Goal: Task Accomplishment & Management: Manage account settings

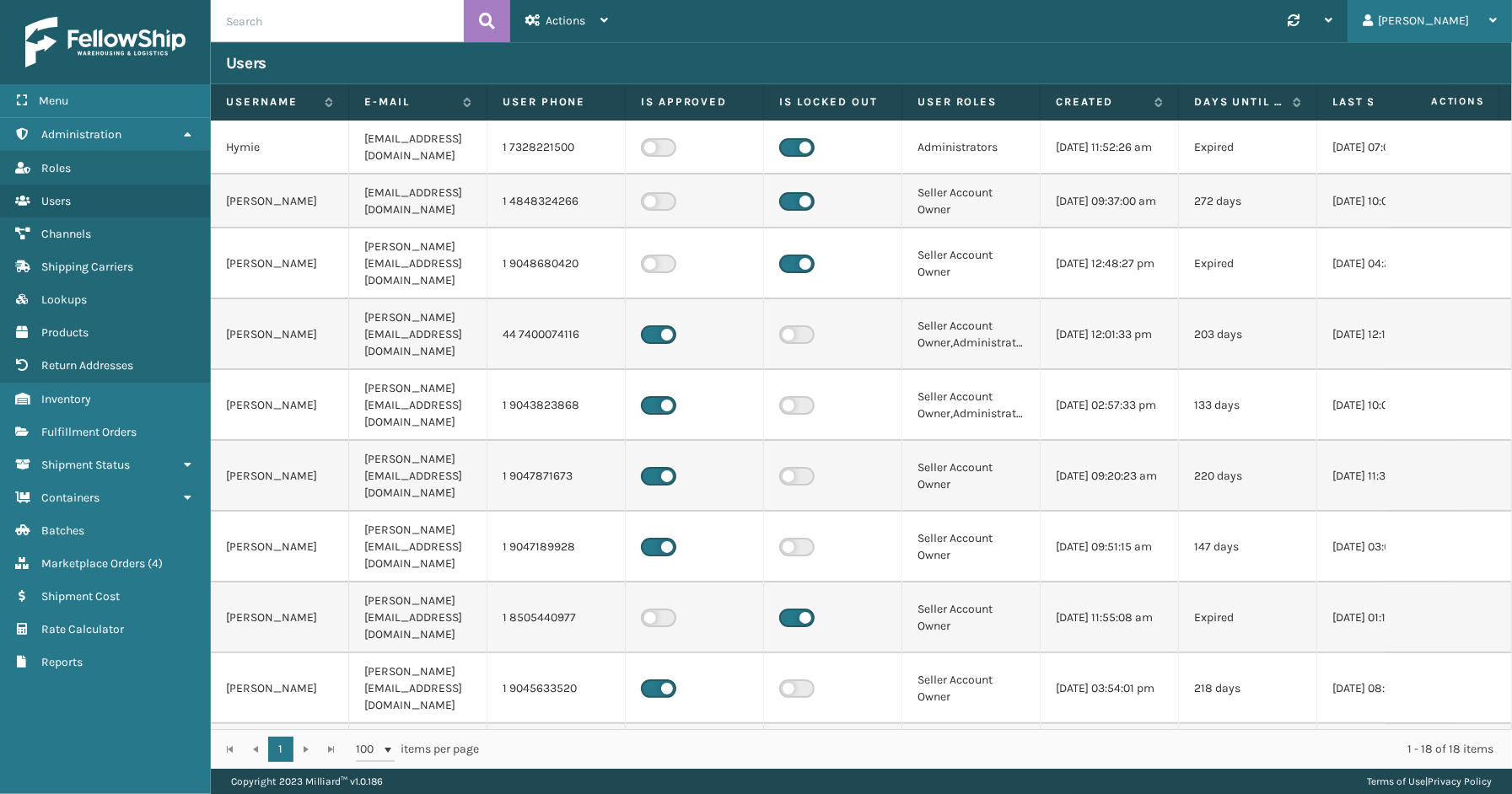
click at [1372, 17] on icon at bounding box center [1367, 19] width 10 height 12
click at [1377, 62] on li "Log Out" at bounding box center [1398, 65] width 226 height 45
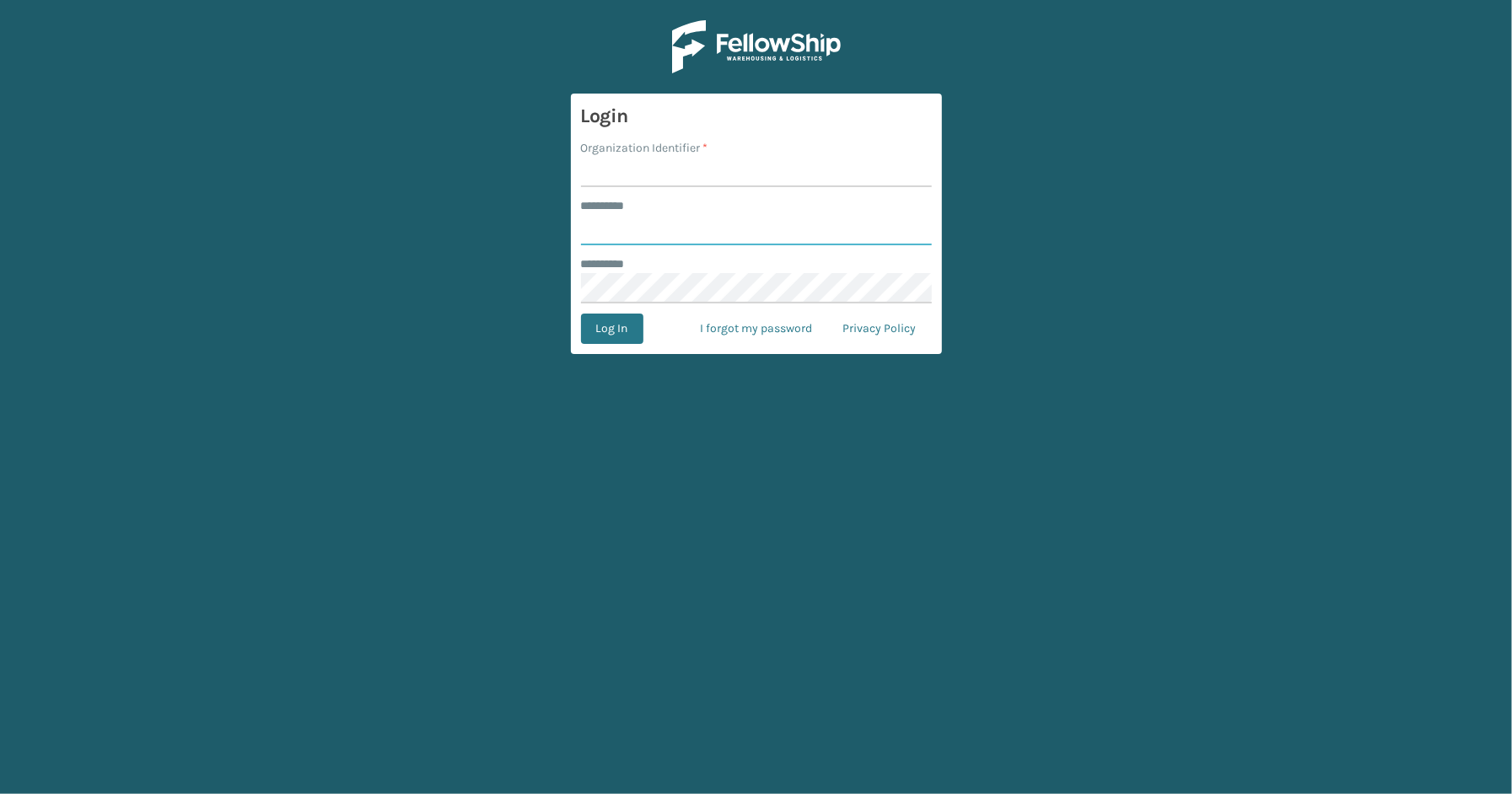
type input "*****"
type input "SleepGeekz"
click at [625, 334] on button "Log In" at bounding box center [611, 328] width 62 height 31
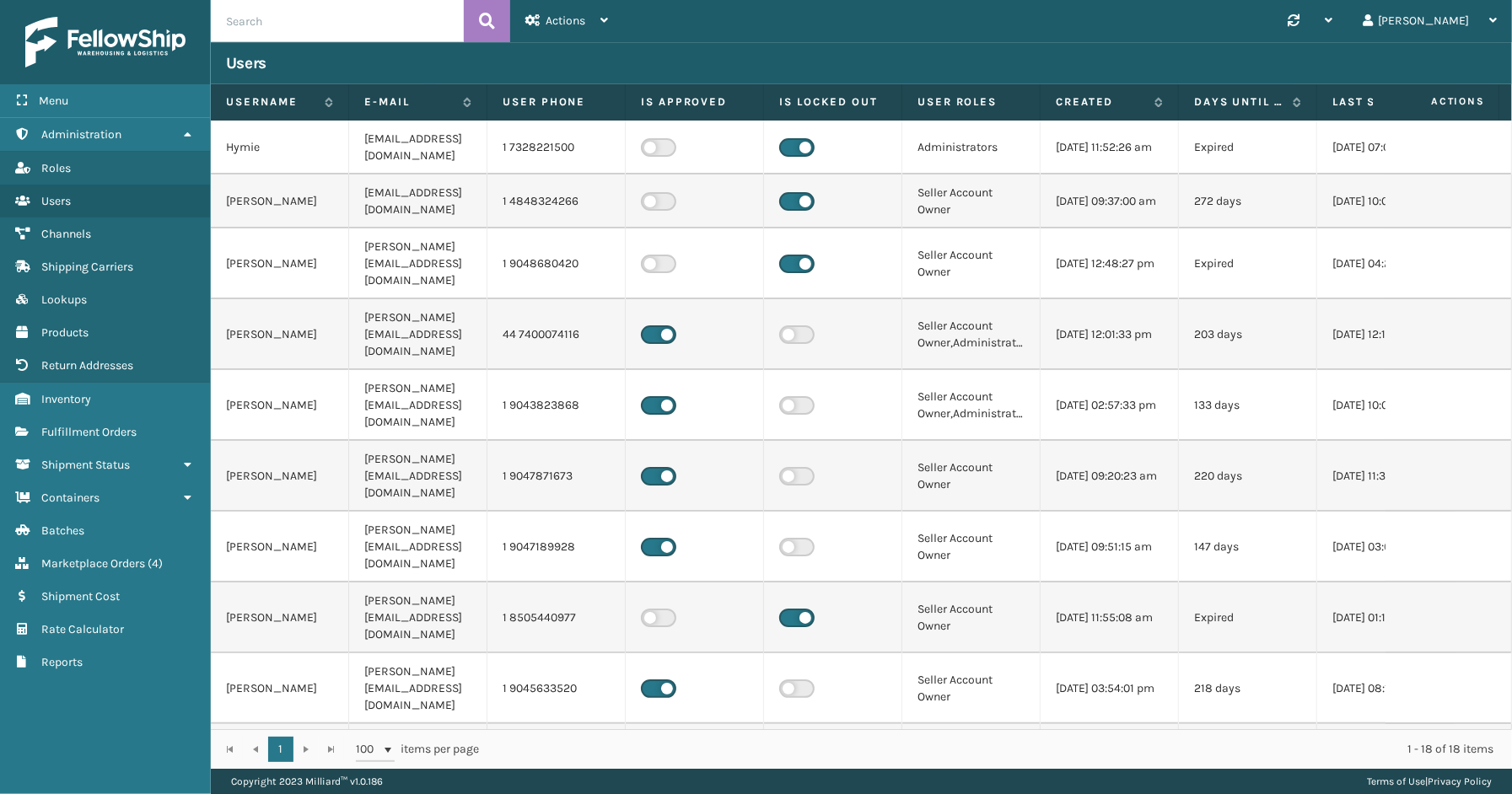
click at [71, 708] on div "Menu Administration Administration Administration Roles Administration Users Ad…" at bounding box center [105, 397] width 211 height 794
click at [92, 460] on span "Shipment Status" at bounding box center [86, 464] width 89 height 14
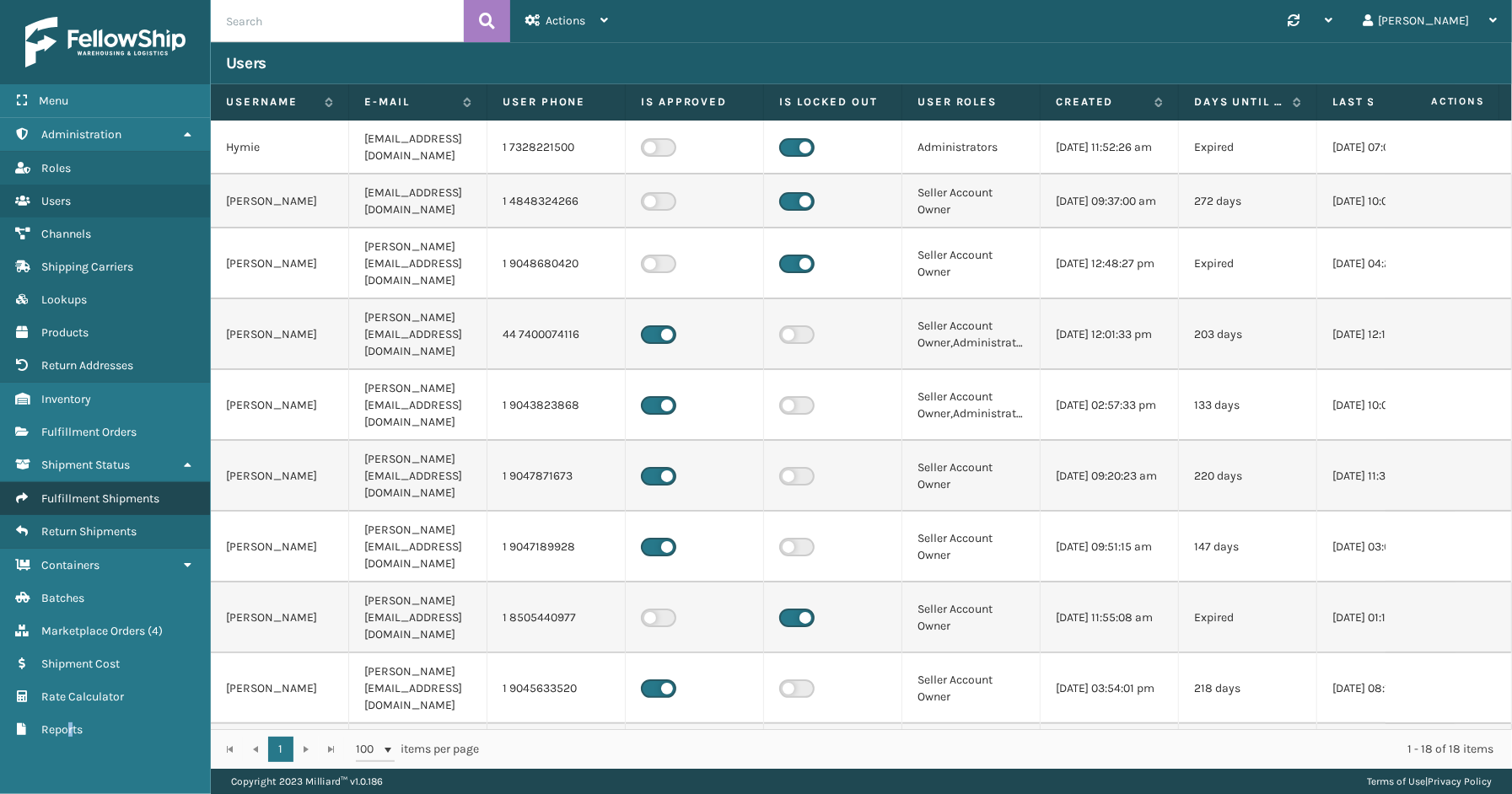
click at [141, 492] on span "Fulfillment Shipments" at bounding box center [101, 498] width 118 height 14
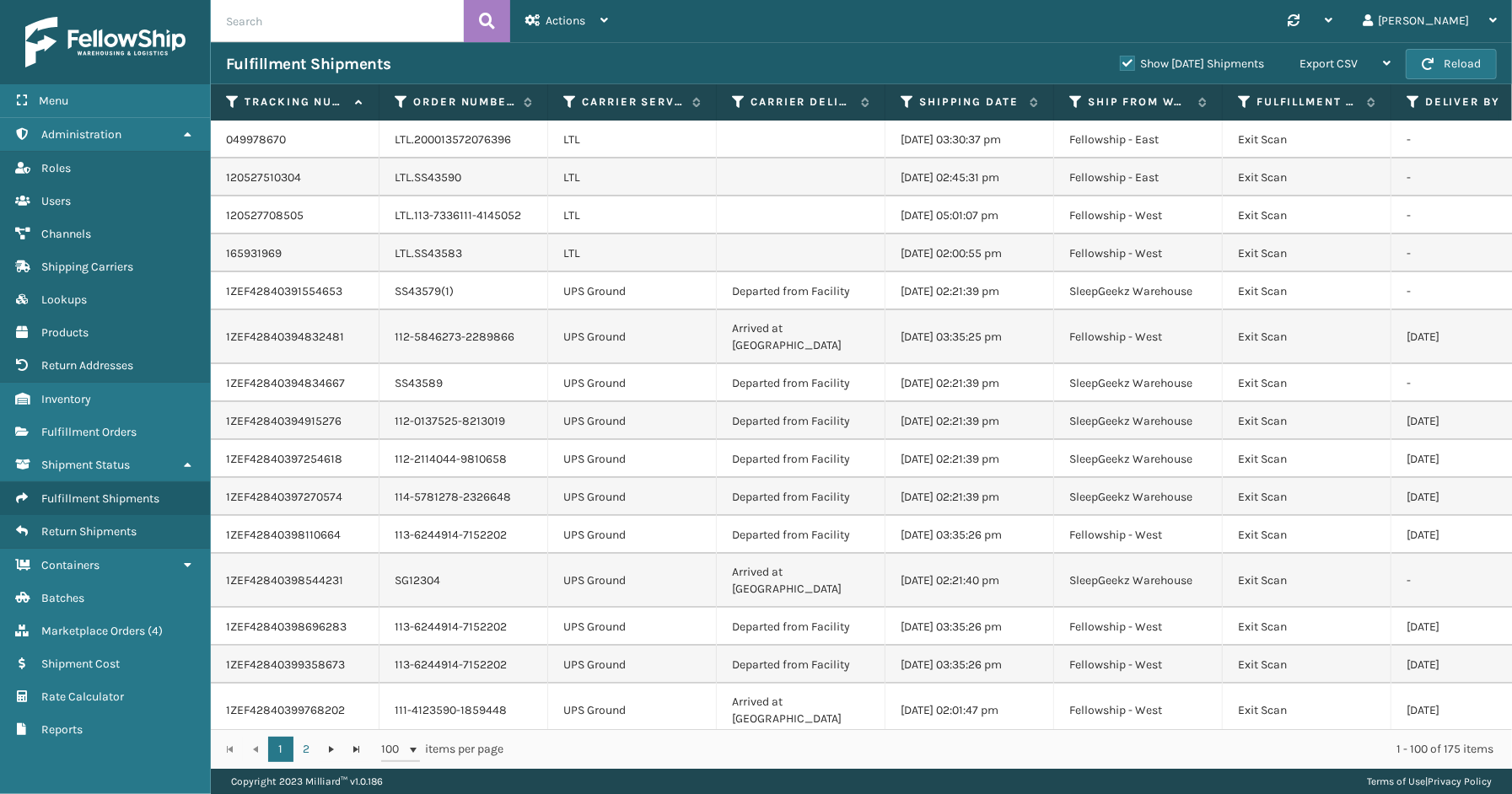
drag, startPoint x: 776, startPoint y: 55, endPoint x: 886, endPoint y: 77, distance: 112.2
click at [776, 55] on div "Fulfillment Shipments" at bounding box center [665, 64] width 879 height 20
click at [1120, 62] on label "Show [DATE] Shipments" at bounding box center [1192, 63] width 144 height 14
click at [1120, 62] on input "Show [DATE] Shipments" at bounding box center [1120, 59] width 1 height 11
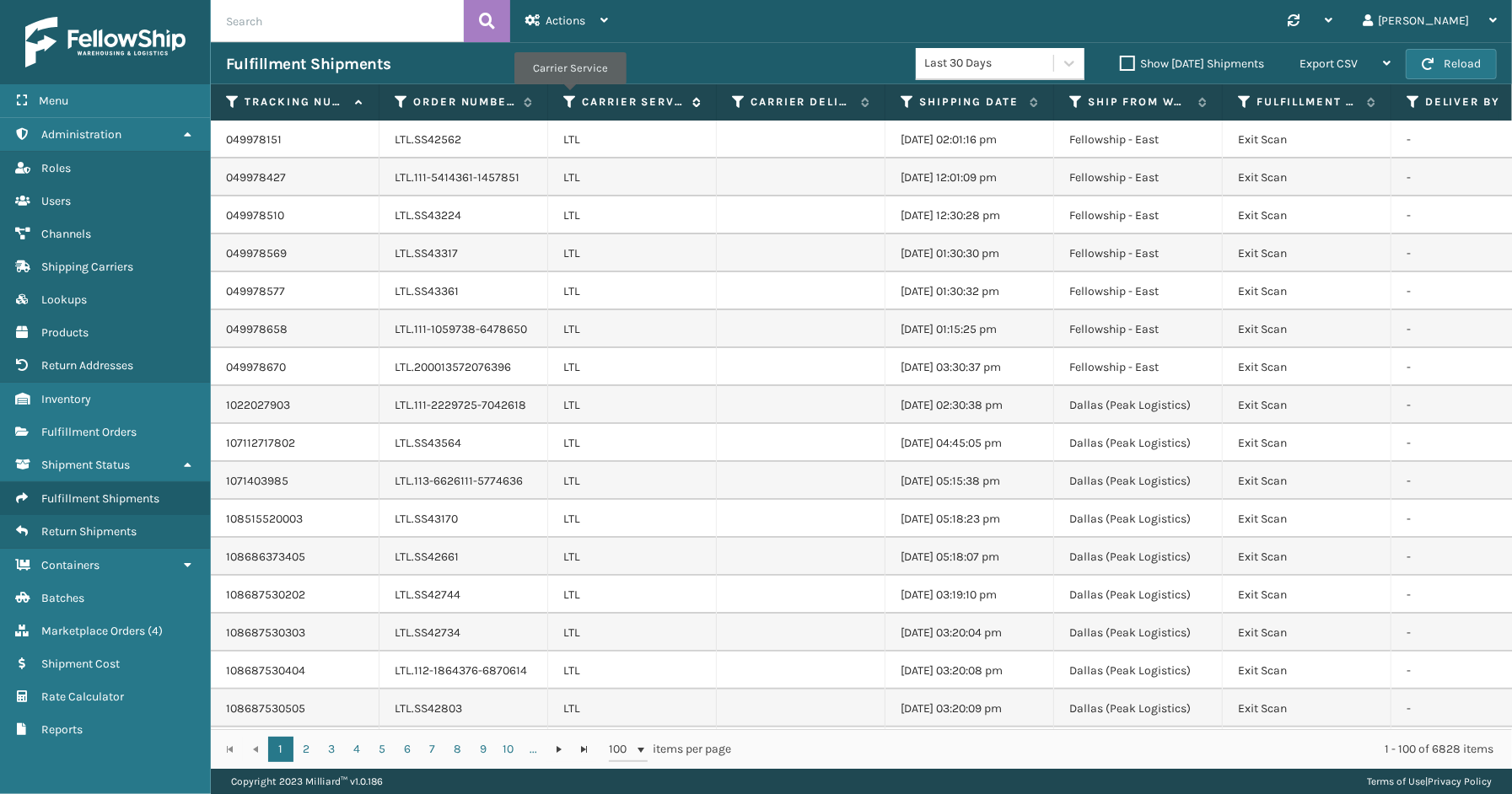
click at [569, 96] on icon at bounding box center [570, 102] width 14 height 15
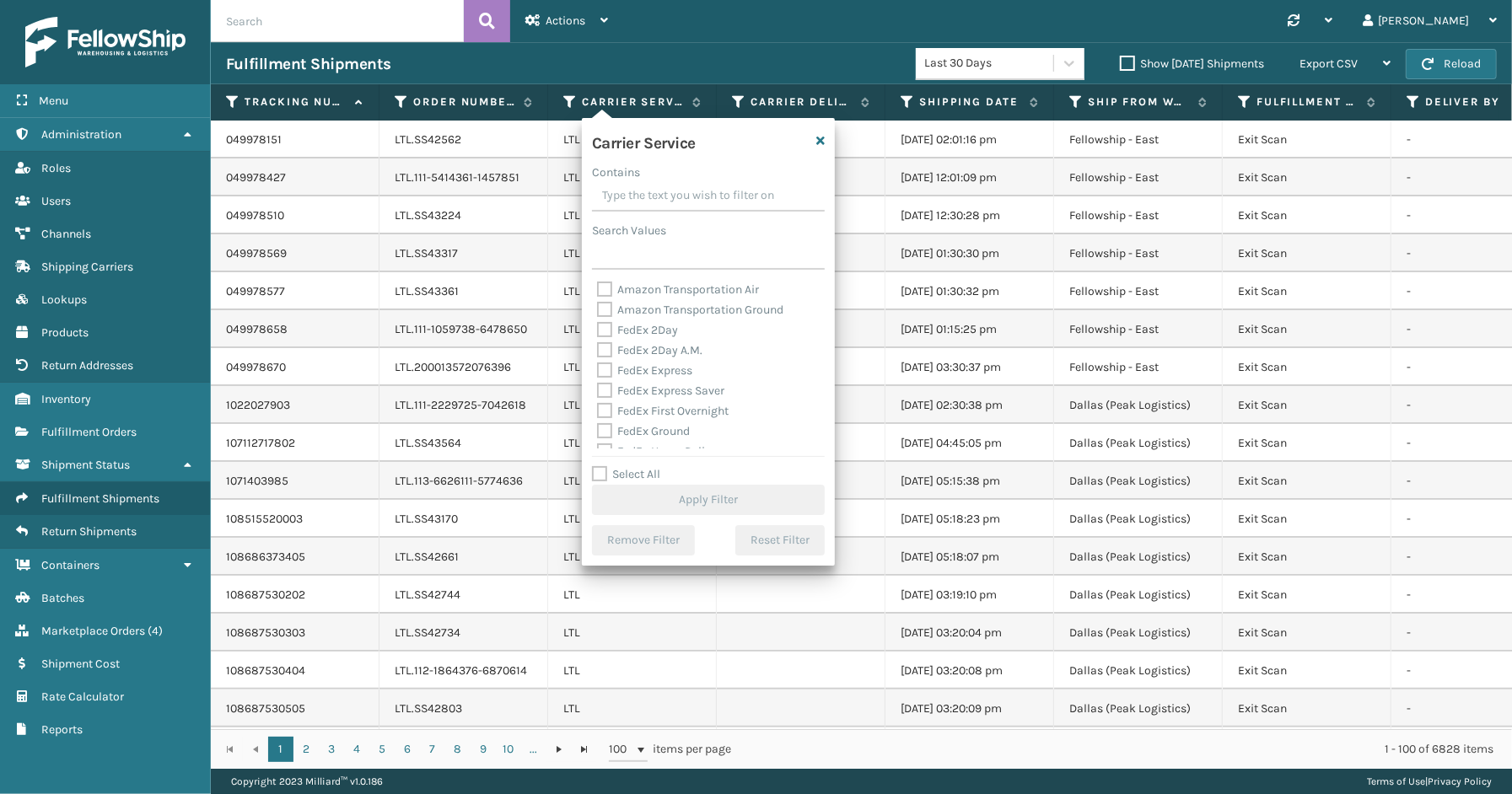
click at [629, 477] on label "Select All" at bounding box center [626, 473] width 68 height 14
click at [629, 466] on input "Select All" at bounding box center [719, 465] width 253 height 2
checkbox input "true"
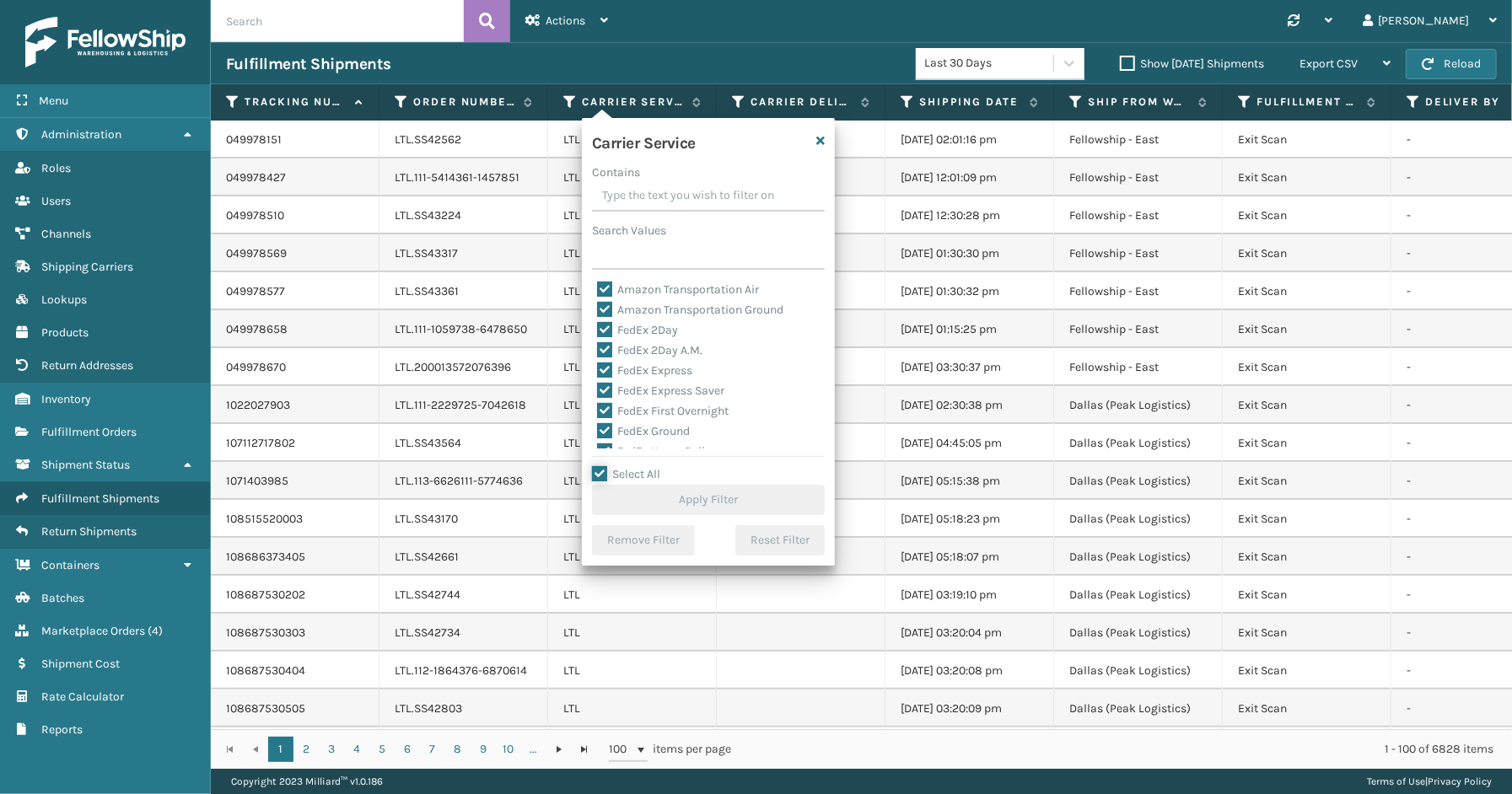
checkbox input "true"
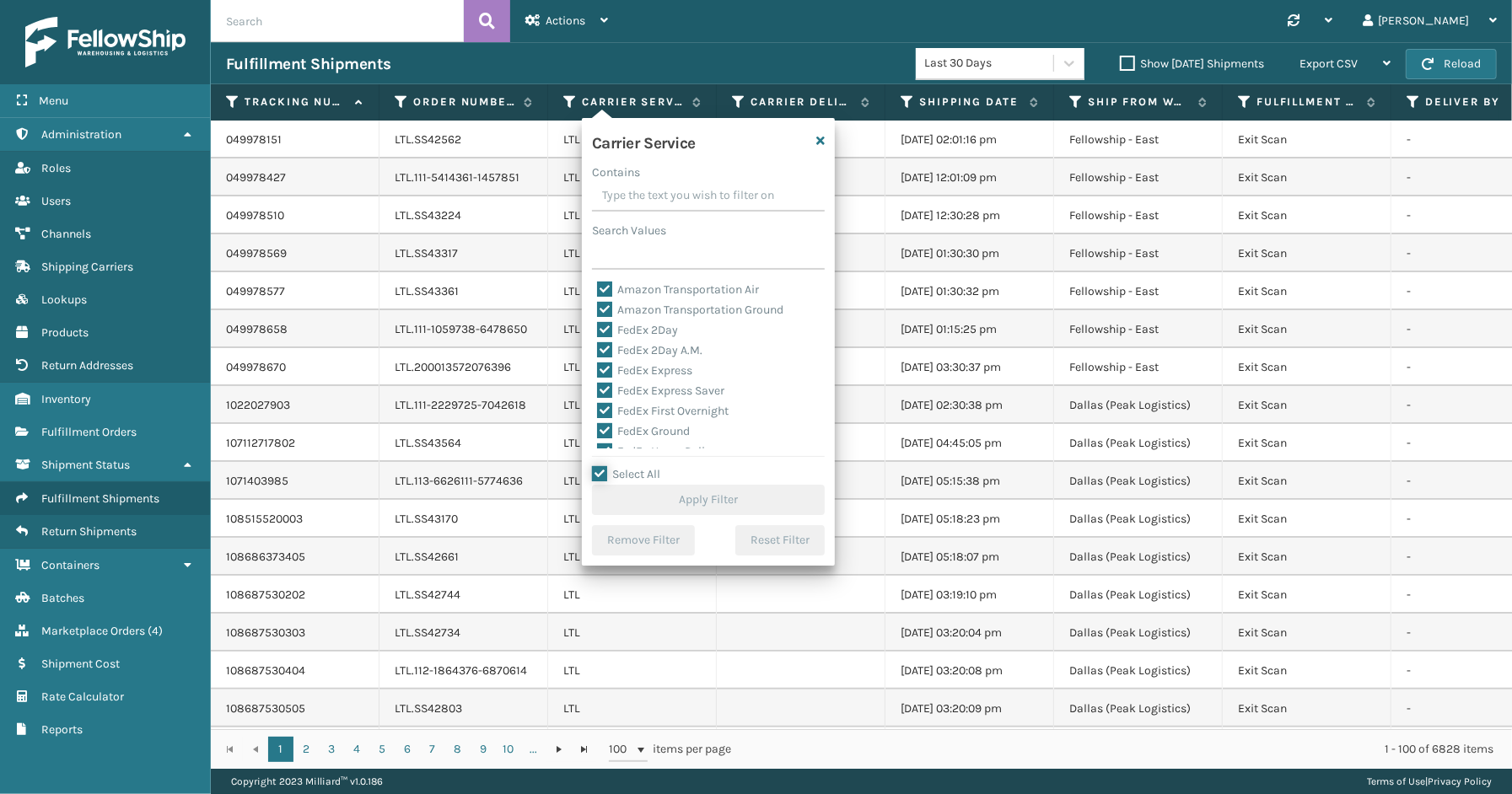
checkbox input "true"
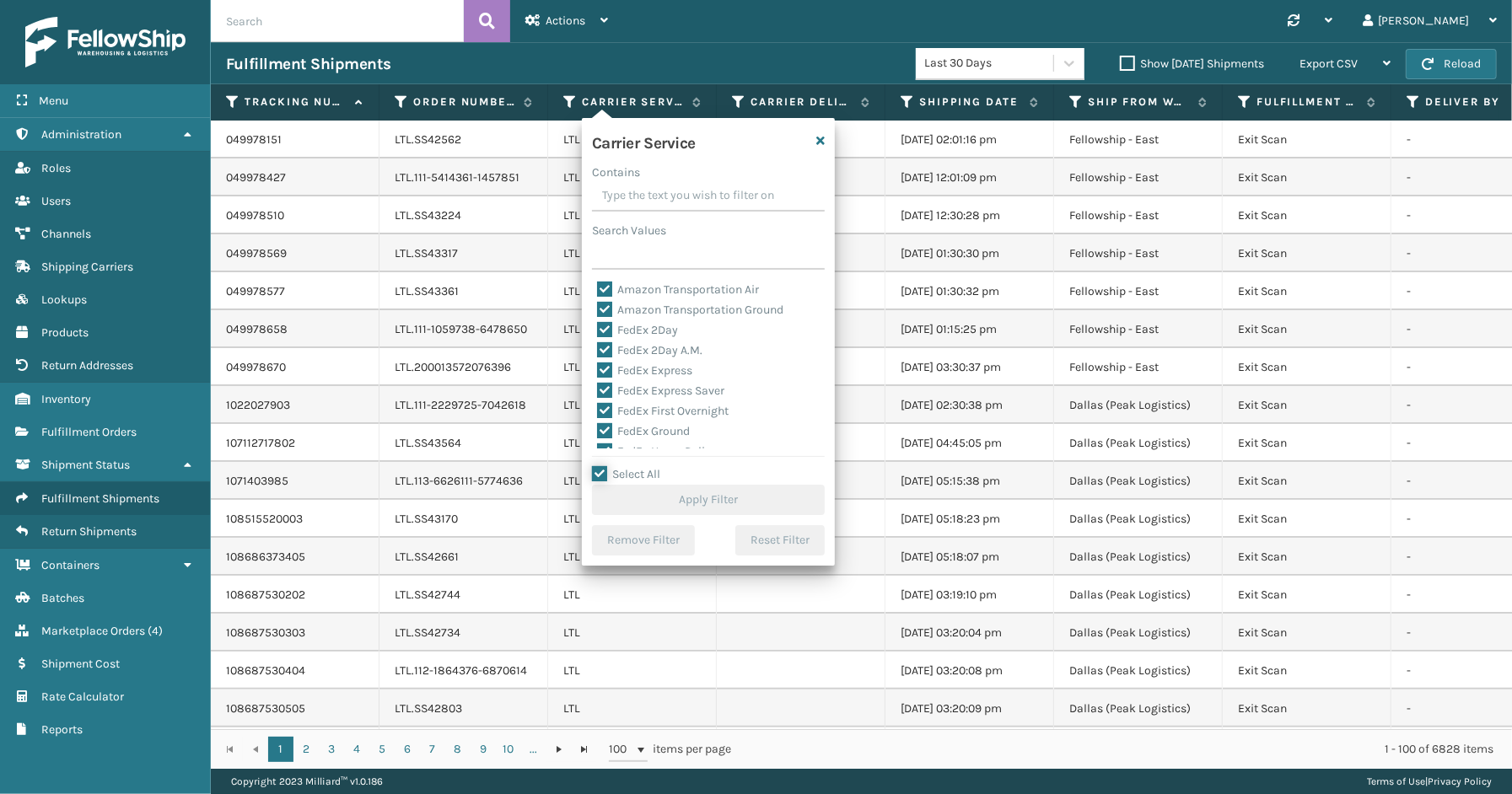
checkbox input "true"
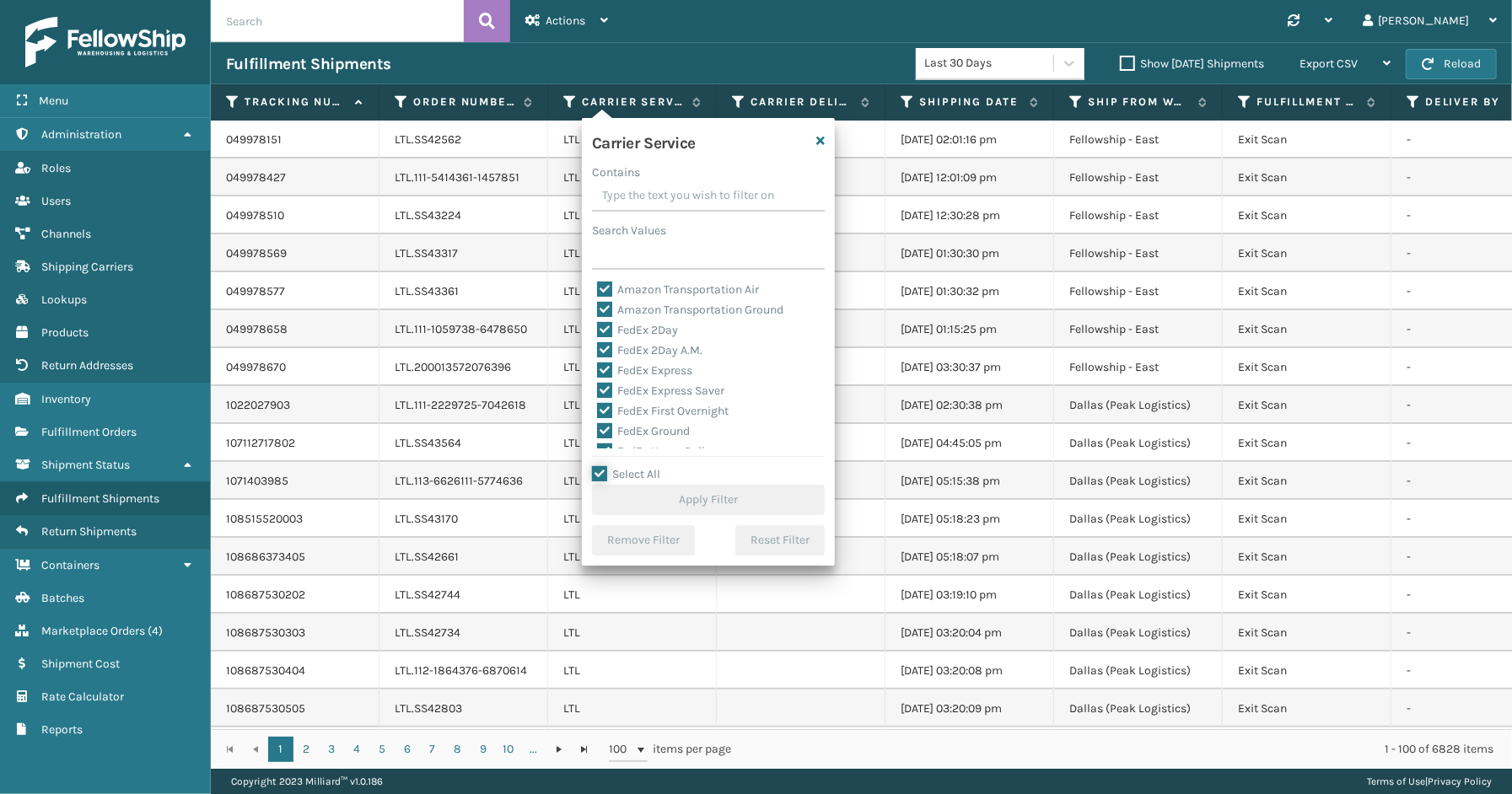
checkbox input "true"
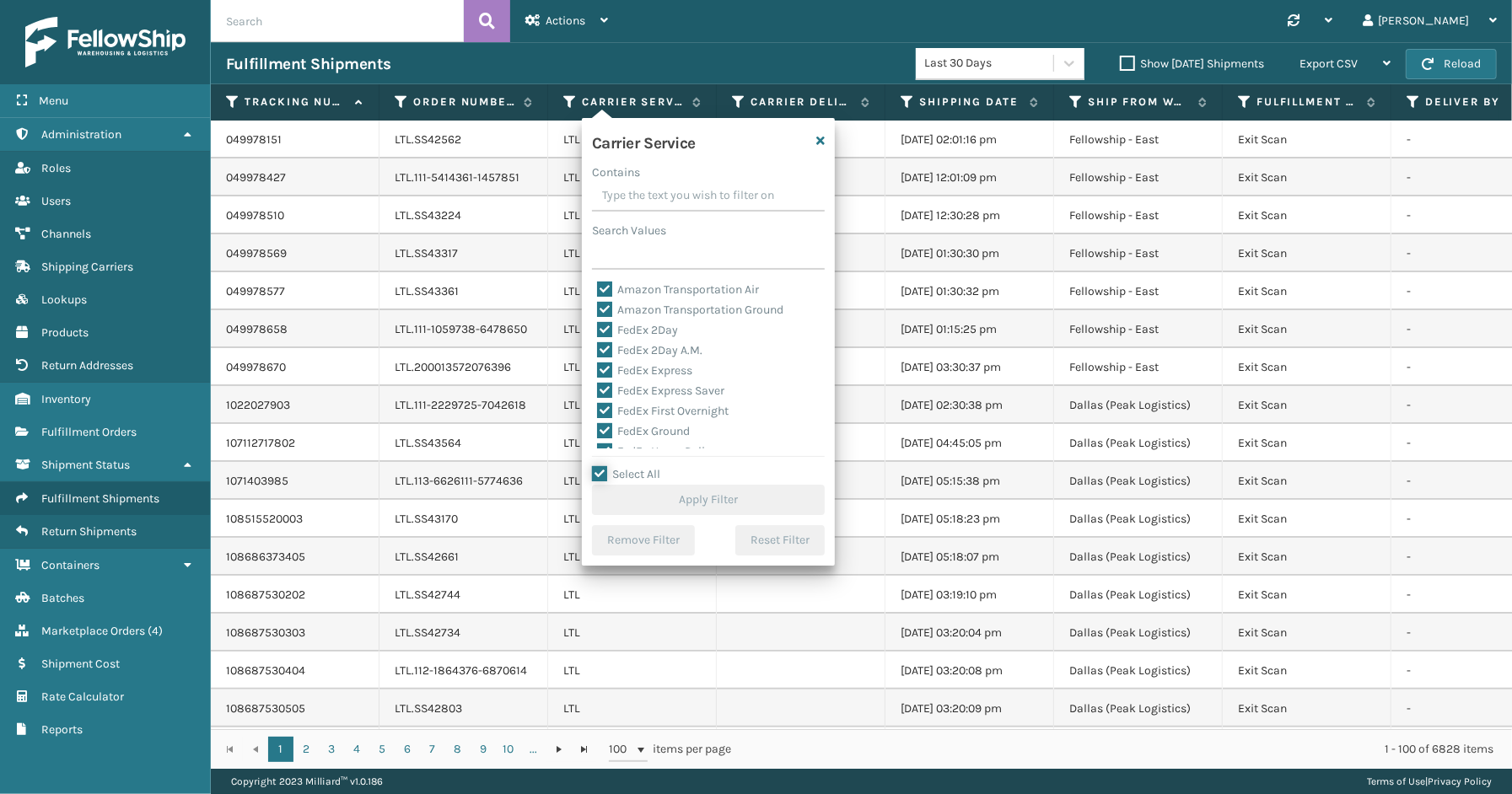
checkbox input "true"
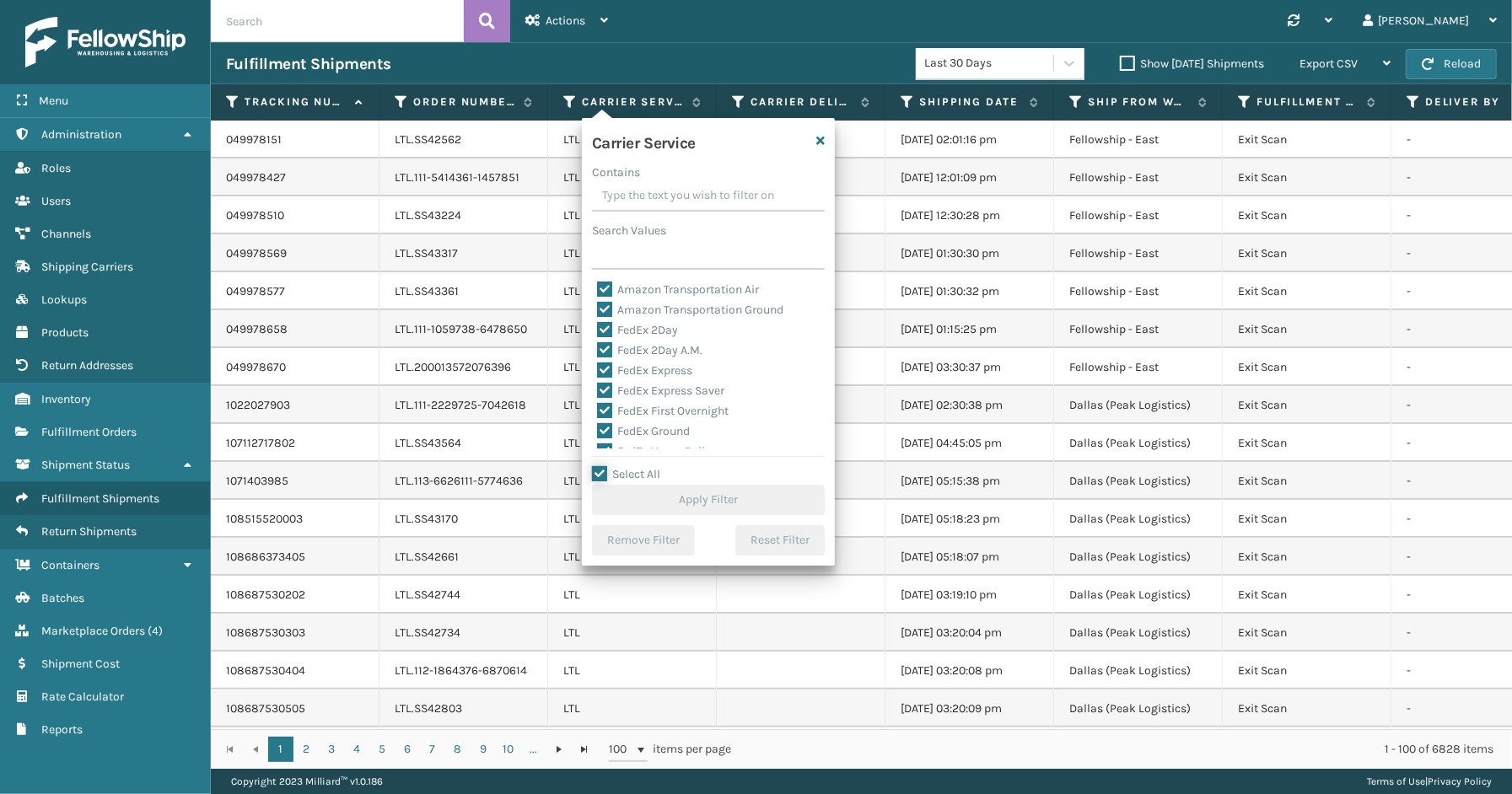
checkbox input "true"
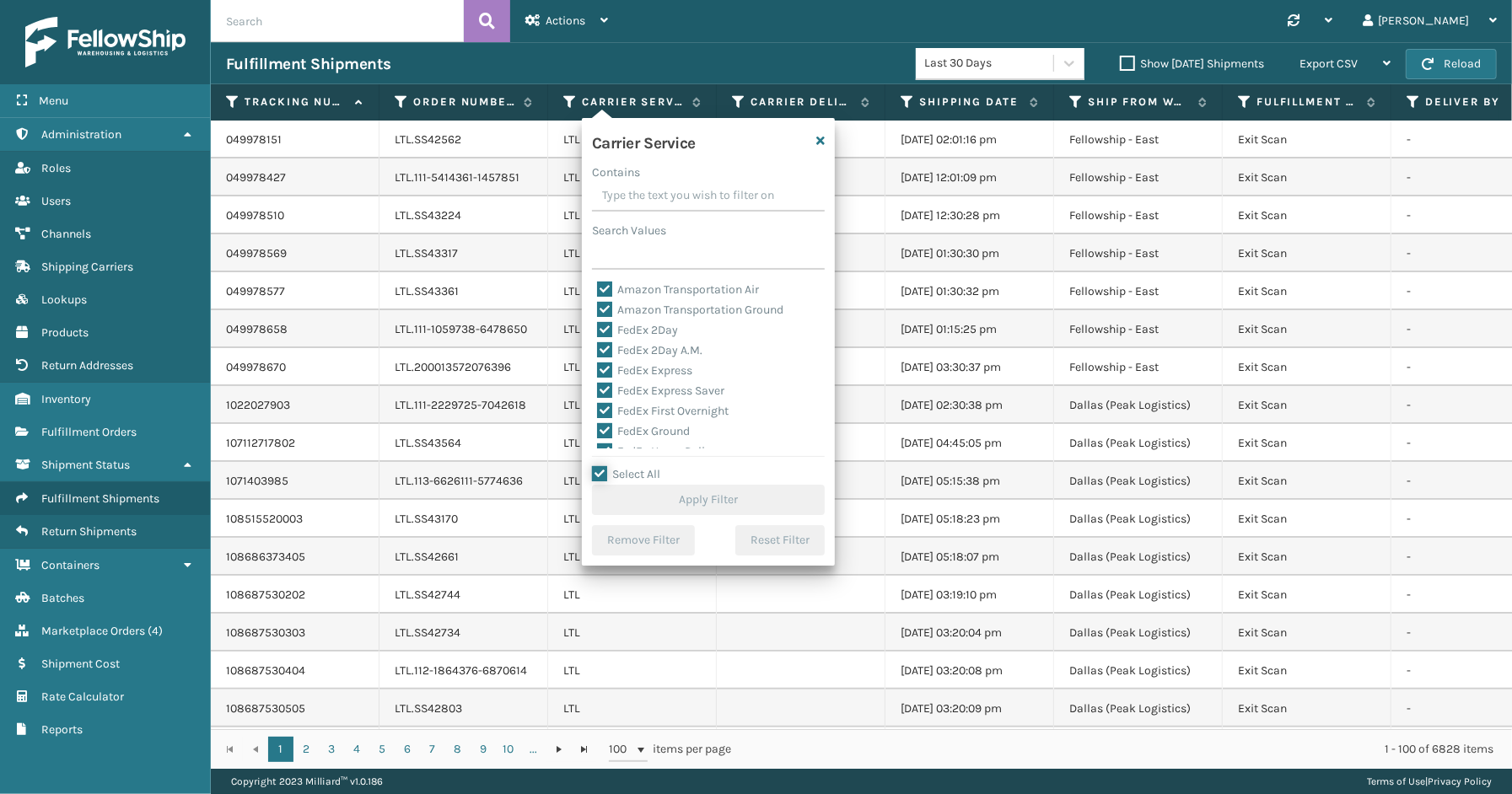
checkbox input "true"
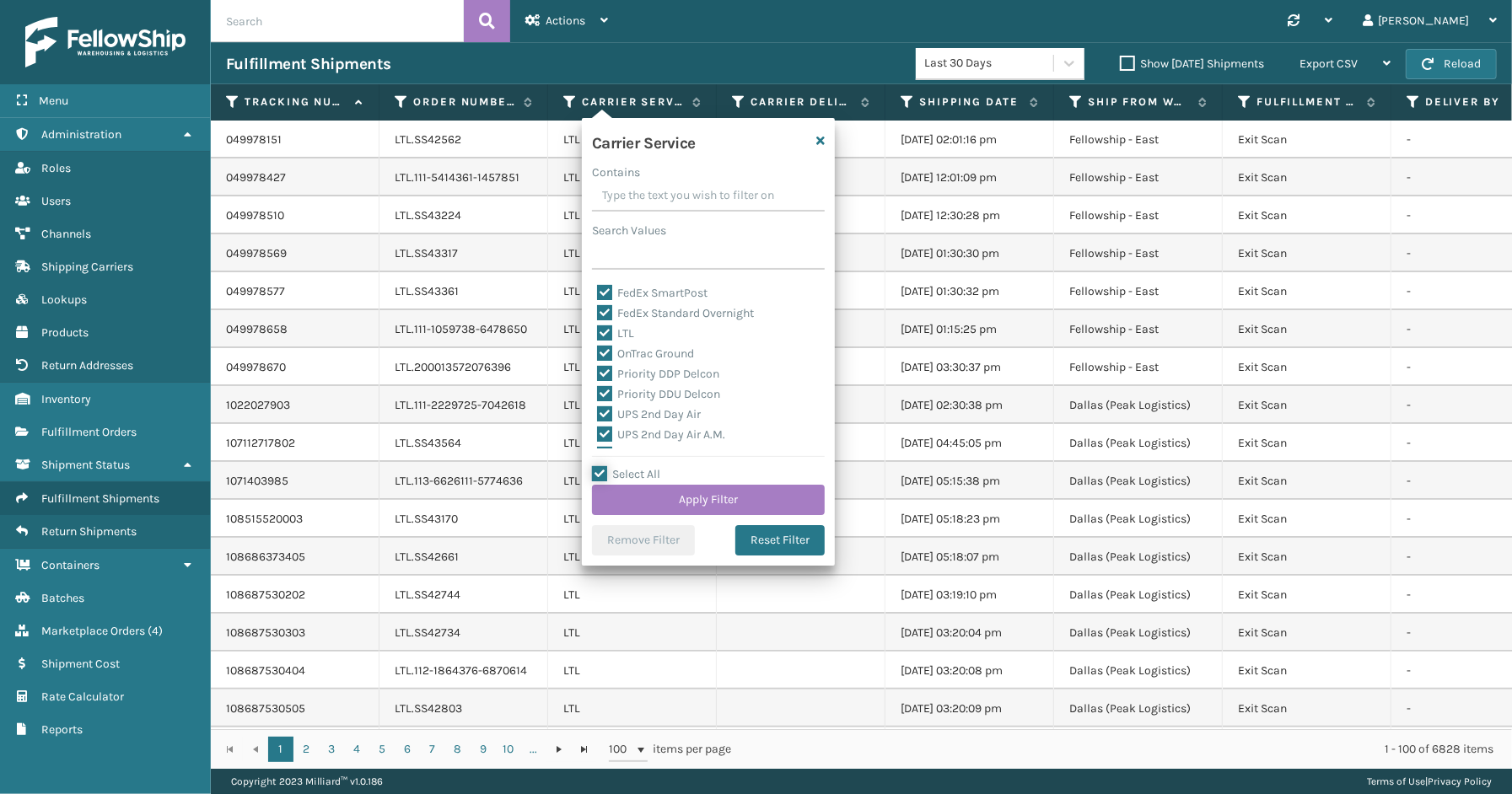
scroll to position [187, 0]
click at [599, 341] on label "LTL" at bounding box center [616, 345] width 37 height 14
click at [597, 341] on input "LTL" at bounding box center [597, 341] width 1 height 11
checkbox input "false"
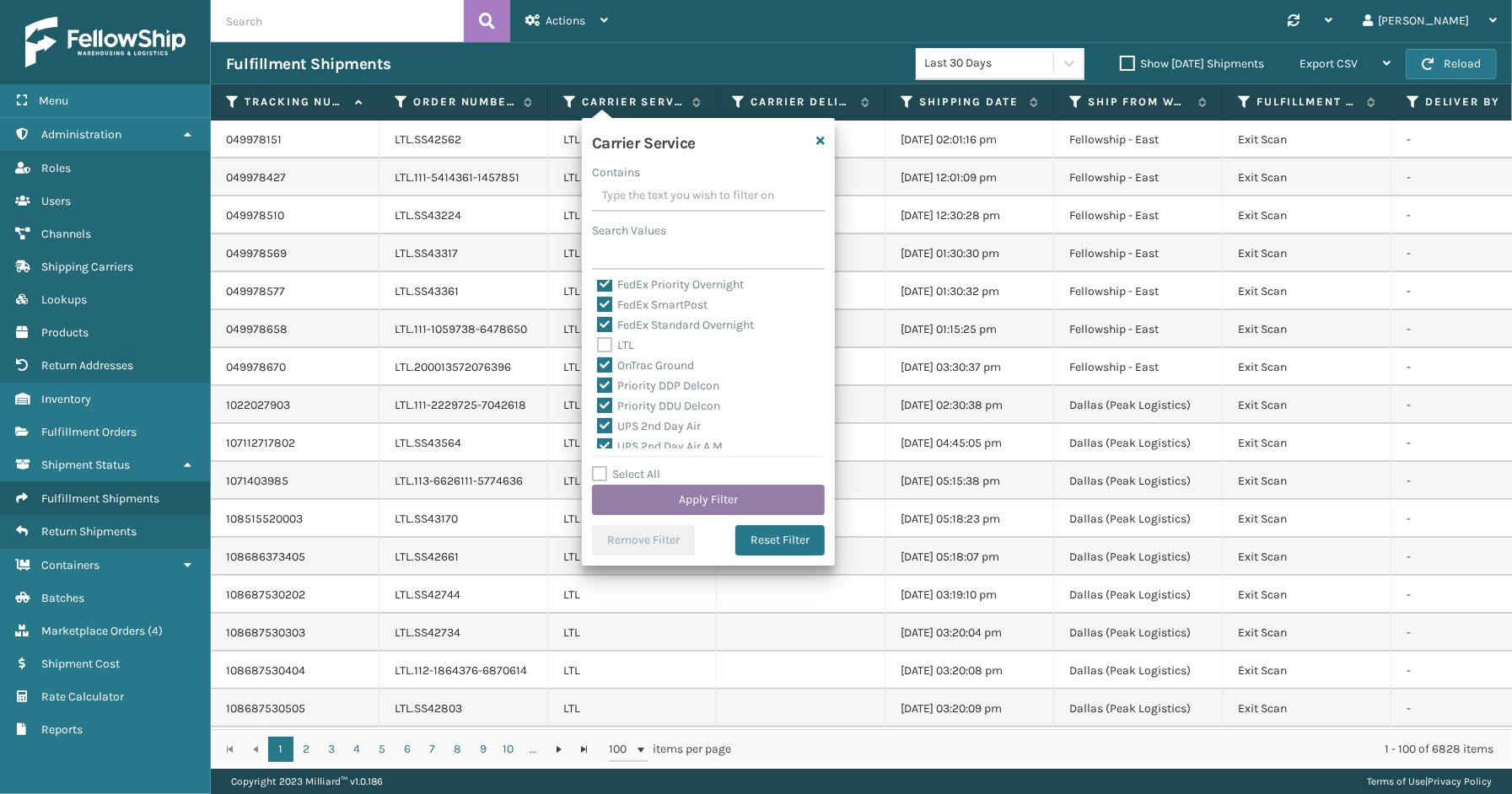
click at [695, 497] on button "Apply Filter" at bounding box center [708, 499] width 233 height 31
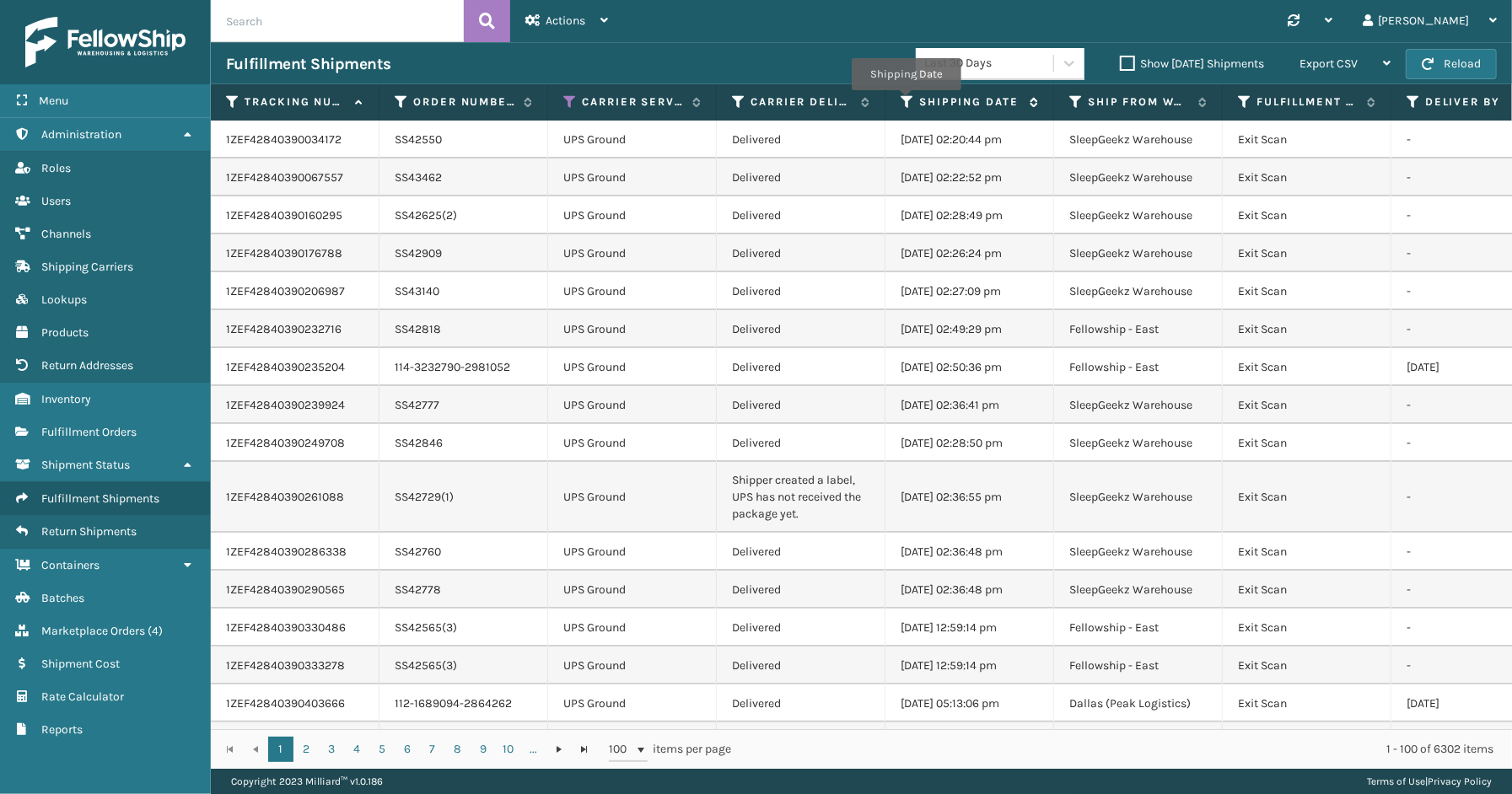
click at [905, 102] on icon at bounding box center [907, 102] width 14 height 15
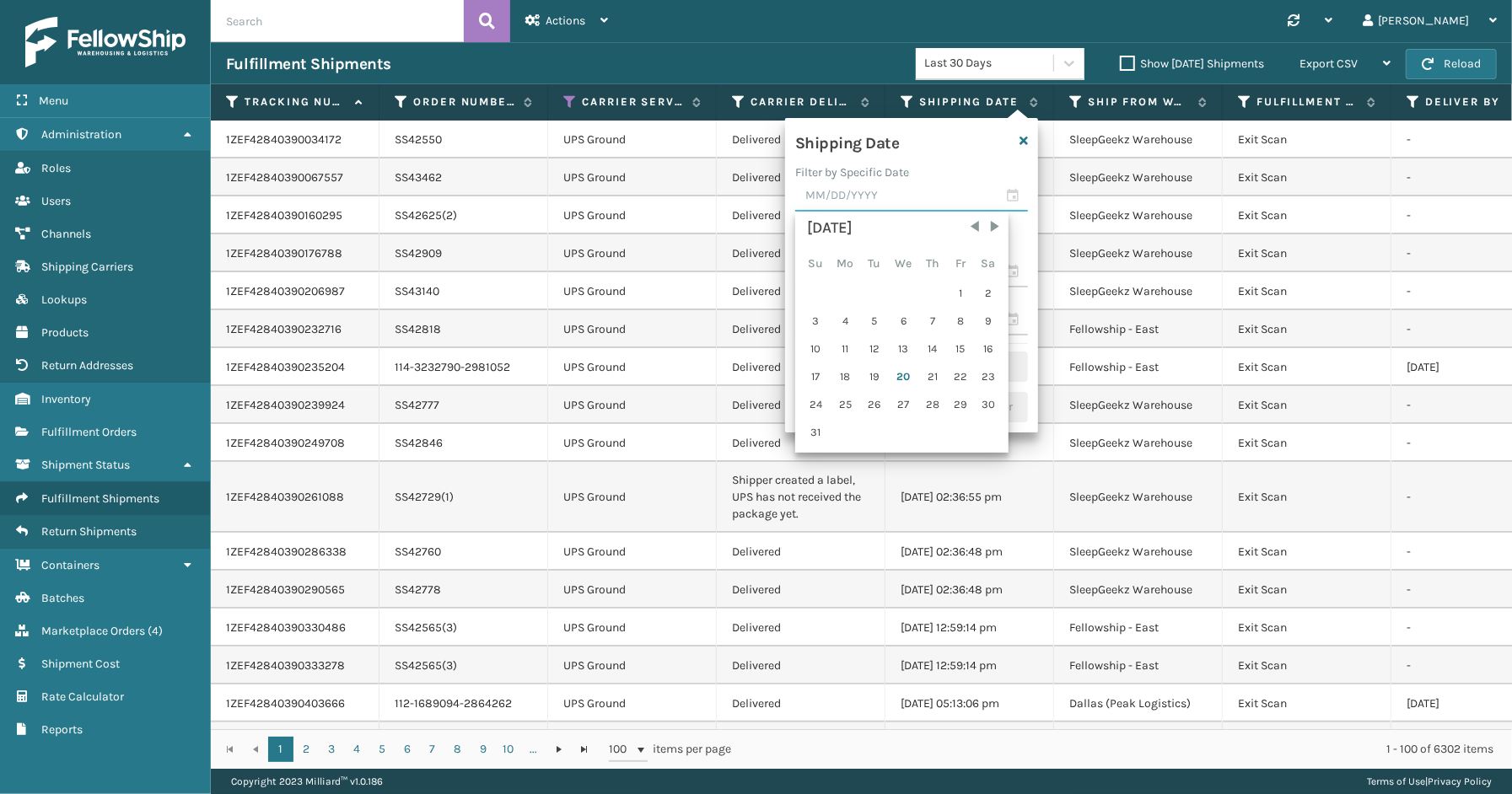
click at [1017, 191] on input "text" at bounding box center [912, 196] width 233 height 31
click at [877, 371] on div "19" at bounding box center [874, 376] width 25 height 25
type input "[DATE]"
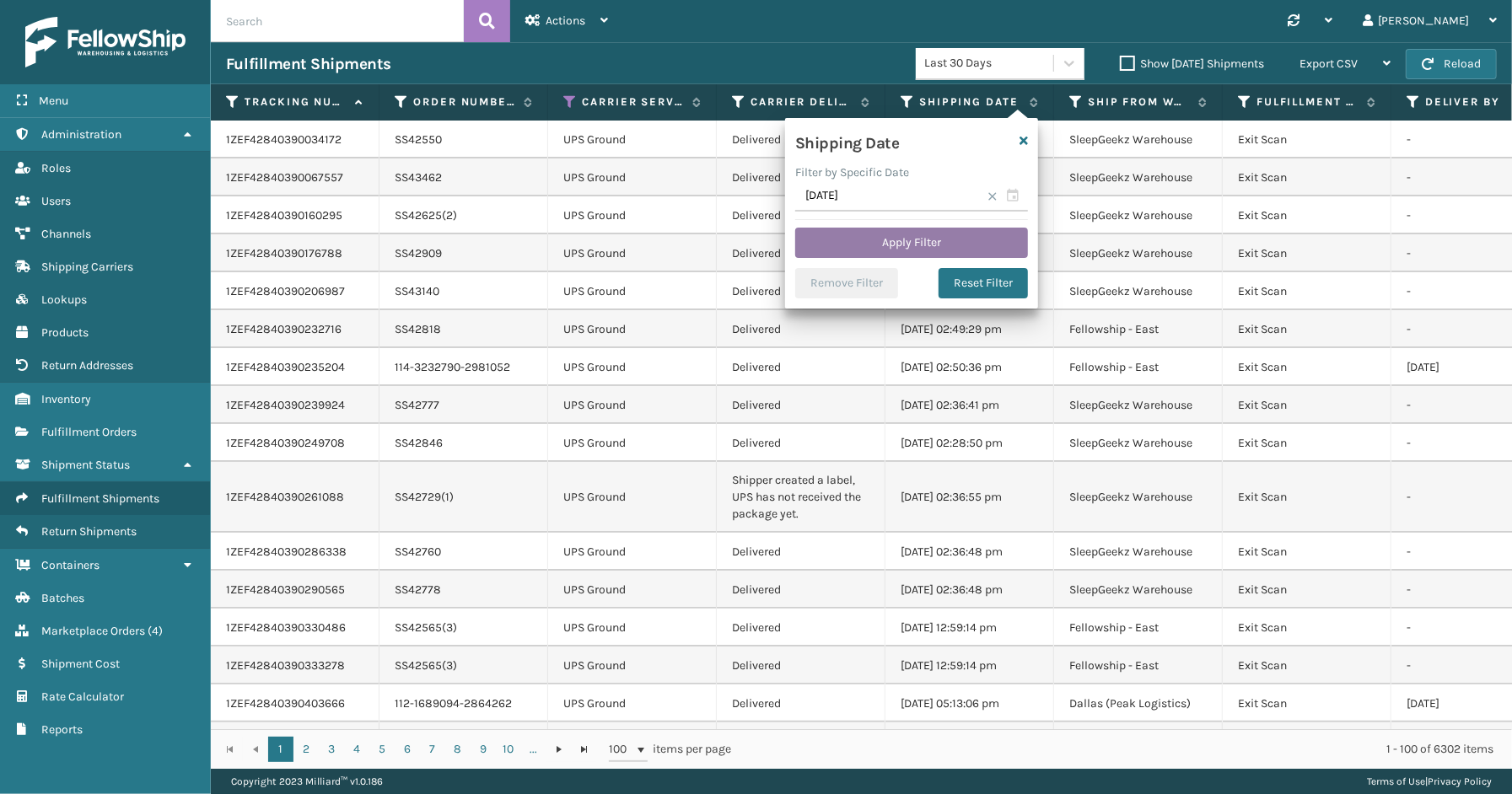
click at [864, 246] on button "Apply Filter" at bounding box center [912, 242] width 233 height 31
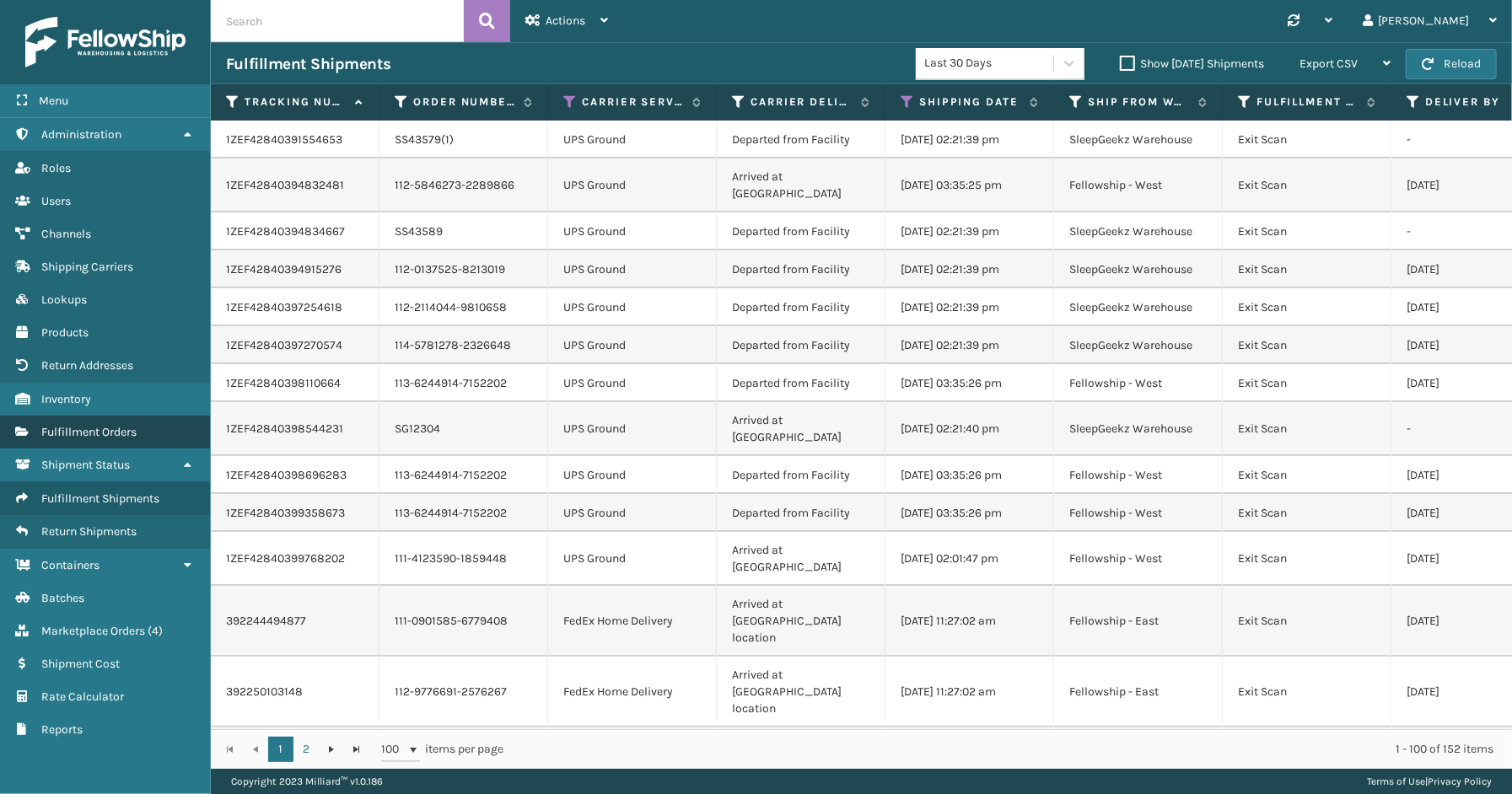
click at [88, 425] on span "Fulfillment Orders" at bounding box center [89, 432] width 95 height 14
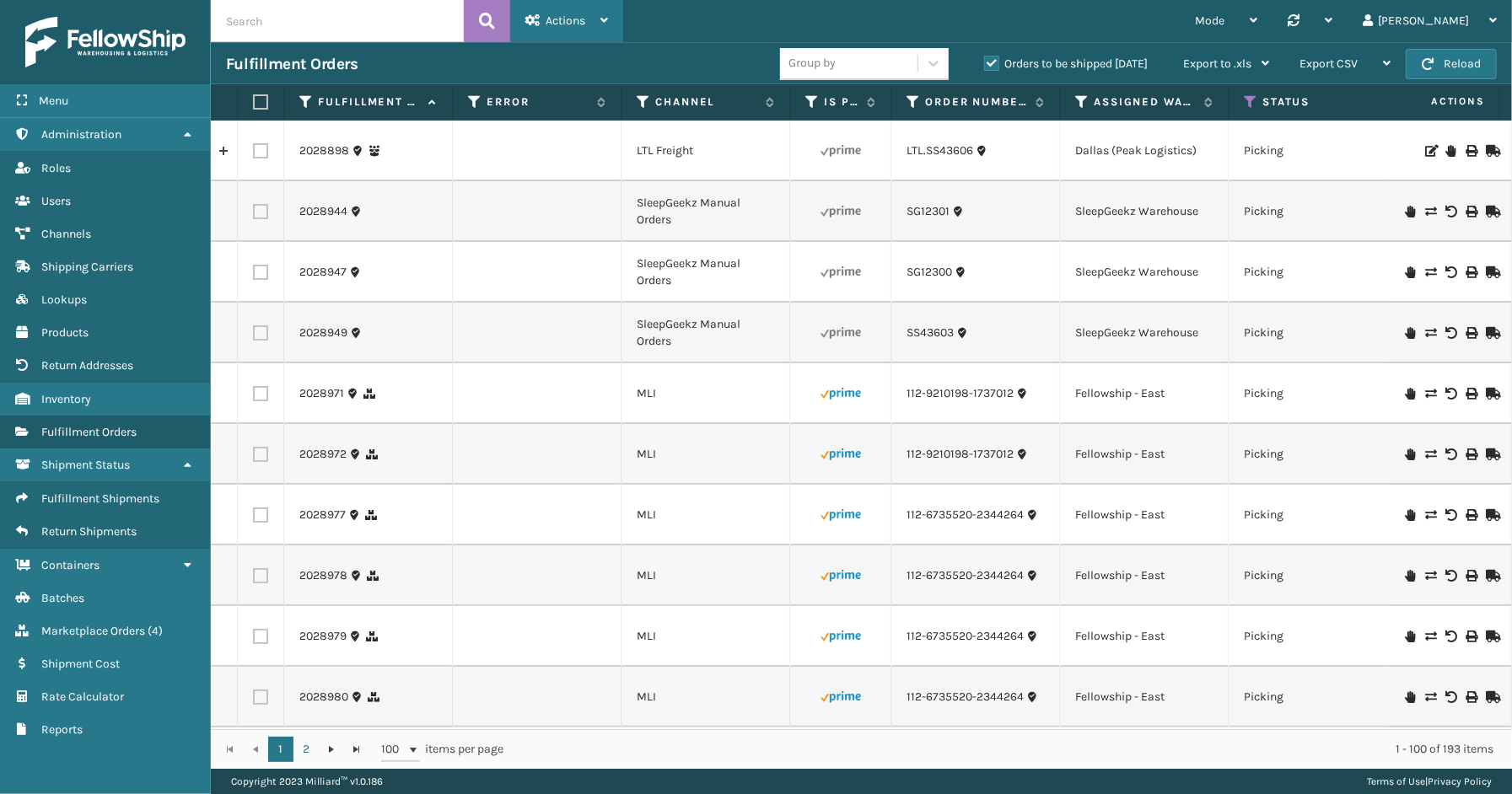
click at [549, 25] on span "Actions" at bounding box center [565, 20] width 40 height 14
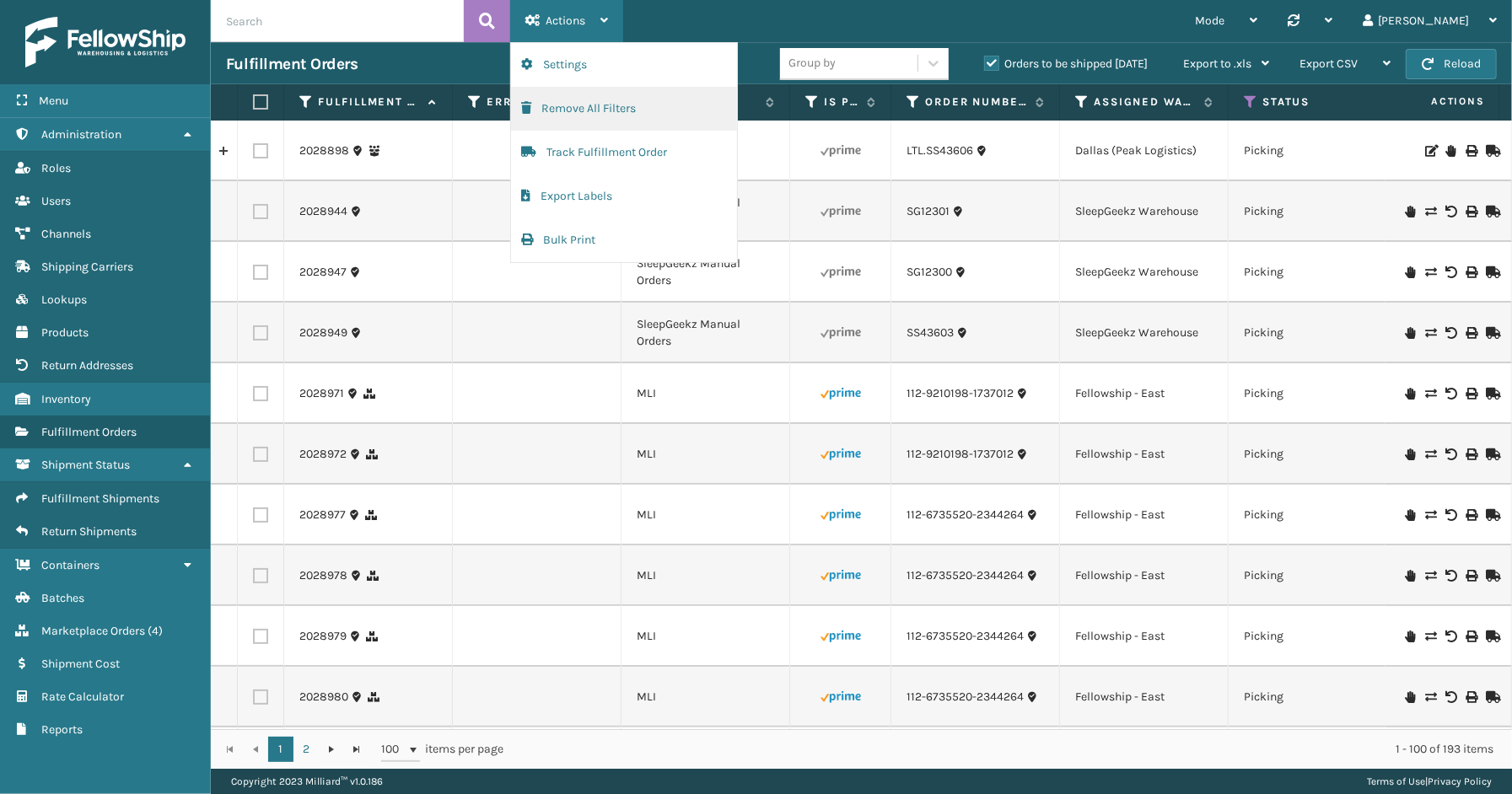
click at [562, 111] on button "Remove All Filters" at bounding box center [624, 108] width 226 height 43
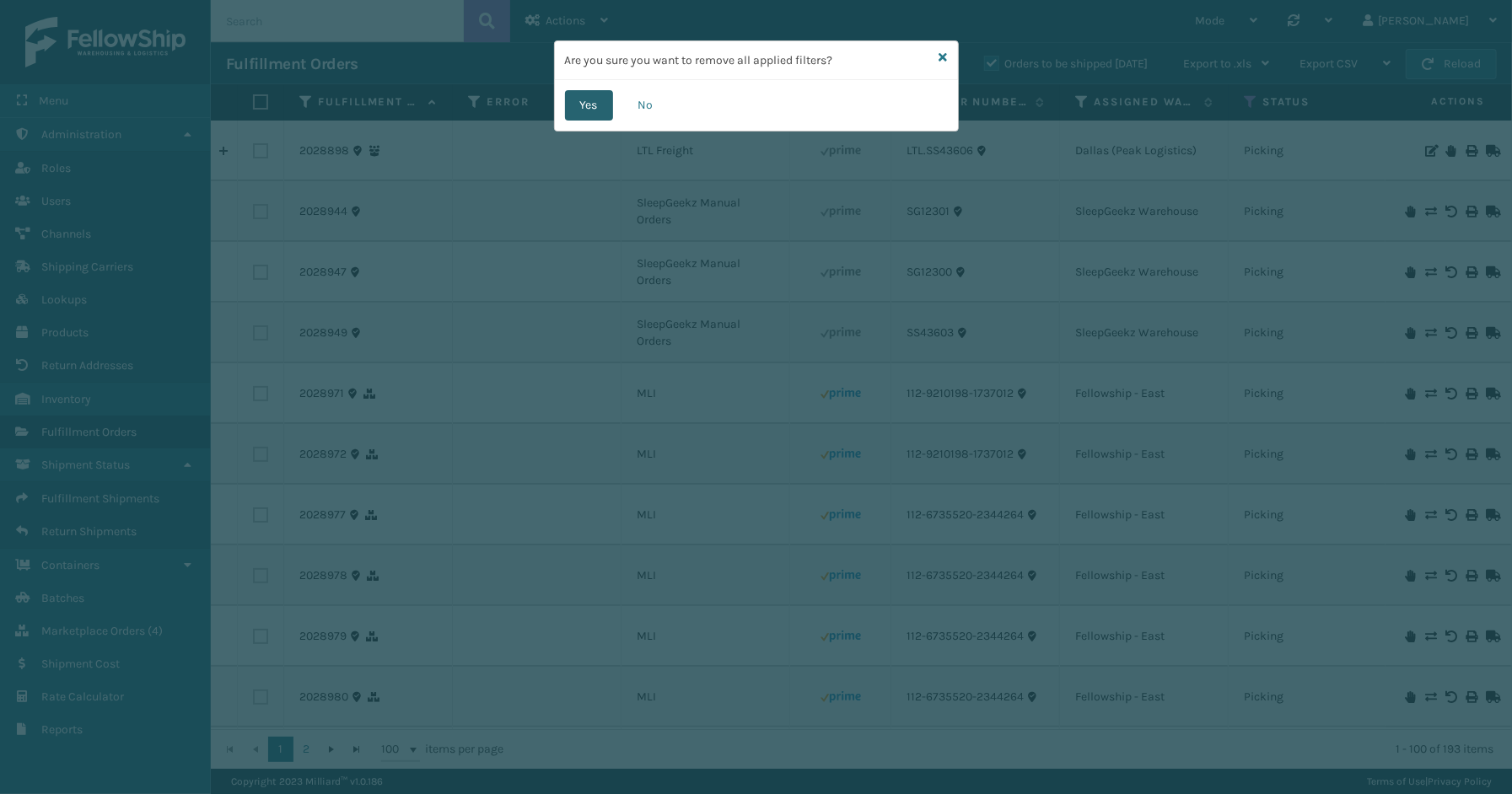
click at [594, 111] on button "Yes" at bounding box center [589, 105] width 48 height 31
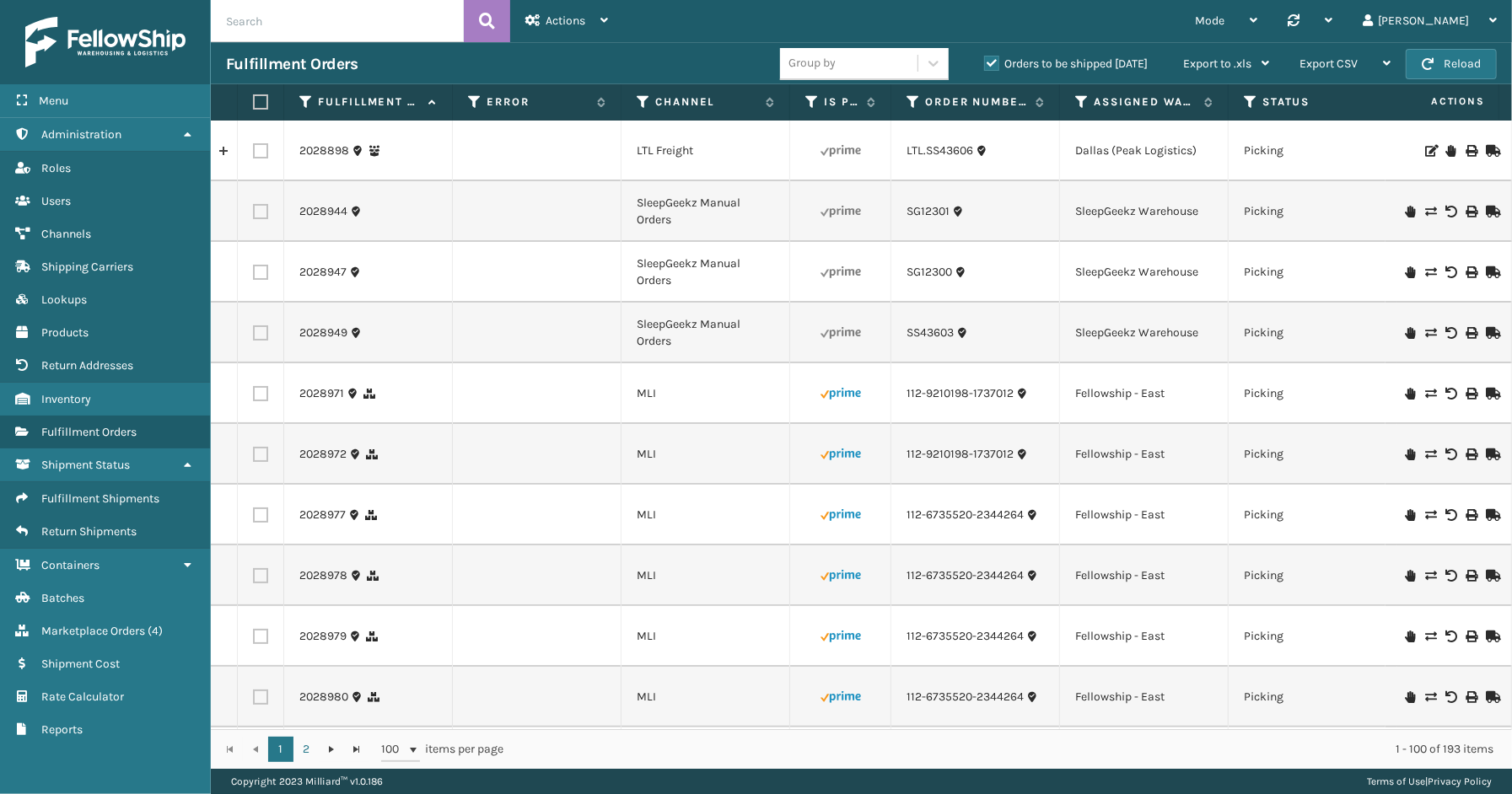
click at [999, 62] on label "Orders to be shipped [DATE]" at bounding box center [1065, 63] width 164 height 14
click at [985, 62] on input "Orders to be shipped [DATE]" at bounding box center [984, 59] width 1 height 11
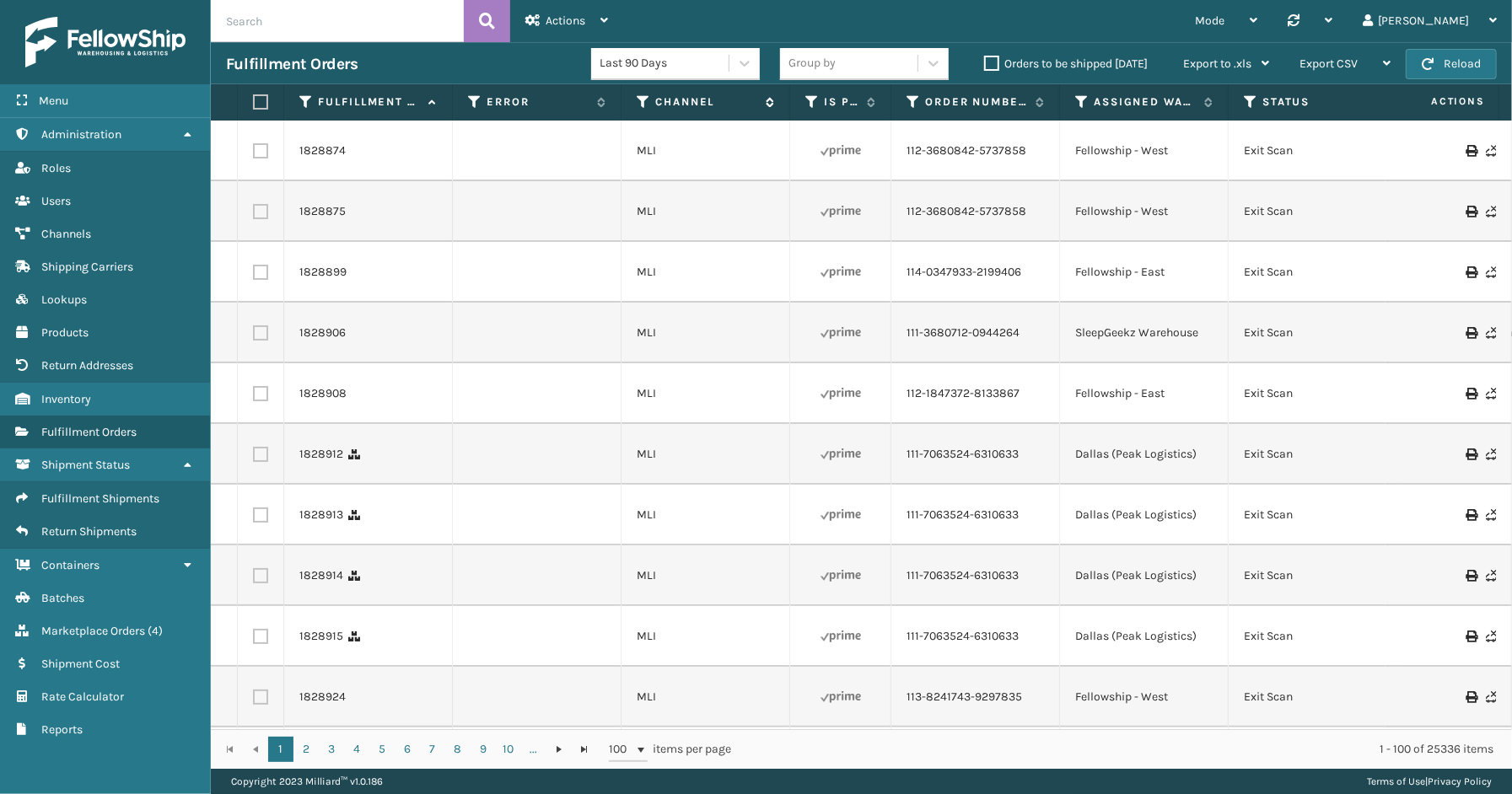
click at [638, 102] on icon at bounding box center [643, 102] width 14 height 15
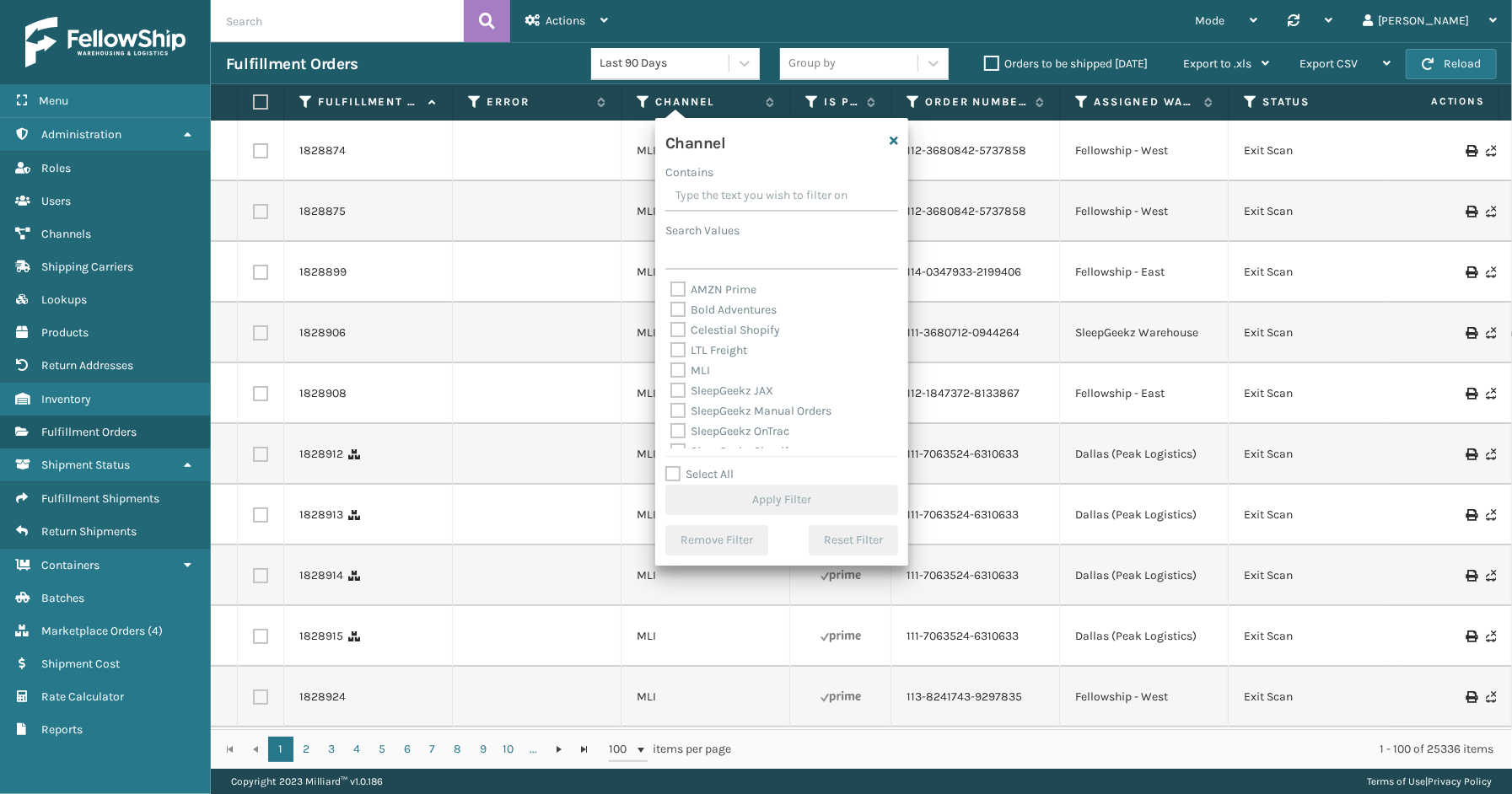
drag, startPoint x: 715, startPoint y: 473, endPoint x: 708, endPoint y: 385, distance: 88.3
click at [715, 470] on label "Select All" at bounding box center [699, 473] width 68 height 14
click at [715, 466] on input "Select All" at bounding box center [792, 465] width 253 height 2
checkbox input "true"
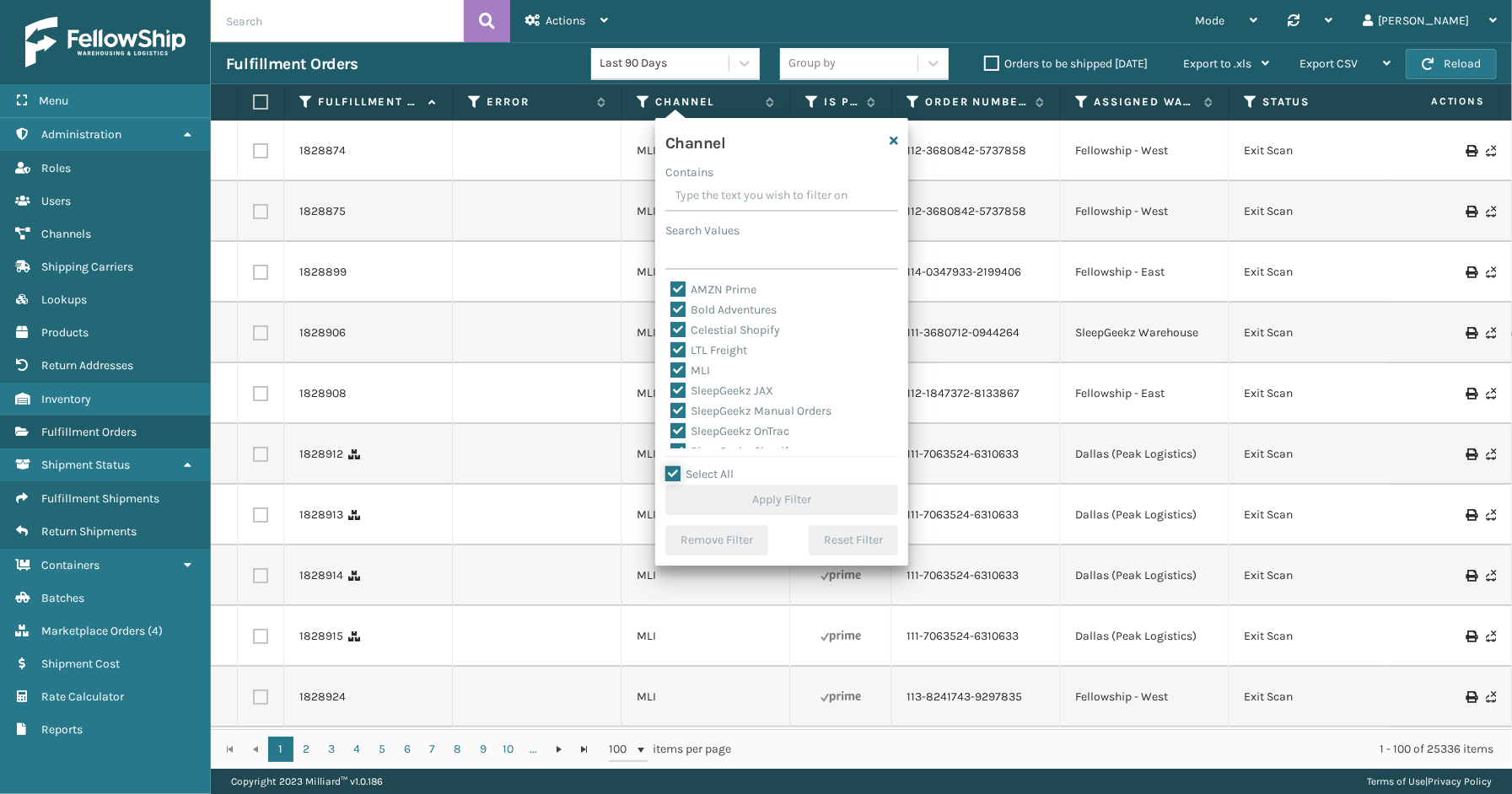
checkbox input "true"
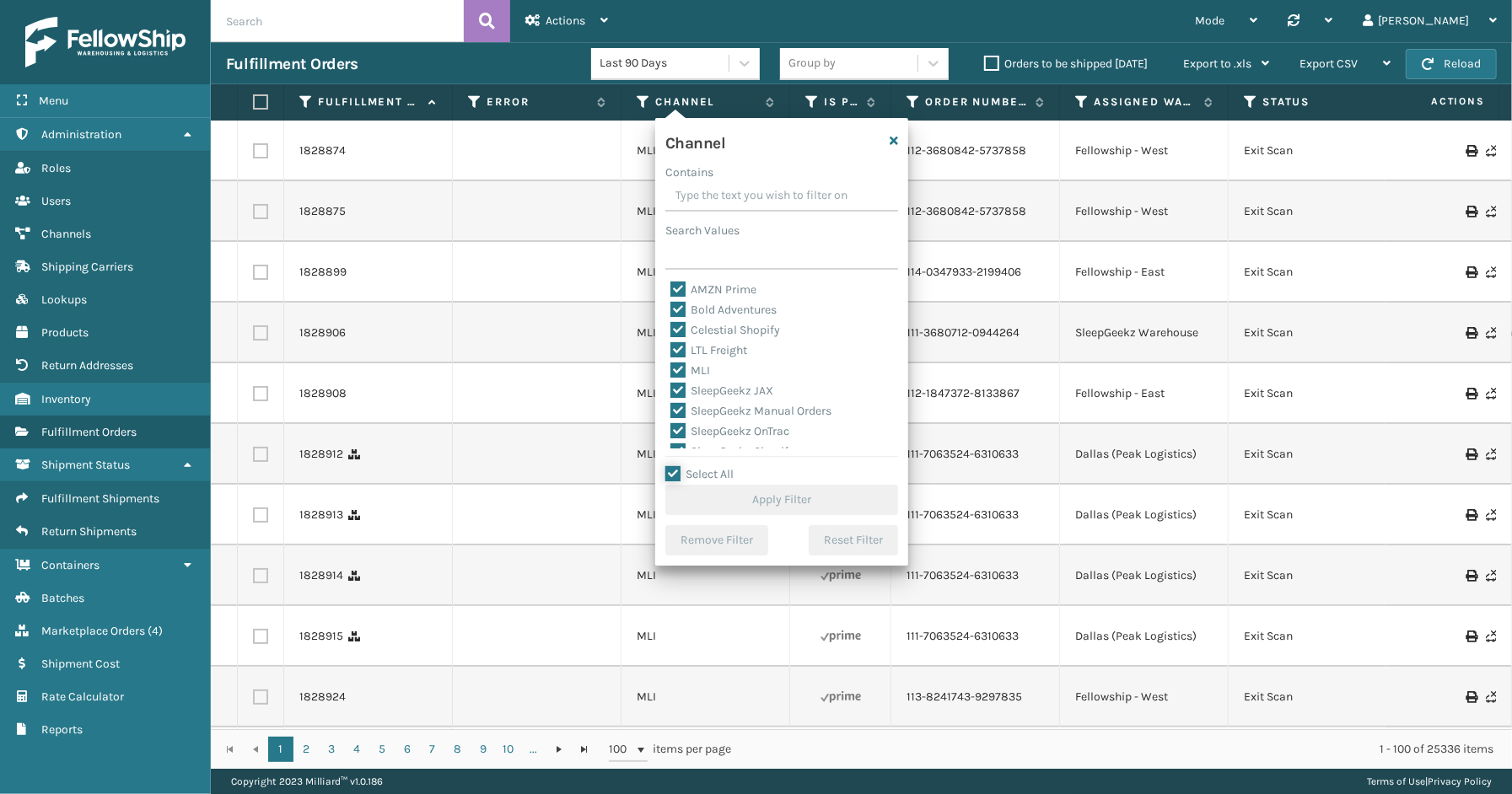
checkbox input "true"
click at [710, 354] on label "LTL Freight" at bounding box center [708, 349] width 77 height 14
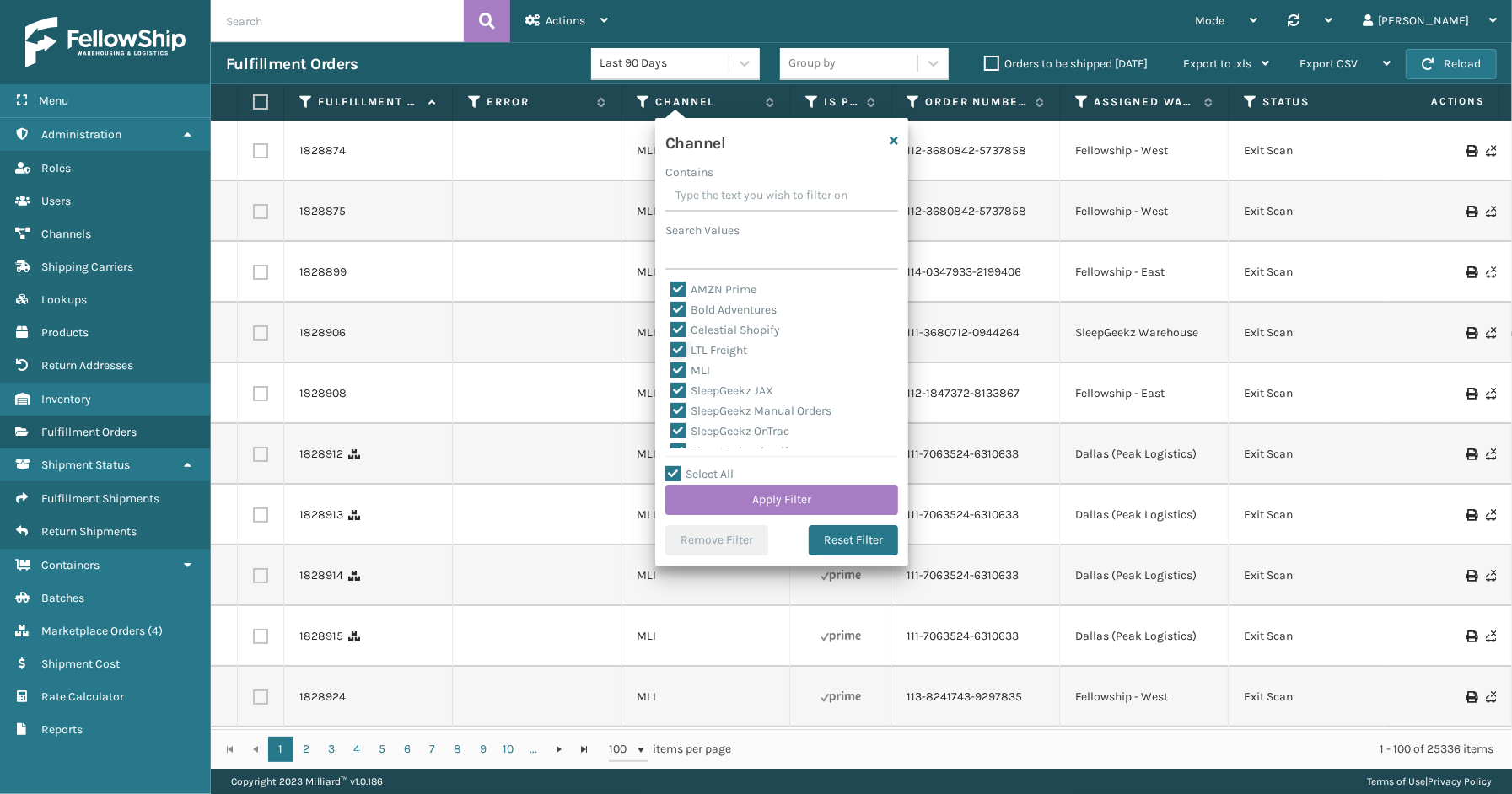
click at [671, 351] on input "LTL Freight" at bounding box center [670, 346] width 1 height 11
checkbox input "false"
click at [787, 492] on button "Apply Filter" at bounding box center [781, 499] width 233 height 31
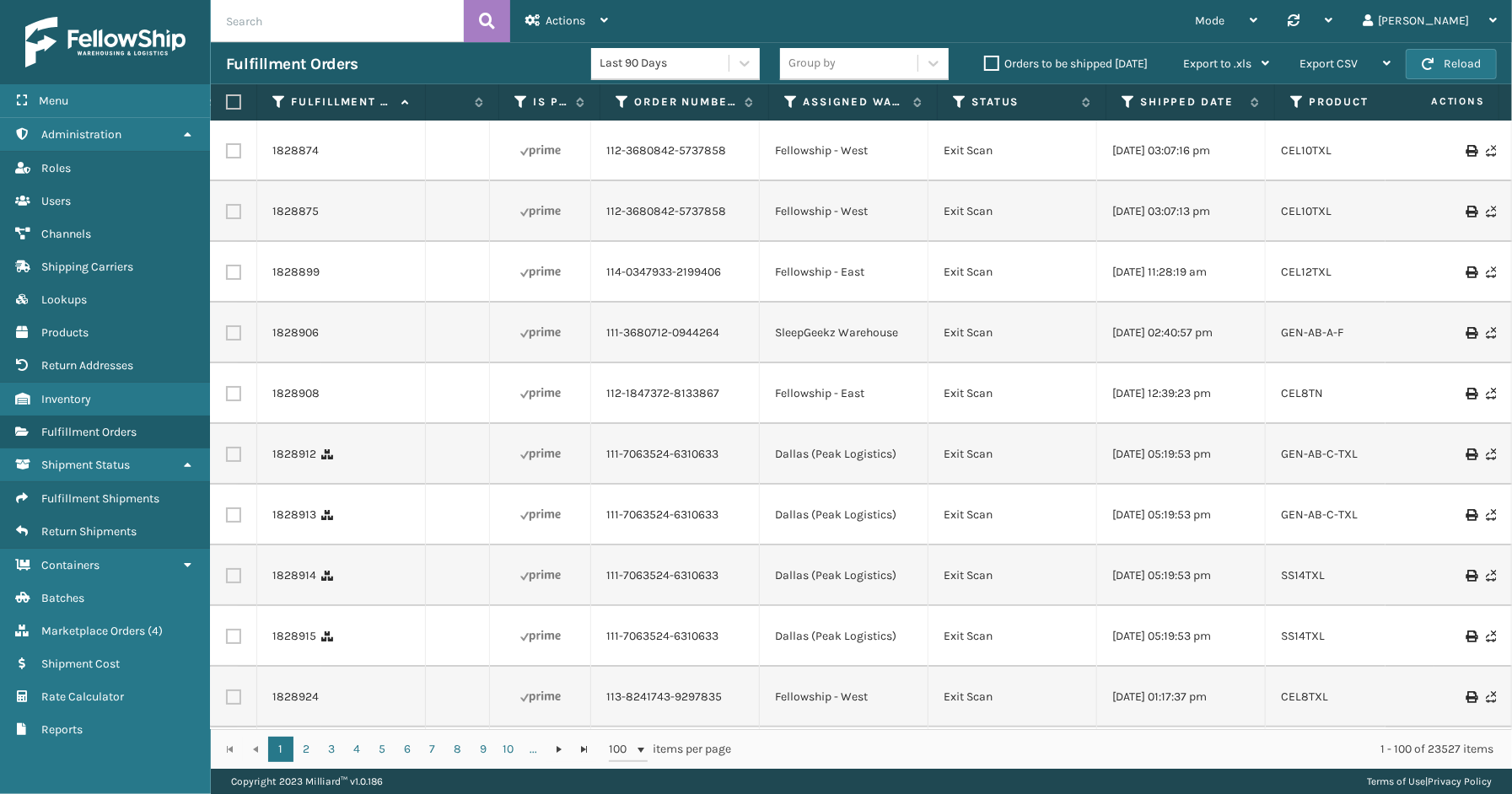
scroll to position [0, 301]
drag, startPoint x: 979, startPoint y: 730, endPoint x: 1075, endPoint y: 730, distance: 96.0
click at [1075, 730] on div "1 2 3 4 5 6 7 8 9 10 ... 1 2 3 4 5 6 7 8 9 10 ... 100 items per page 1 - 100 of…" at bounding box center [861, 749] width 1301 height 40
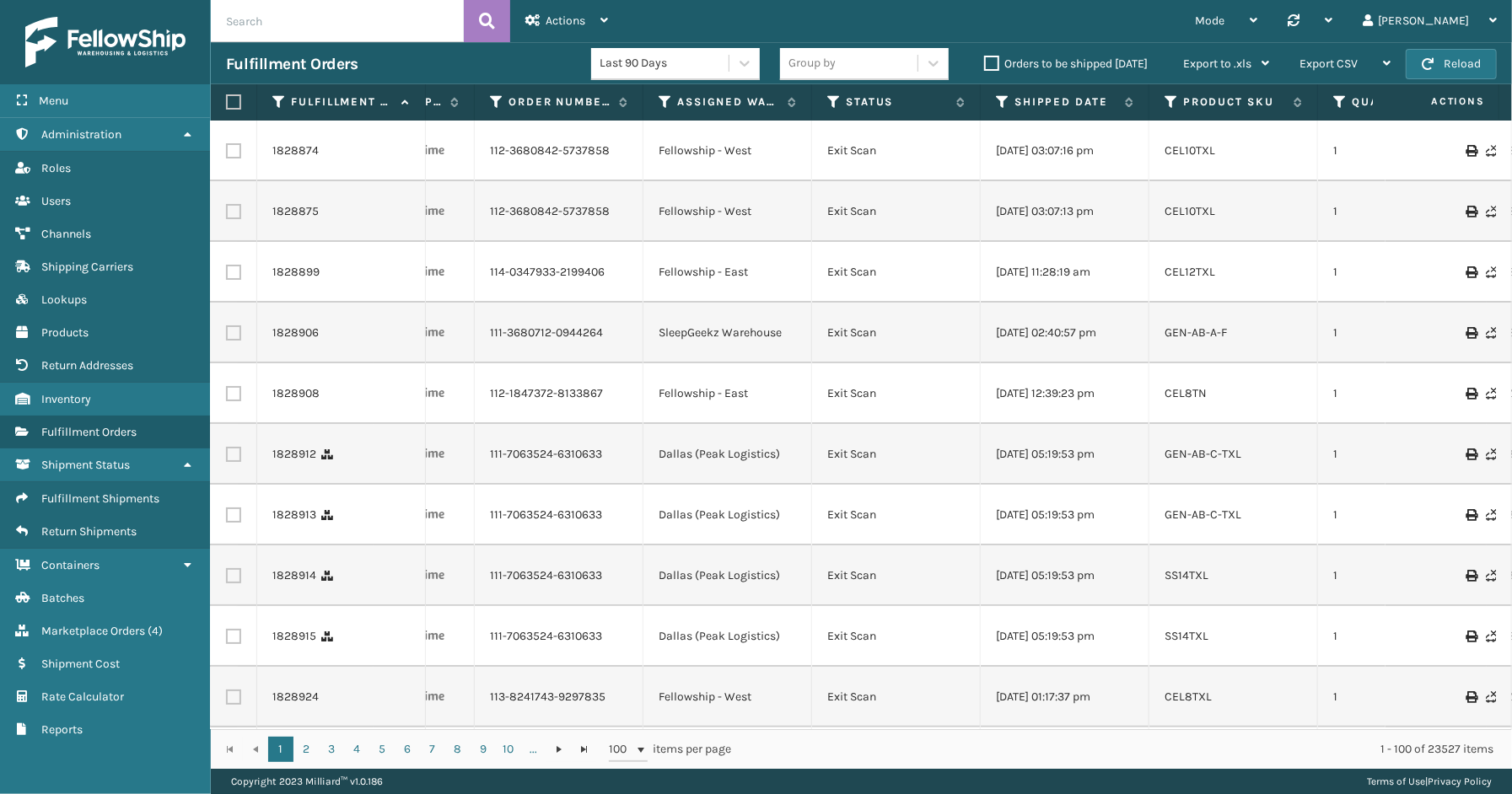
scroll to position [0, 374]
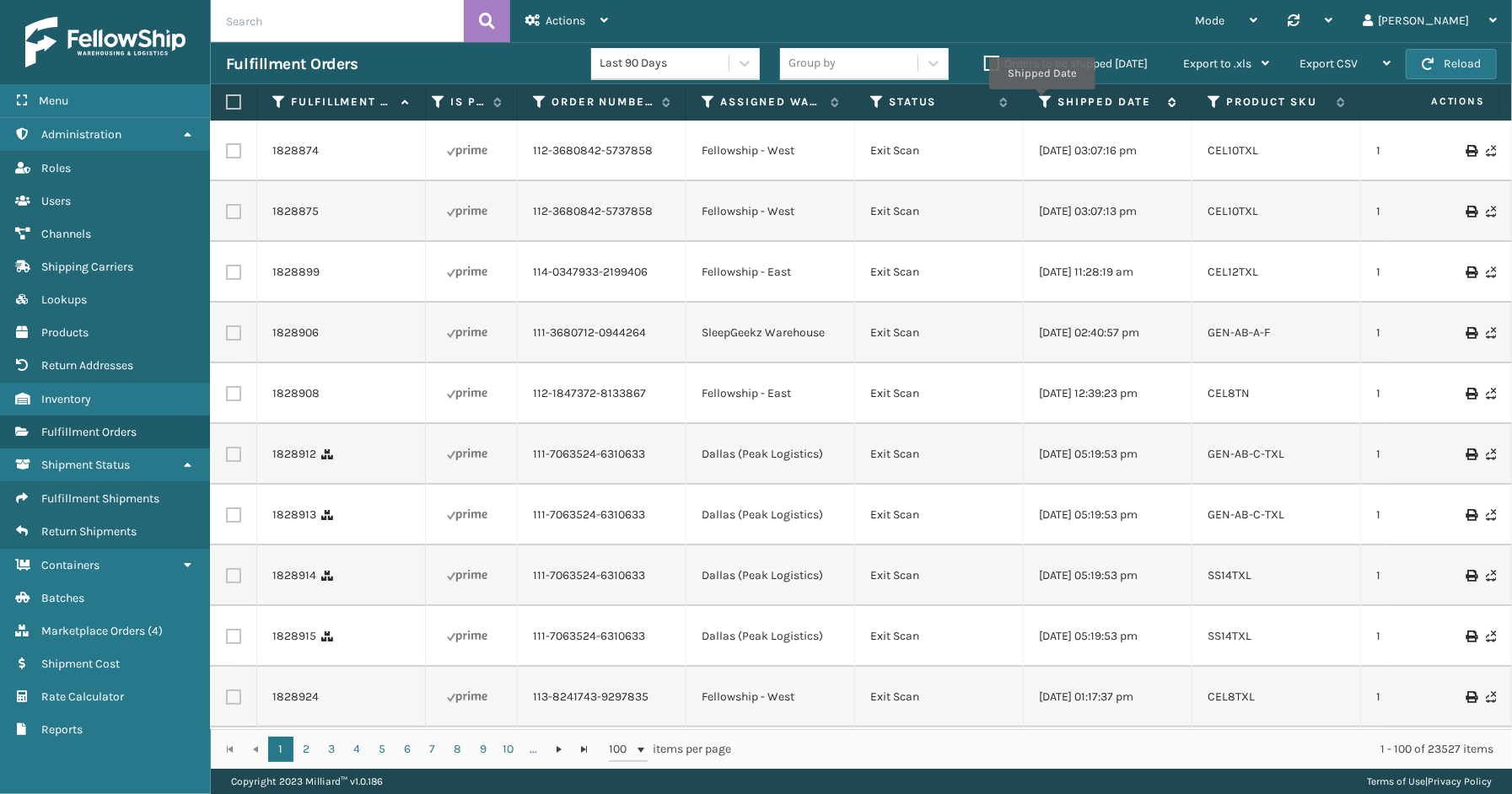
click at [1041, 101] on icon at bounding box center [1045, 102] width 14 height 15
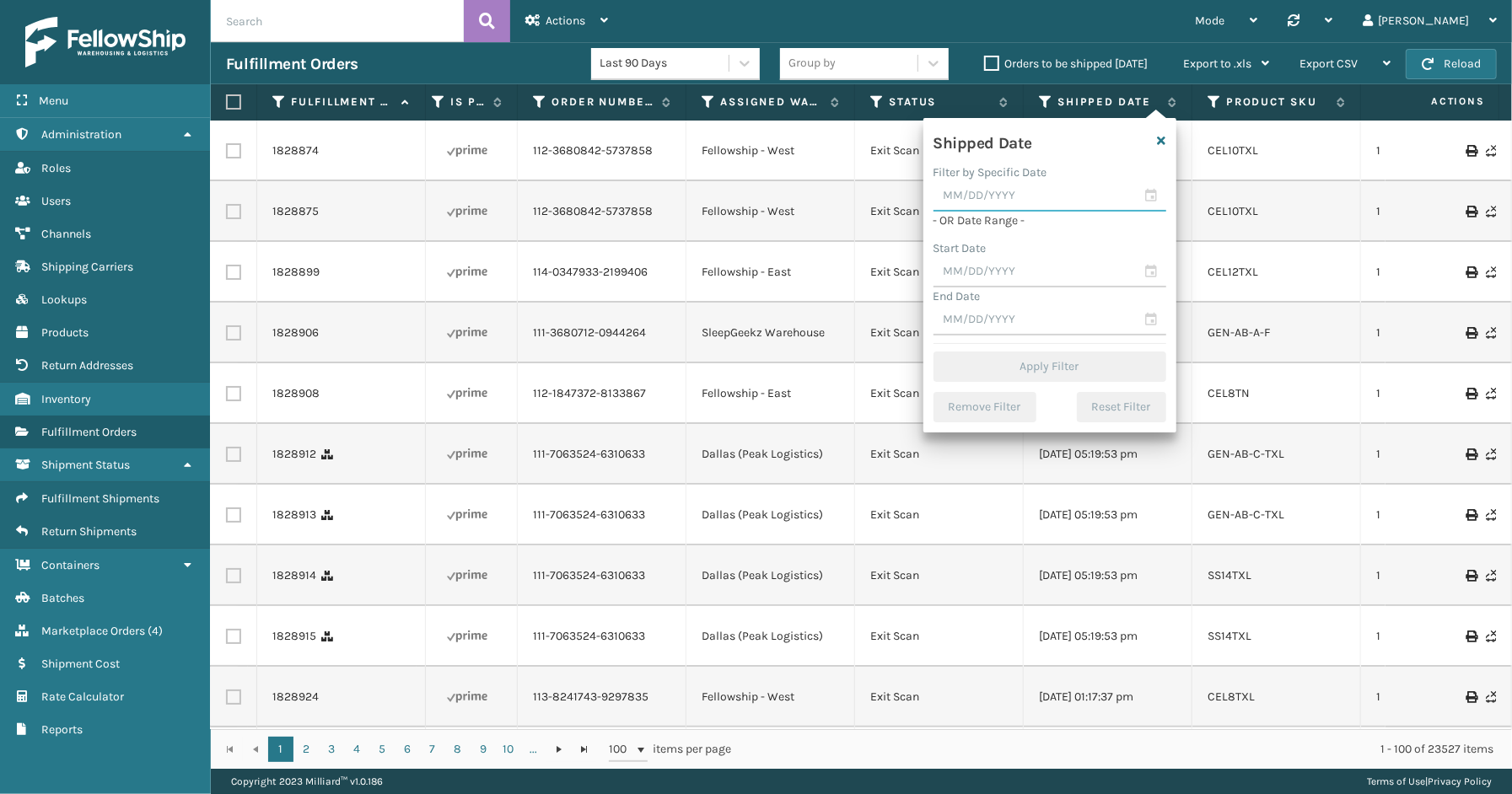
click at [1145, 194] on input "text" at bounding box center [1050, 196] width 233 height 31
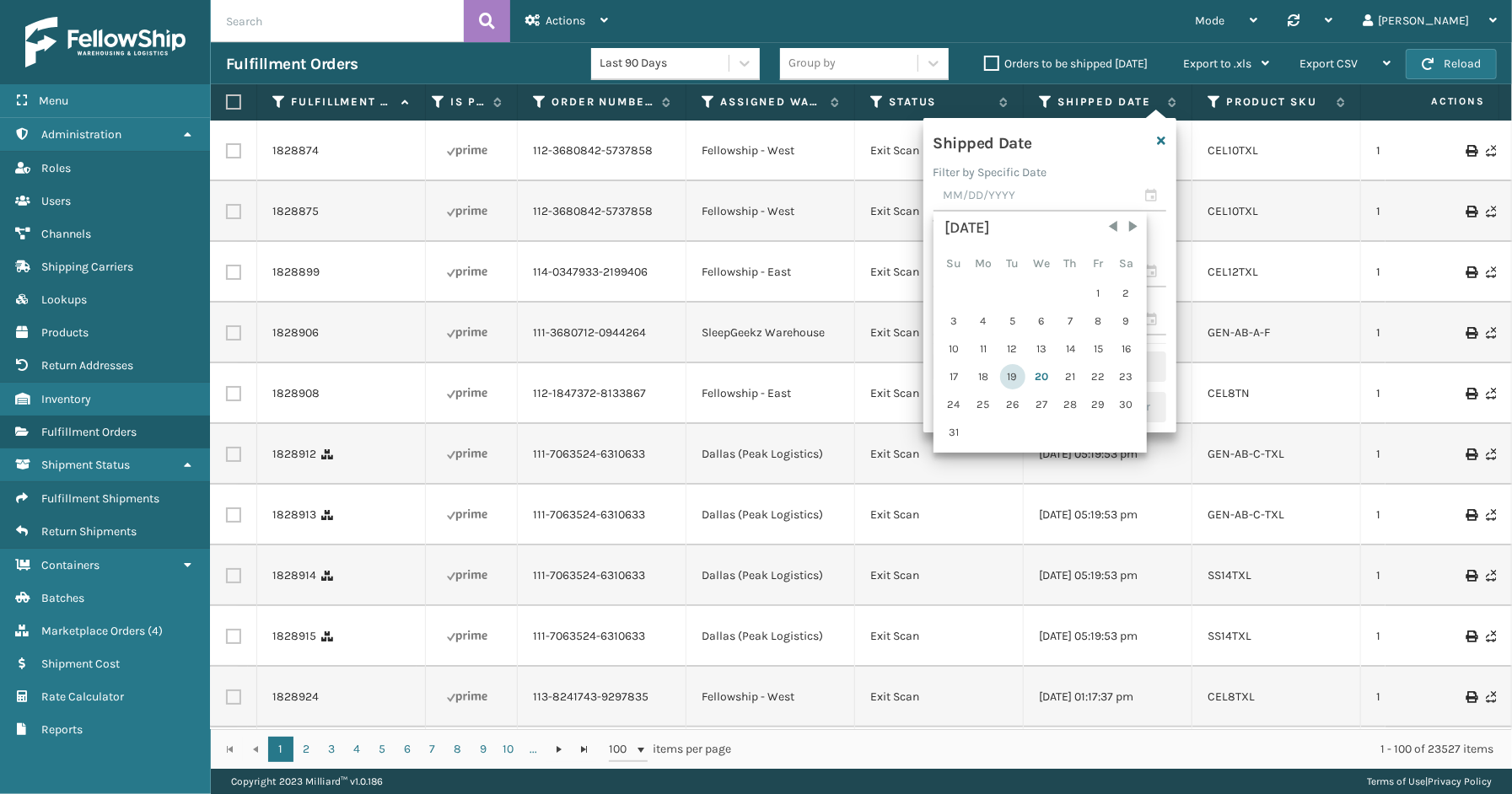
click at [1008, 372] on div "19" at bounding box center [1012, 376] width 25 height 25
type input "[DATE]"
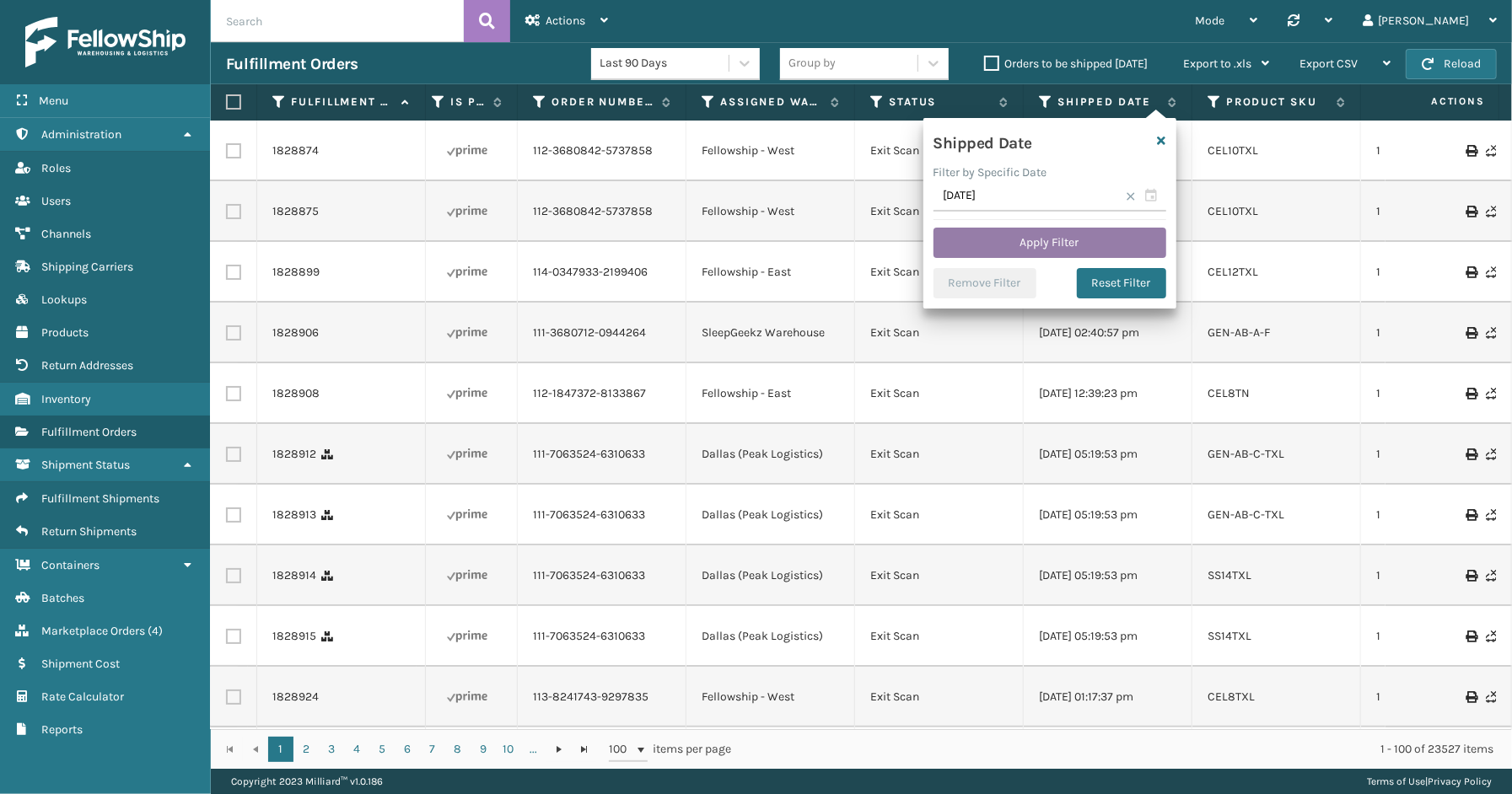
click at [1077, 246] on button "Apply Filter" at bounding box center [1050, 242] width 233 height 31
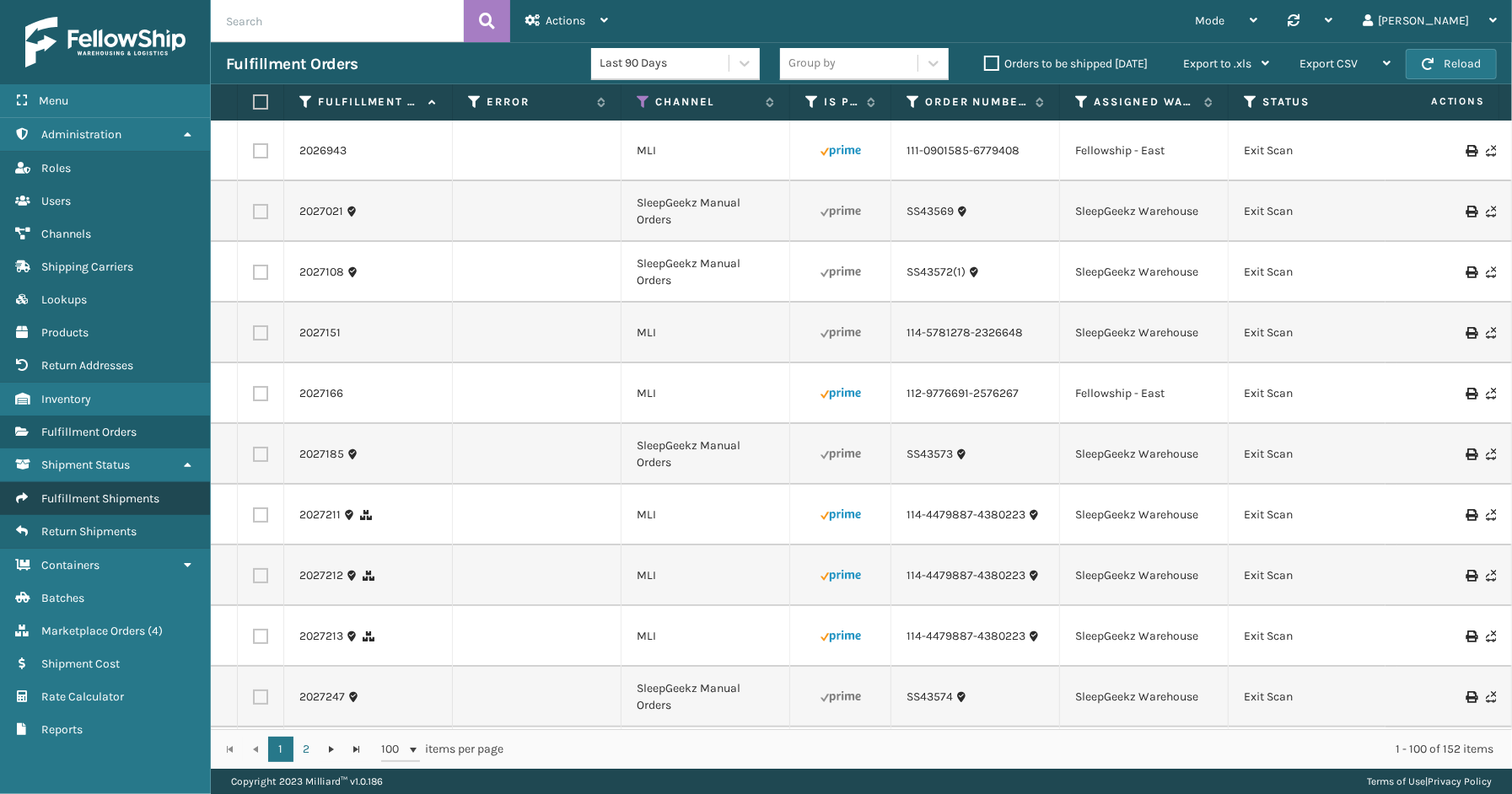
click at [68, 483] on link "Fulfillment Shipments" at bounding box center [104, 499] width 210 height 33
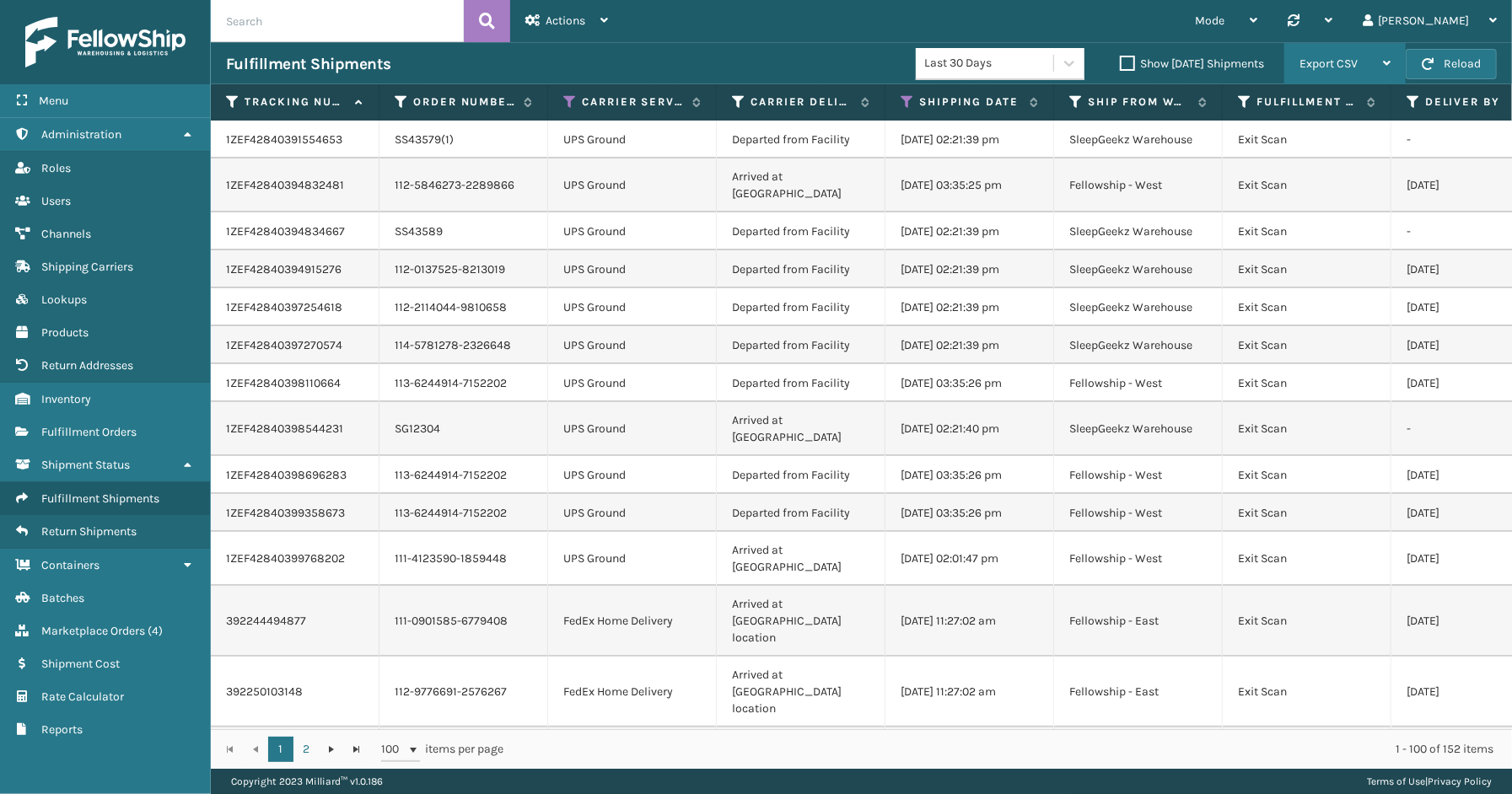
click at [1323, 66] on span "Export CSV" at bounding box center [1328, 63] width 58 height 14
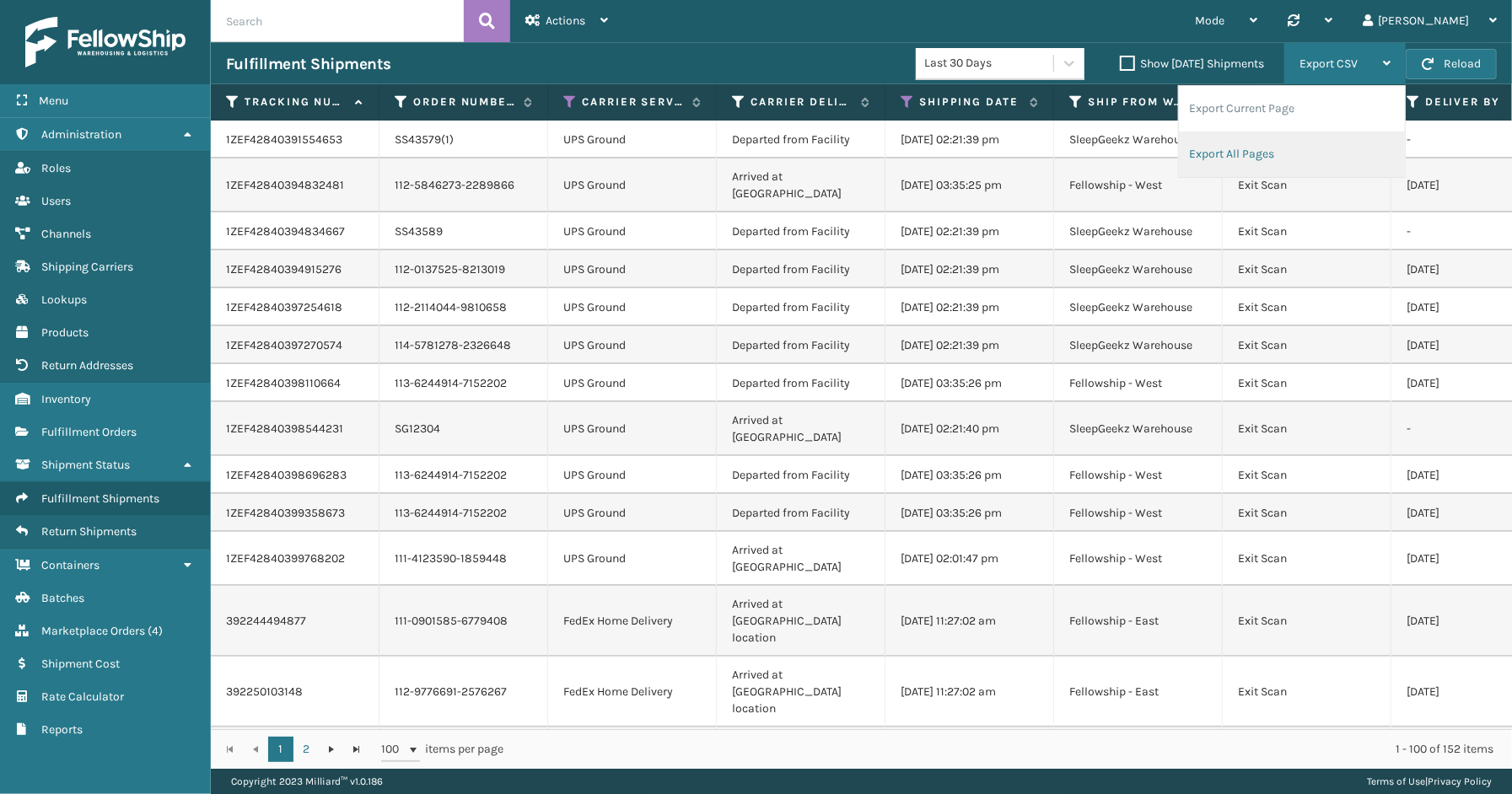
click at [1277, 146] on li "Export All Pages" at bounding box center [1292, 153] width 226 height 45
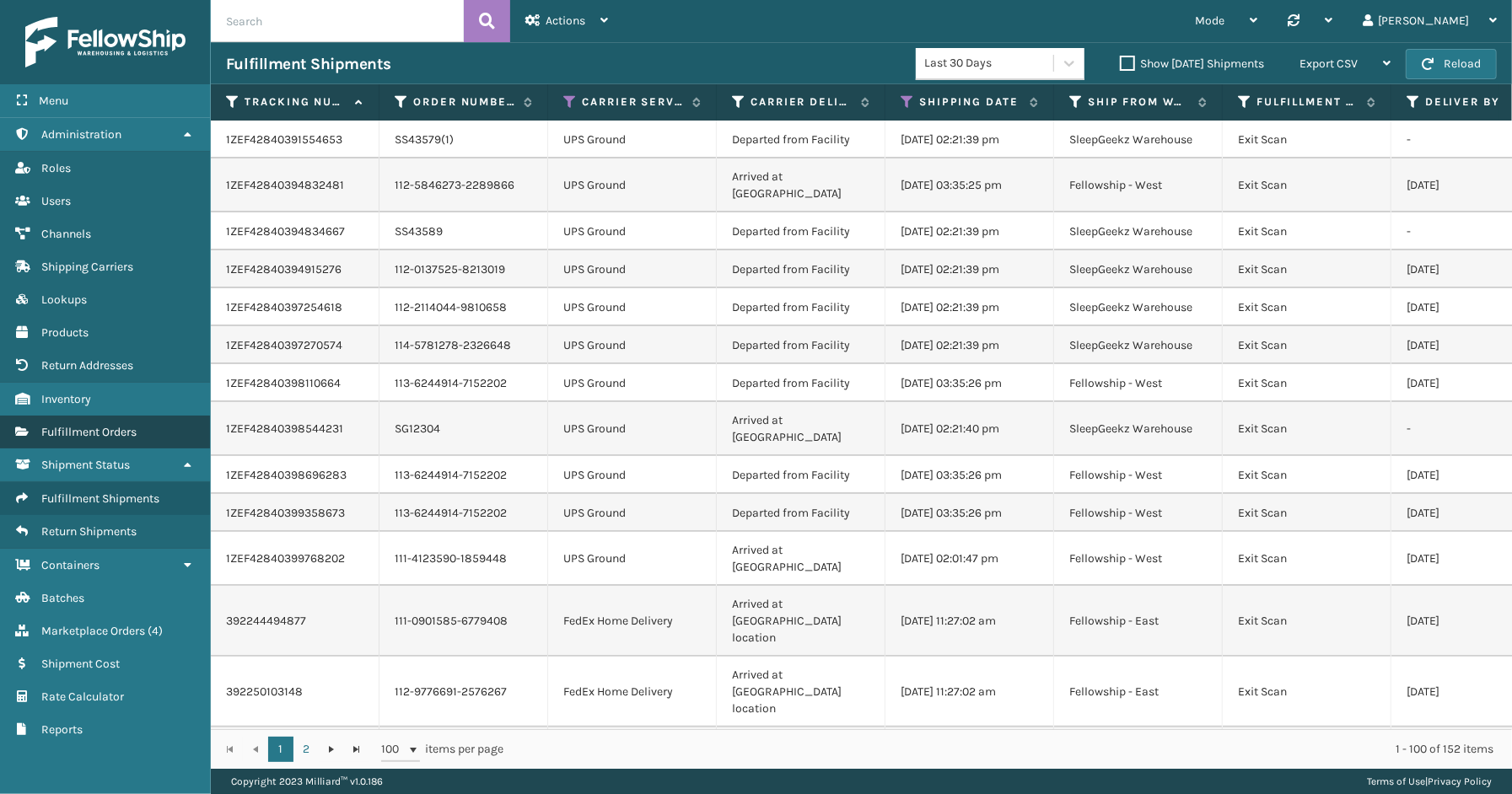
click at [116, 415] on link "Fulfillment Orders" at bounding box center [104, 432] width 210 height 33
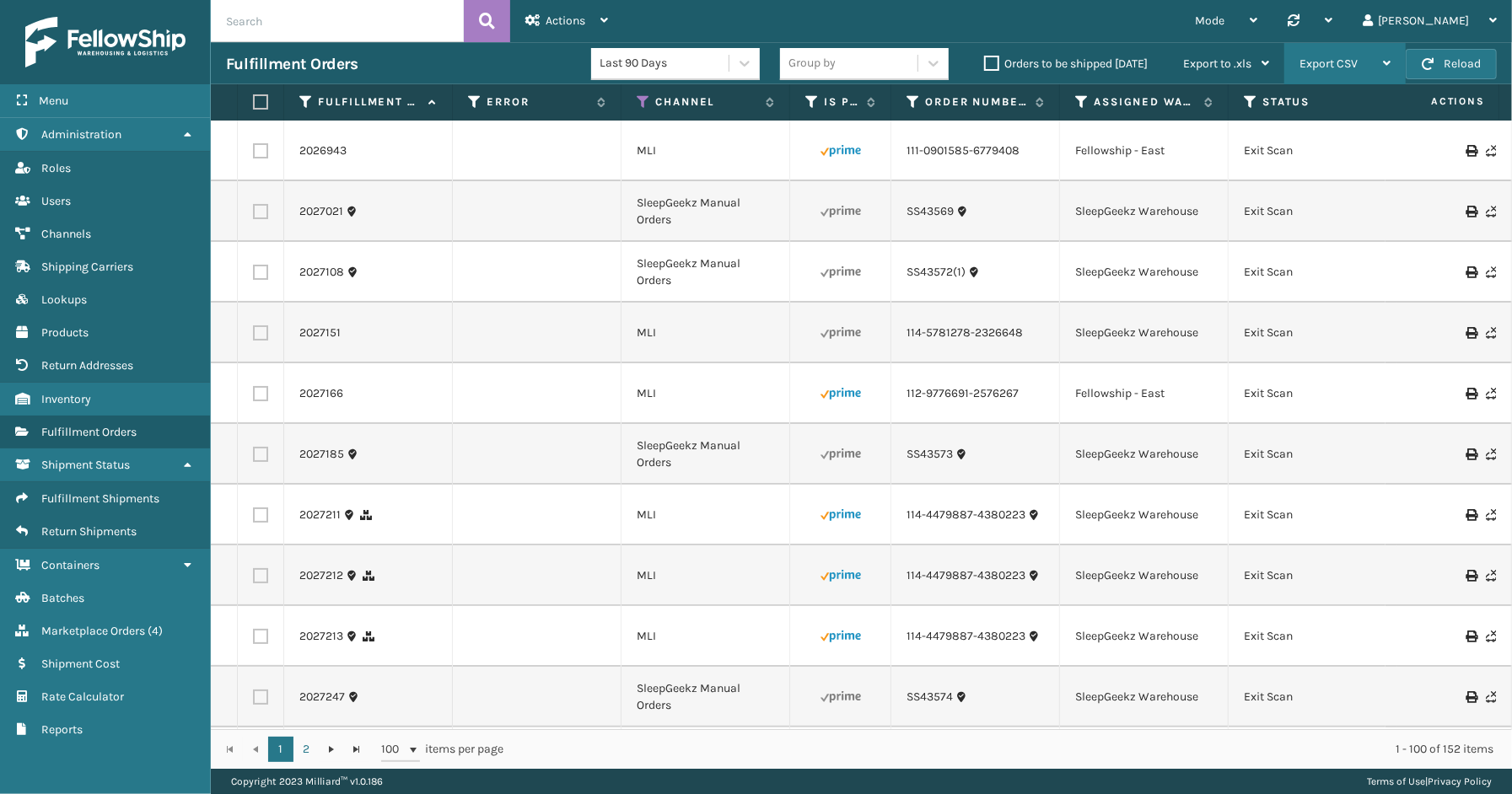
click at [1304, 65] on span "Export CSV" at bounding box center [1328, 63] width 58 height 14
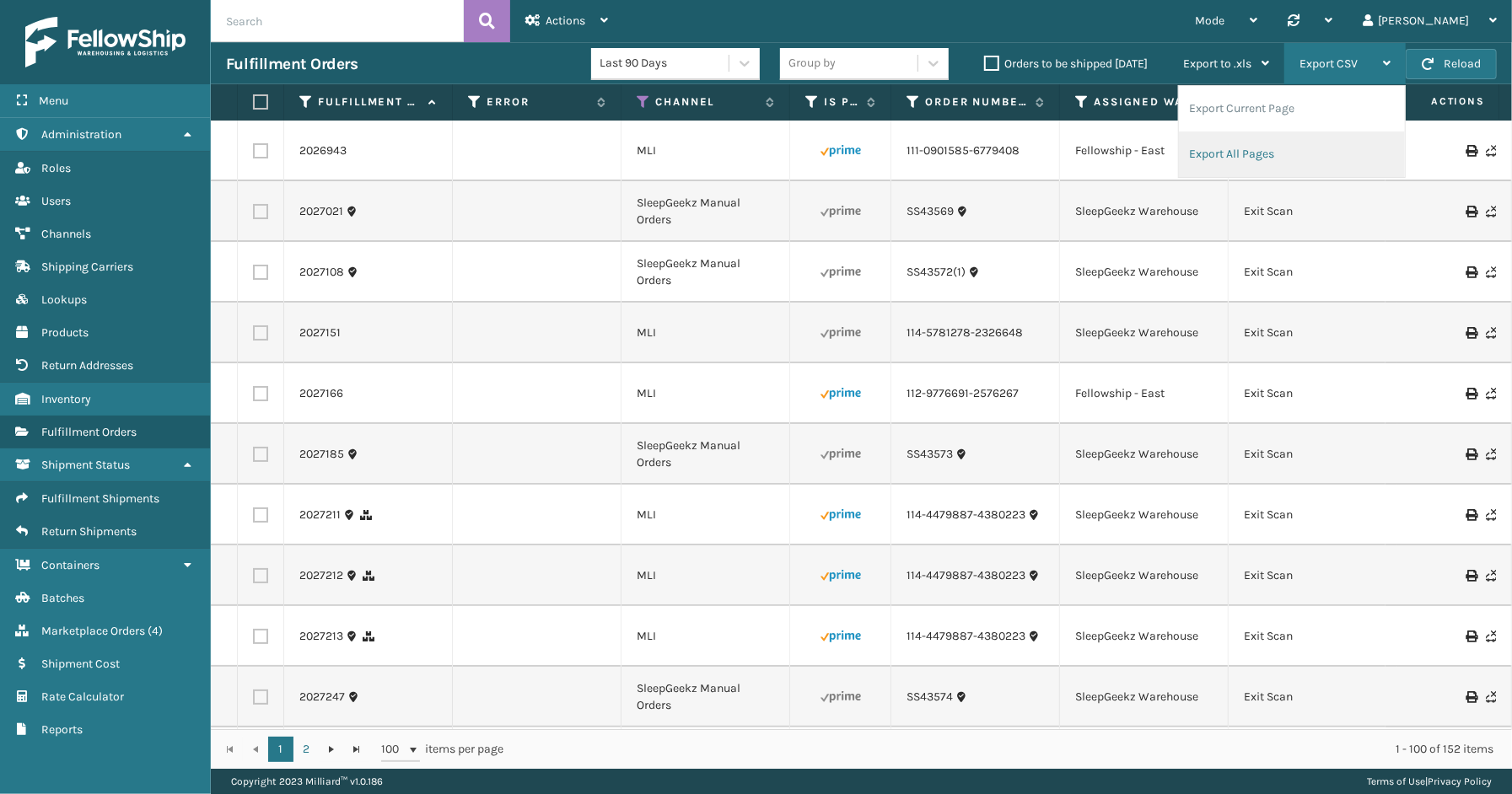
click at [1261, 148] on li "Export All Pages" at bounding box center [1292, 153] width 226 height 45
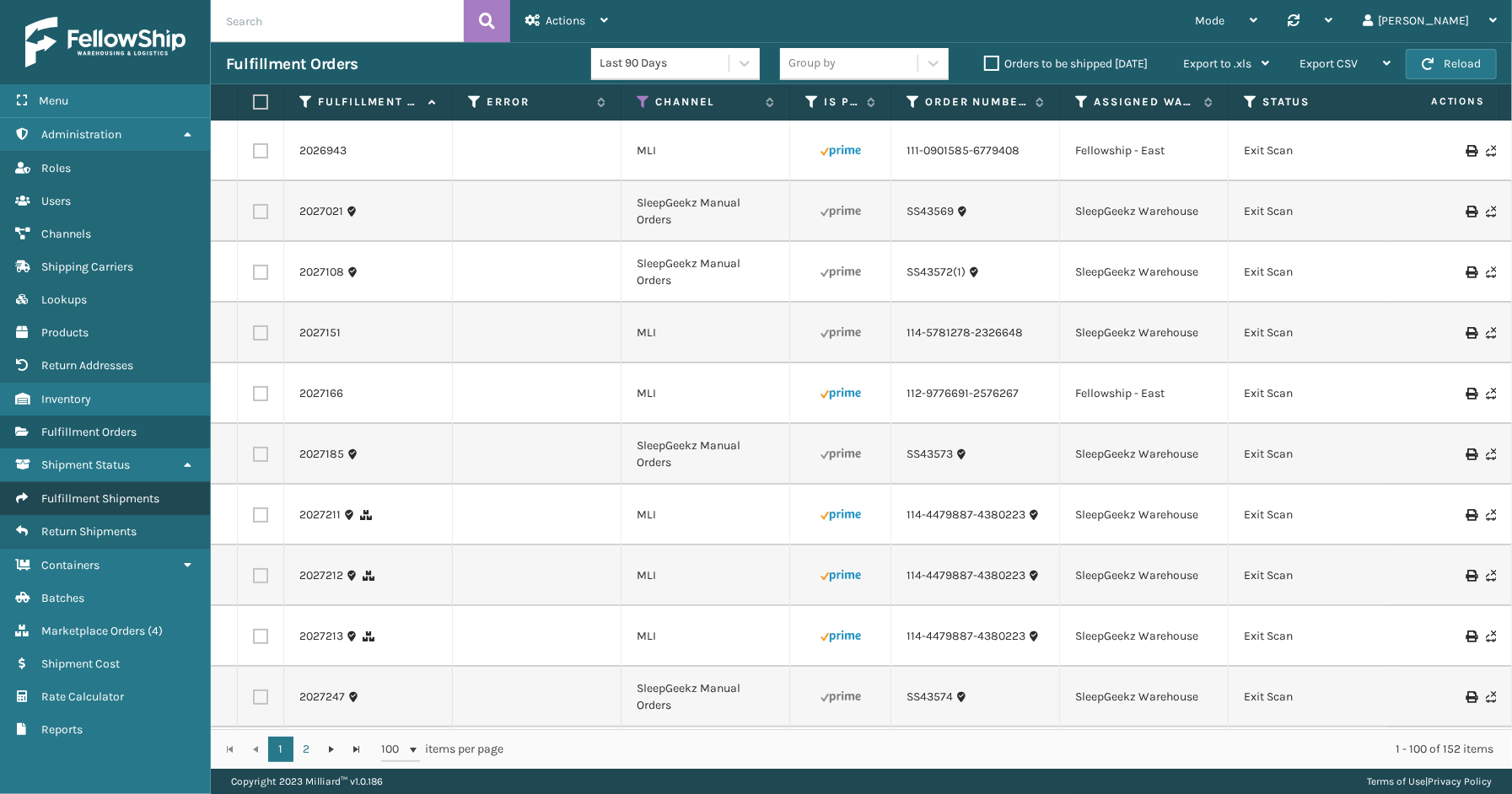
click at [97, 492] on span "Fulfillment Shipments" at bounding box center [101, 498] width 118 height 14
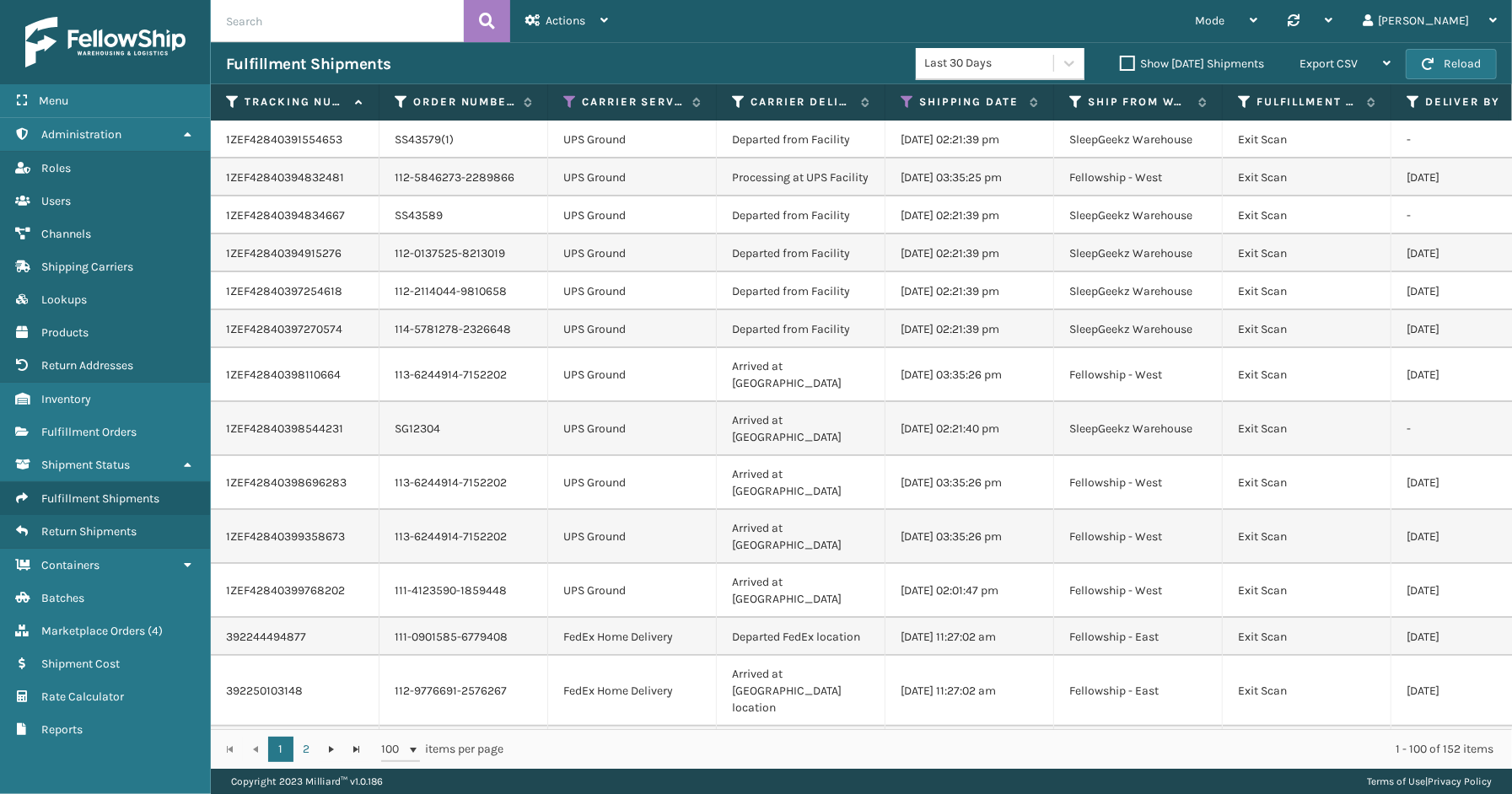
click at [577, 30] on div "Actions" at bounding box center [566, 21] width 82 height 43
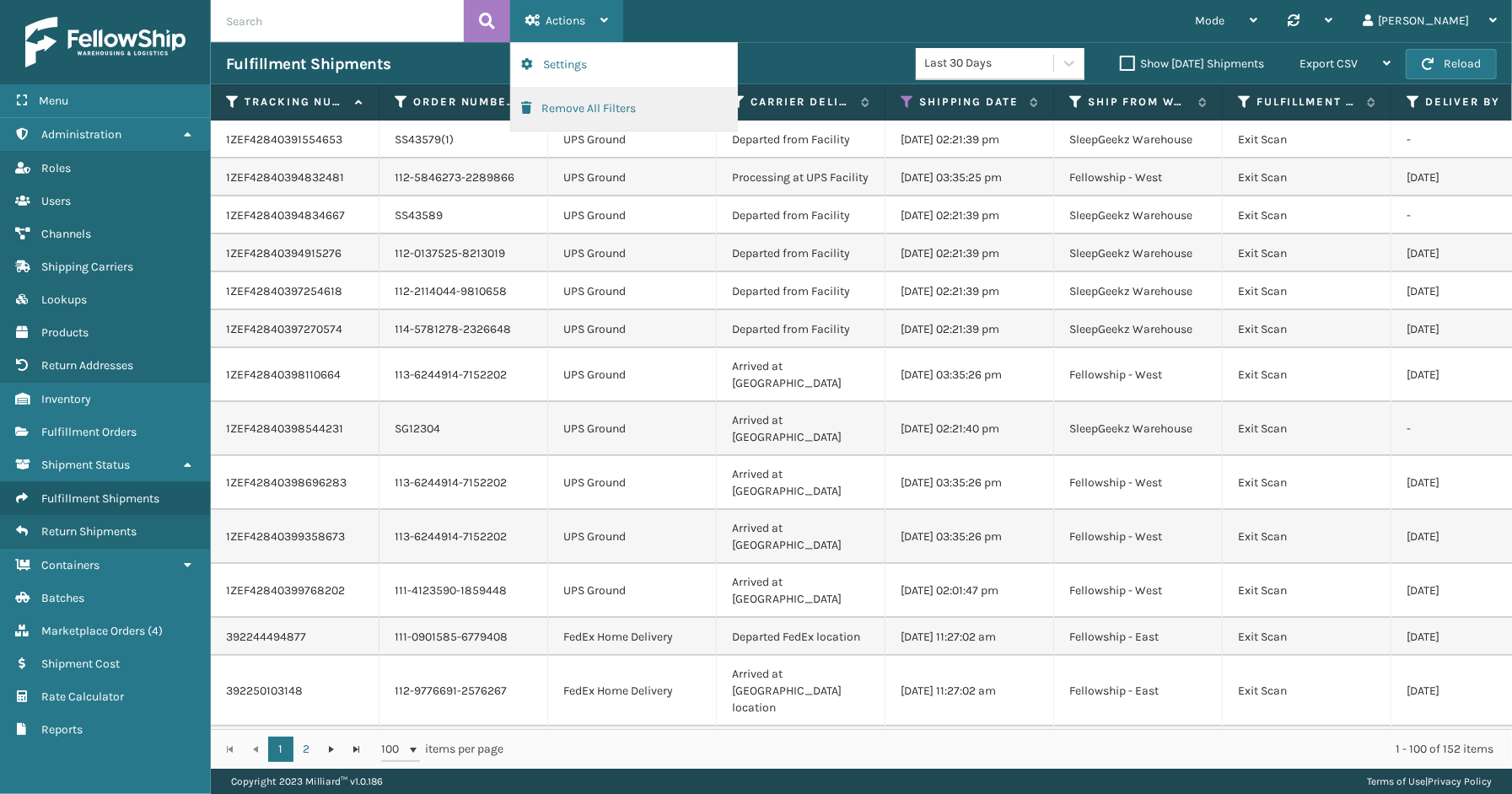
click at [577, 103] on button "Remove All Filters" at bounding box center [624, 108] width 226 height 43
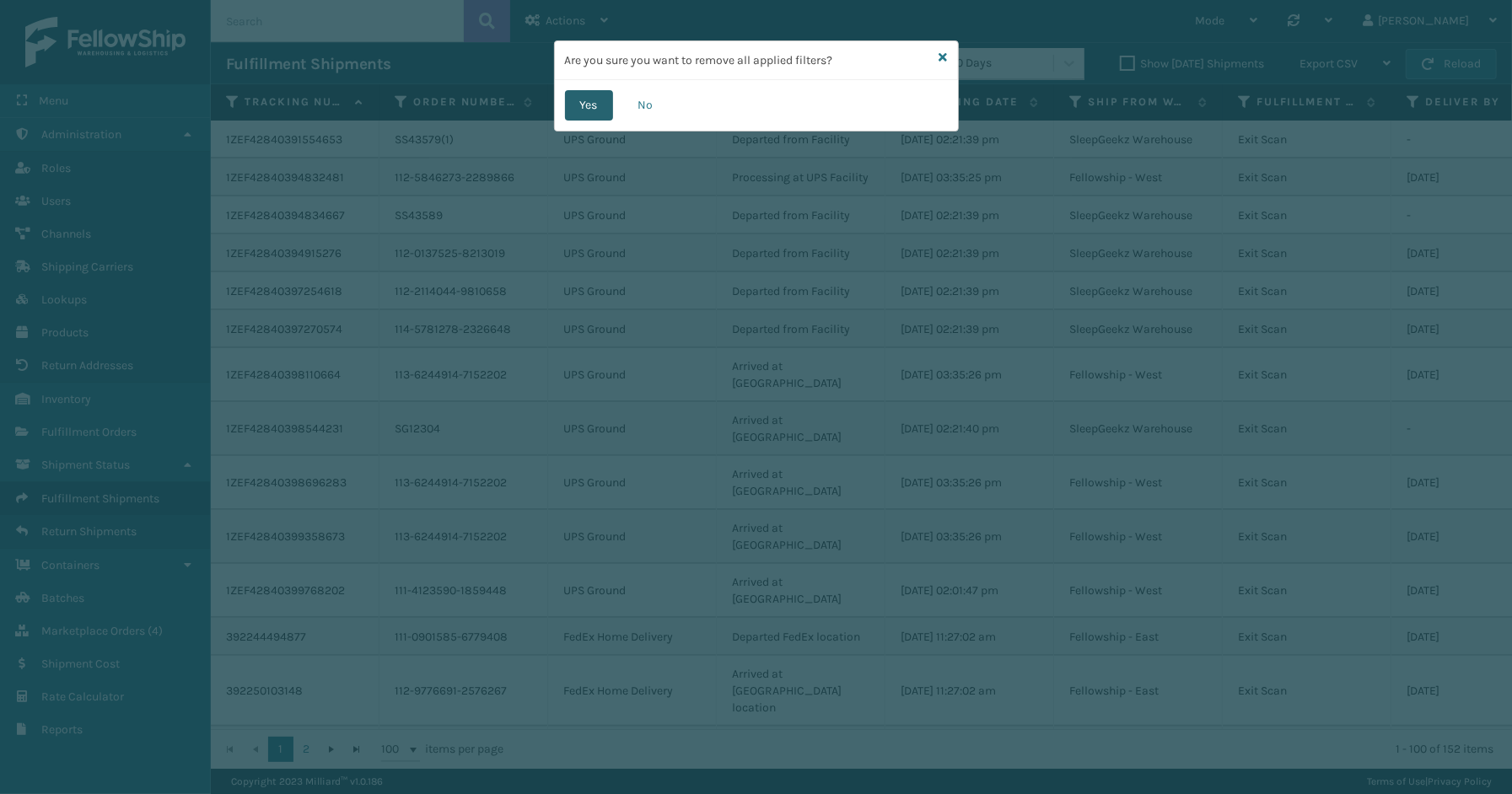
click at [600, 106] on button "Yes" at bounding box center [589, 105] width 48 height 31
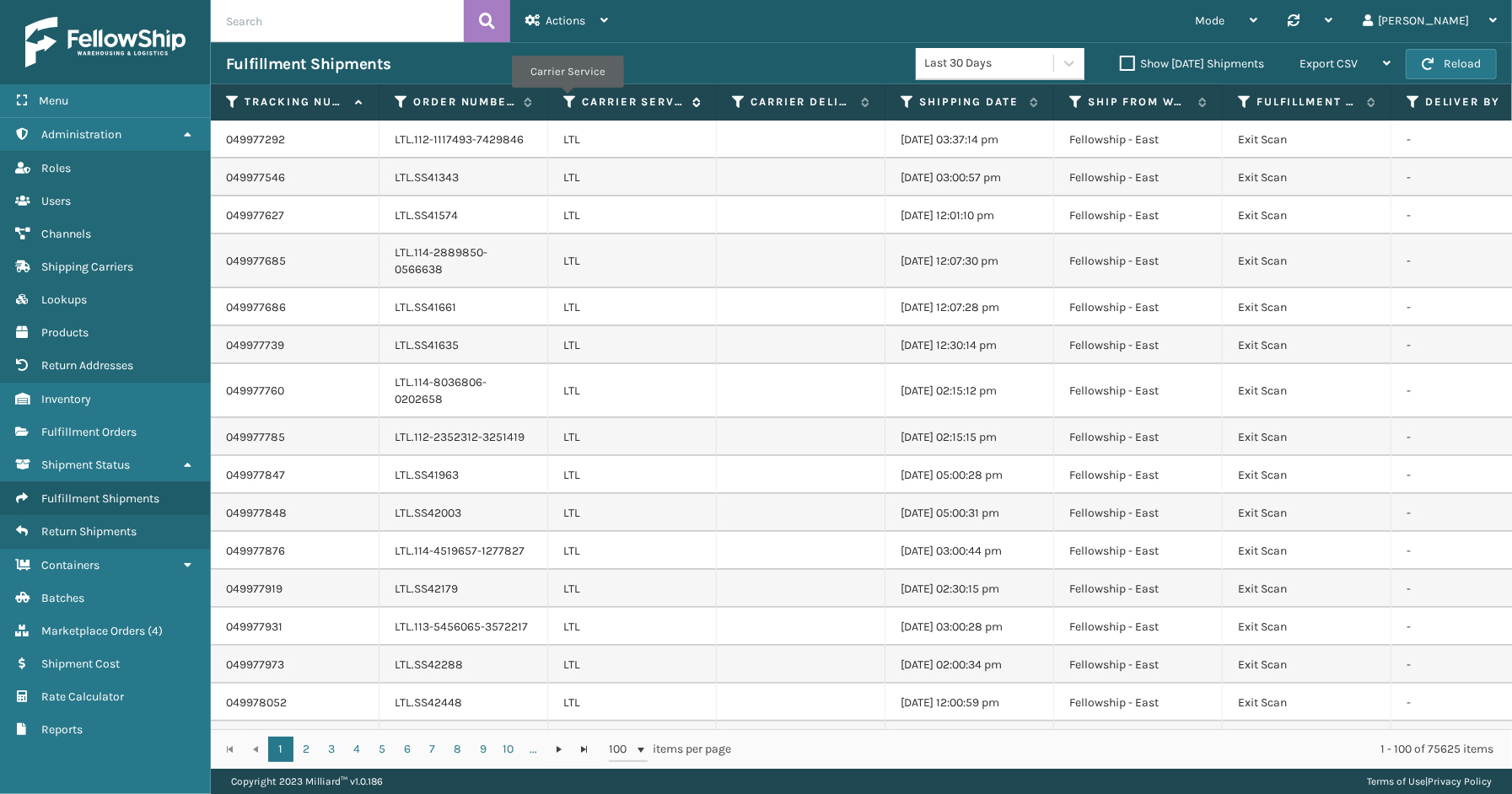
click at [567, 100] on icon at bounding box center [570, 102] width 14 height 15
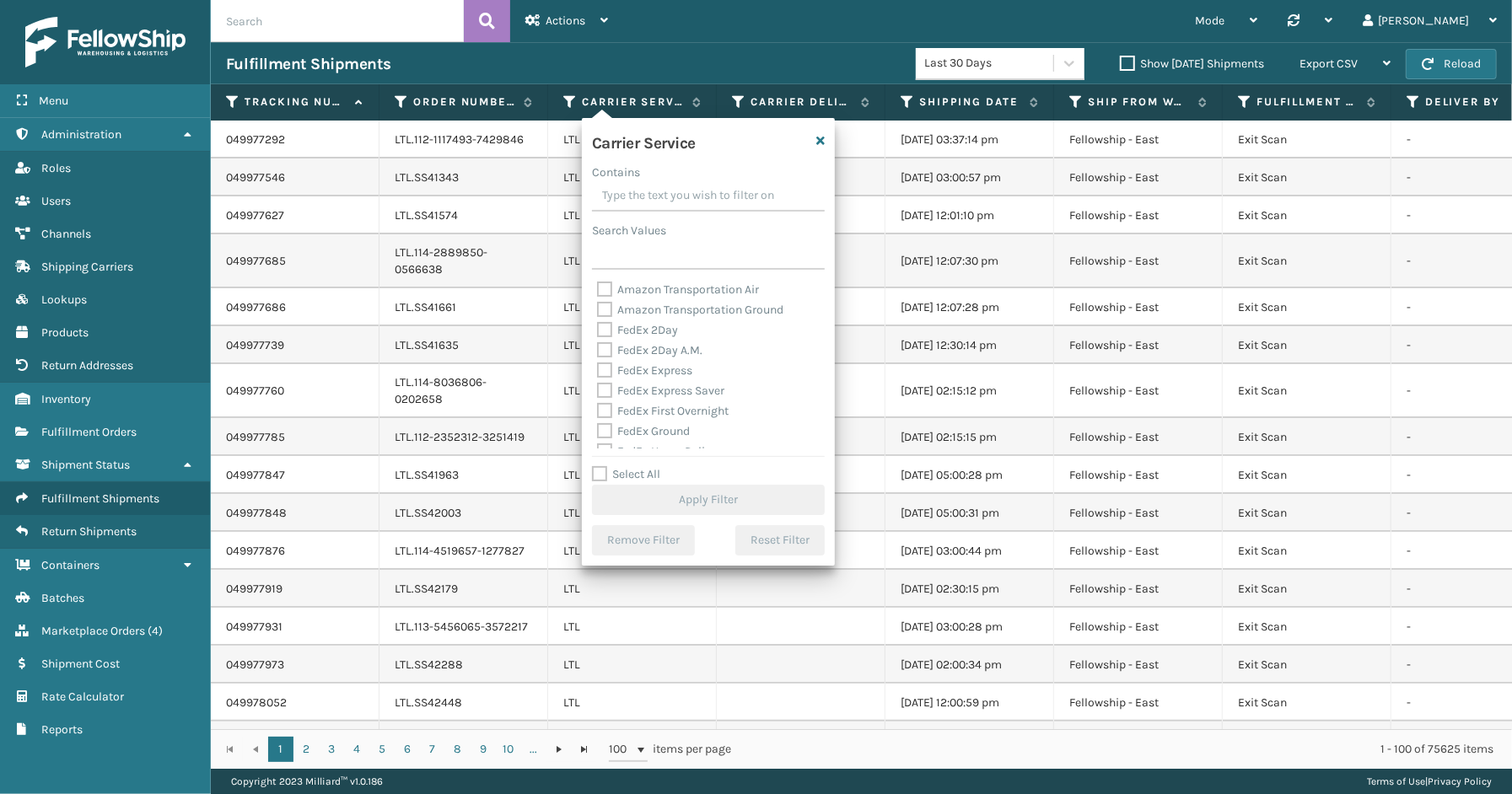
click at [655, 470] on label "Select All" at bounding box center [626, 473] width 68 height 14
click at [655, 466] on input "Select All" at bounding box center [719, 465] width 253 height 2
checkbox input "true"
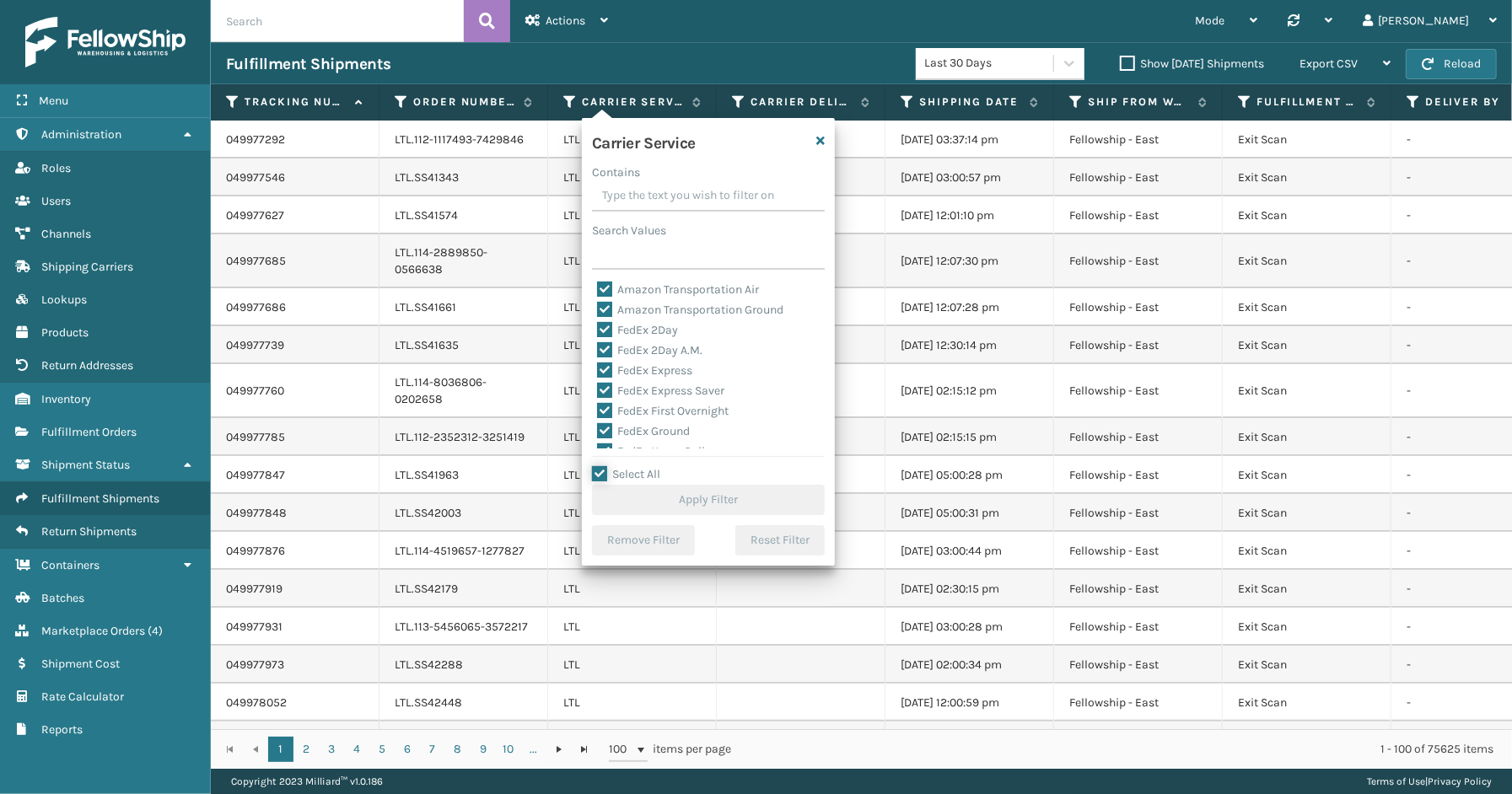
checkbox input "true"
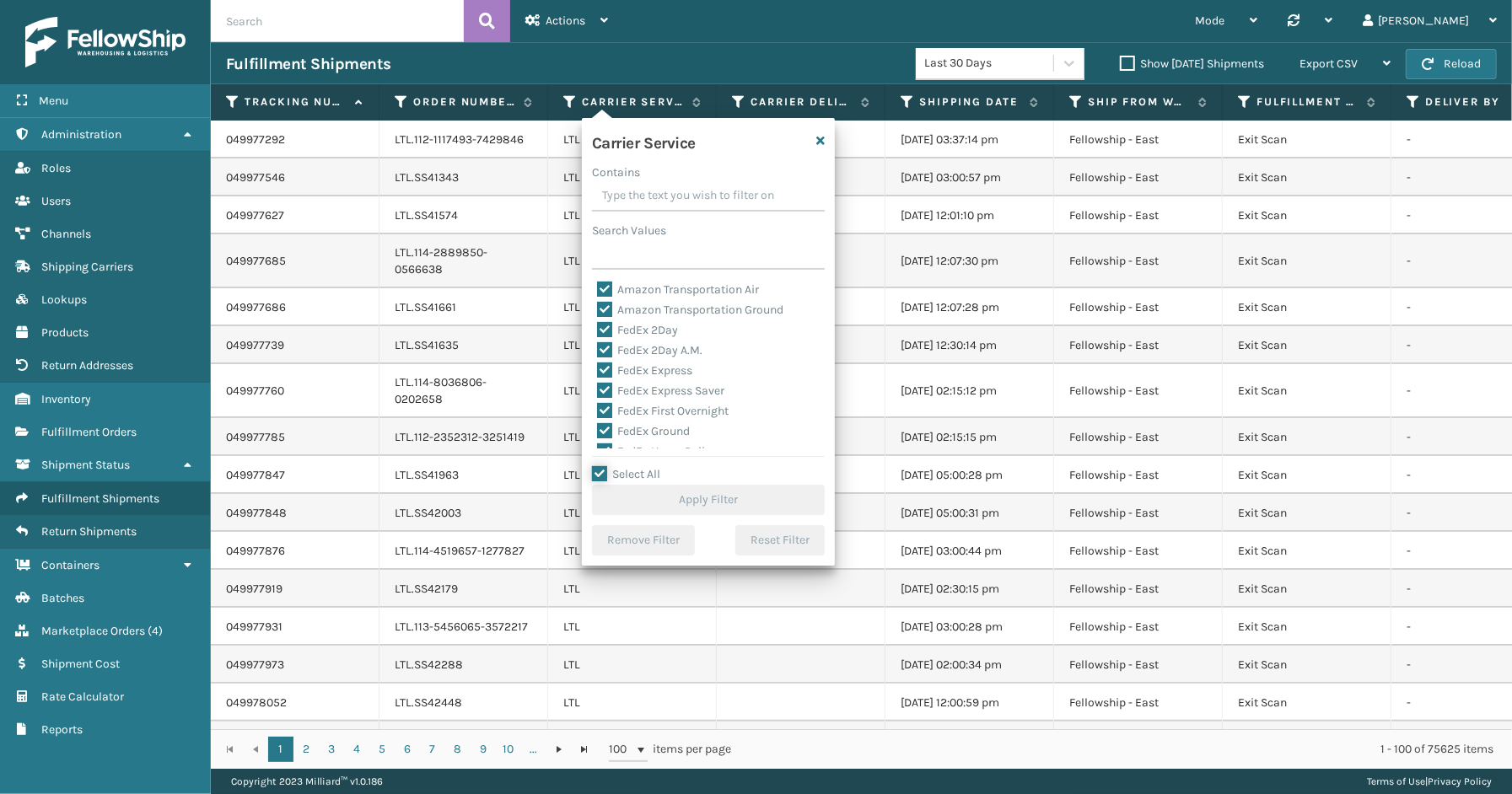
checkbox input "true"
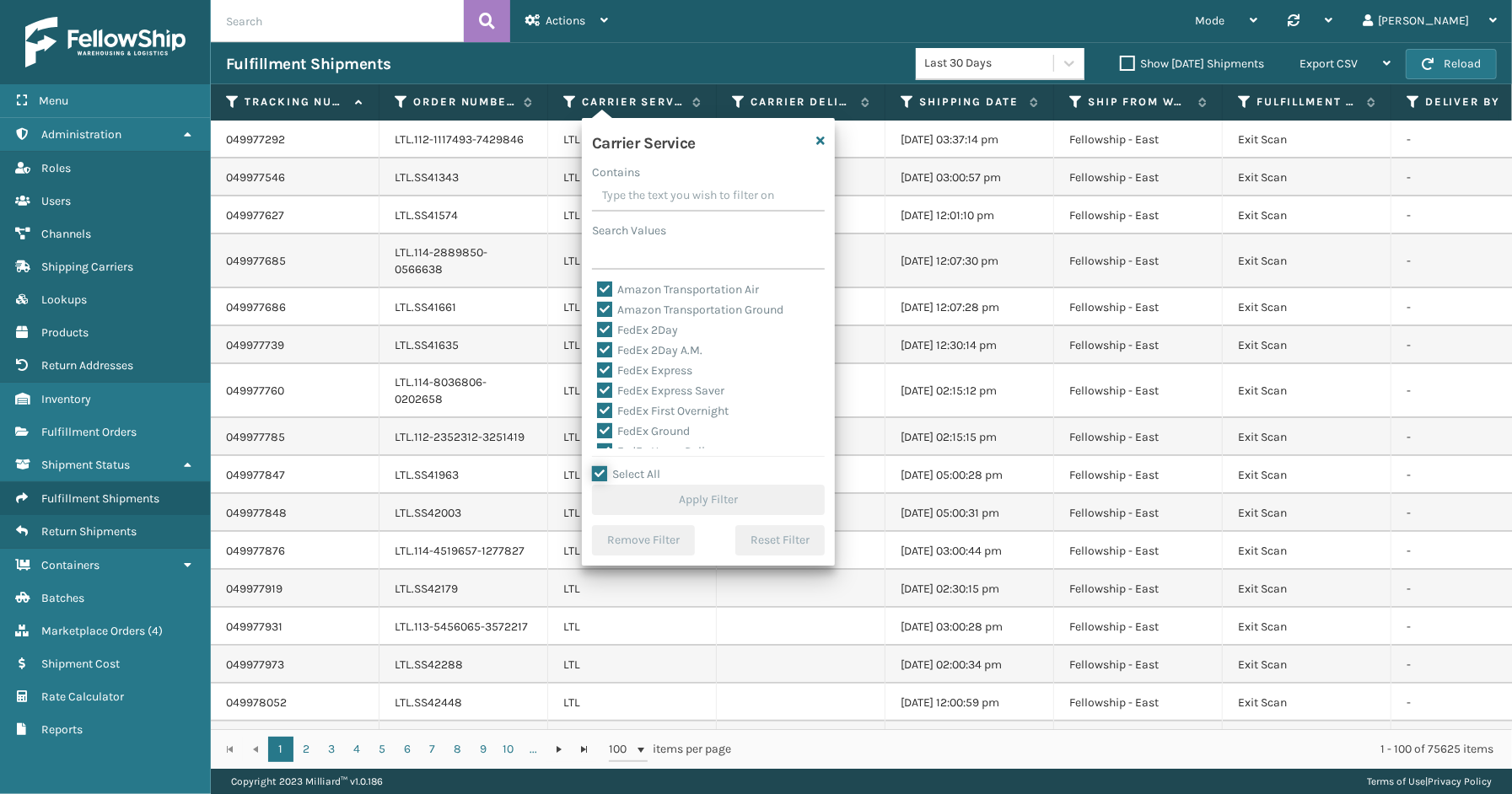
checkbox input "true"
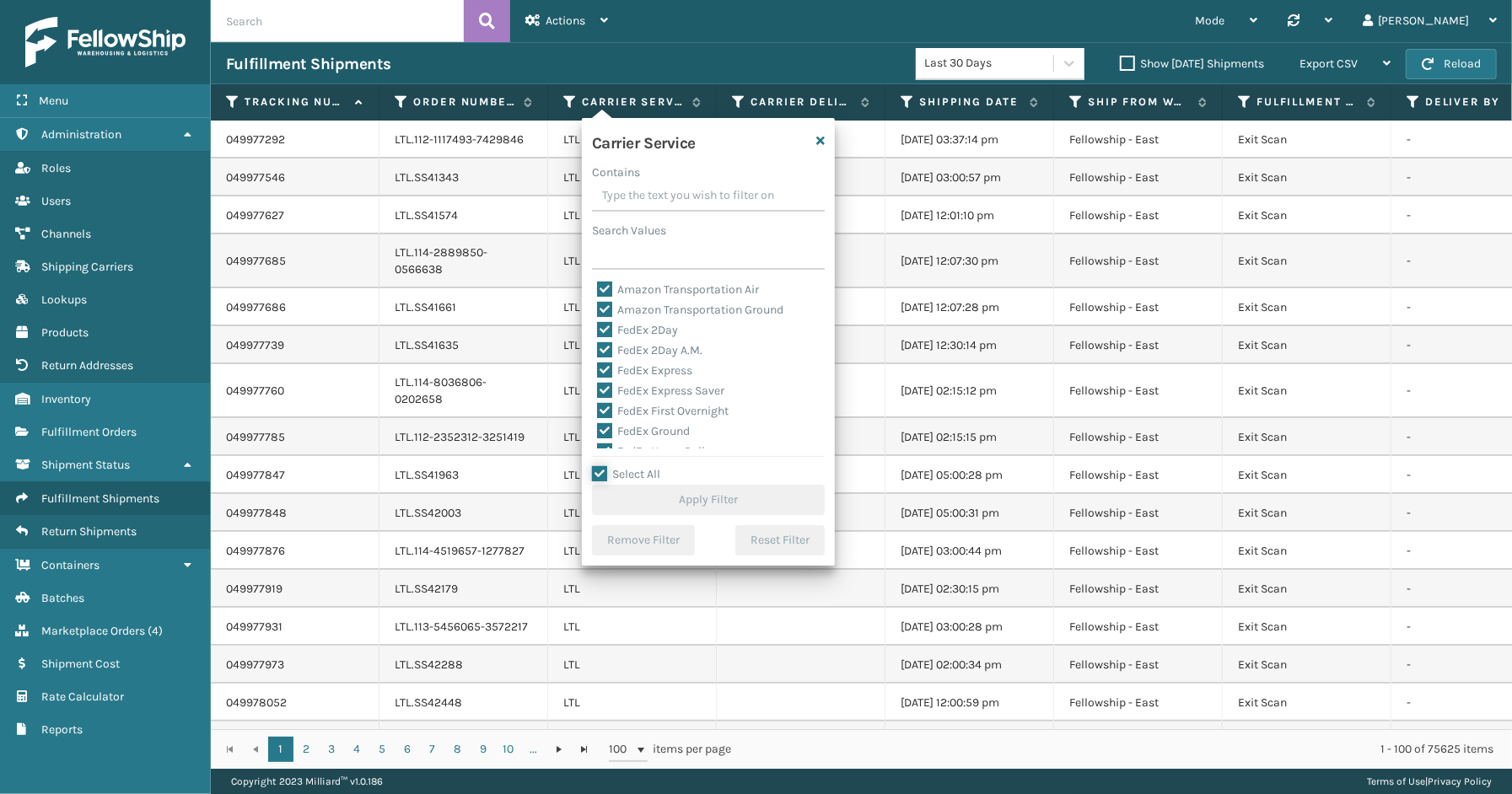
checkbox input "true"
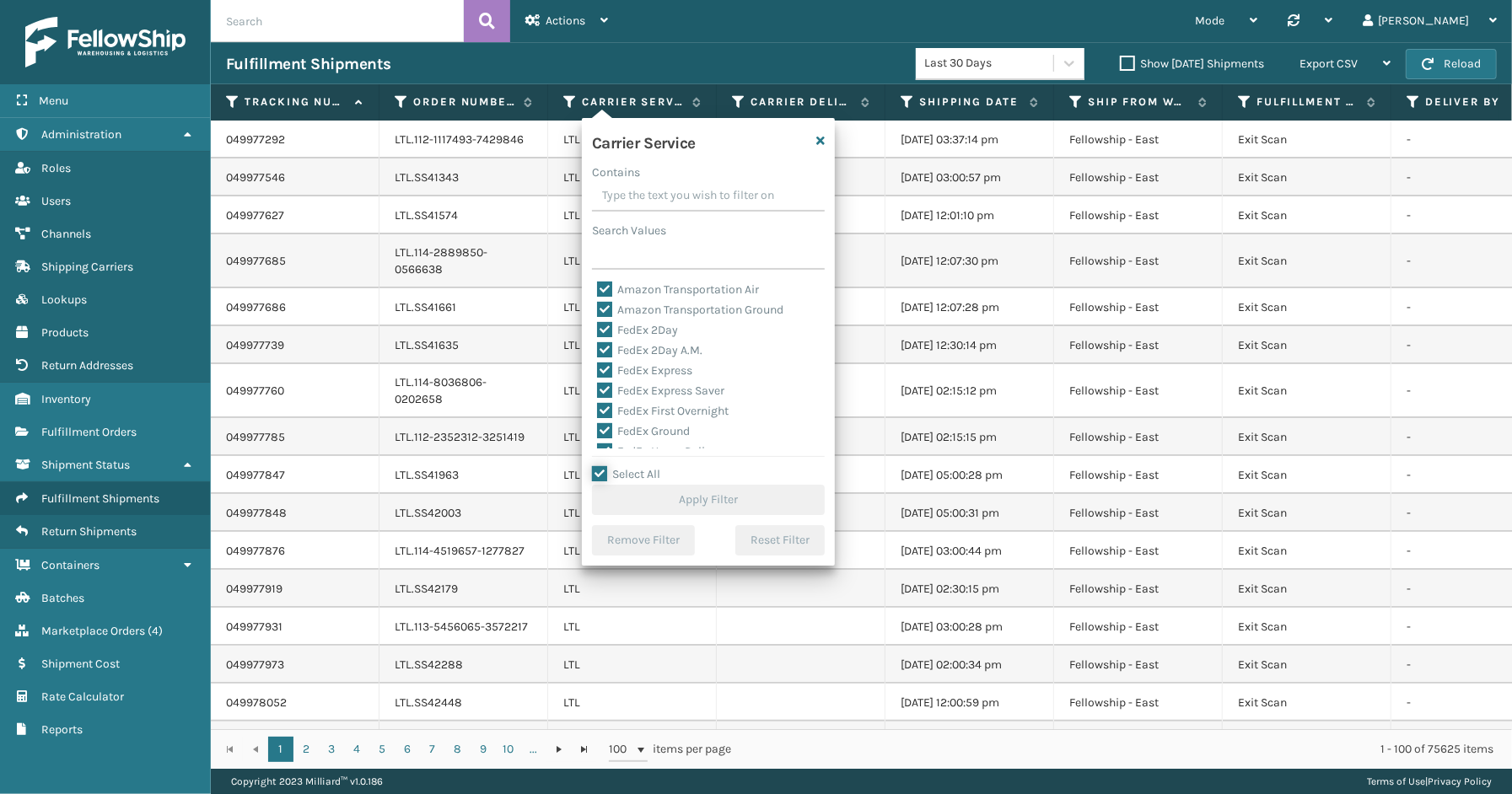
checkbox input "true"
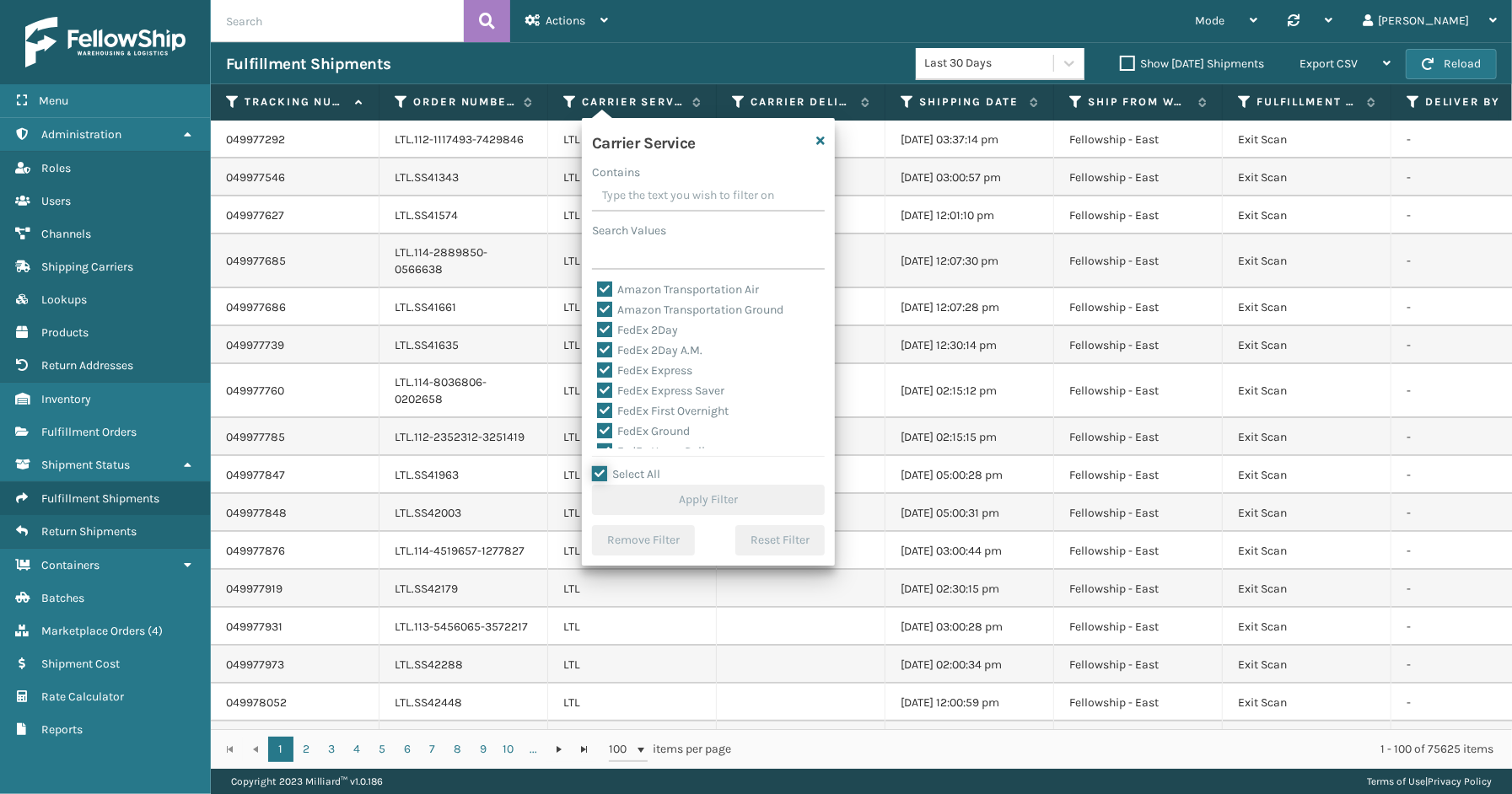
checkbox input "true"
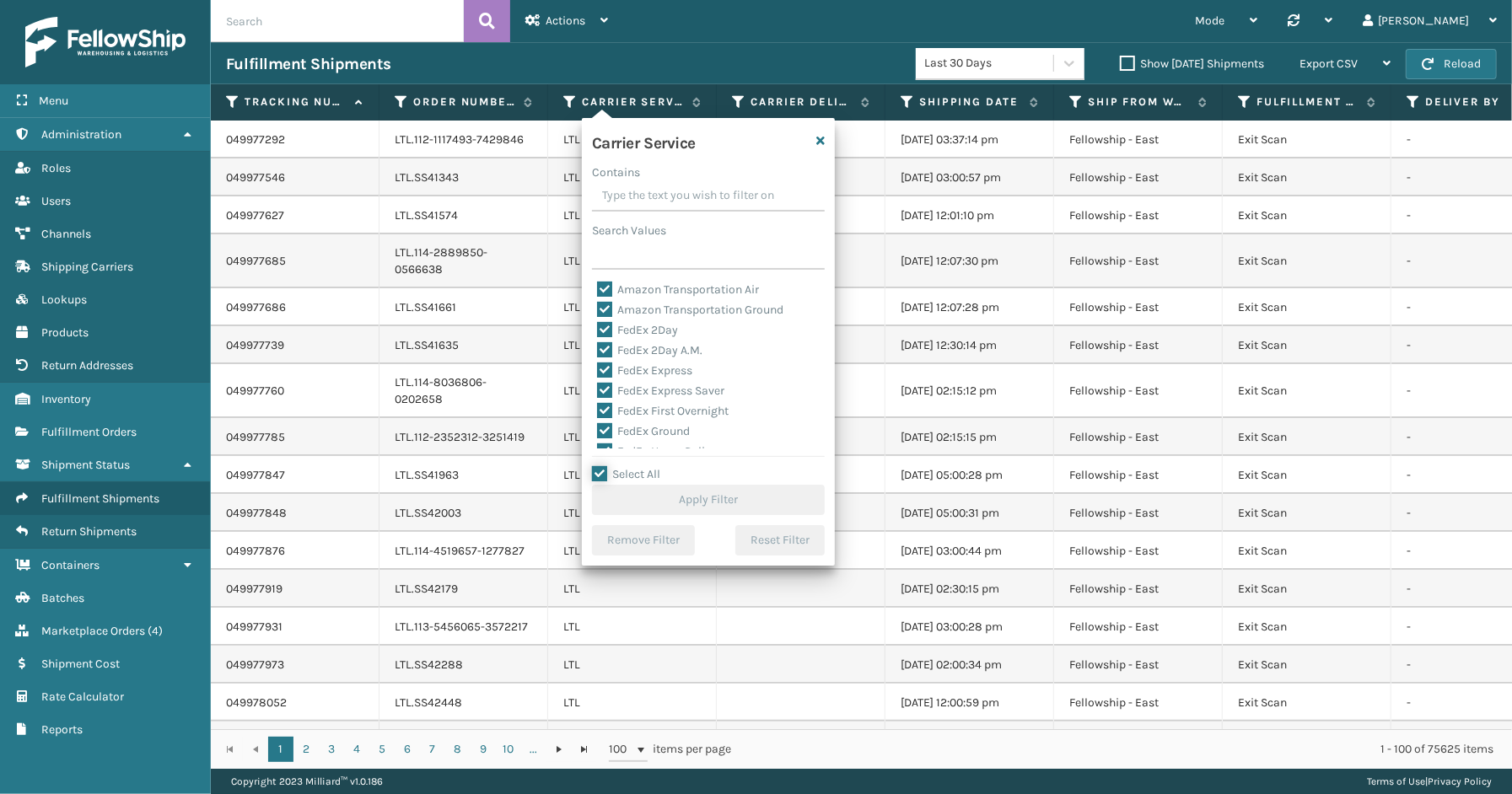
checkbox input "true"
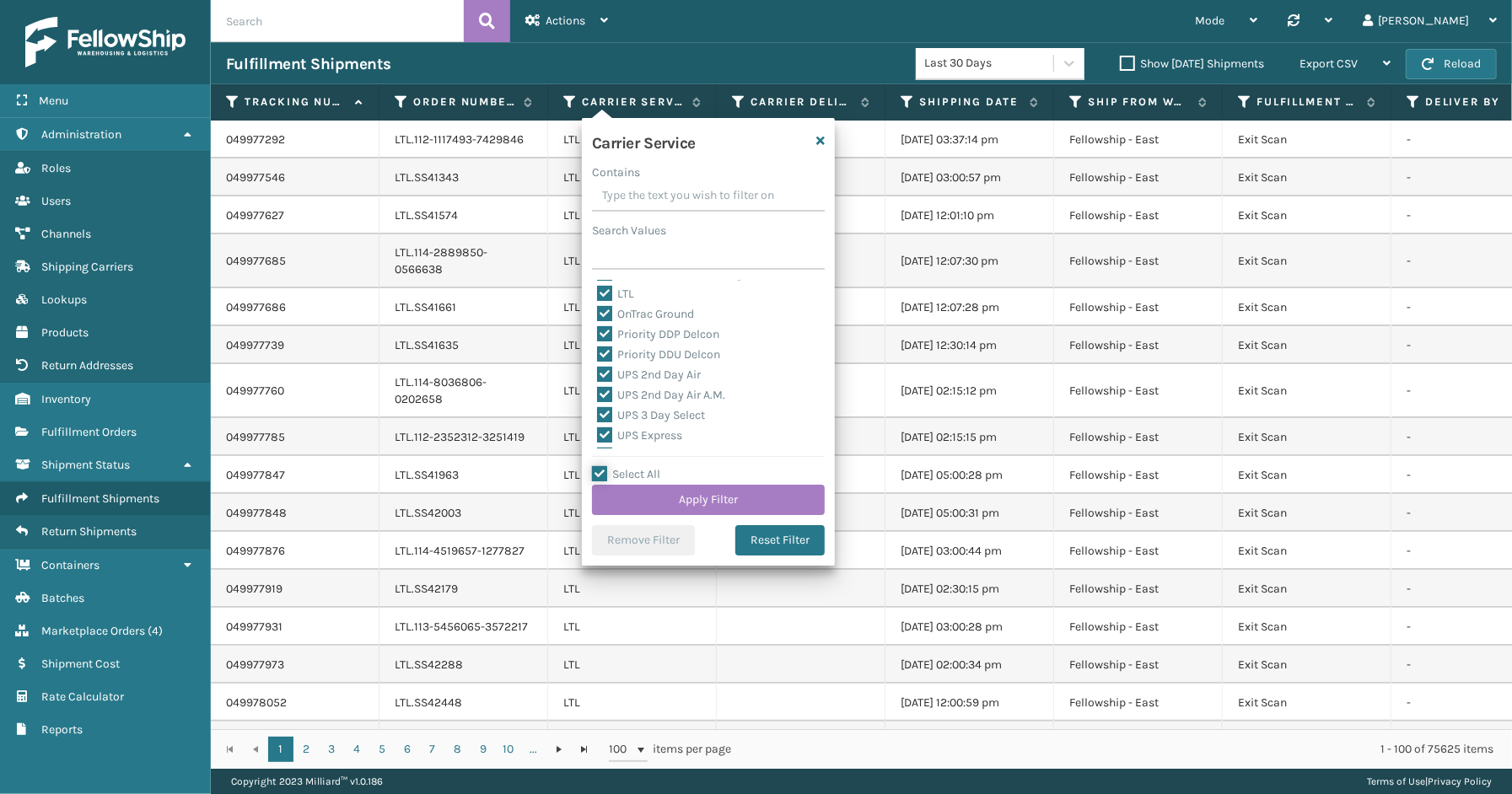
scroll to position [238, 0]
click at [628, 291] on label "LTL" at bounding box center [616, 294] width 37 height 14
click at [597, 291] on input "LTL" at bounding box center [597, 290] width 1 height 11
checkbox input "false"
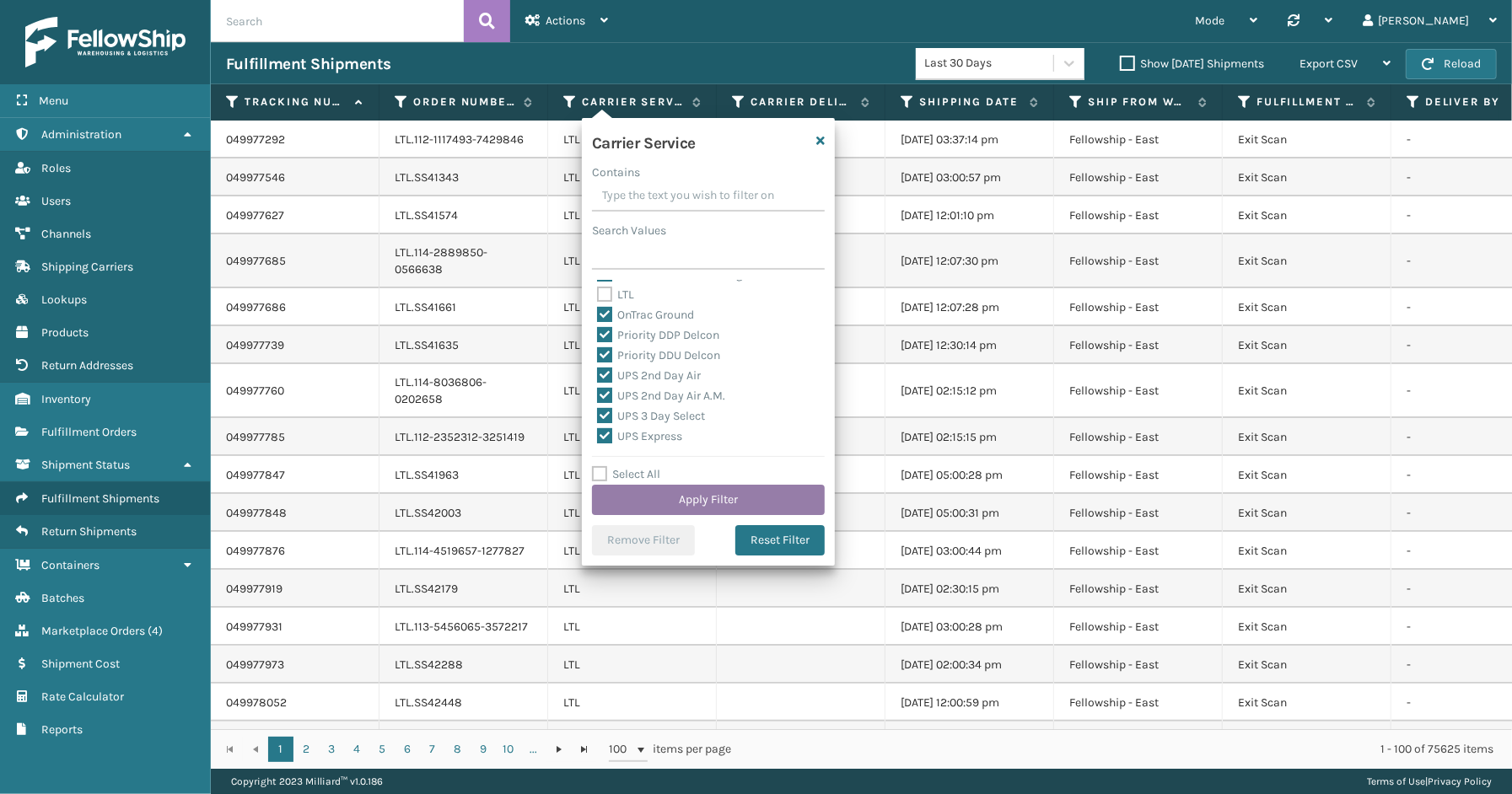
click at [668, 501] on button "Apply Filter" at bounding box center [708, 499] width 233 height 31
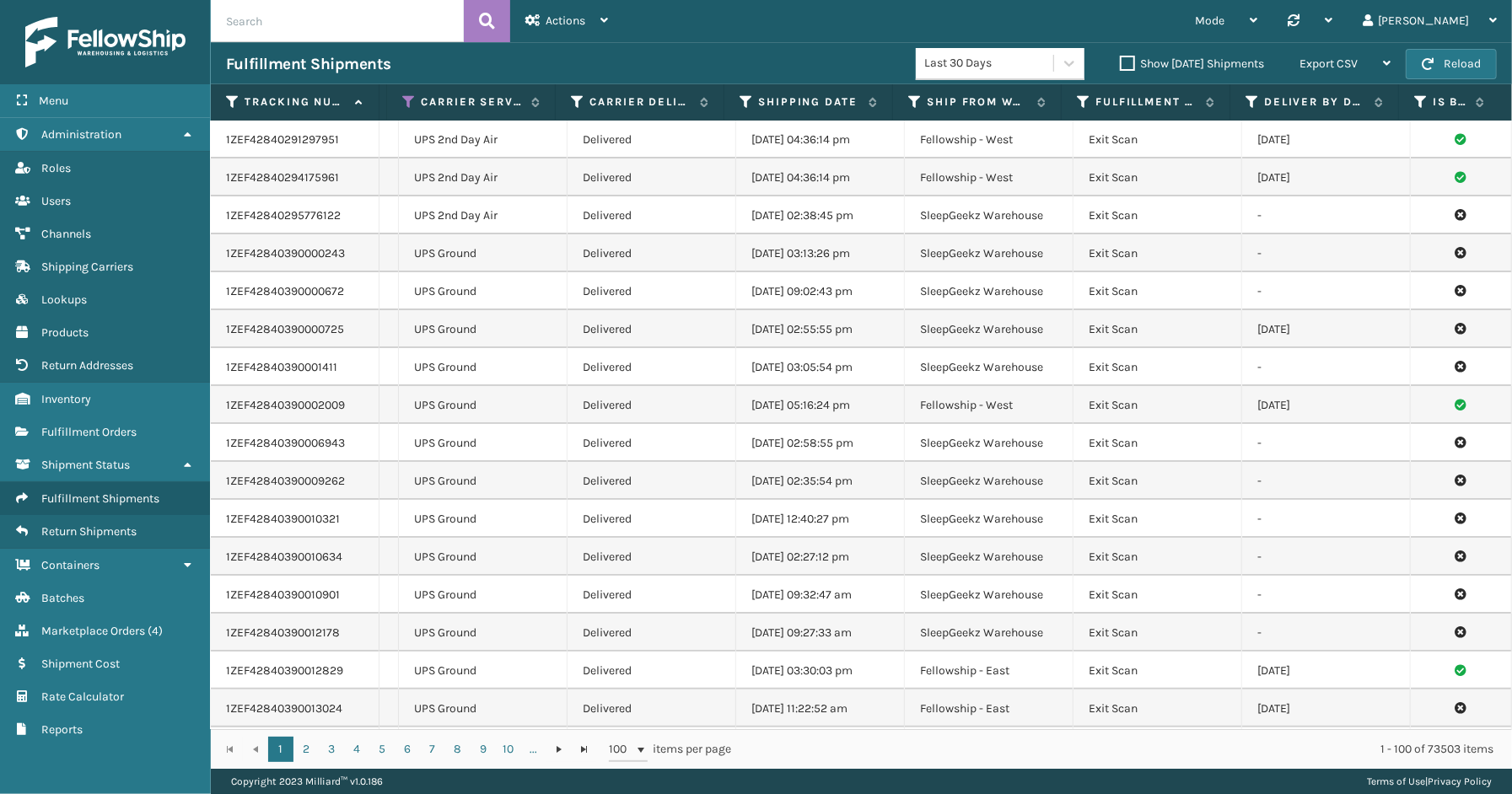
scroll to position [0, 0]
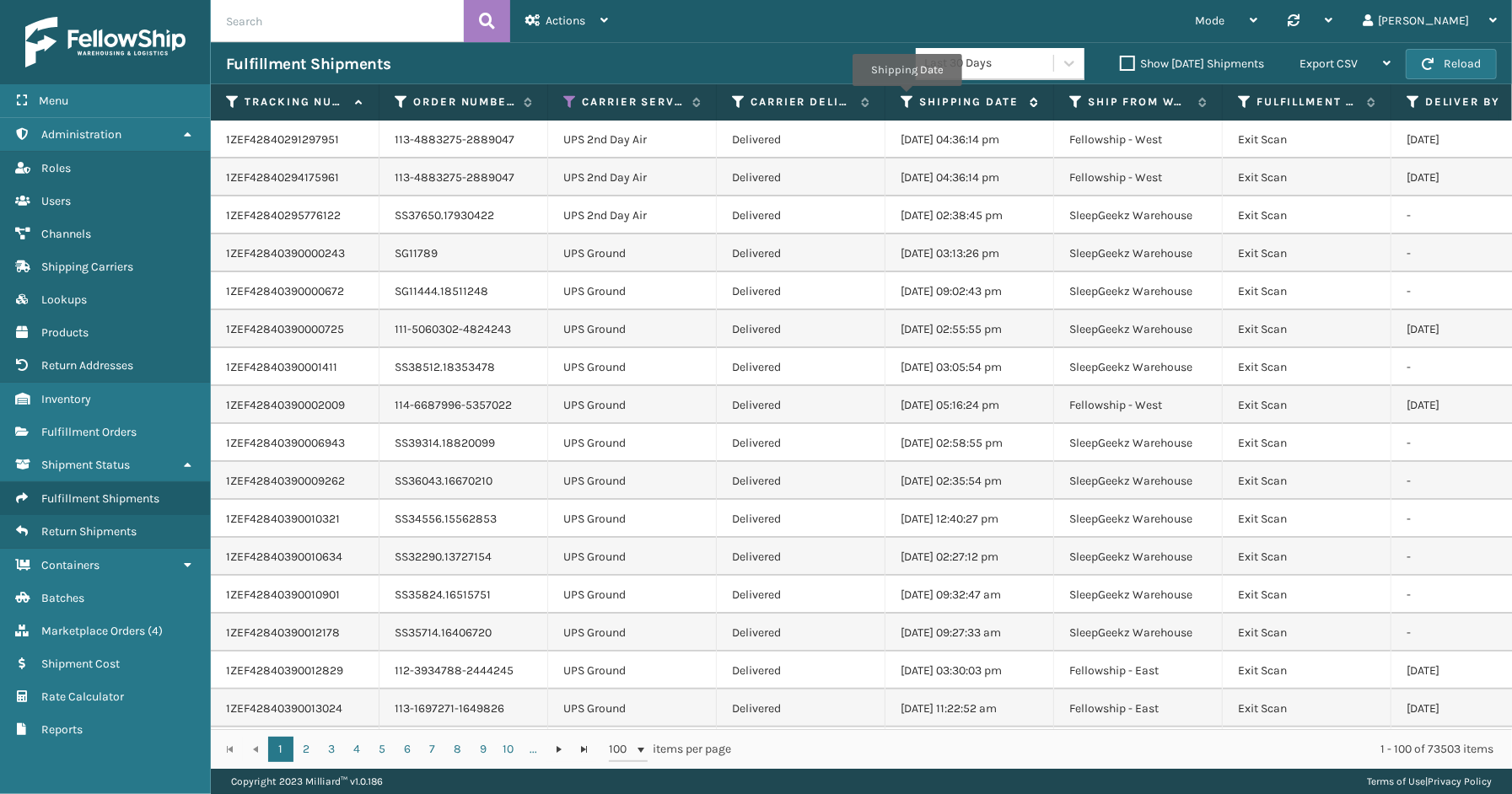
click at [906, 98] on icon at bounding box center [907, 102] width 14 height 15
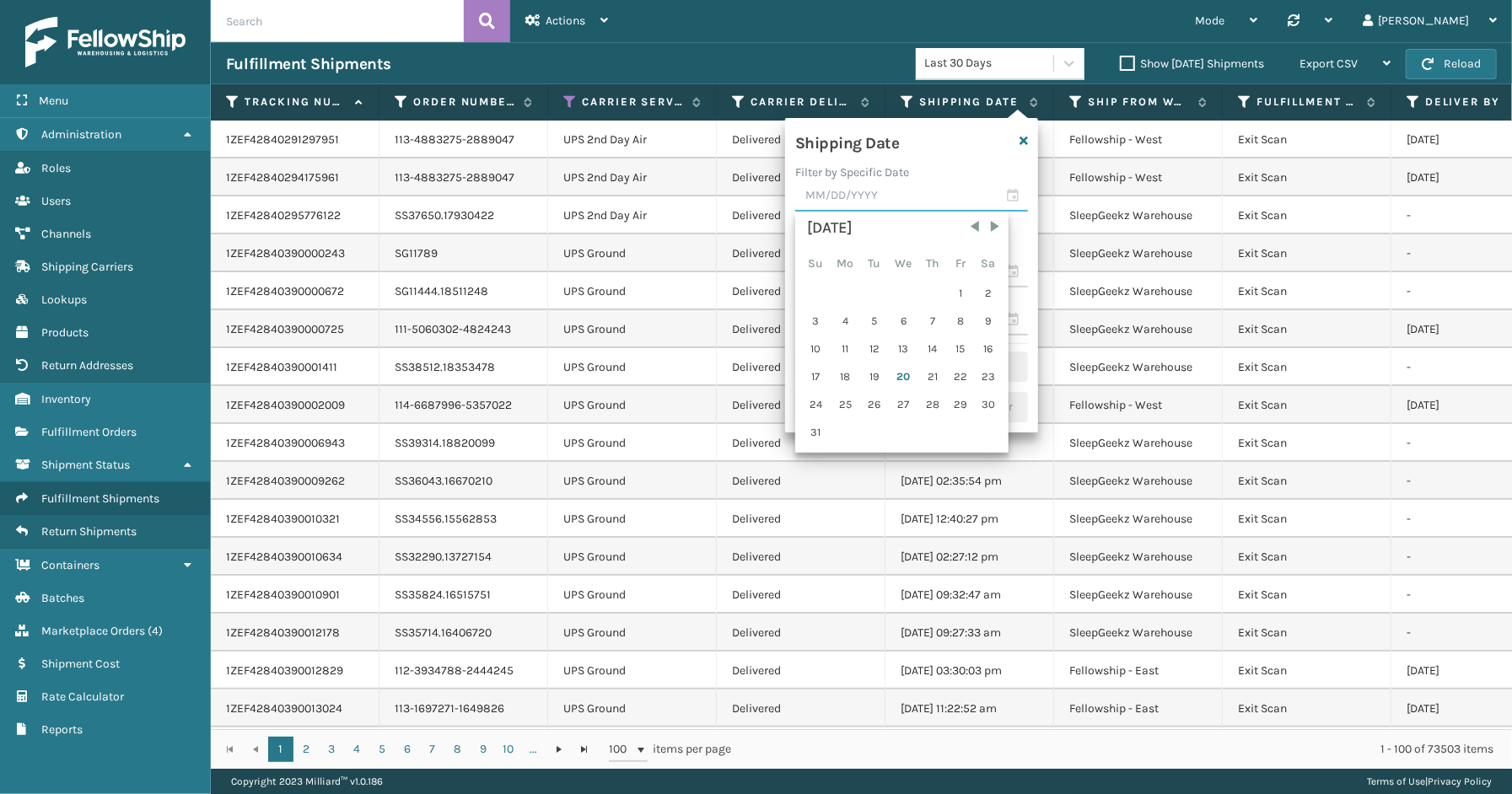
click at [1008, 196] on input "text" at bounding box center [912, 196] width 233 height 31
click at [874, 371] on div "19" at bounding box center [874, 376] width 25 height 25
type input "[DATE]"
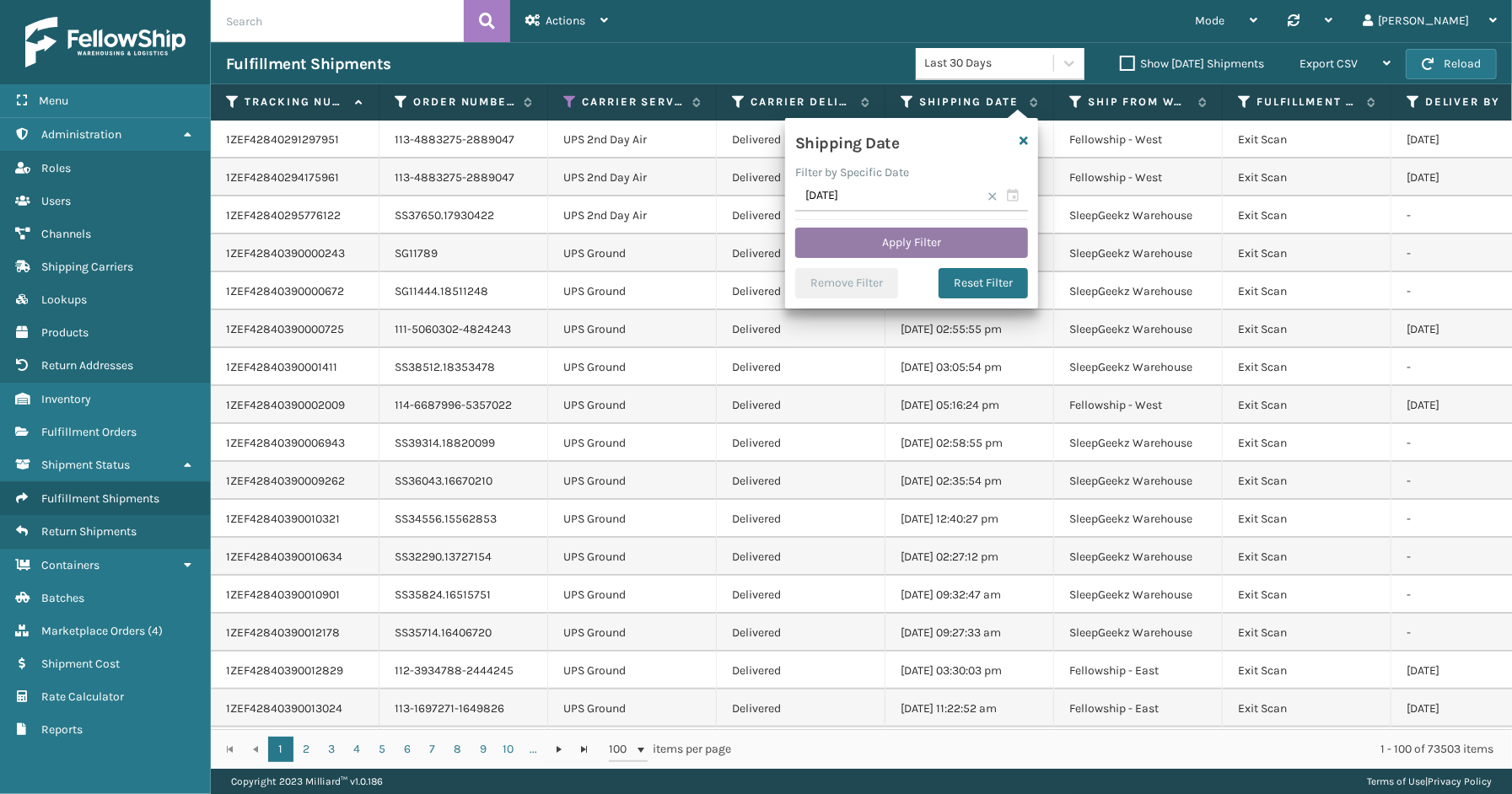
click at [903, 243] on button "Apply Filter" at bounding box center [912, 242] width 233 height 31
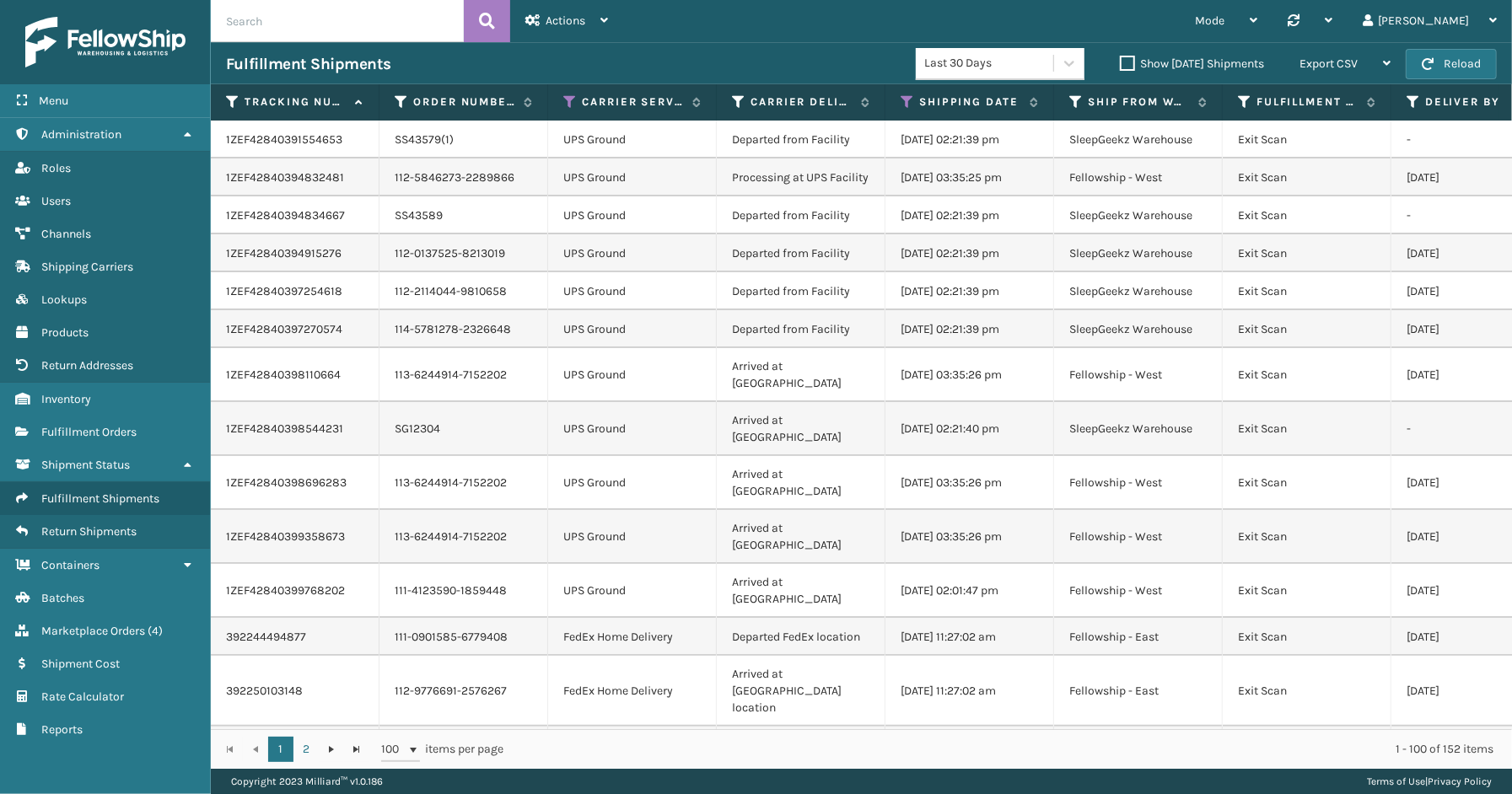
click at [137, 760] on div "Menu Administration Roles Users Channels Shipping Carriers Lookups Products Ret…" at bounding box center [105, 397] width 211 height 794
click at [100, 624] on span "Marketplace Orders" at bounding box center [93, 630] width 104 height 14
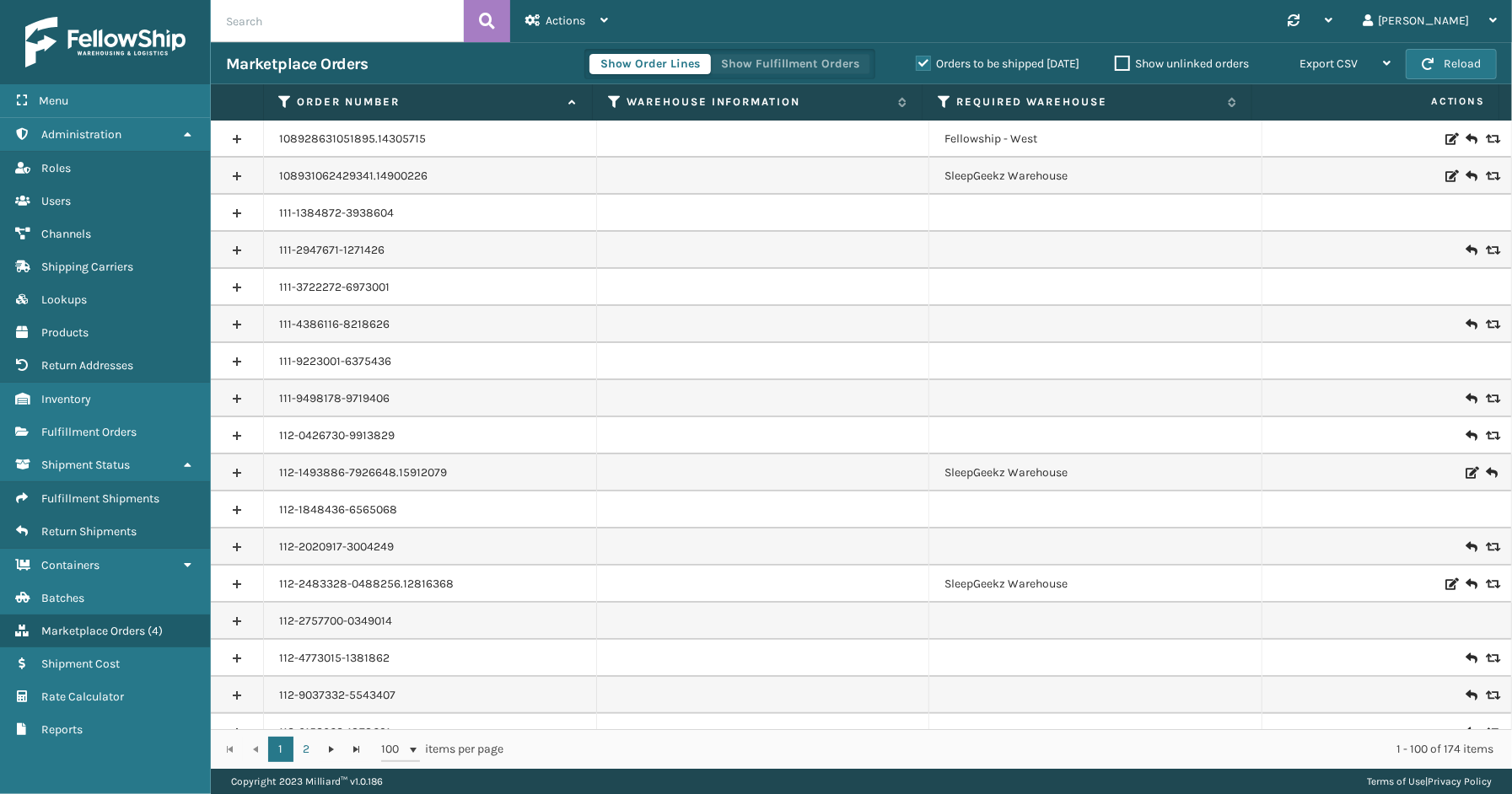
click at [741, 67] on button "Show Fulfillment Orders" at bounding box center [790, 64] width 160 height 20
click at [922, 59] on label "Orders to be shipped [DATE]" at bounding box center [997, 63] width 164 height 14
click at [916, 59] on input "Orders to be shipped [DATE]" at bounding box center [916, 59] width 1 height 11
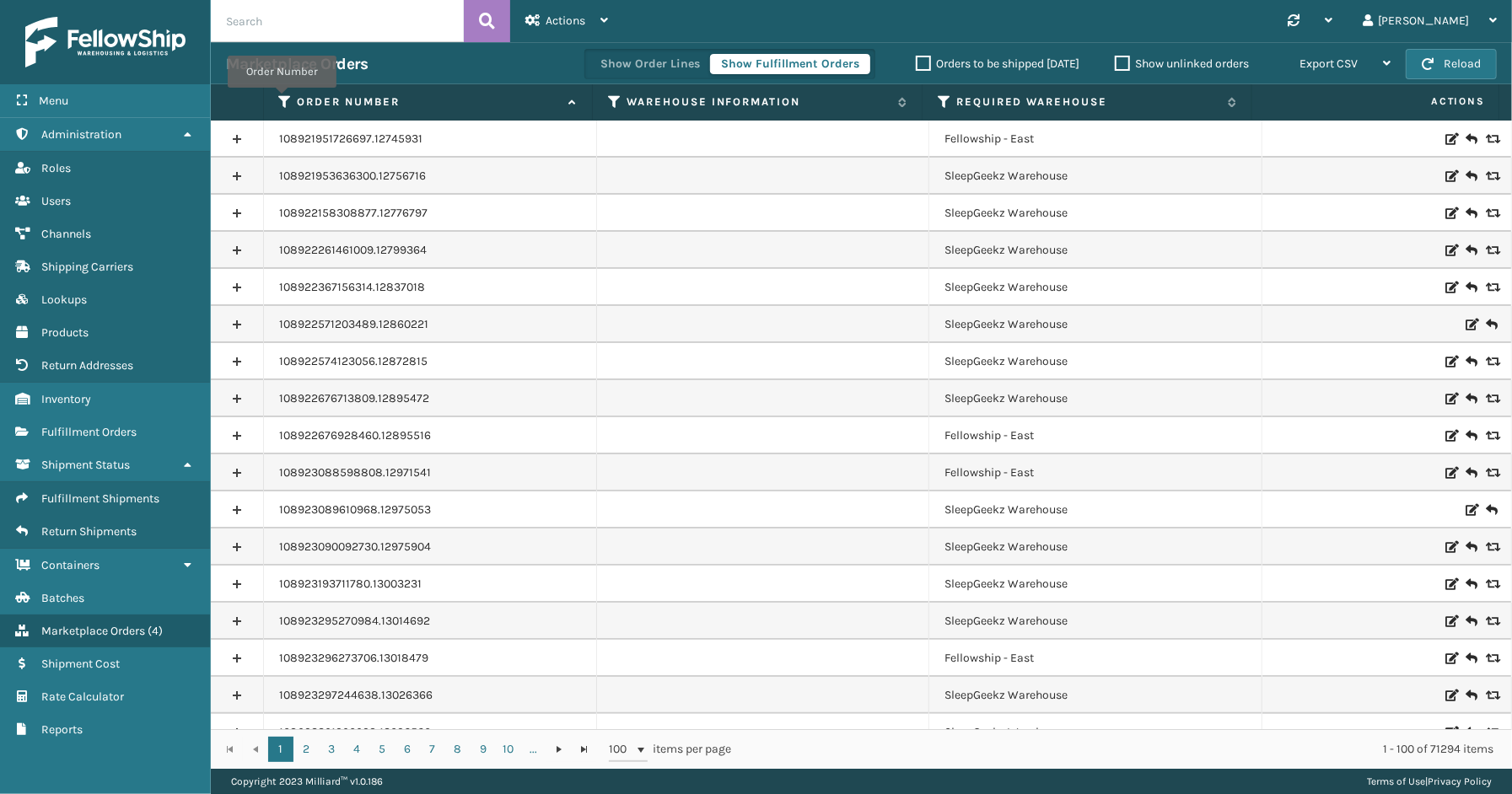
click at [282, 100] on icon at bounding box center [286, 102] width 14 height 15
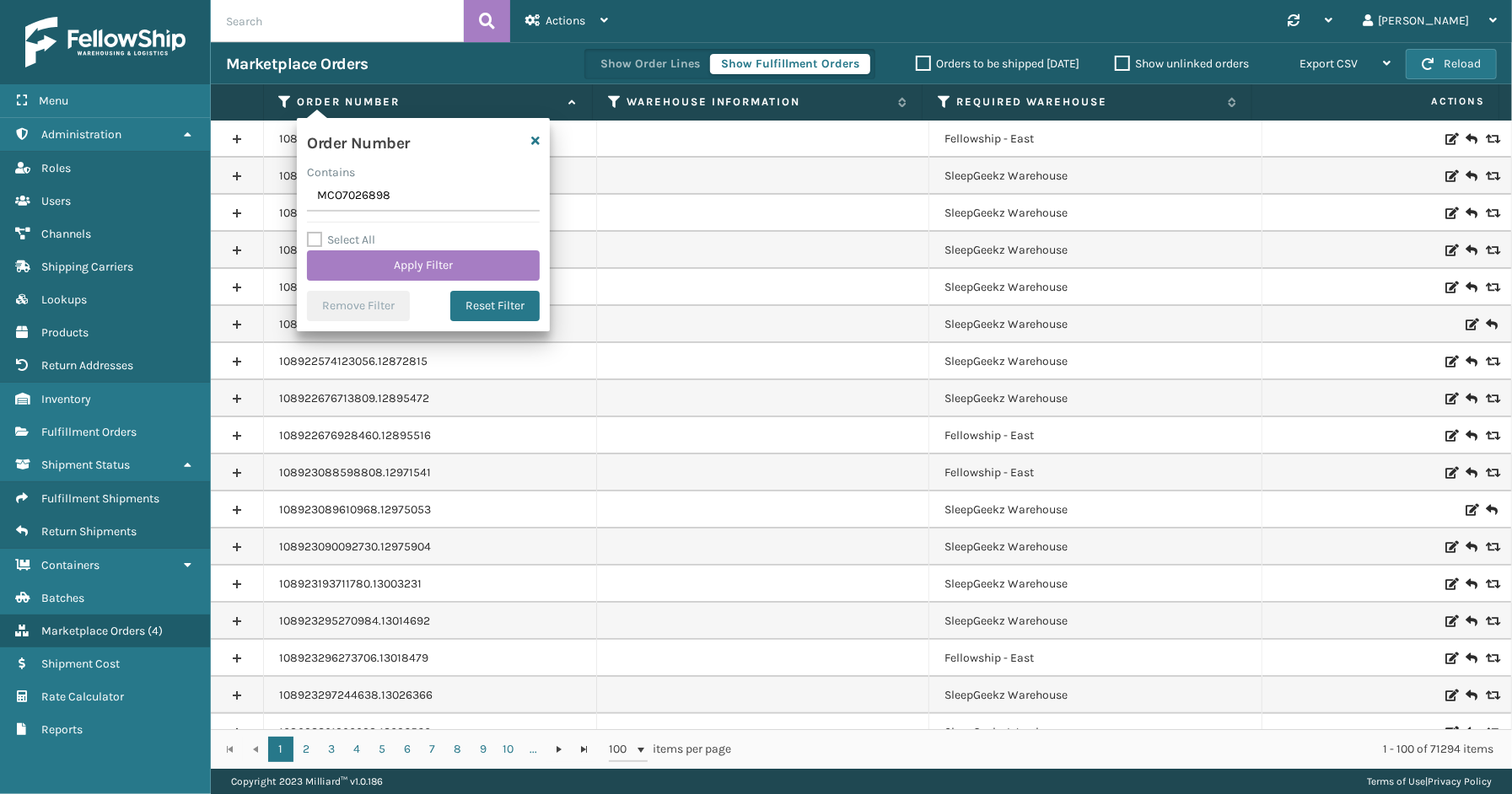
drag, startPoint x: 397, startPoint y: 192, endPoint x: 233, endPoint y: 192, distance: 164.0
click at [233, 192] on section "Marketplace Orders Show Order Lines Show Fulfillment Orders Orders to be shippe…" at bounding box center [861, 406] width 1301 height 727
type input "SS43607"
click at [376, 266] on button "Apply Filter" at bounding box center [424, 265] width 233 height 31
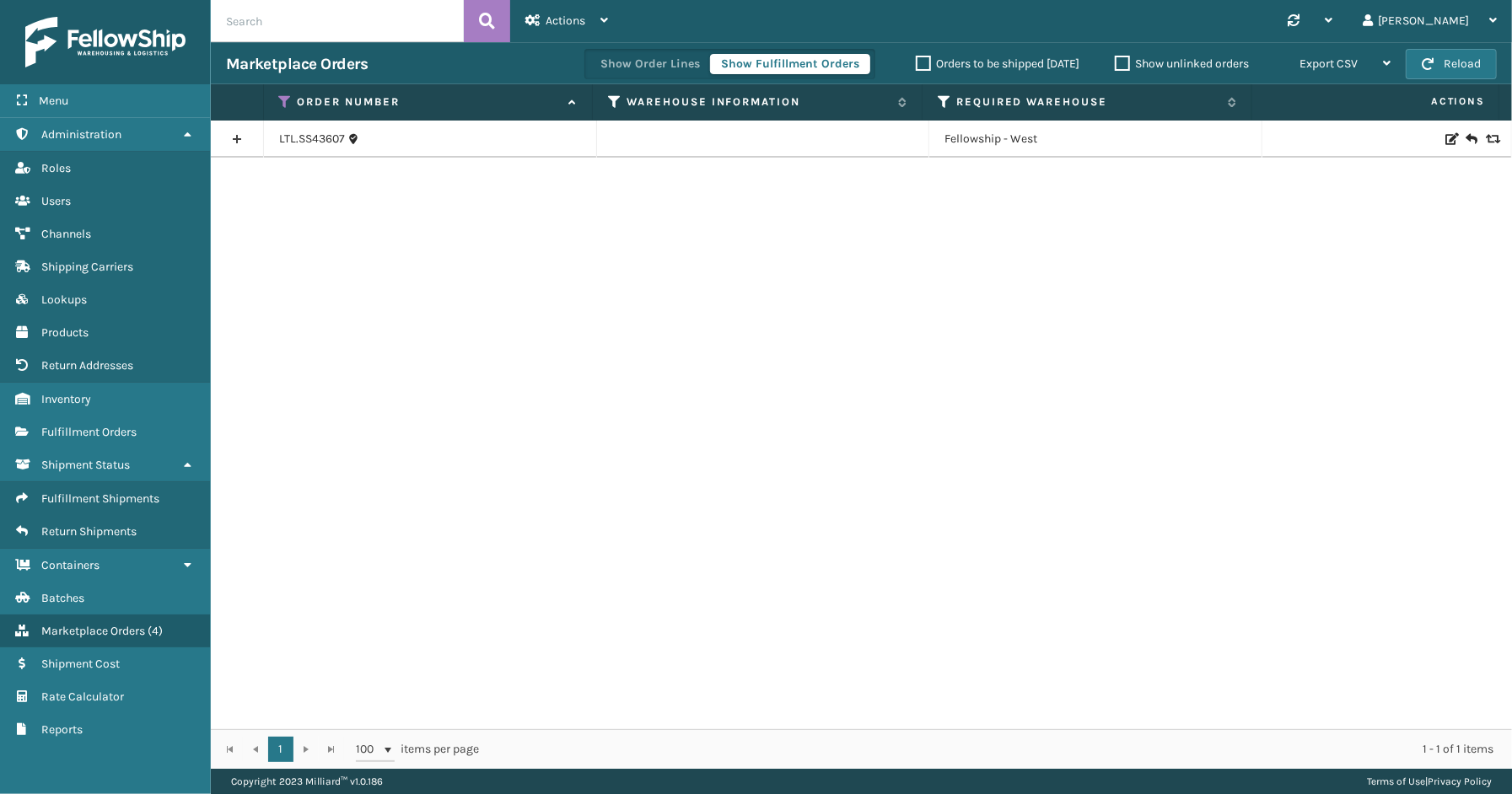
click at [237, 136] on link at bounding box center [237, 139] width 53 height 27
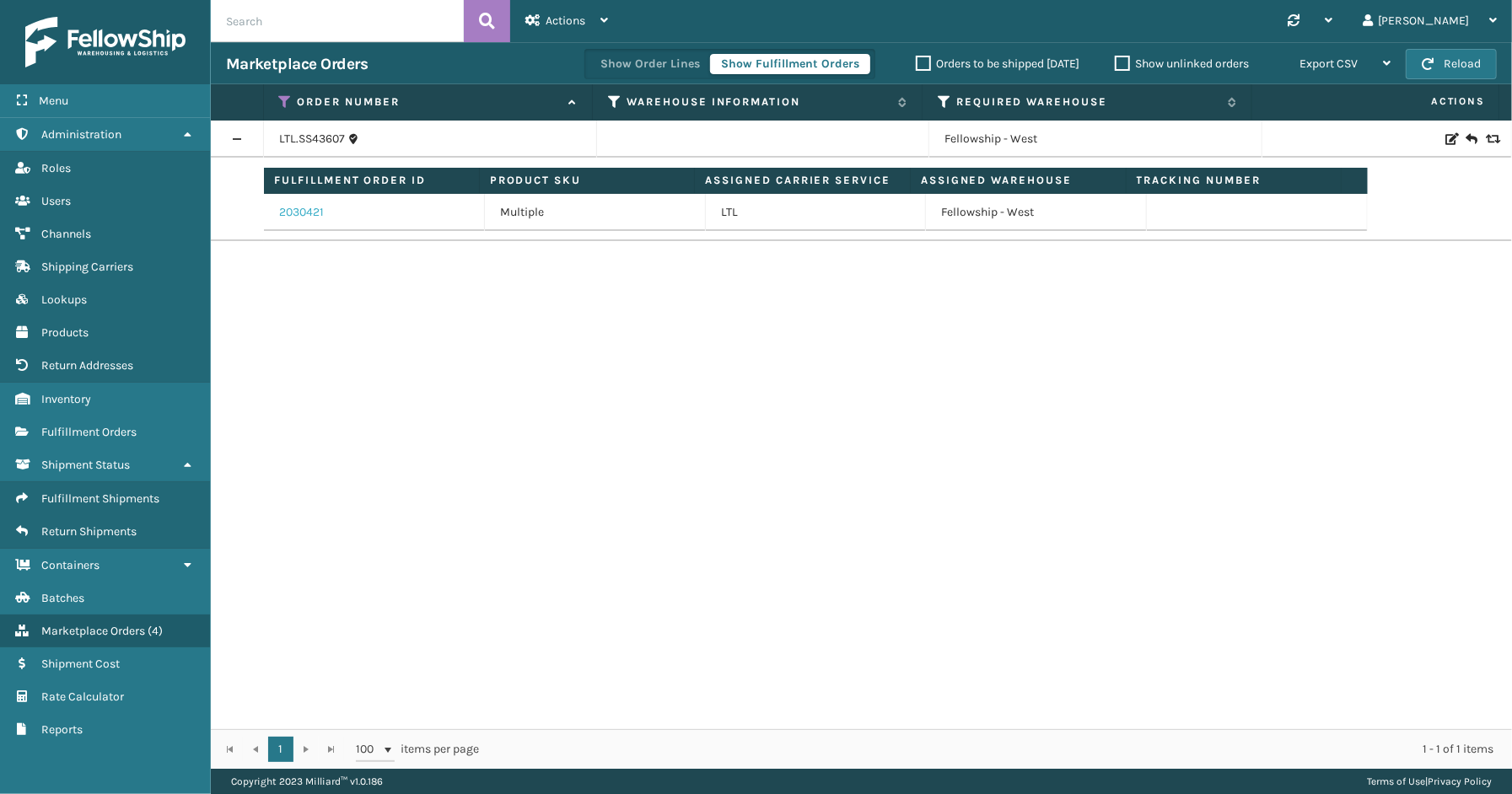
click at [313, 214] on link "2030421" at bounding box center [301, 213] width 44 height 17
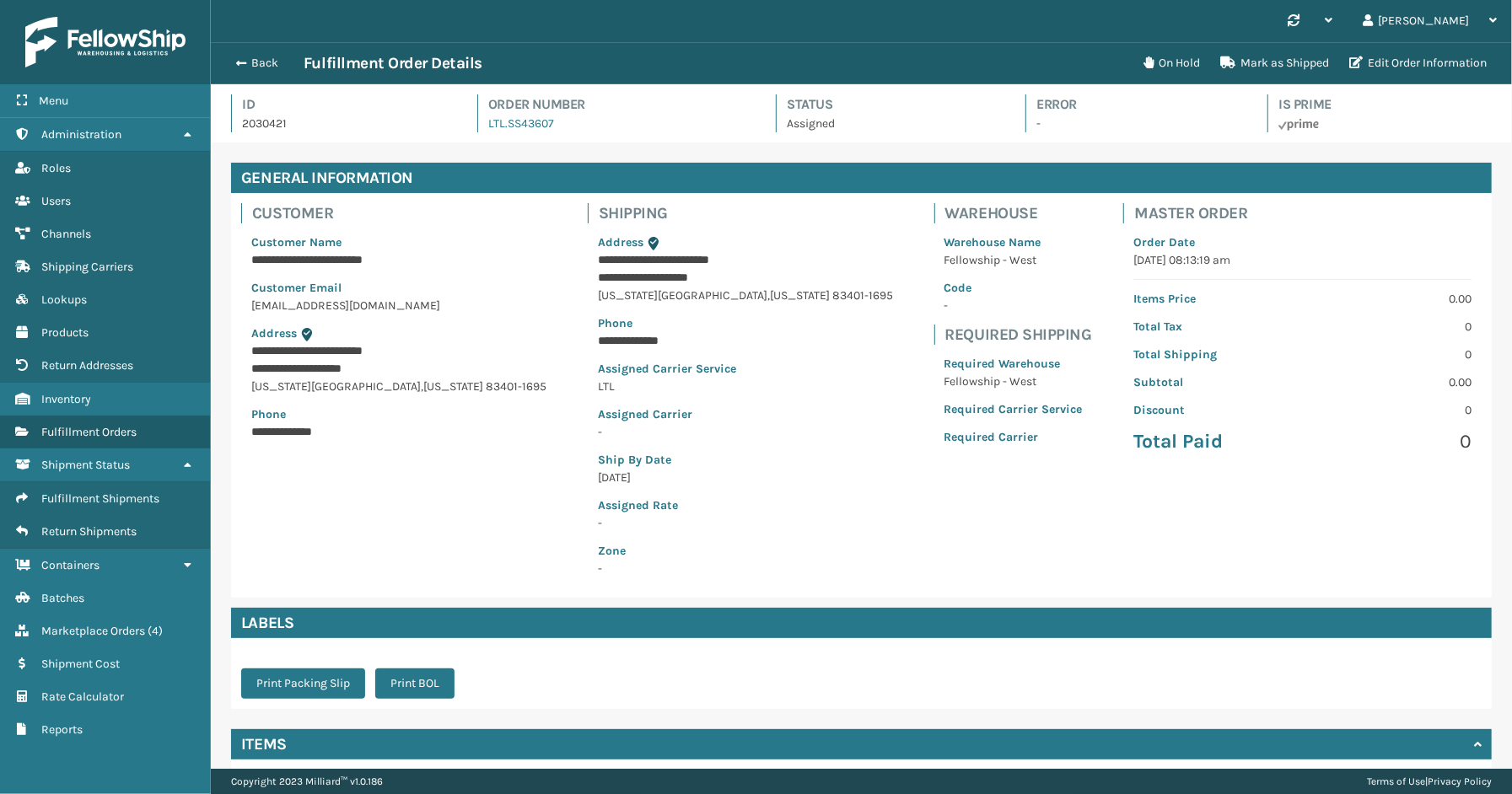
scroll to position [40, 1301]
drag, startPoint x: 578, startPoint y: 116, endPoint x: 504, endPoint y: 129, distance: 75.1
click at [504, 129] on div "Order Number LTL.SS43607" at bounding box center [611, 113] width 268 height 38
copy link "SS43607"
click at [116, 624] on span "Marketplace Orders" at bounding box center [93, 630] width 104 height 14
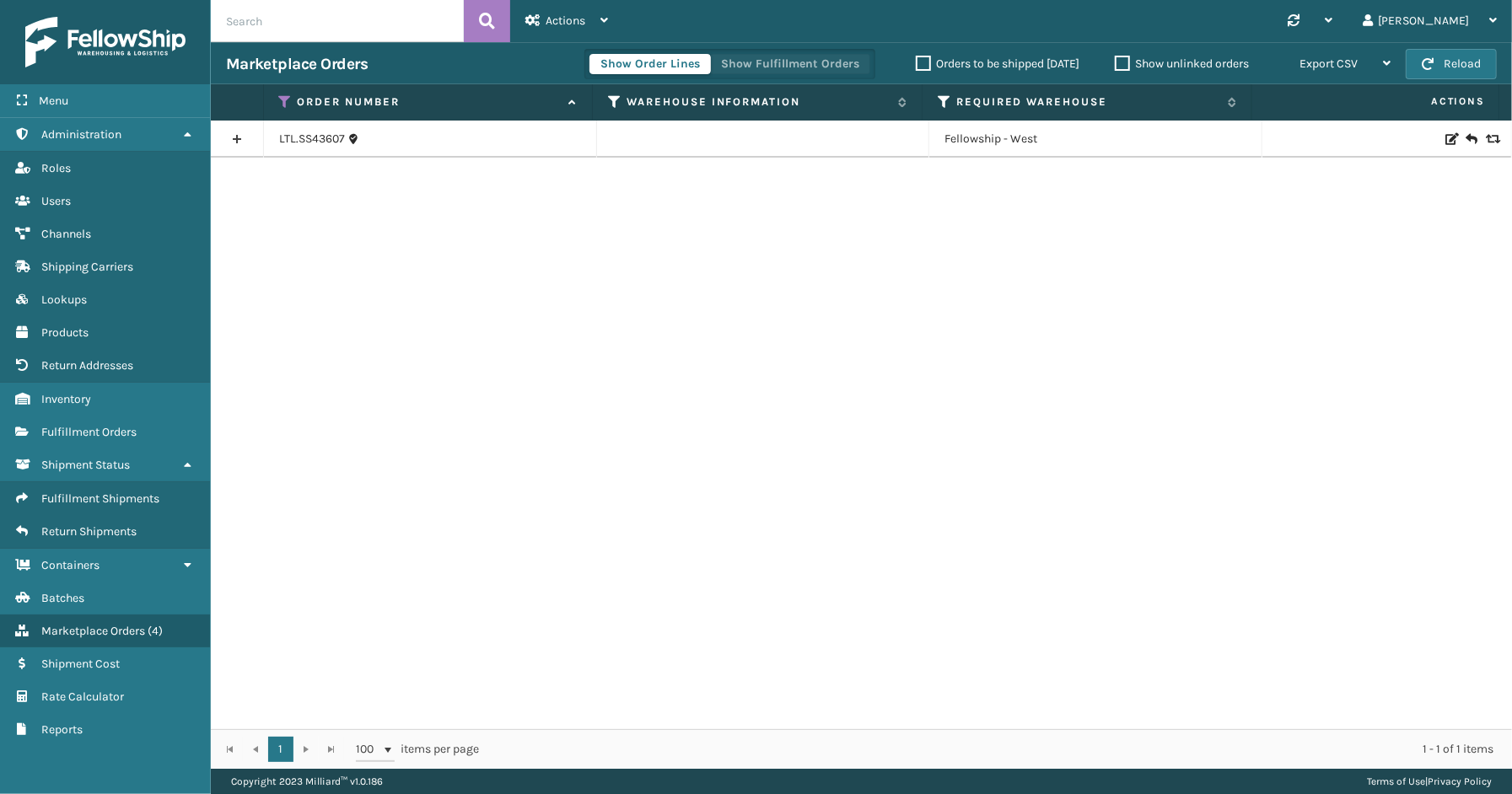
click at [815, 60] on button "Show Fulfillment Orders" at bounding box center [790, 64] width 160 height 20
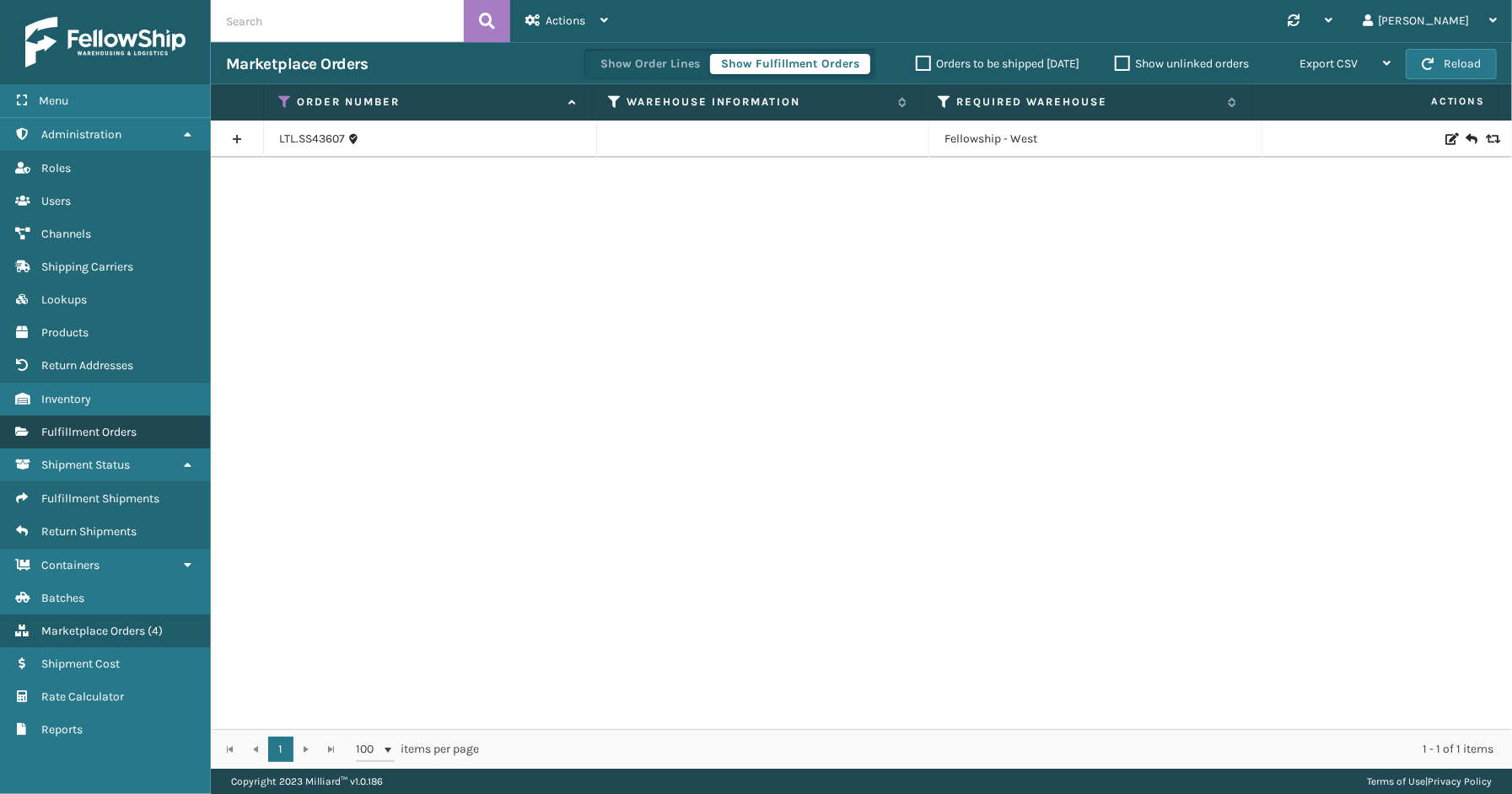
click at [89, 425] on span "Fulfillment Orders" at bounding box center [89, 432] width 95 height 14
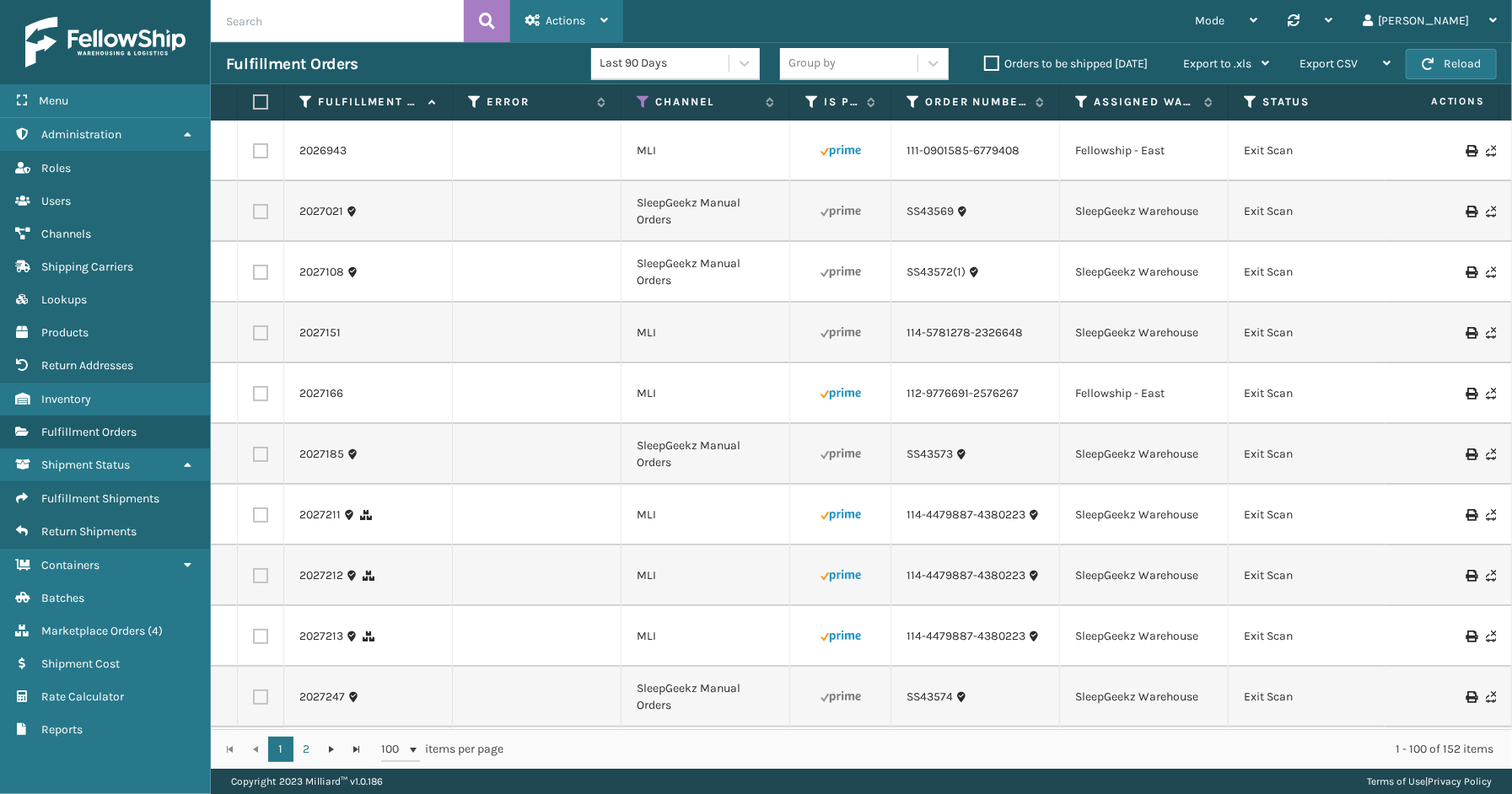
click at [587, 18] on div "Actions" at bounding box center [566, 21] width 82 height 43
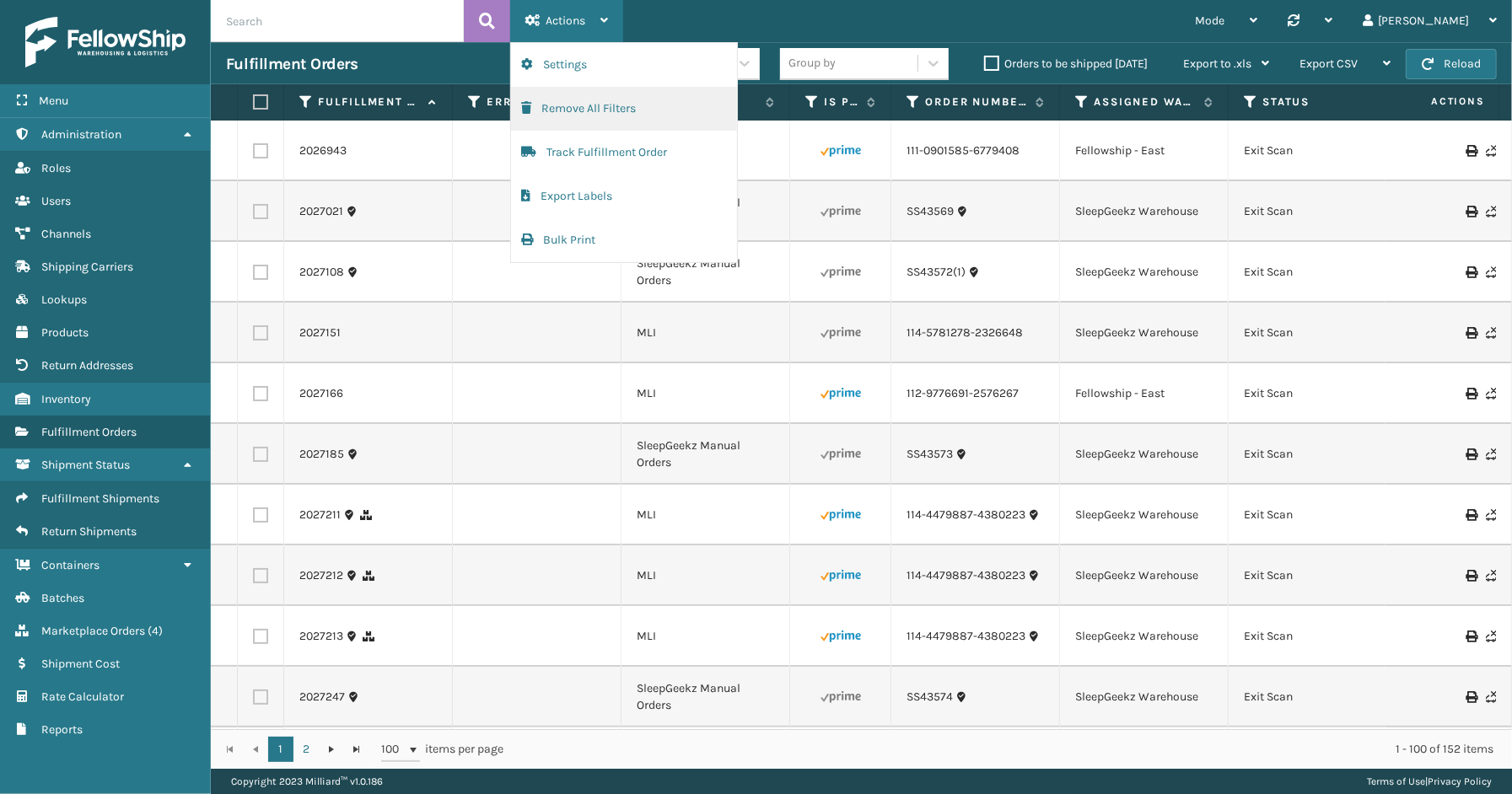
click at [586, 114] on button "Remove All Filters" at bounding box center [624, 108] width 226 height 43
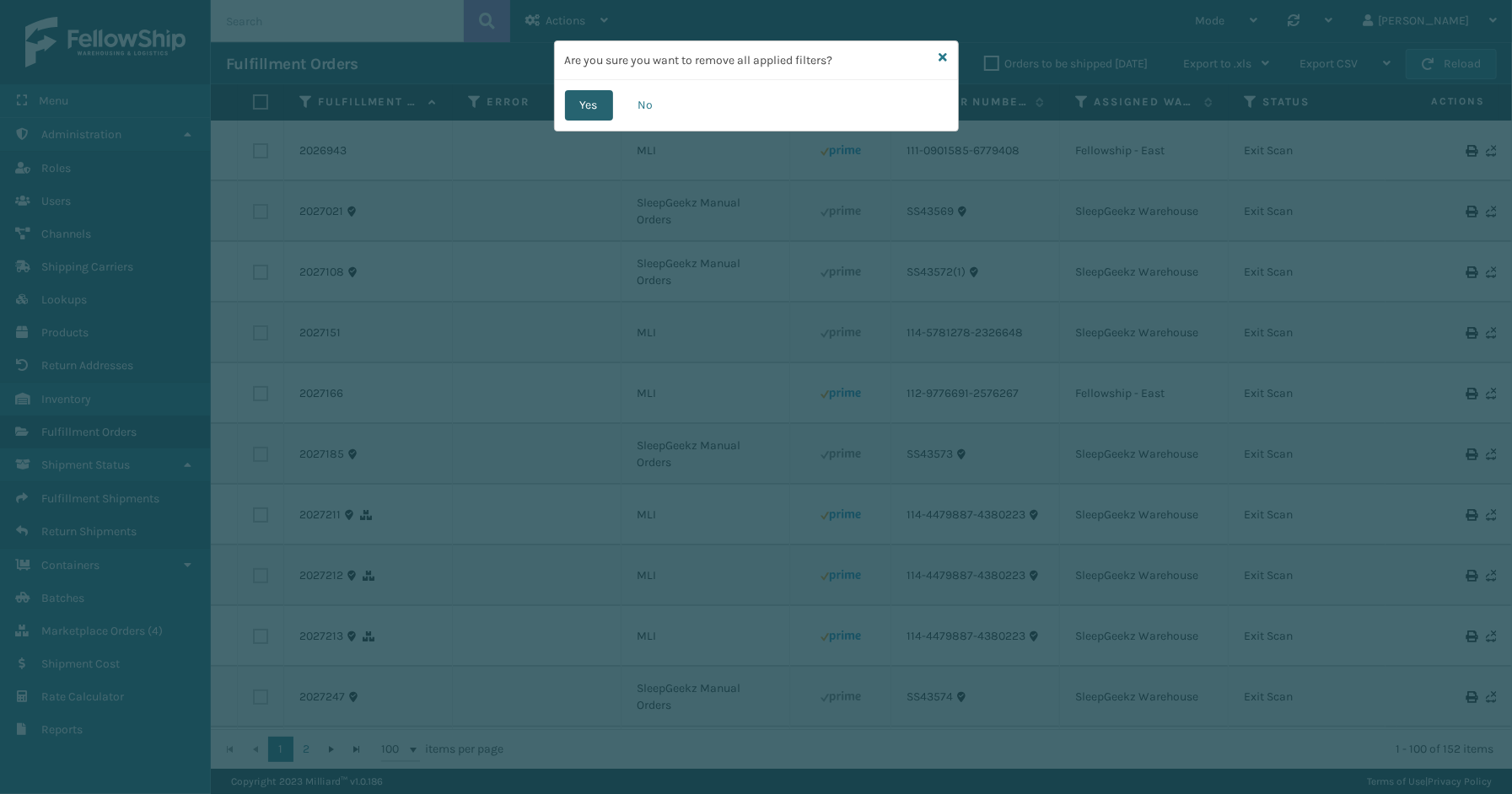
click at [587, 104] on button "Yes" at bounding box center [589, 105] width 48 height 31
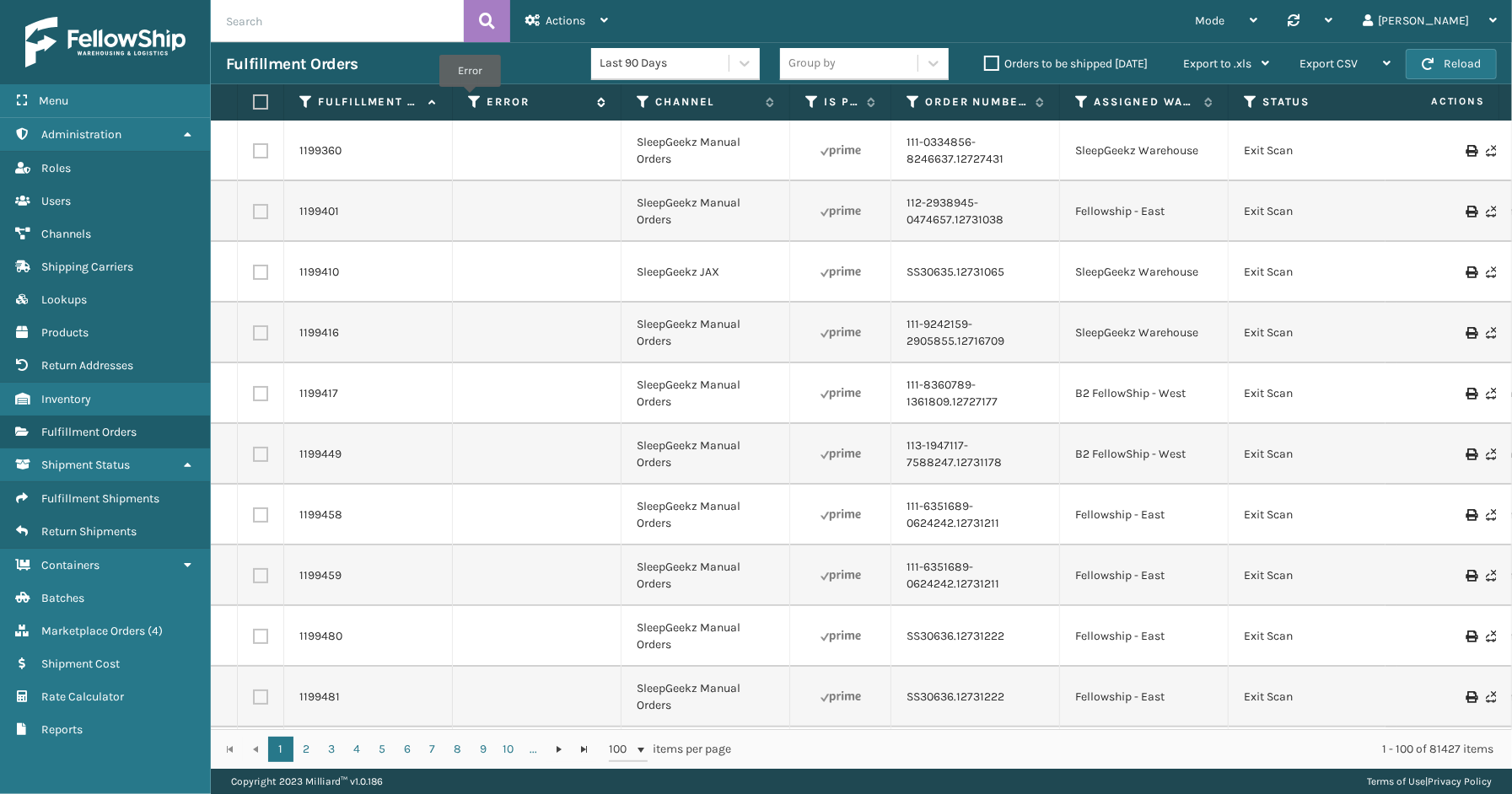
click at [470, 99] on icon at bounding box center [474, 102] width 14 height 15
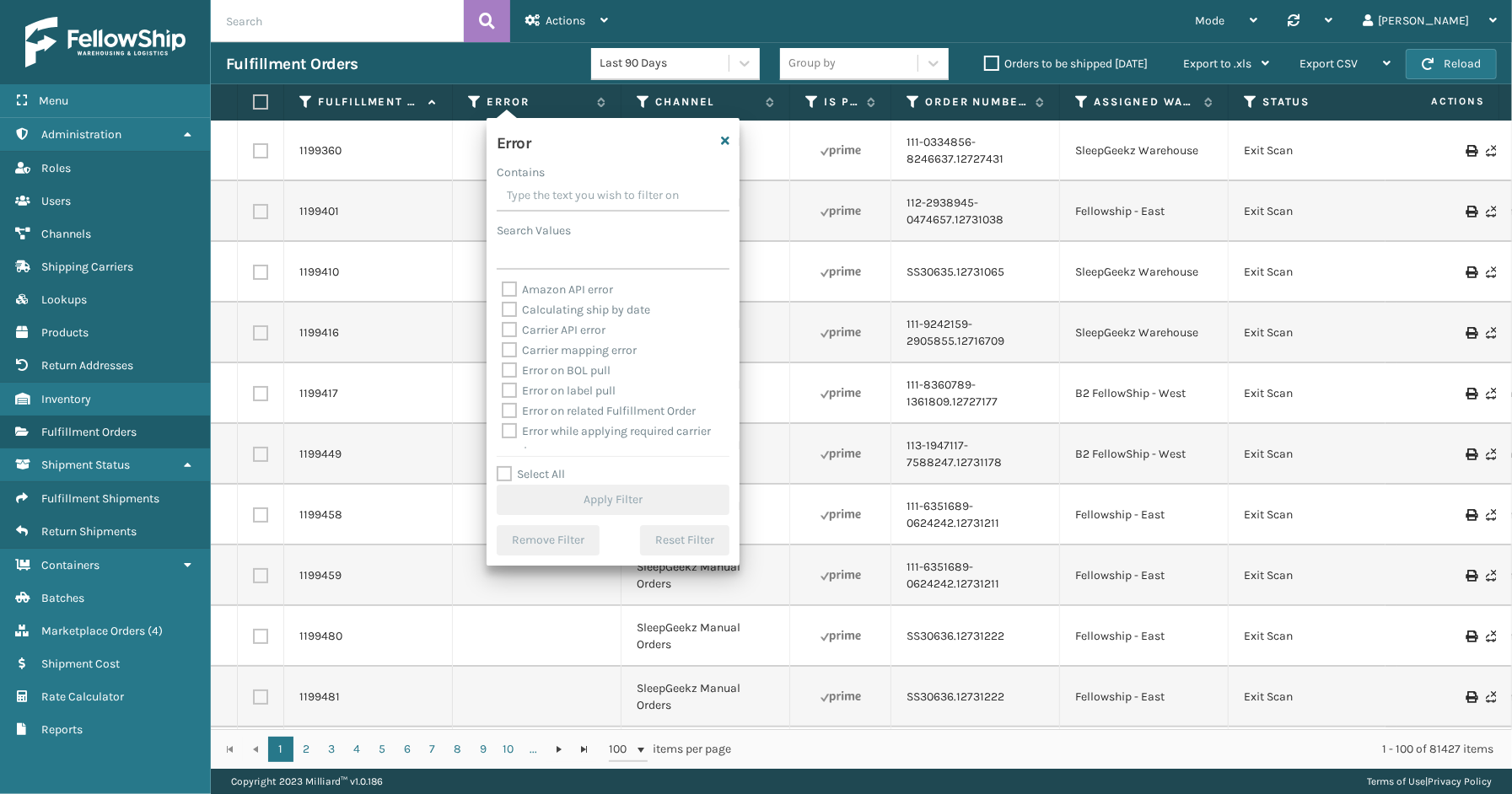
click at [532, 475] on label "Select All" at bounding box center [531, 473] width 68 height 14
click at [532, 466] on input "Select All" at bounding box center [623, 465] width 253 height 2
checkbox input "true"
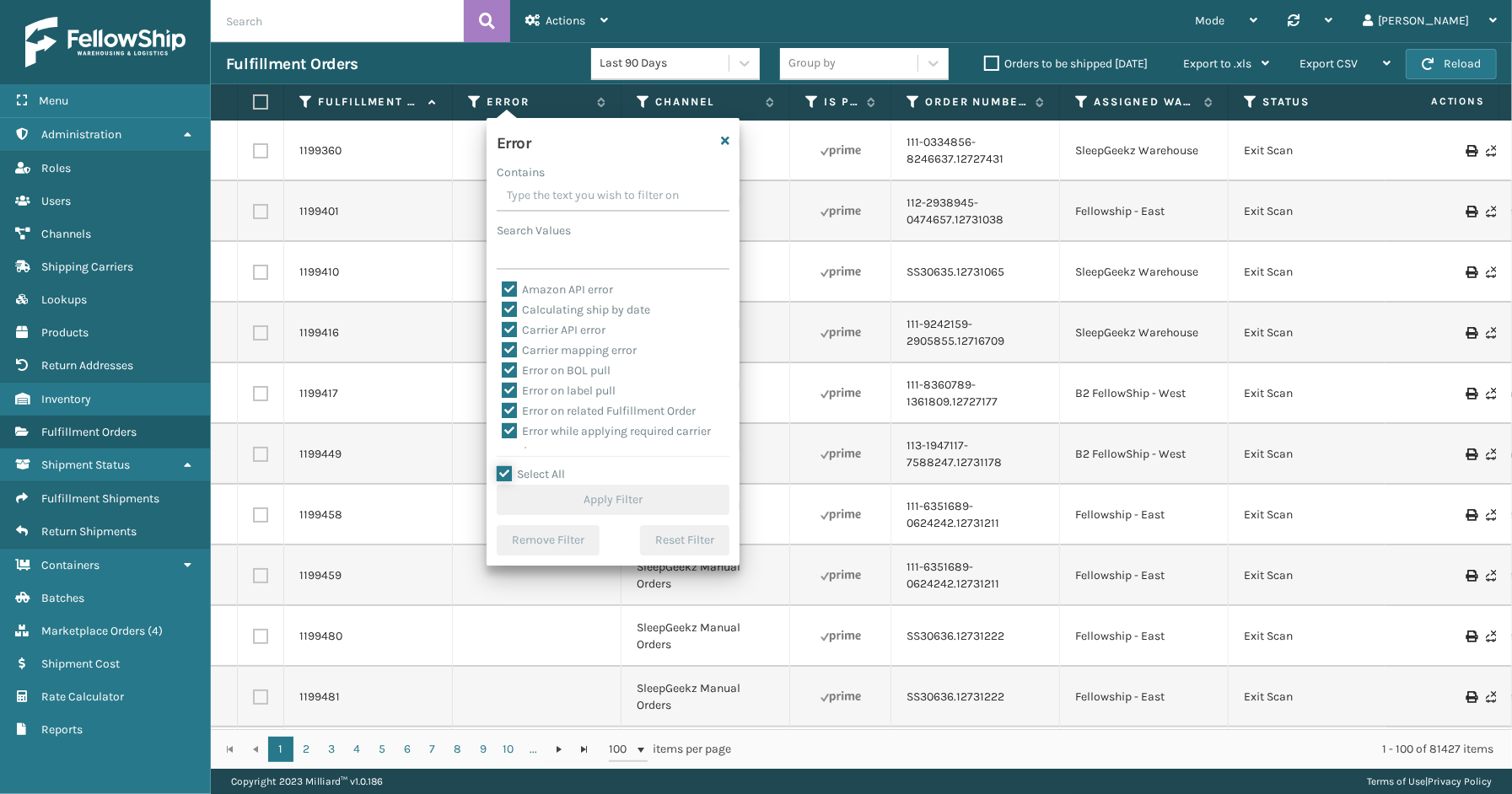
checkbox input "true"
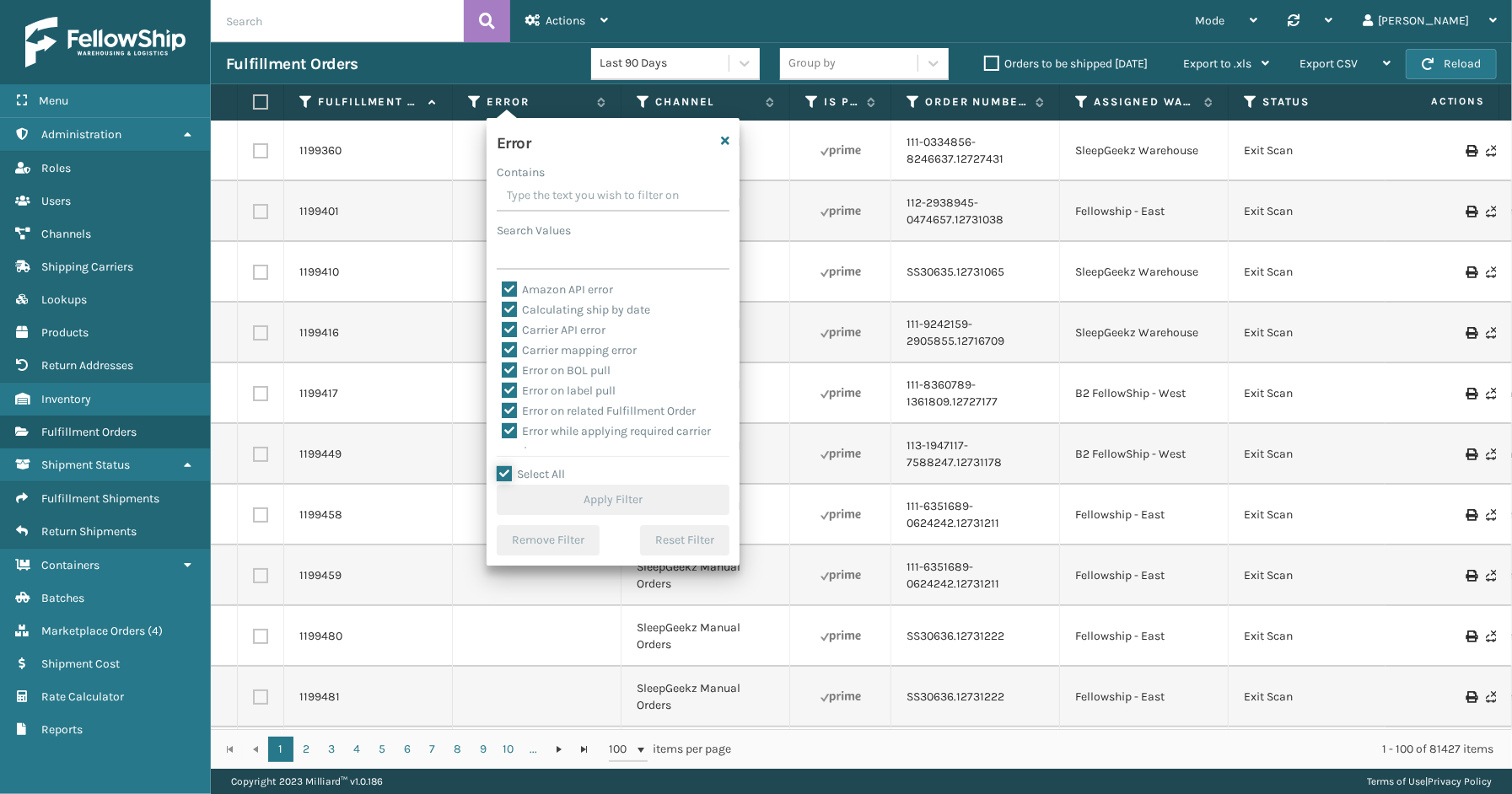
checkbox input "true"
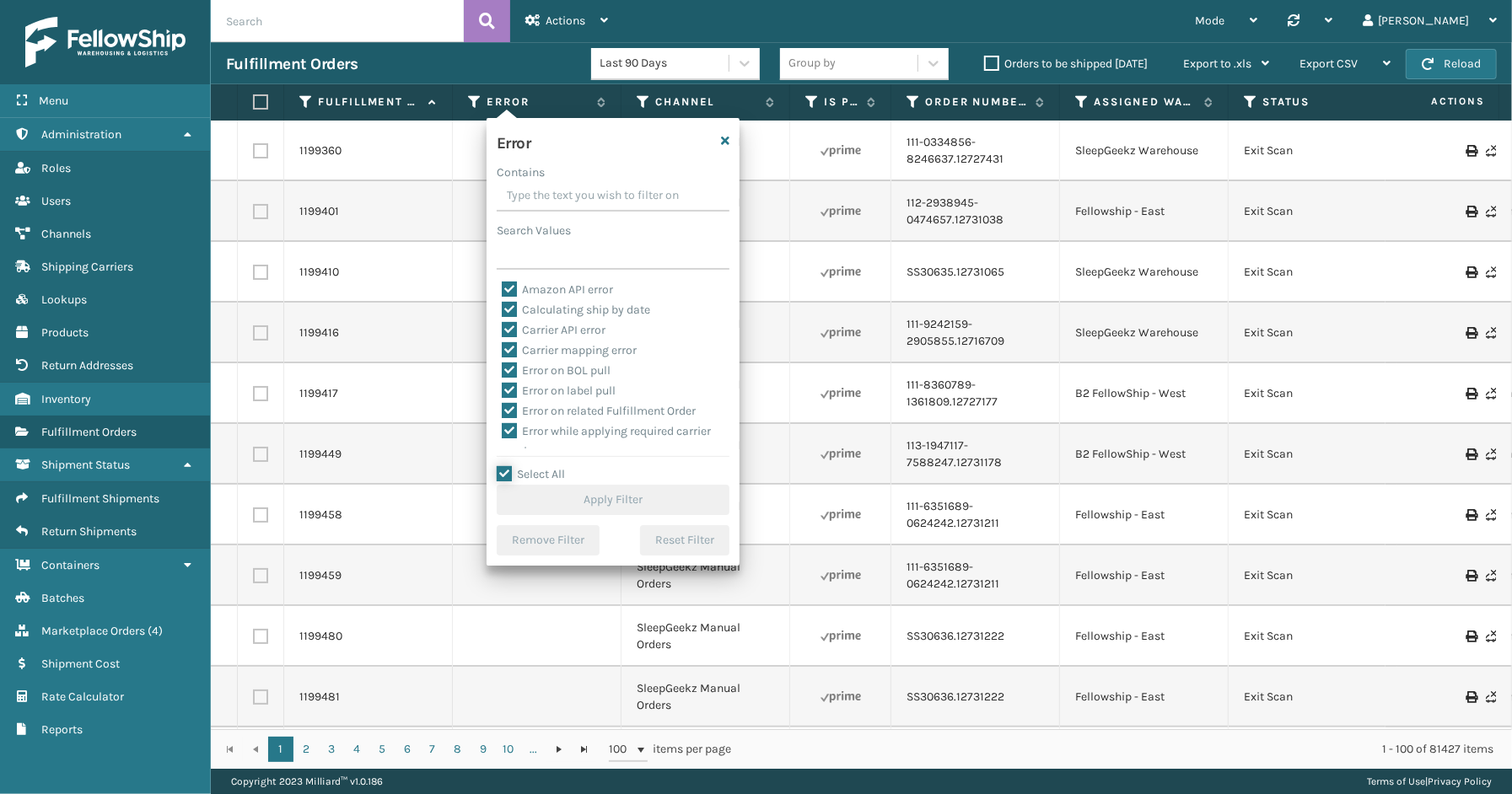
checkbox input "true"
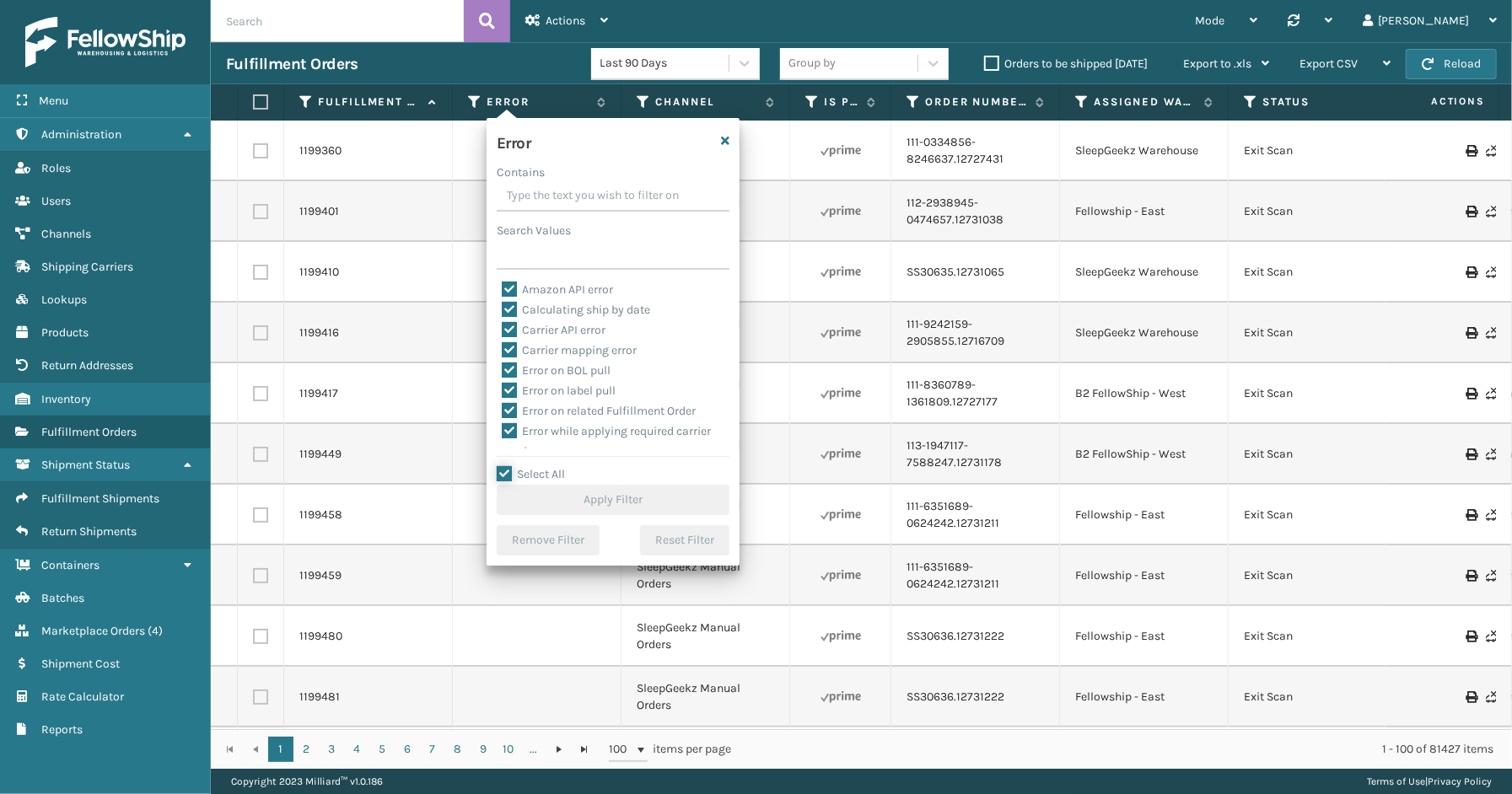
checkbox input "true"
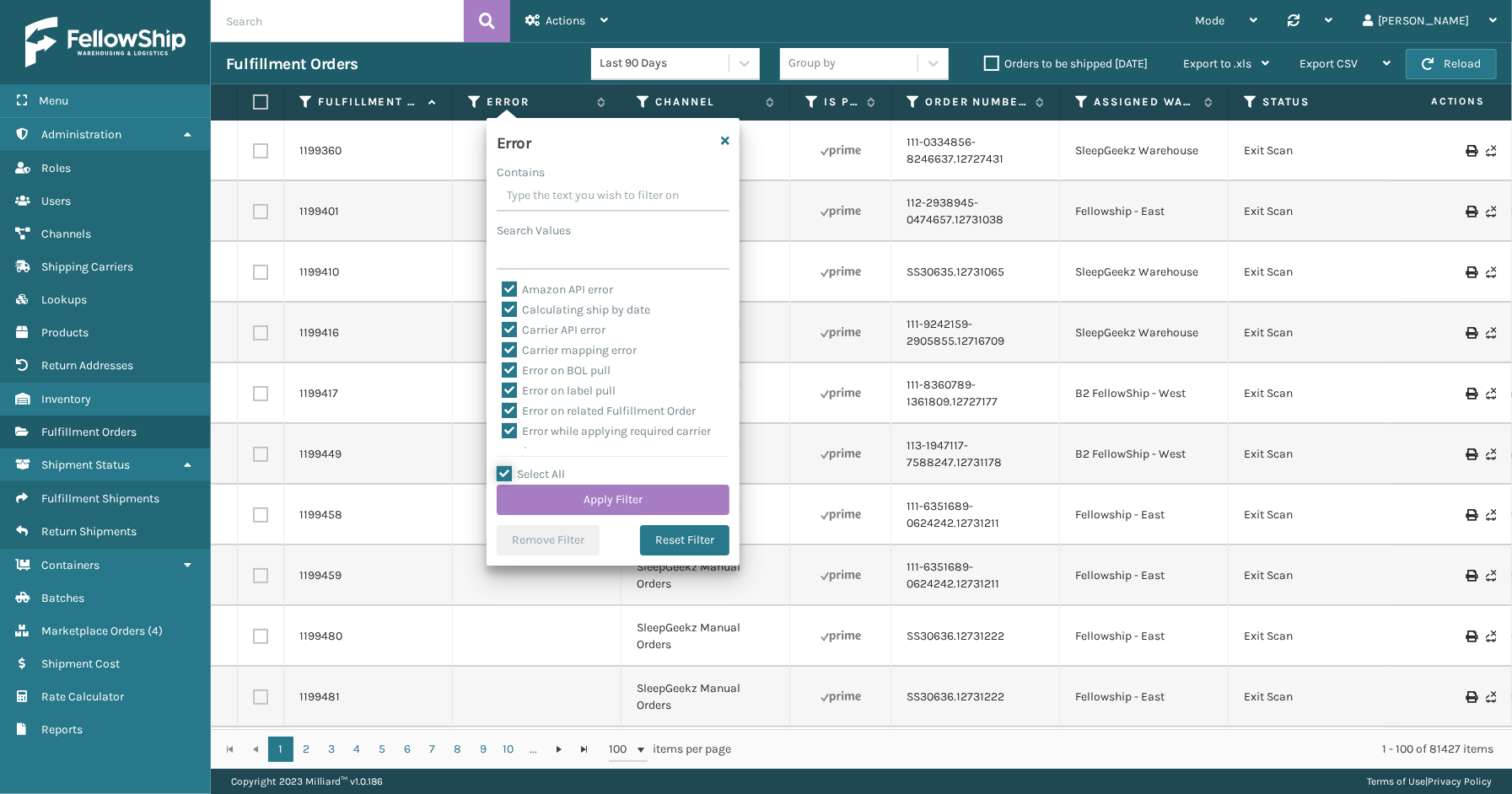
scroll to position [377, 0]
click at [570, 435] on label "To be cancelled" at bounding box center [551, 438] width 100 height 14
click at [502, 435] on input "To be cancelled" at bounding box center [501, 434] width 1 height 11
checkbox input "false"
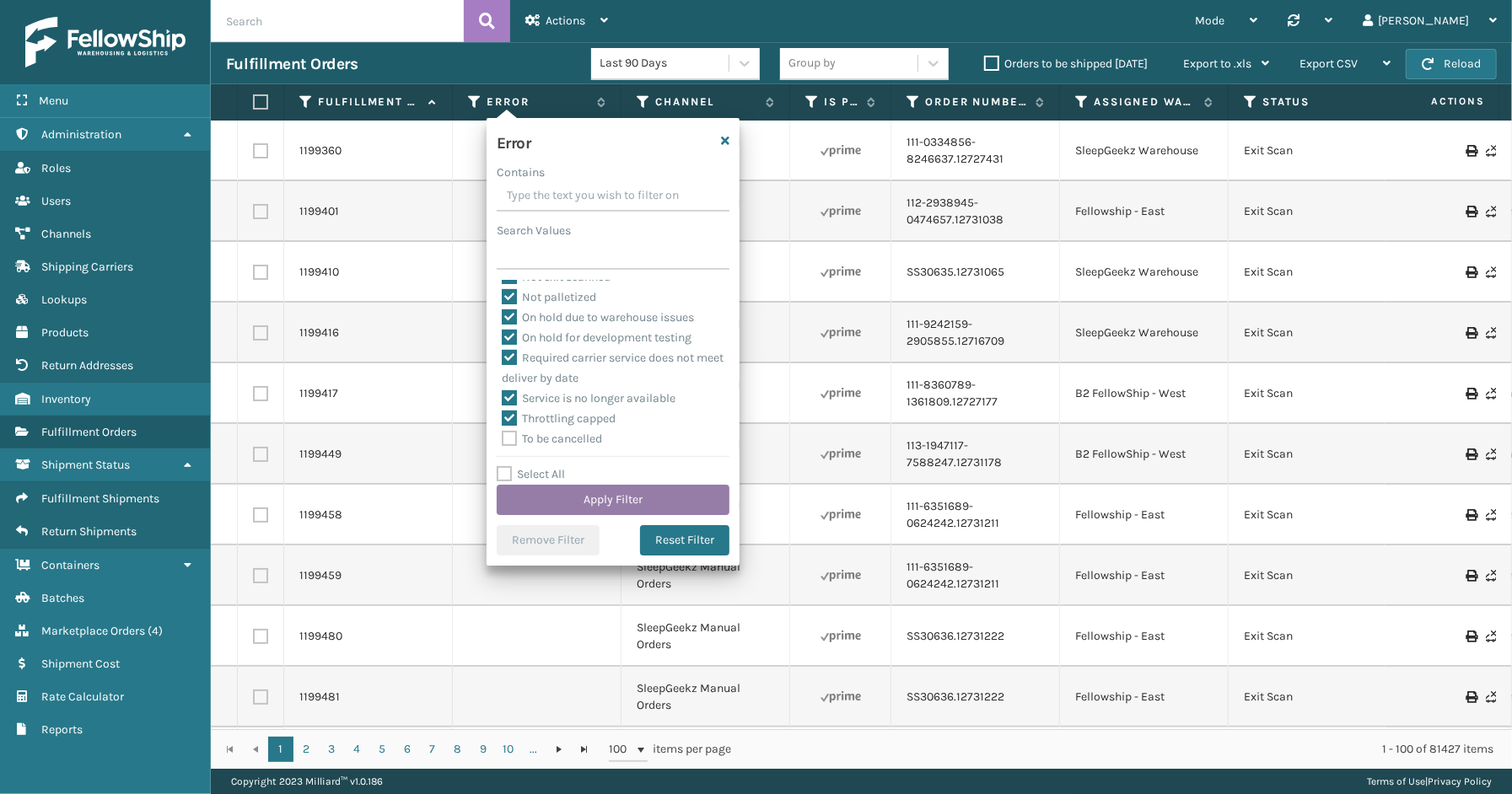
click at [576, 489] on button "Apply Filter" at bounding box center [613, 499] width 233 height 31
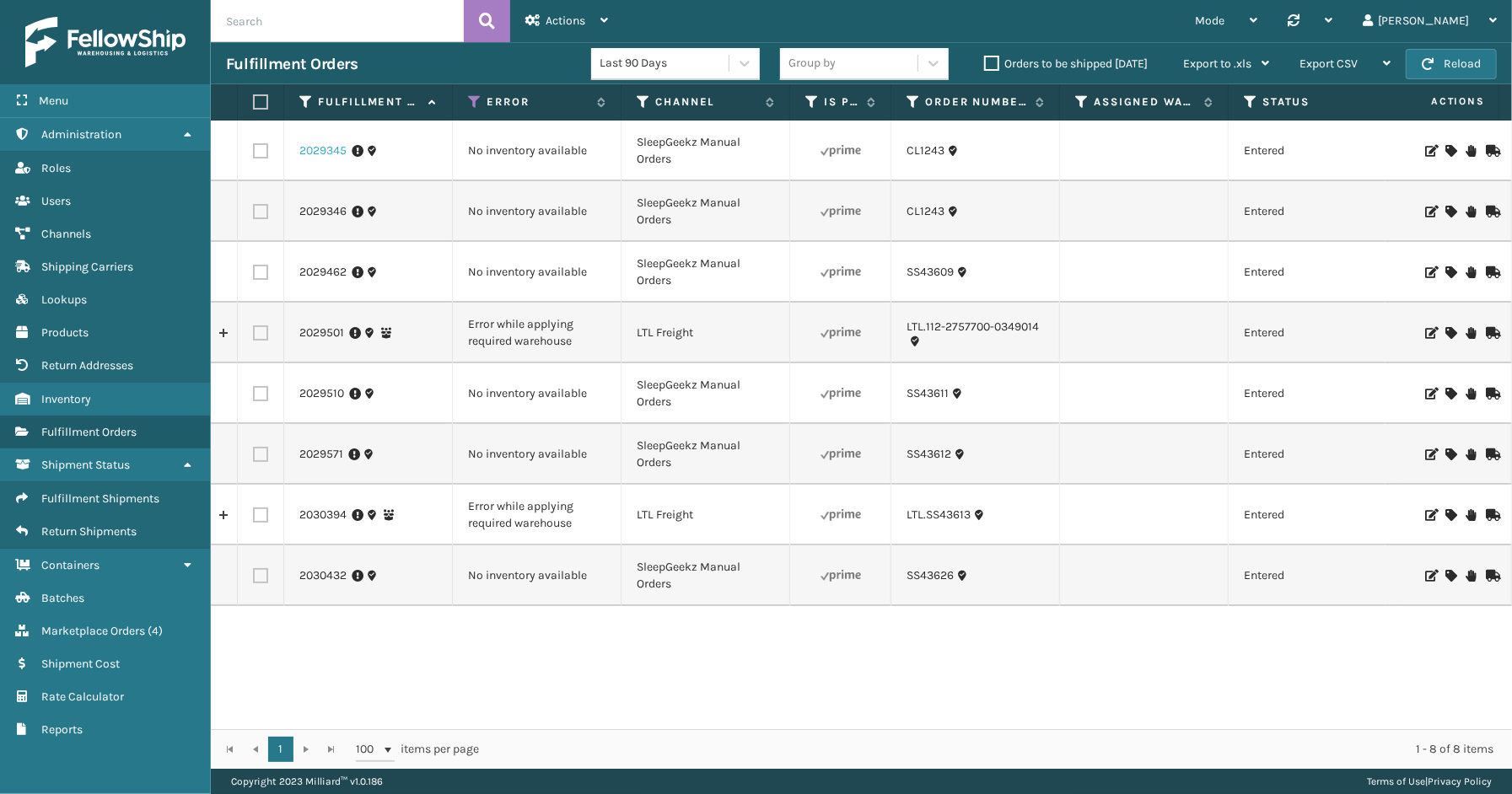
click at [313, 148] on link "2029345" at bounding box center [323, 151] width 47 height 17
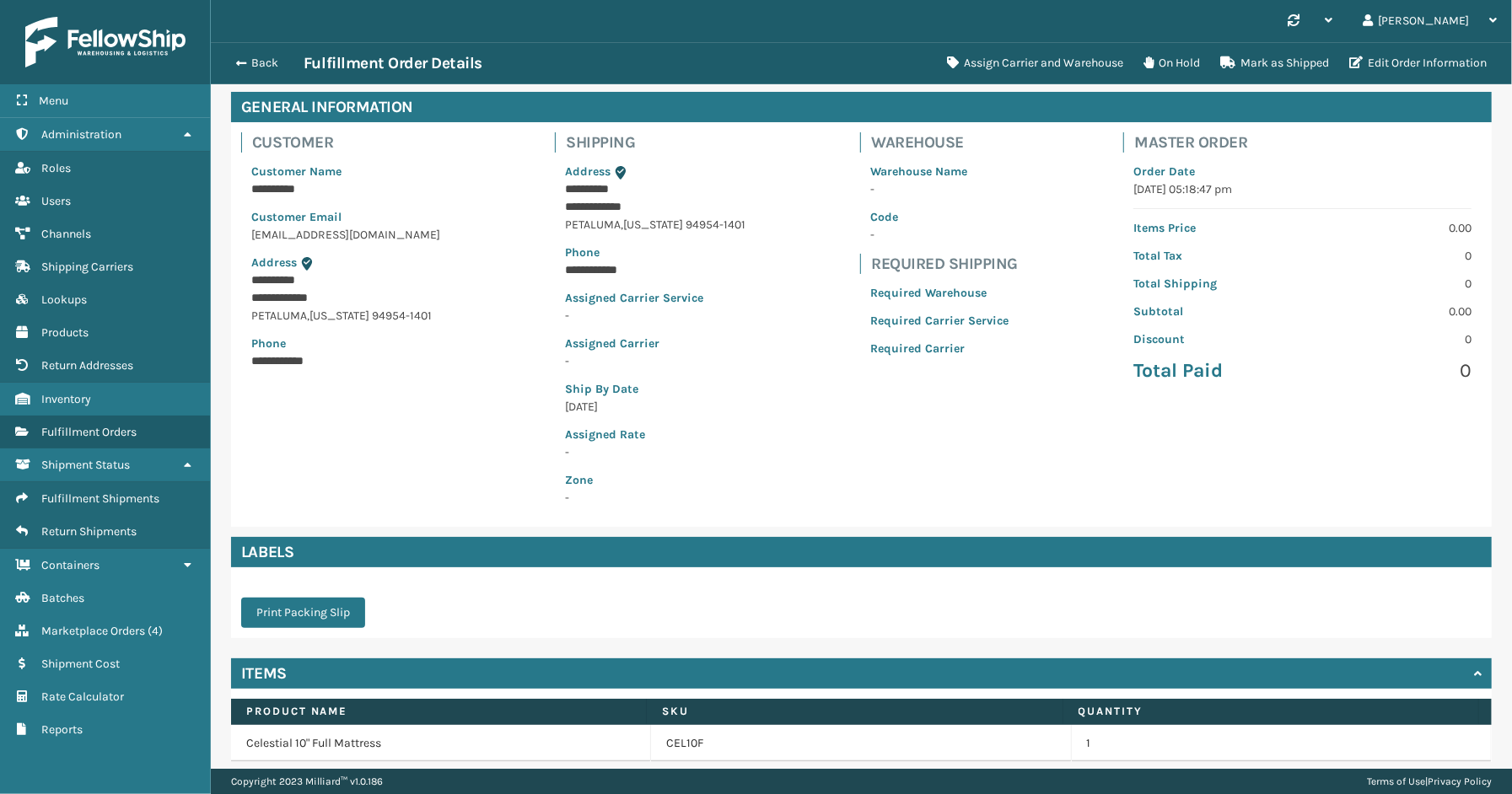
scroll to position [135, 0]
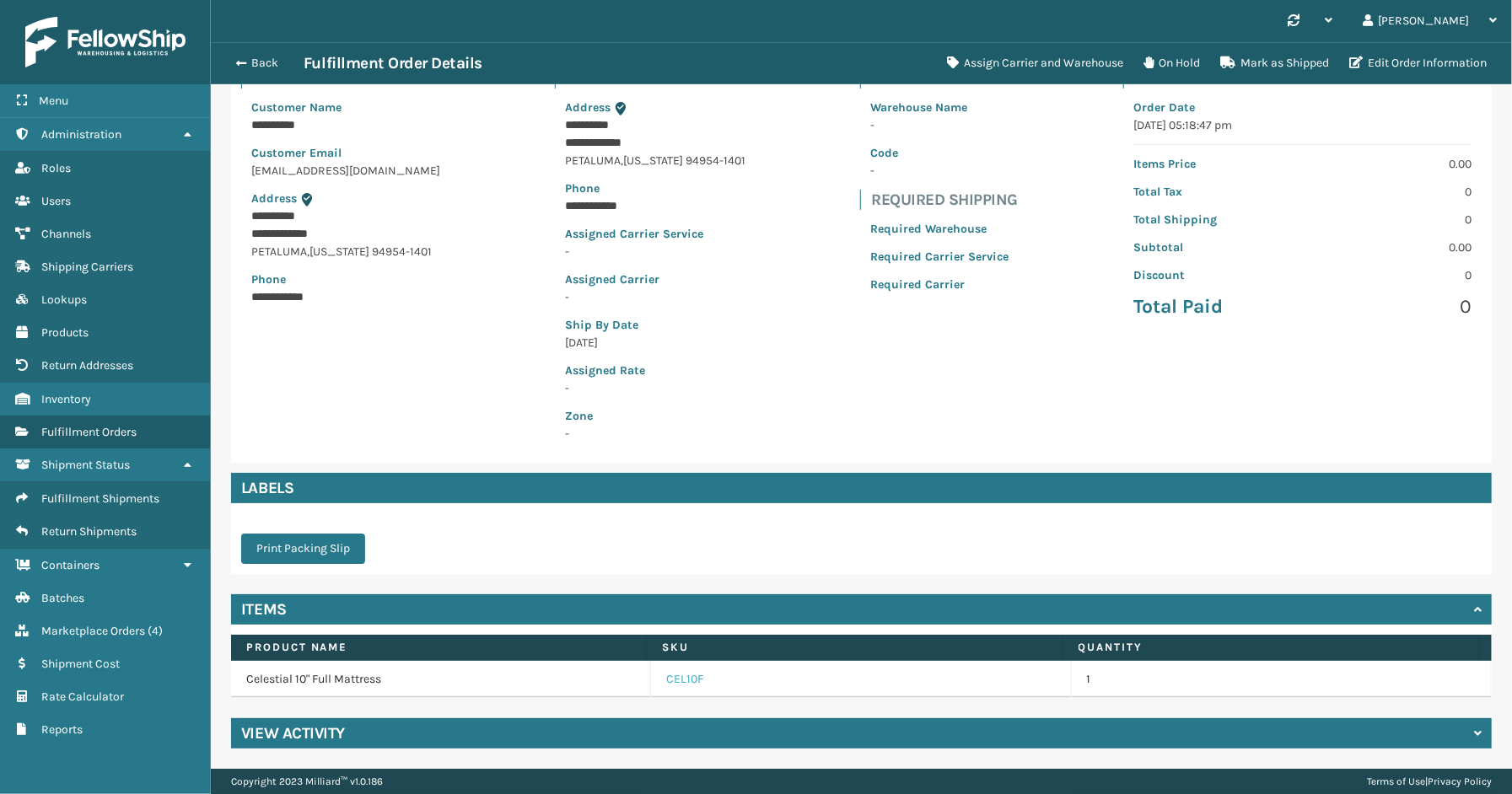
click at [684, 683] on link "CEL10F" at bounding box center [684, 679] width 37 height 17
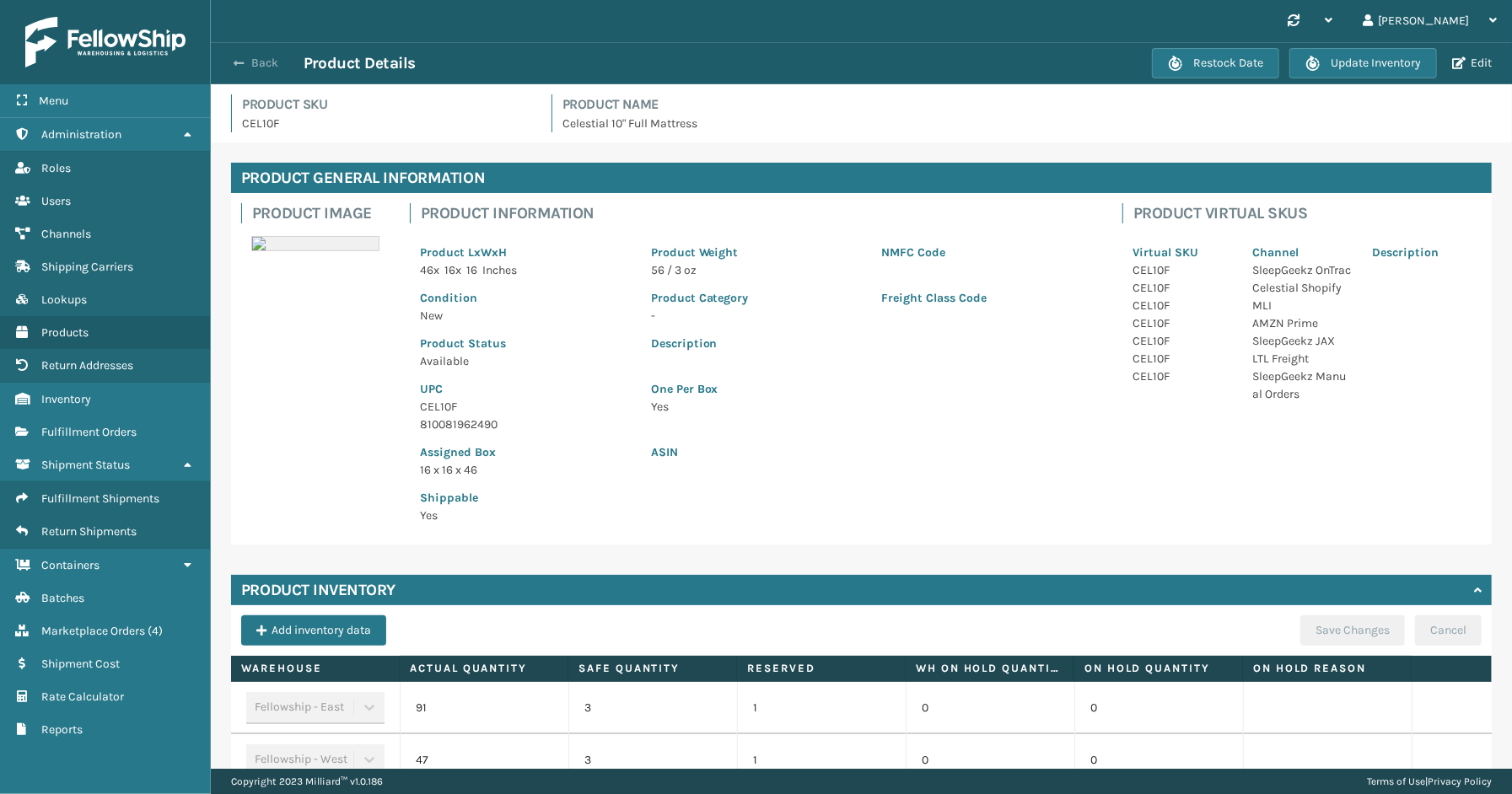
click at [265, 56] on button "Back" at bounding box center [264, 63] width 78 height 15
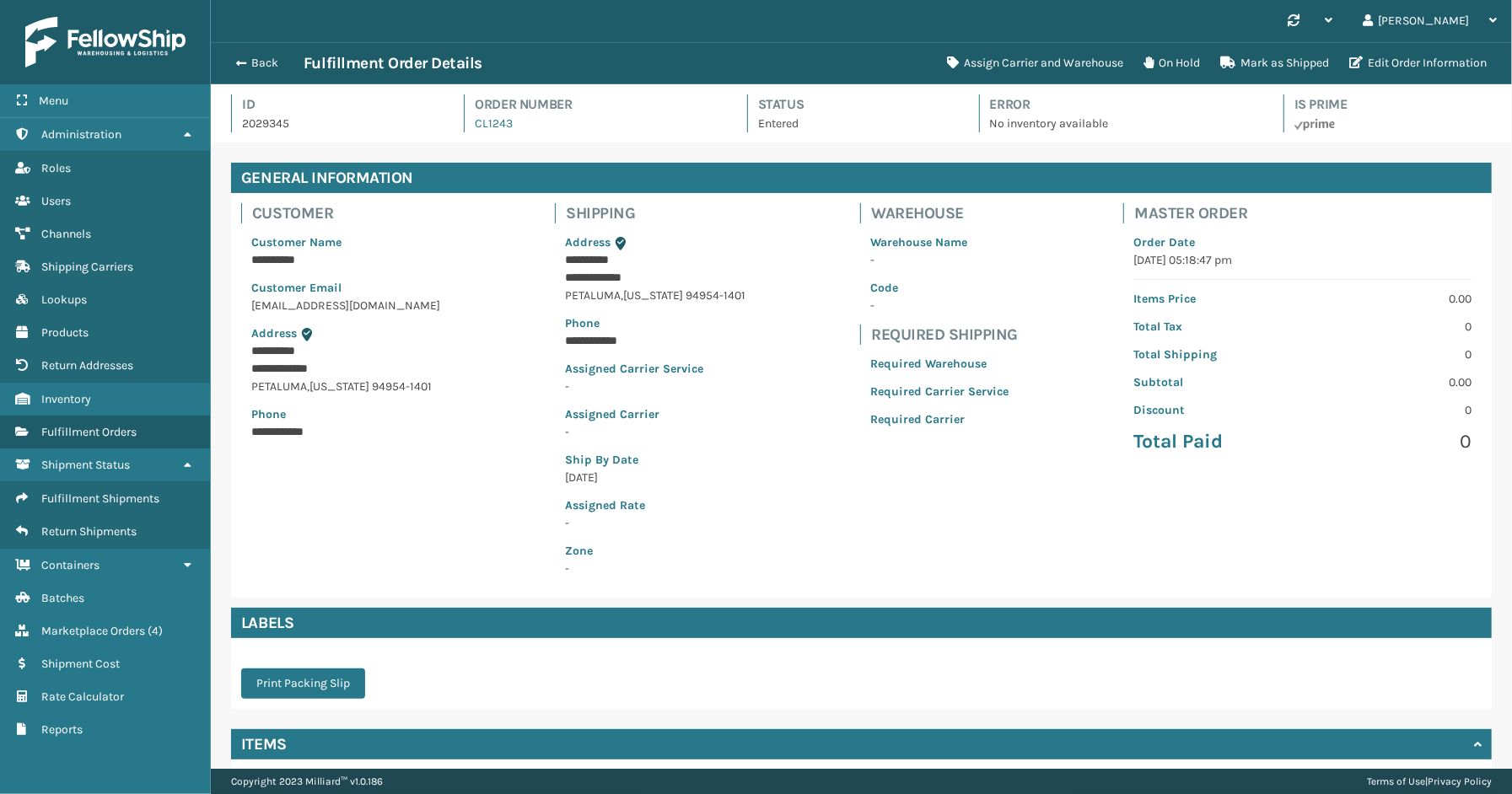
scroll to position [40, 1301]
drag, startPoint x: 537, startPoint y: 113, endPoint x: 461, endPoint y: 132, distance: 78.3
click at [461, 132] on div "Id 2029345 Order Number CL1243 Status Entered Error No inventory available Is P…" at bounding box center [861, 118] width 1260 height 48
drag, startPoint x: 511, startPoint y: 131, endPoint x: 501, endPoint y: 131, distance: 10.0
click at [510, 131] on div "Order Number CL1243" at bounding box center [589, 113] width 252 height 38
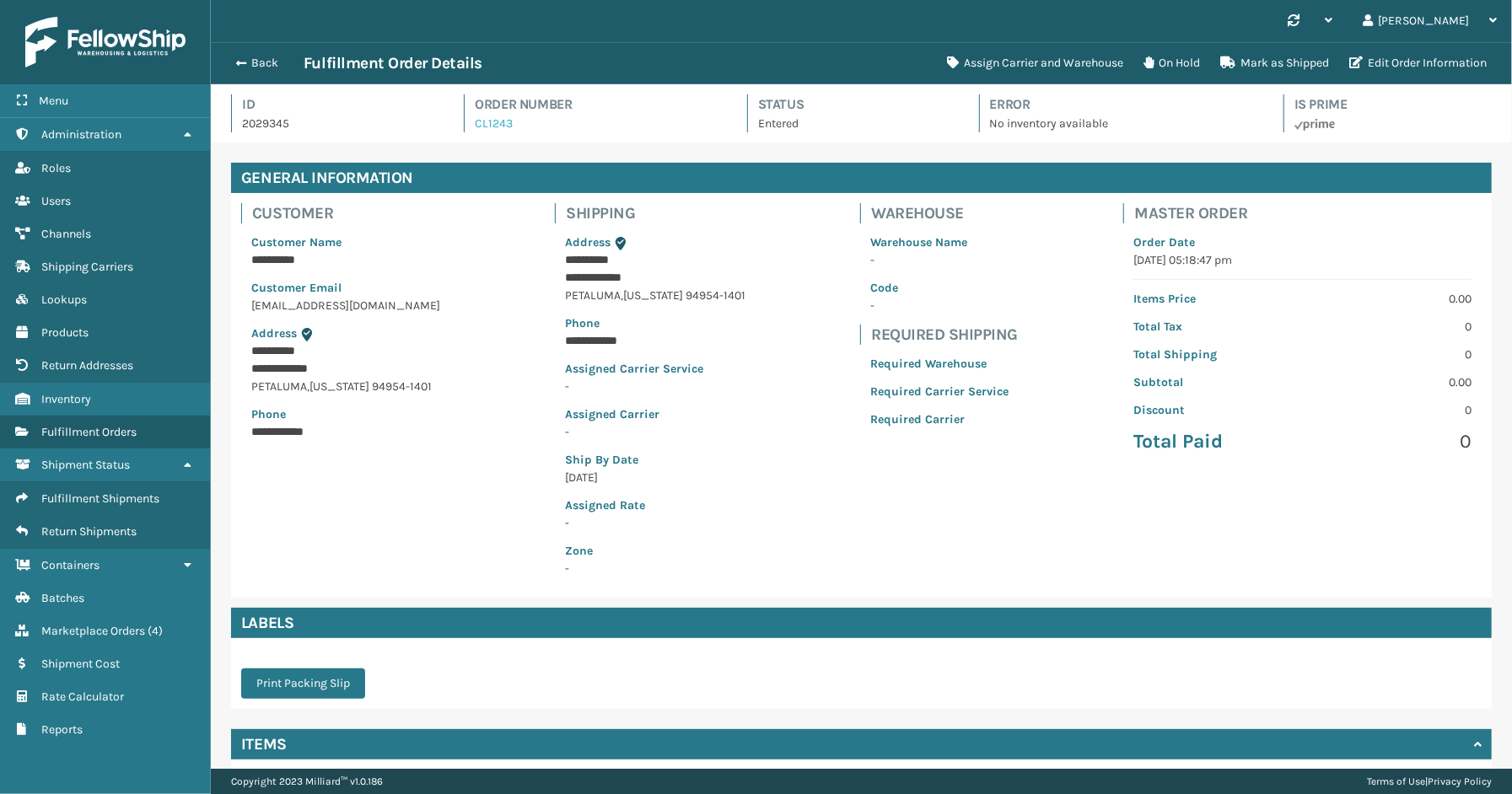
drag, startPoint x: 501, startPoint y: 131, endPoint x: 493, endPoint y: 128, distance: 8.5
click at [495, 129] on div "Order Number CL1243" at bounding box center [589, 113] width 252 height 38
drag, startPoint x: 521, startPoint y: 128, endPoint x: 471, endPoint y: 127, distance: 50.0
click at [471, 127] on div "Order Number CL1243" at bounding box center [589, 113] width 252 height 38
copy link "CL1243"
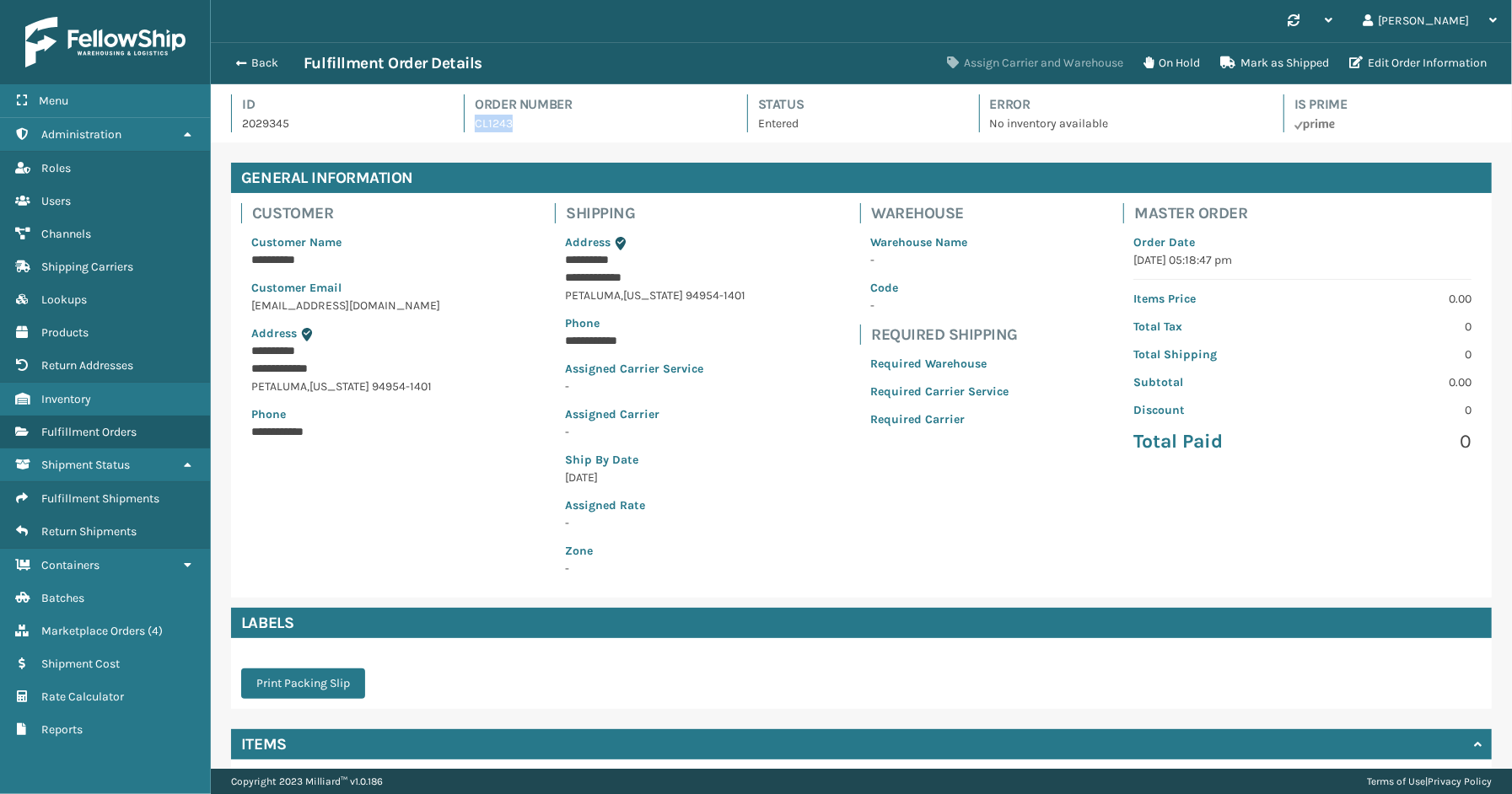
click at [1046, 63] on button "Assign Carrier and Warehouse" at bounding box center [1035, 63] width 196 height 33
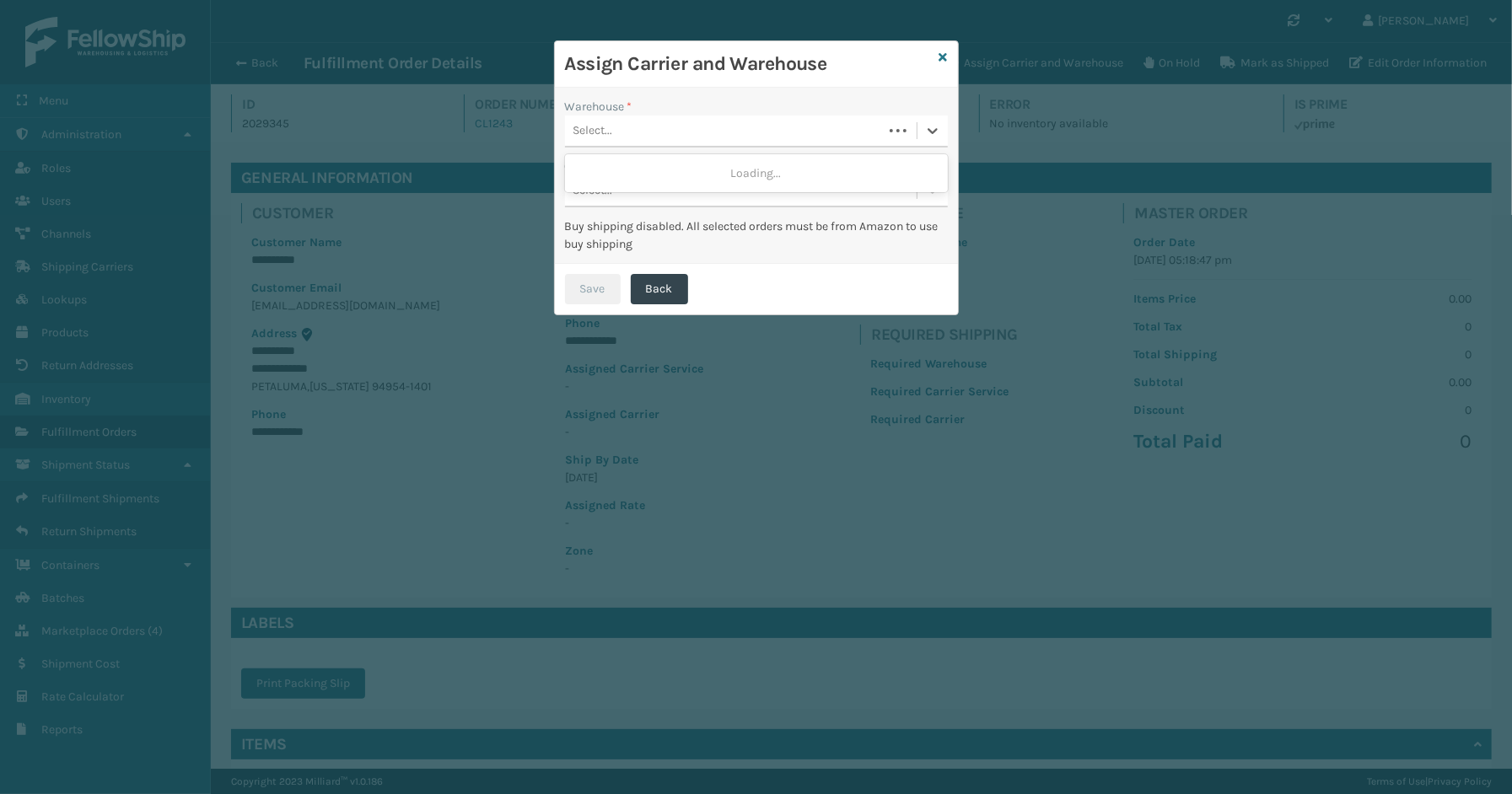
click at [637, 140] on div "Select..." at bounding box center [724, 131] width 318 height 28
click at [658, 230] on div "Fellowship - West" at bounding box center [756, 236] width 383 height 31
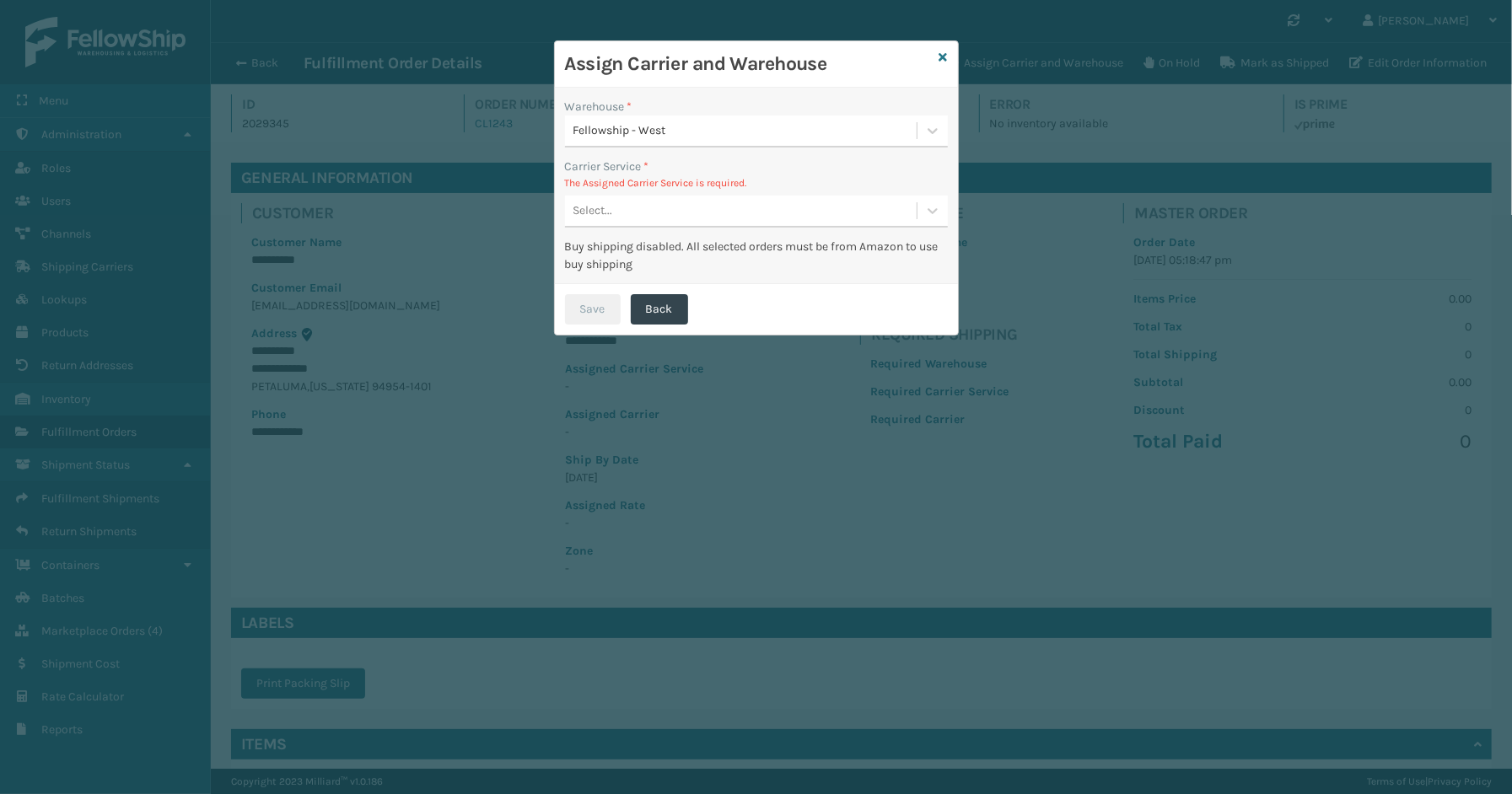
click at [655, 221] on div "Select..." at bounding box center [741, 211] width 351 height 28
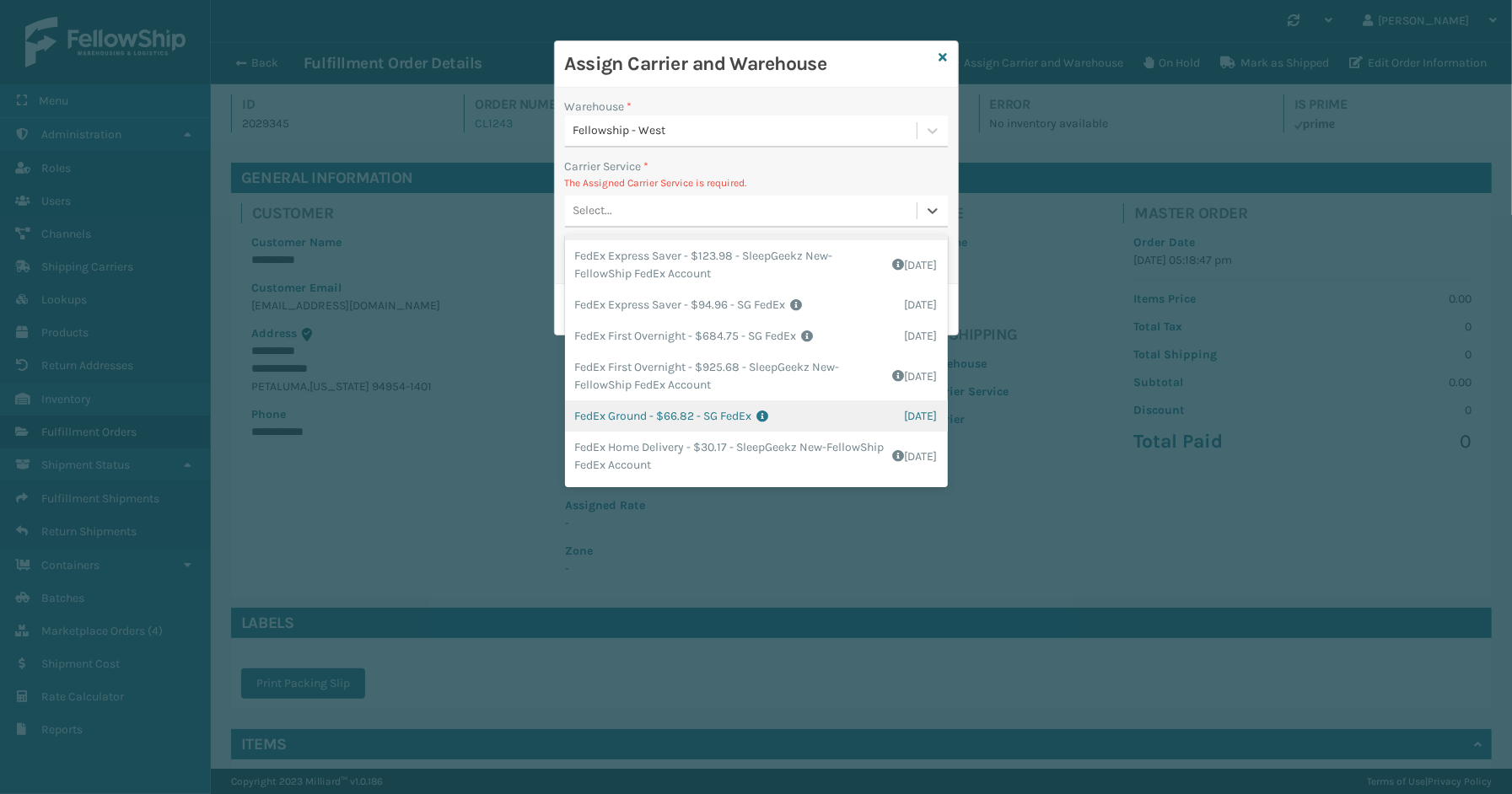
scroll to position [187, 0]
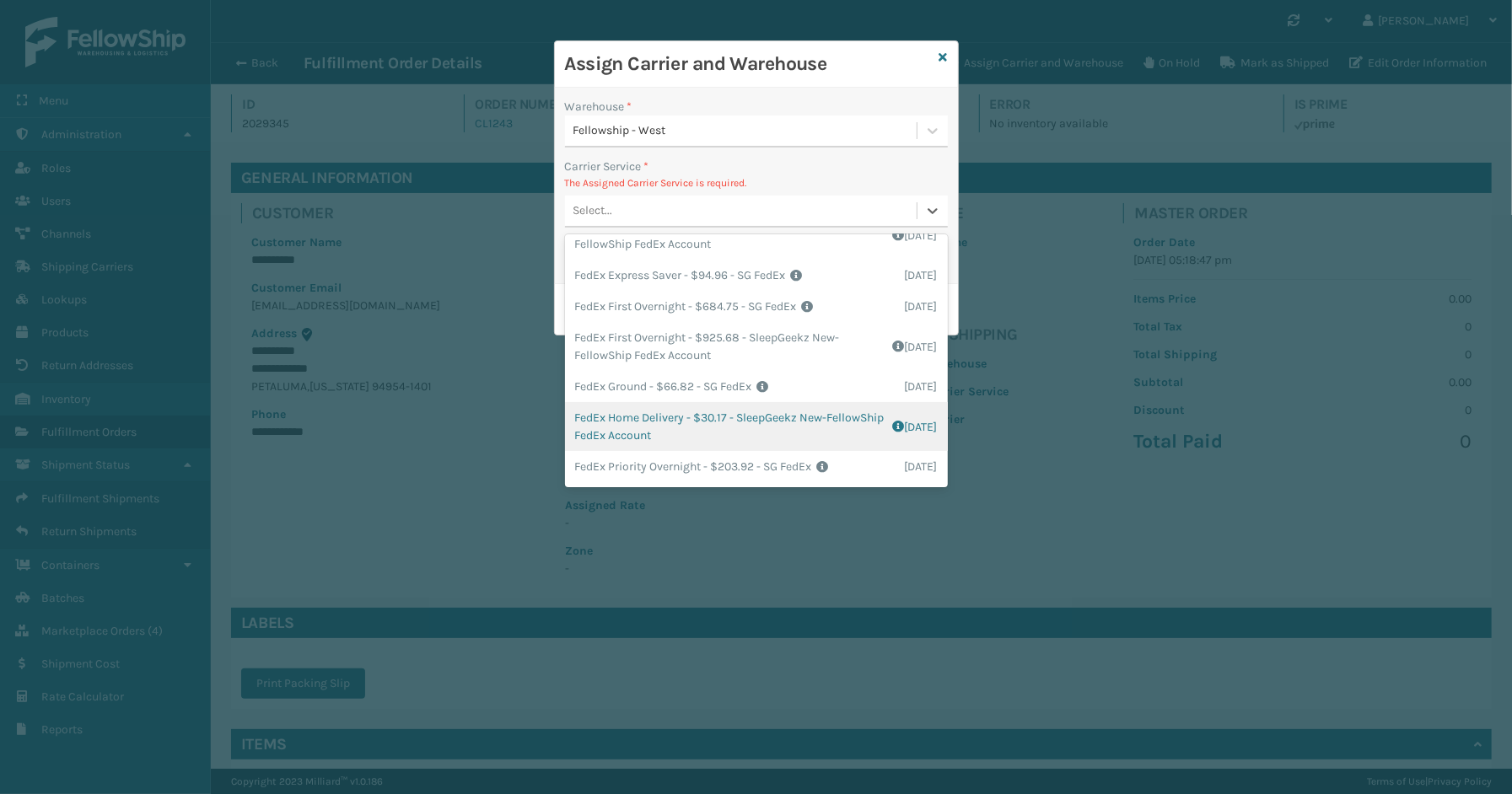
click at [655, 413] on div "FedEx Home Delivery - $30.17 - SleepGeekz New-FellowShip FedEx Account Shipping…" at bounding box center [756, 426] width 383 height 49
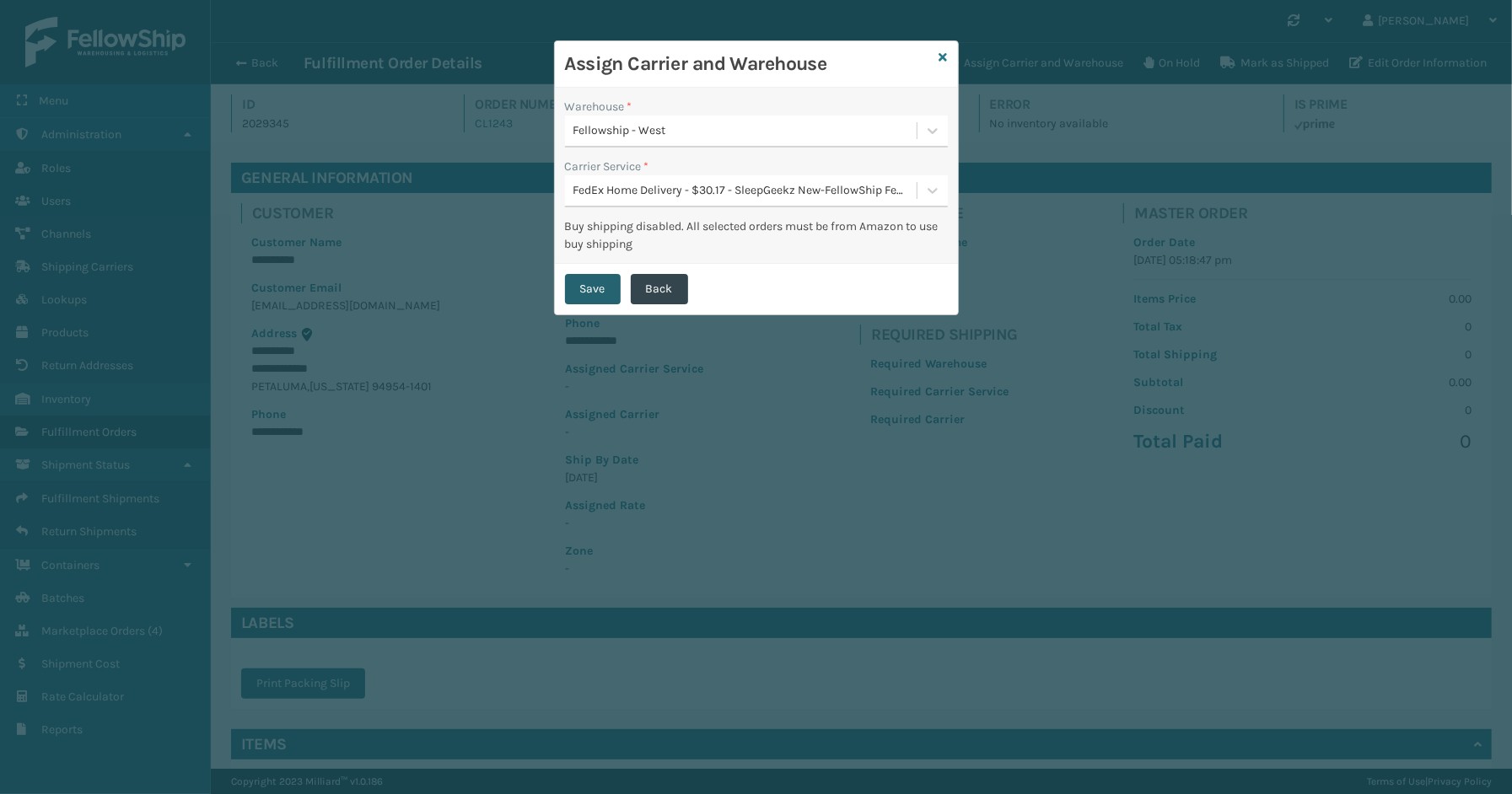
click at [602, 280] on button "Save" at bounding box center [593, 288] width 55 height 31
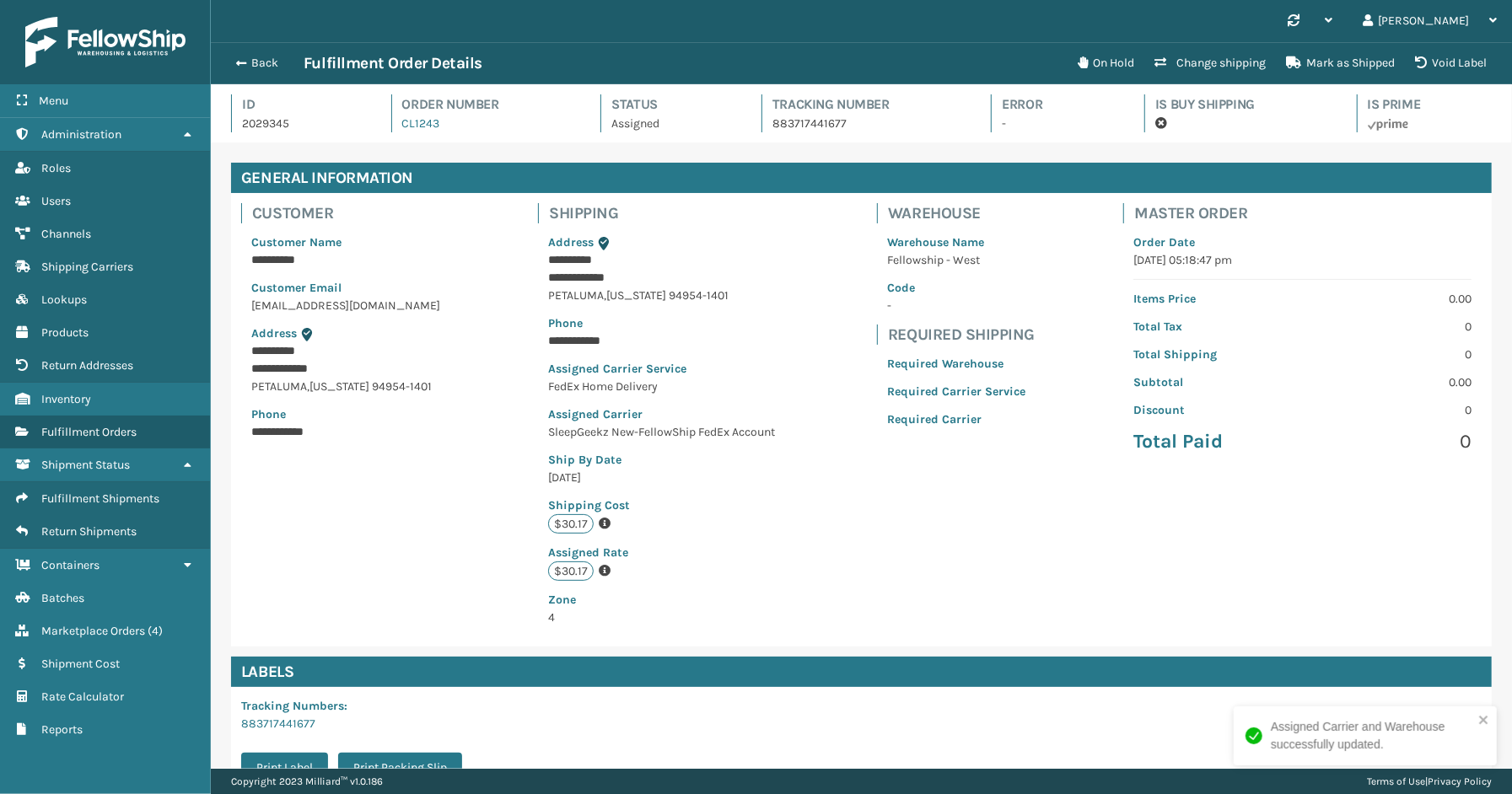
scroll to position [40, 1301]
click at [275, 55] on button "Back" at bounding box center [264, 63] width 78 height 15
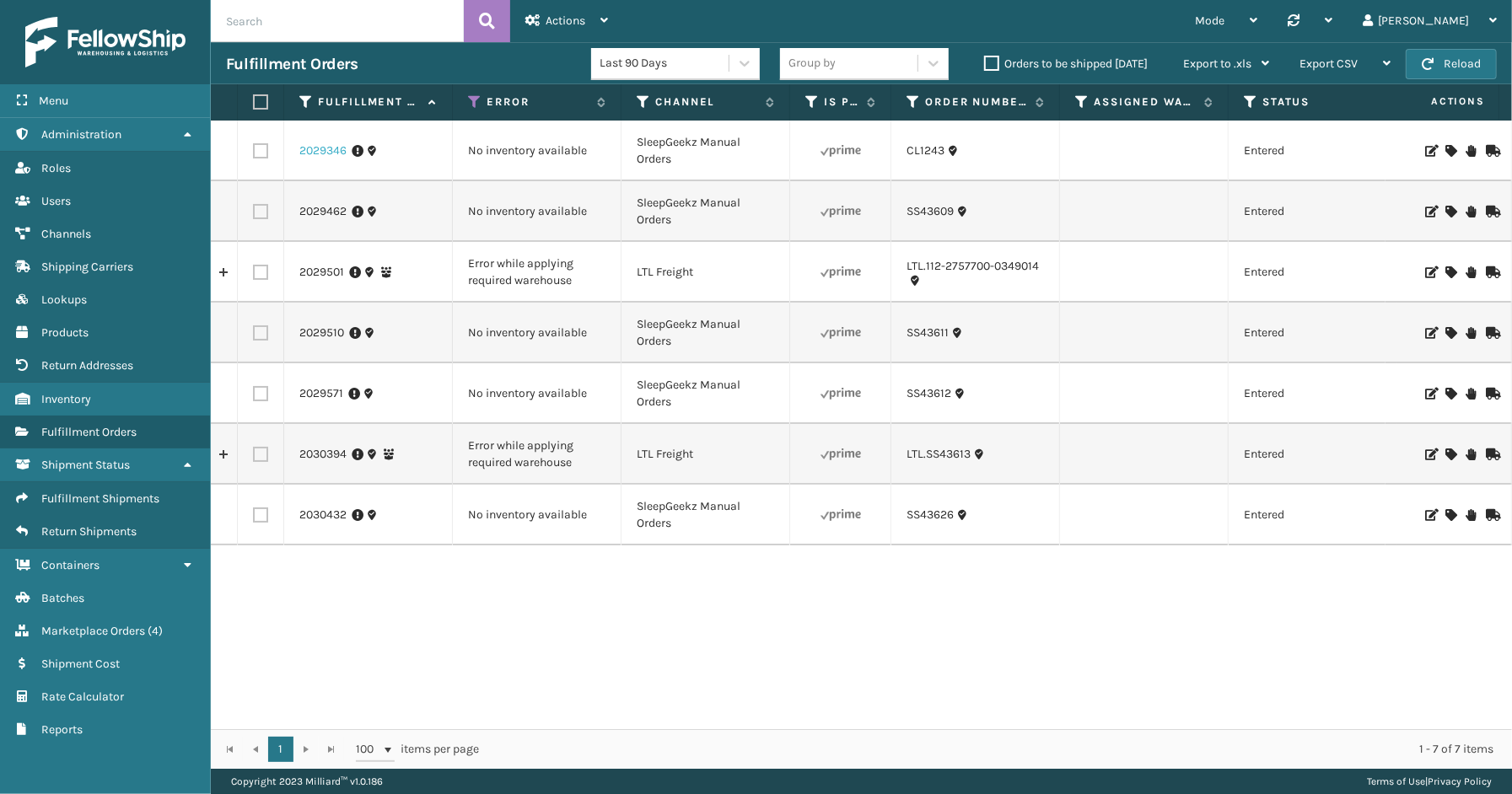
click at [332, 153] on link "2029346" at bounding box center [323, 151] width 47 height 17
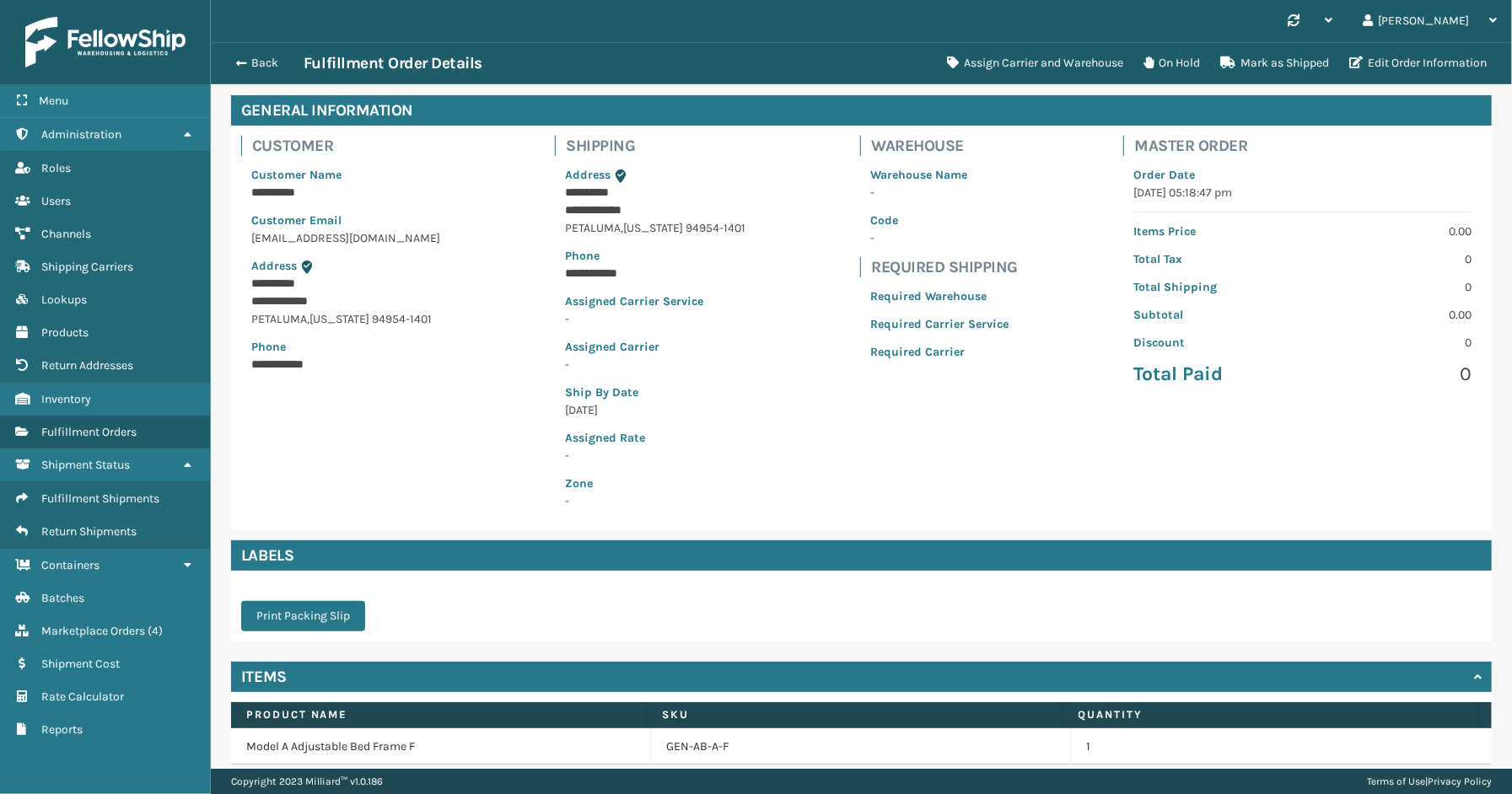
scroll to position [135, 0]
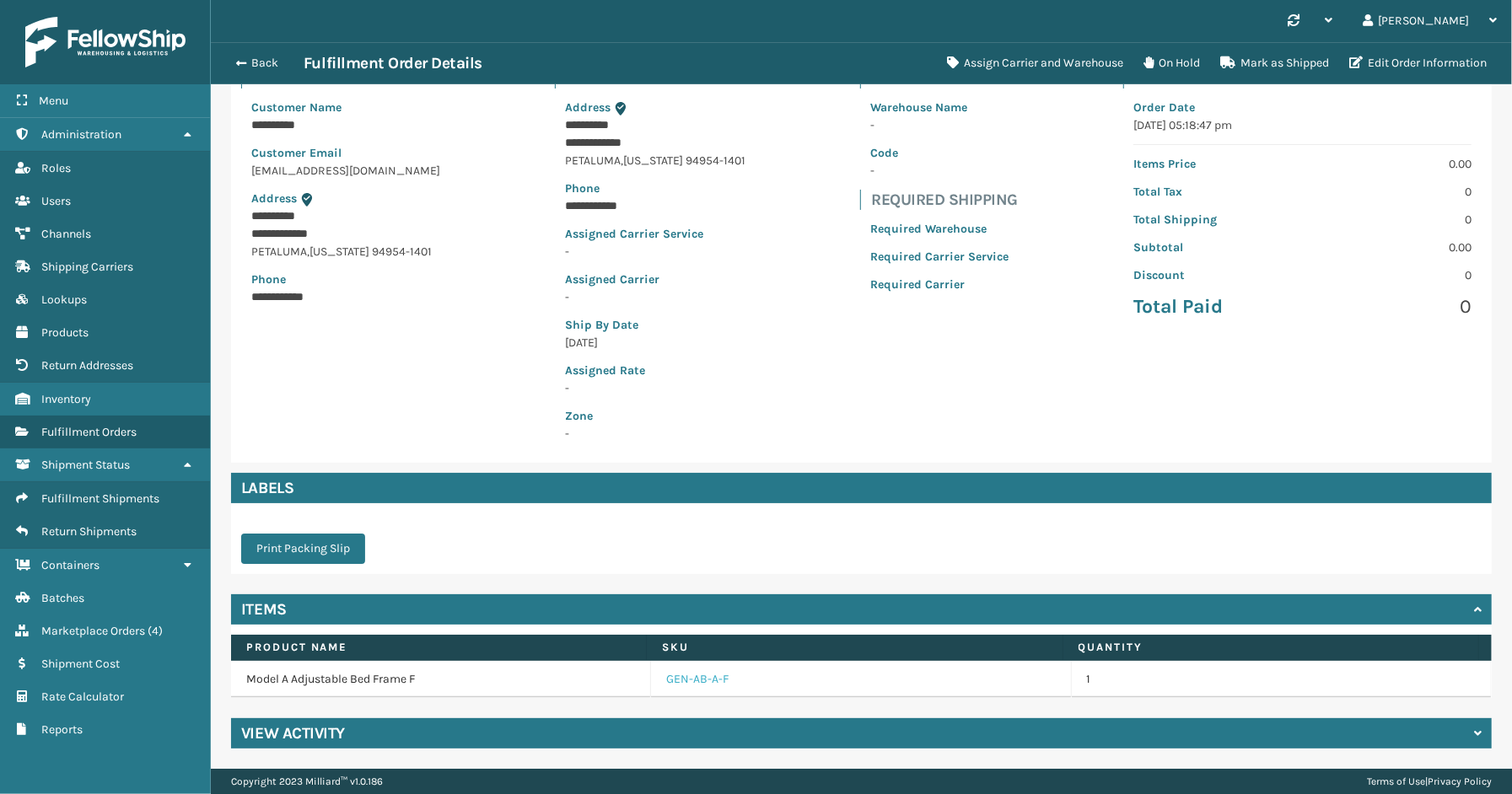
click at [682, 679] on link "GEN-AB-A-F" at bounding box center [696, 679] width 62 height 17
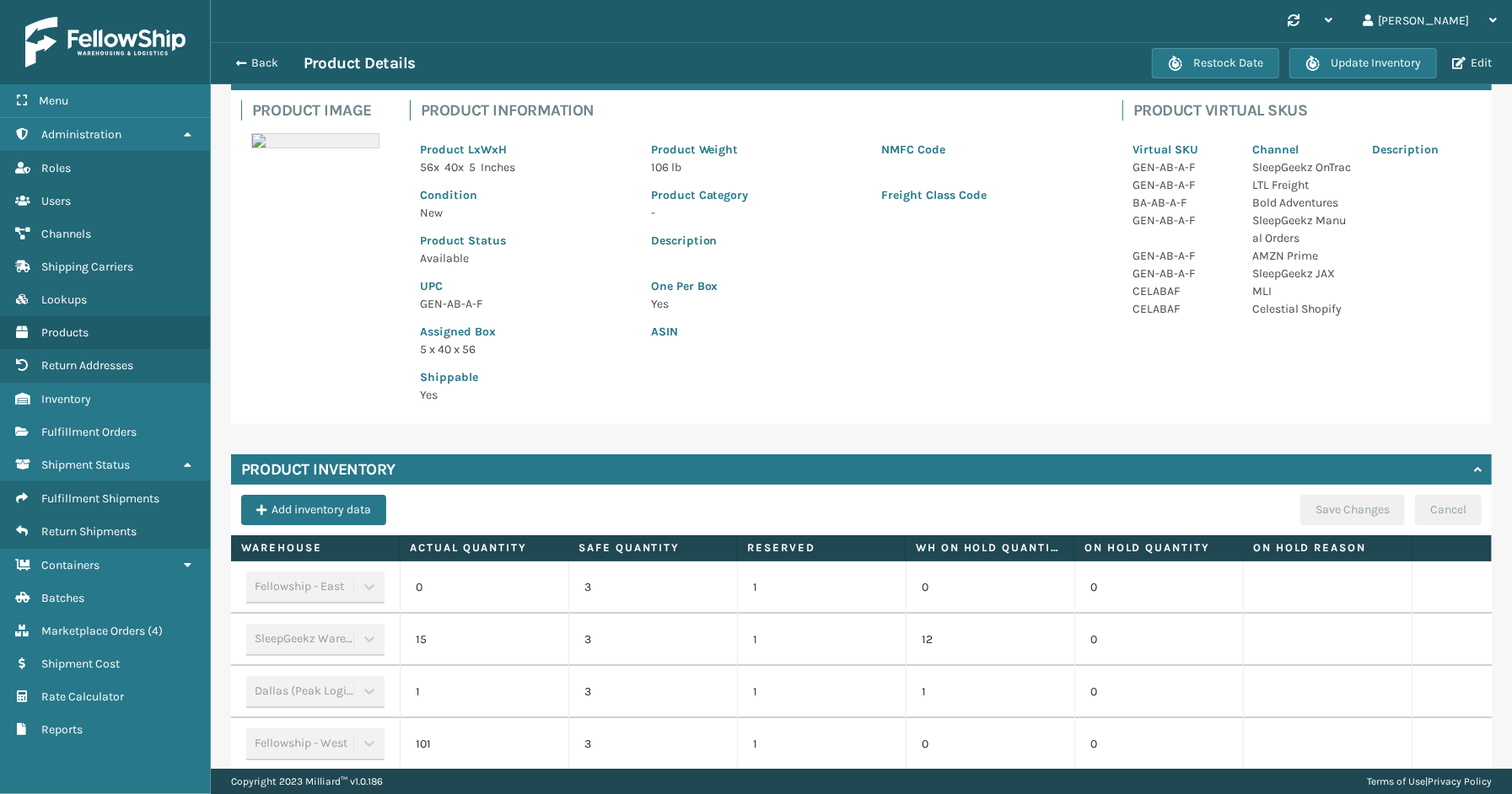
scroll to position [241, 0]
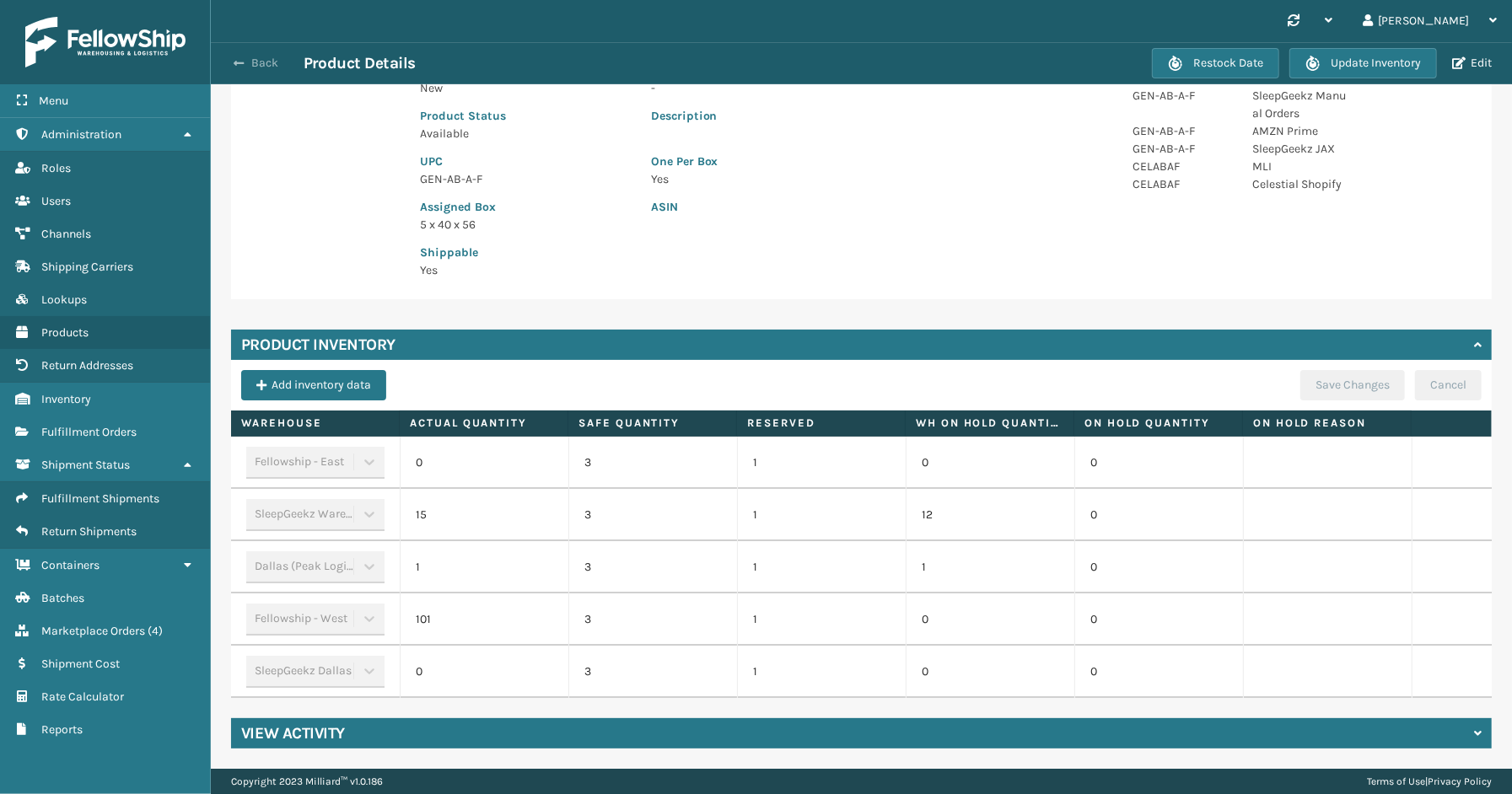
click at [252, 69] on button "Back" at bounding box center [264, 63] width 78 height 15
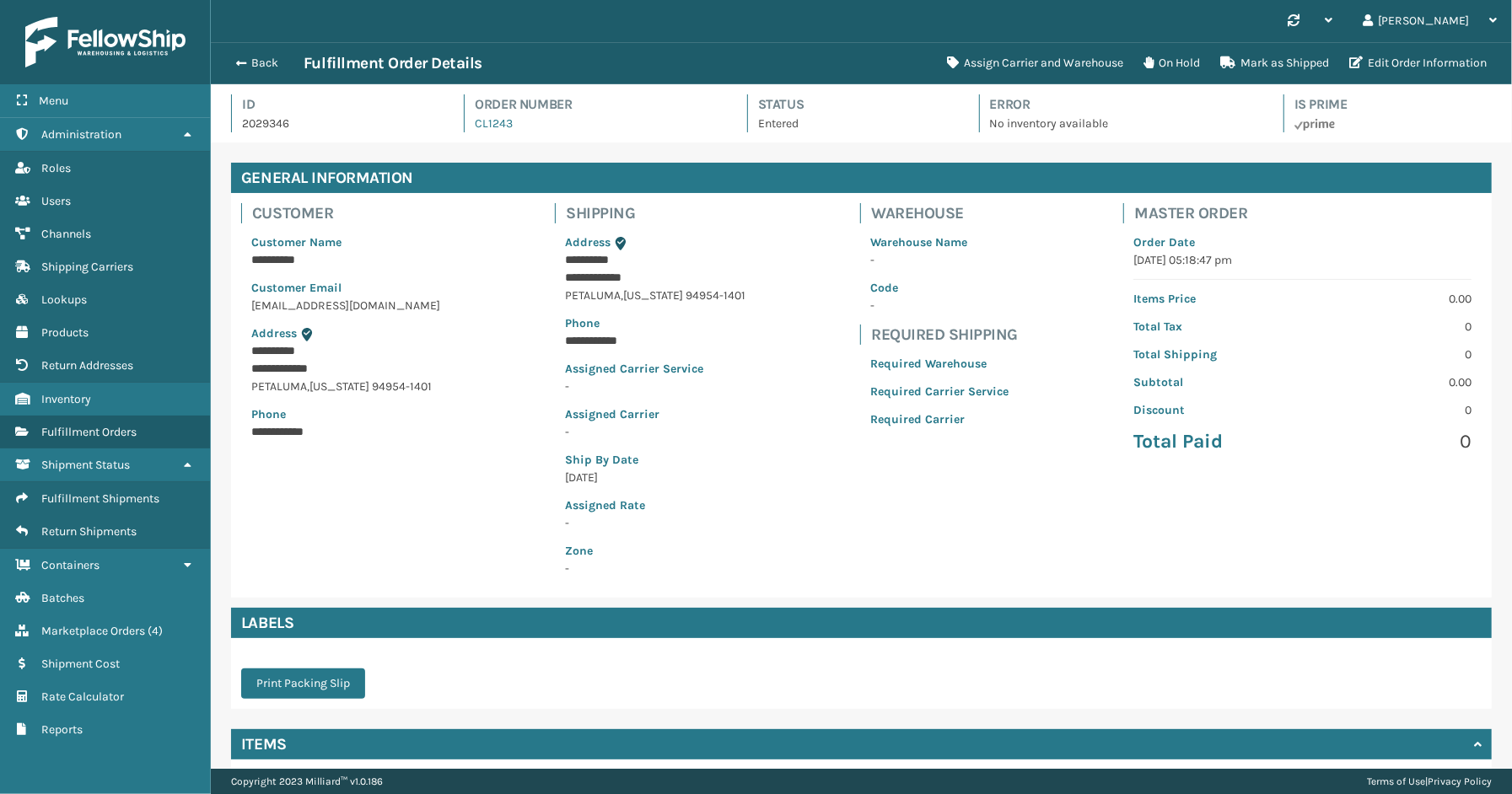
scroll to position [40, 1301]
click at [516, 128] on div "Order Number CL1243" at bounding box center [589, 113] width 252 height 38
click at [1066, 60] on button "Assign Carrier and Warehouse" at bounding box center [1035, 63] width 196 height 33
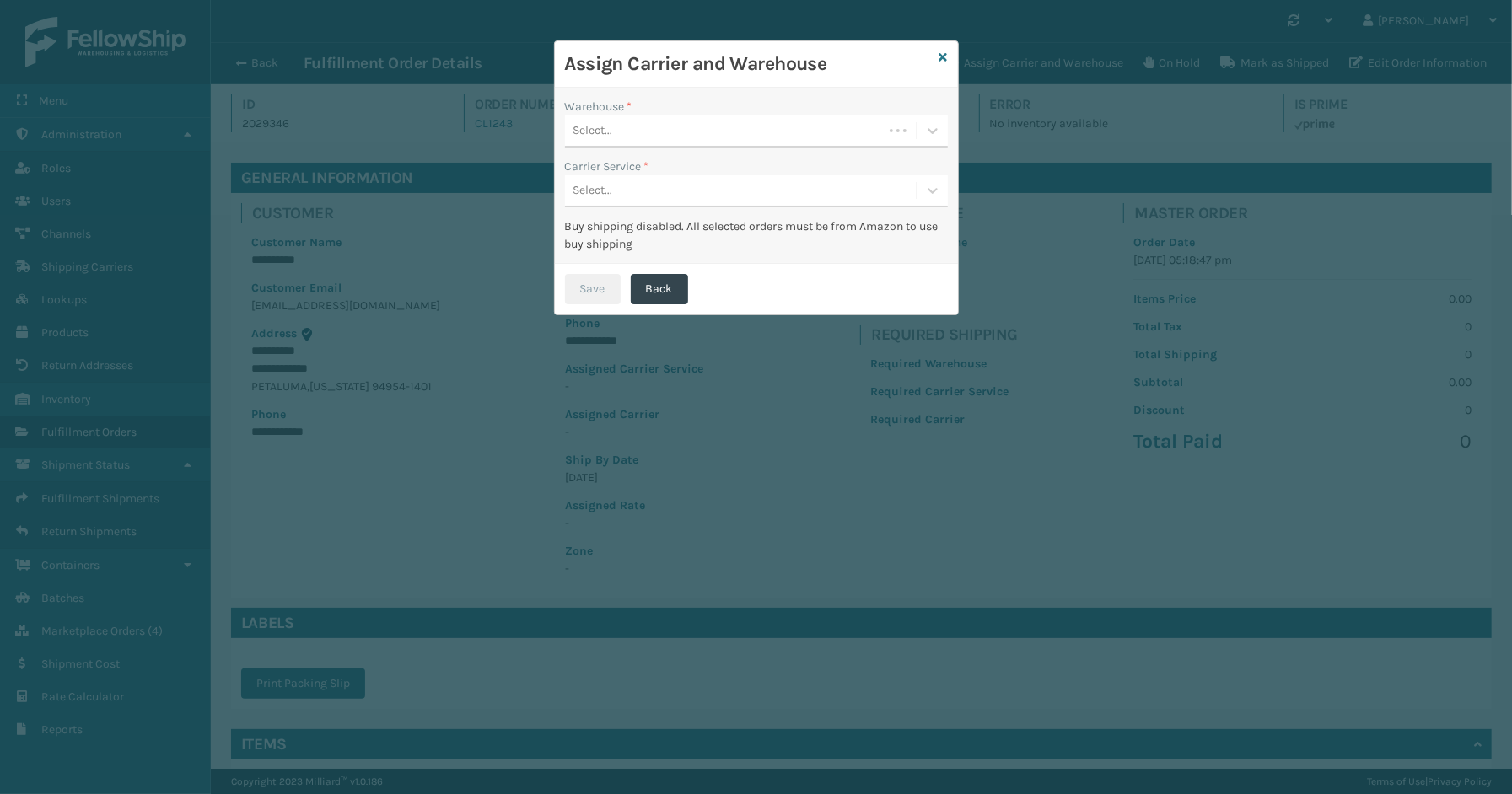
click at [655, 129] on div "Select..." at bounding box center [724, 131] width 318 height 28
click at [645, 166] on div "Fellowship - West" at bounding box center [756, 173] width 383 height 31
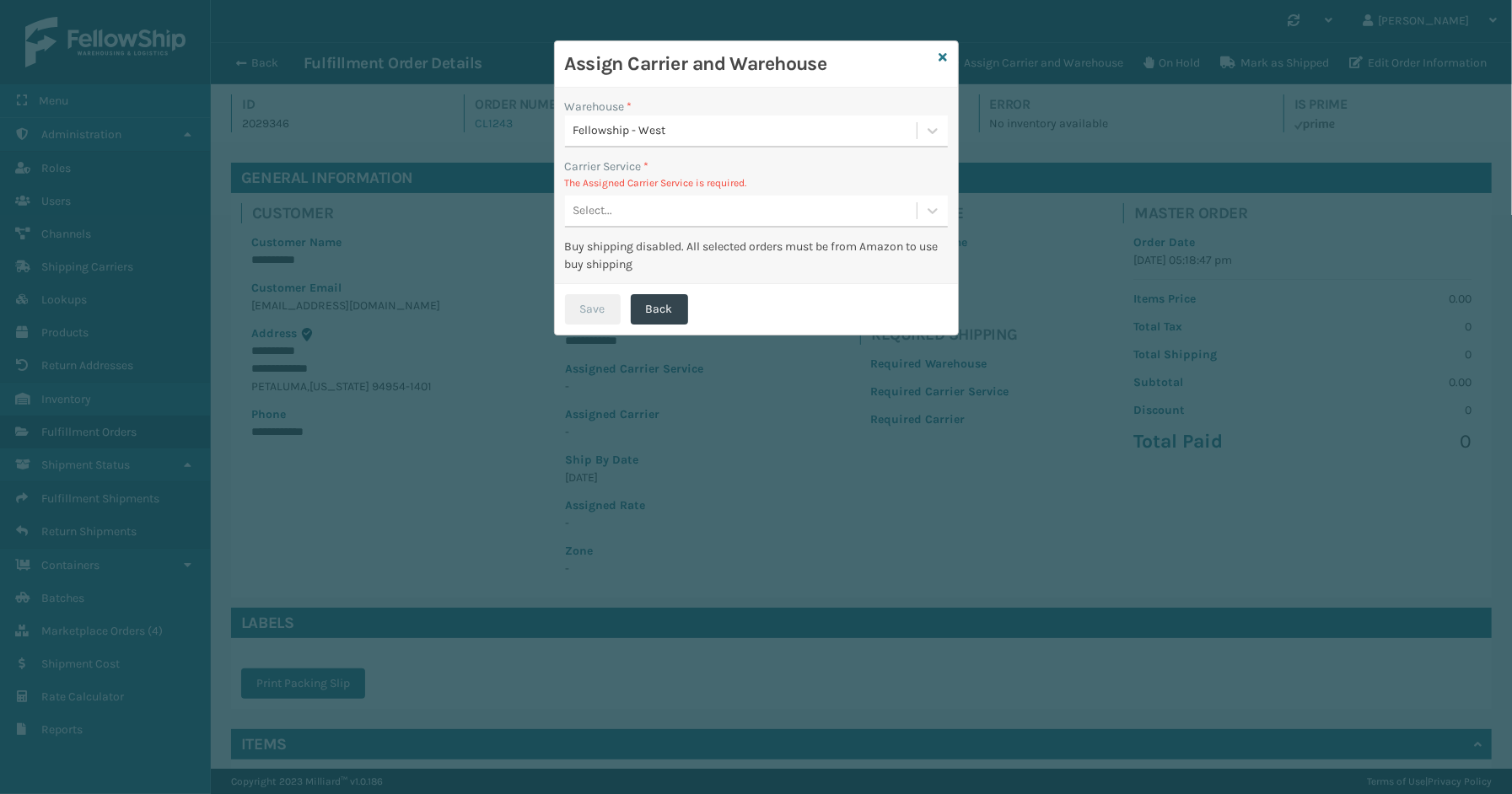
click at [677, 203] on div "Select..." at bounding box center [741, 211] width 351 height 28
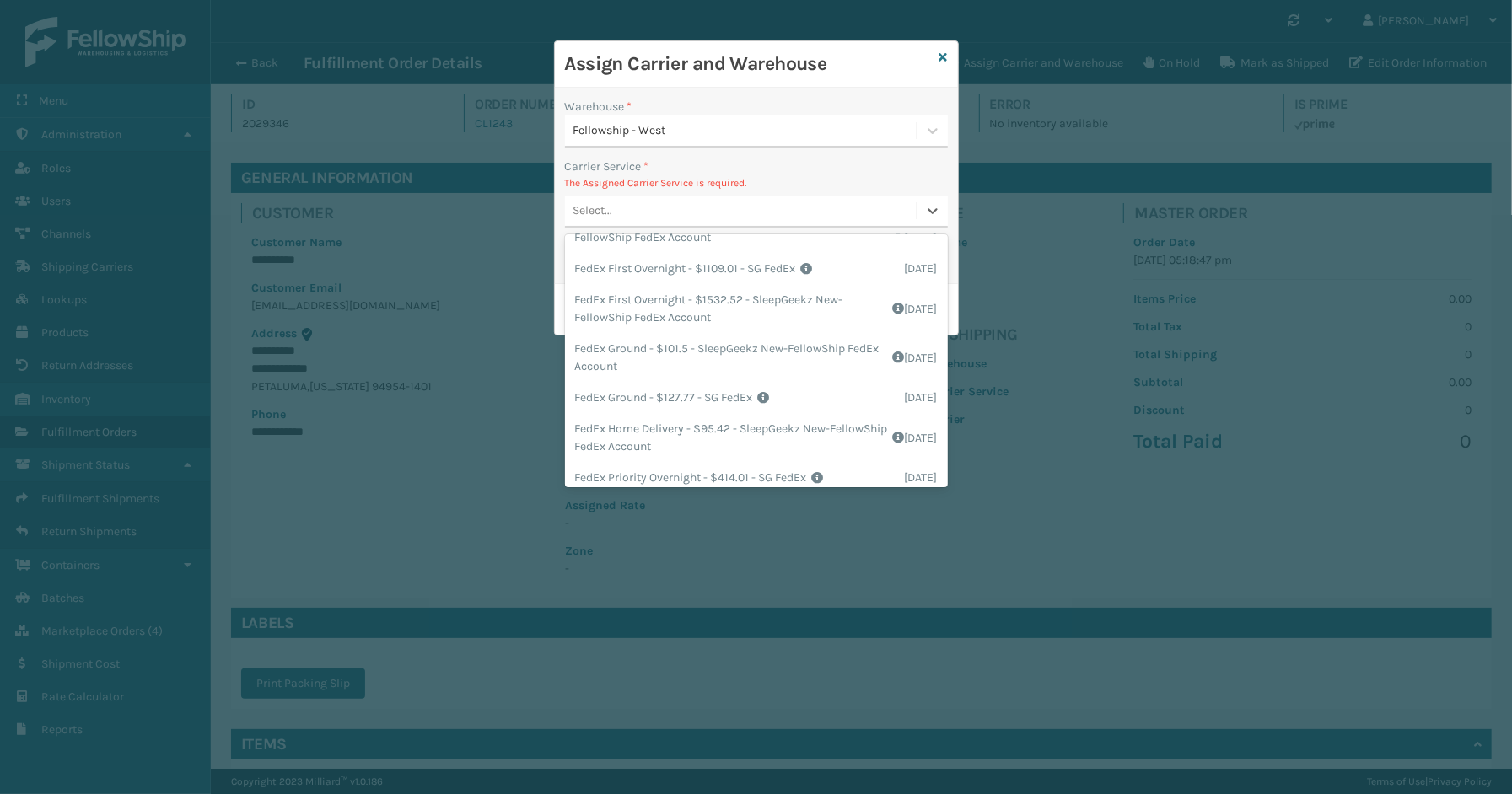
scroll to position [281, 0]
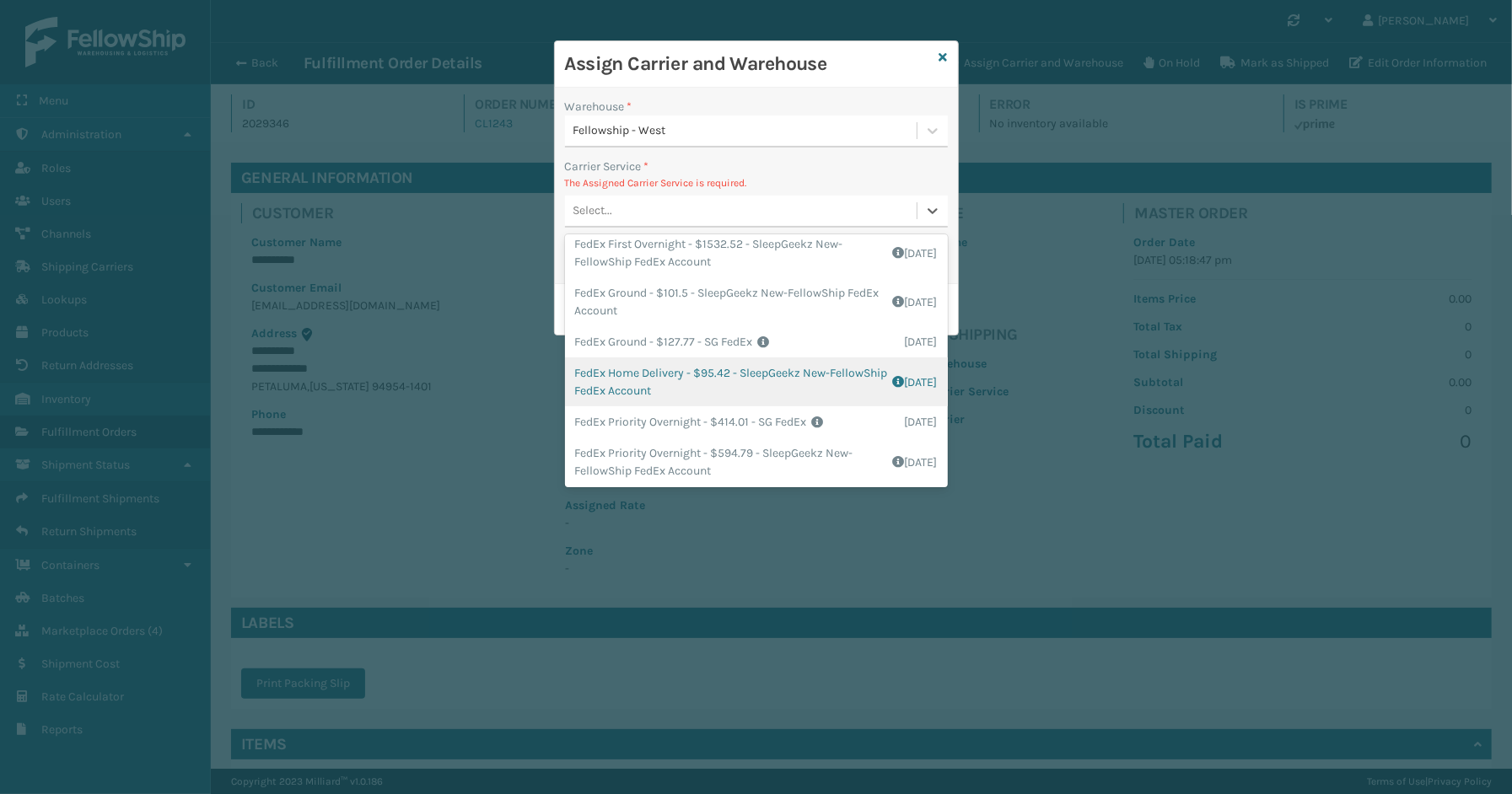
click at [650, 381] on div "FedEx Home Delivery - $95.42 - SleepGeekz New-FellowShip FedEx Account Shipping…" at bounding box center [756, 382] width 383 height 49
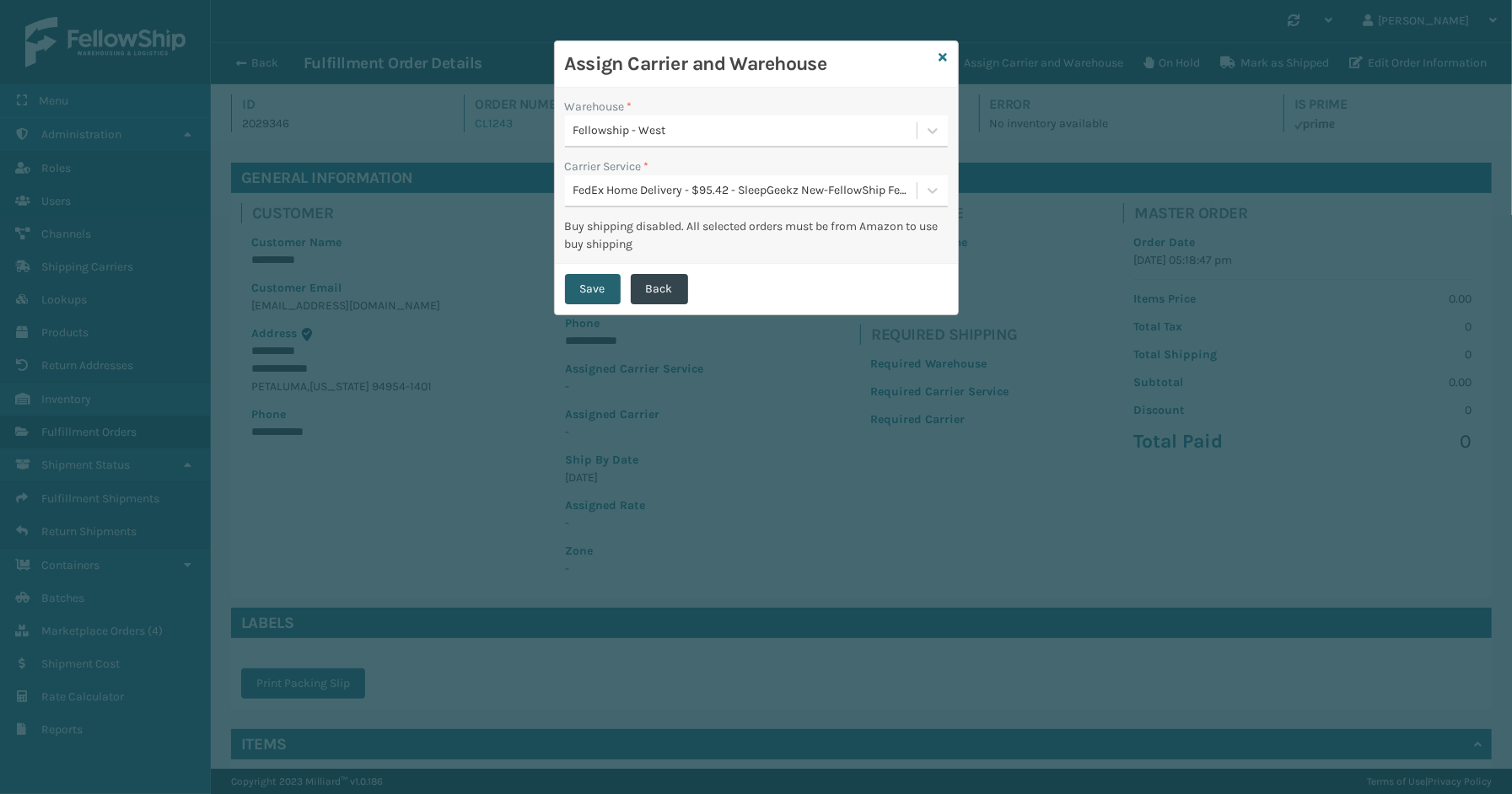
click at [582, 283] on button "Save" at bounding box center [593, 288] width 55 height 31
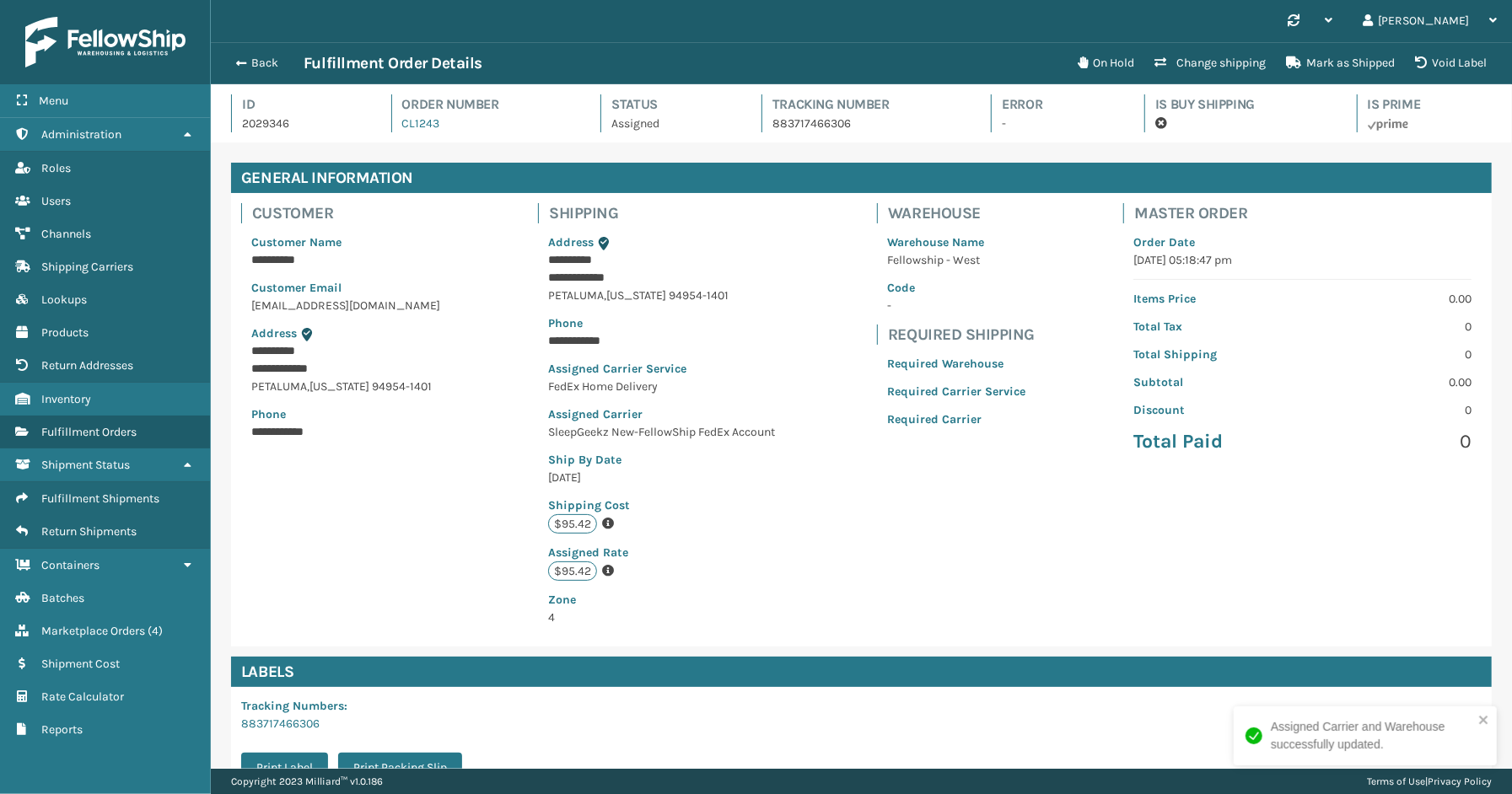
scroll to position [40, 1301]
click at [279, 61] on button "Back" at bounding box center [264, 63] width 78 height 15
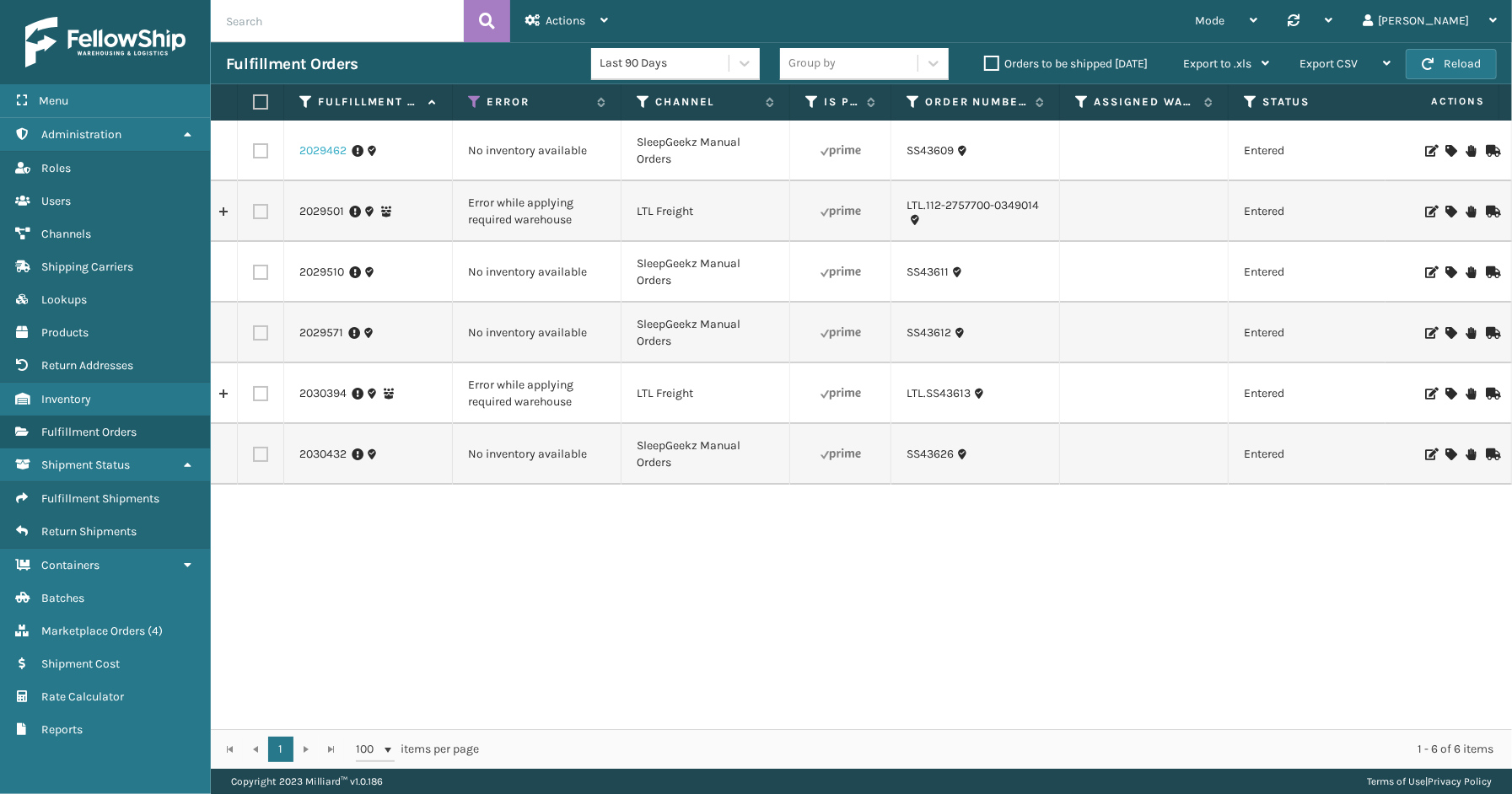
click at [306, 150] on link "2029462" at bounding box center [323, 151] width 47 height 17
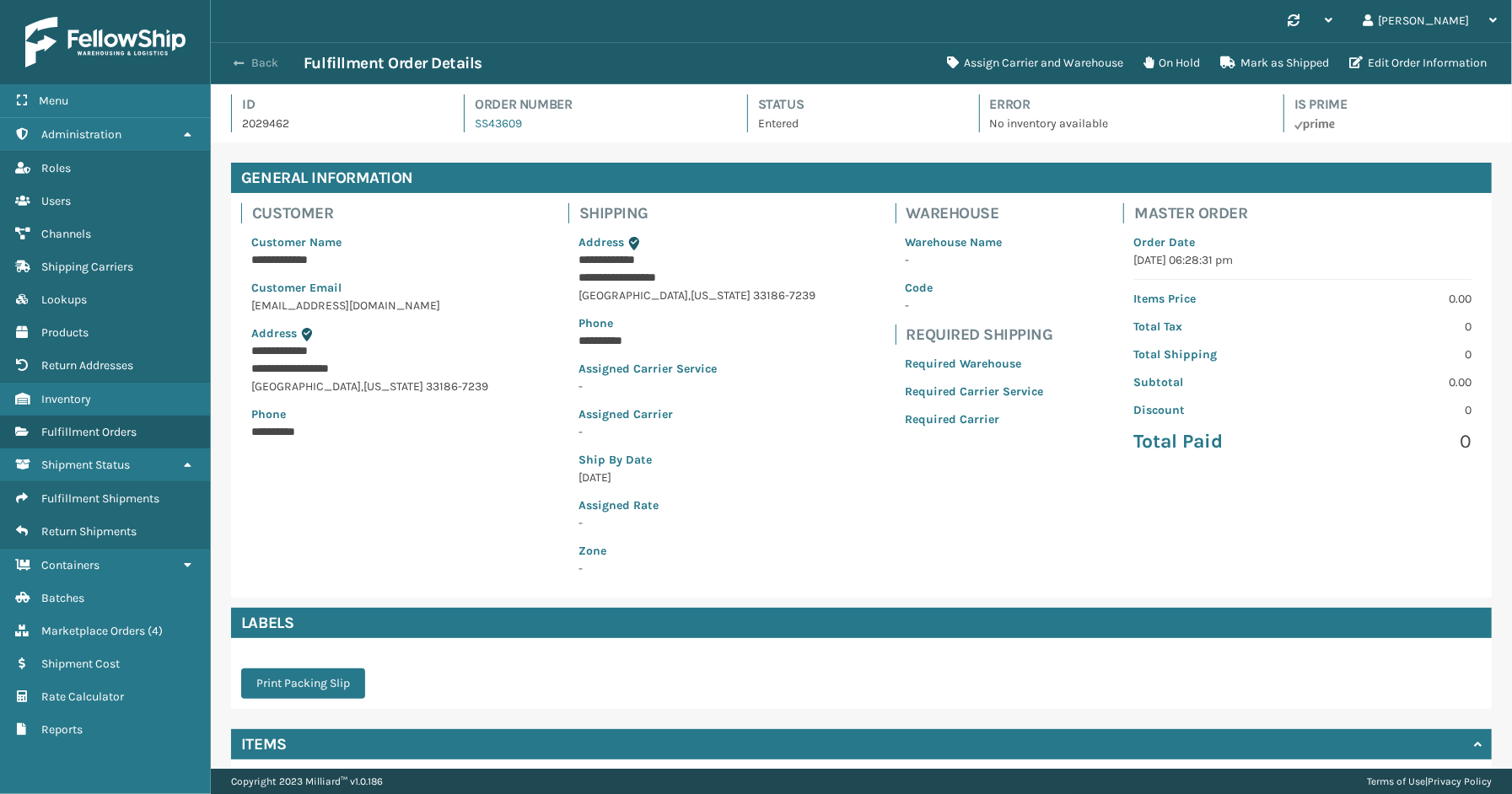
click at [265, 62] on button "Back" at bounding box center [264, 63] width 78 height 15
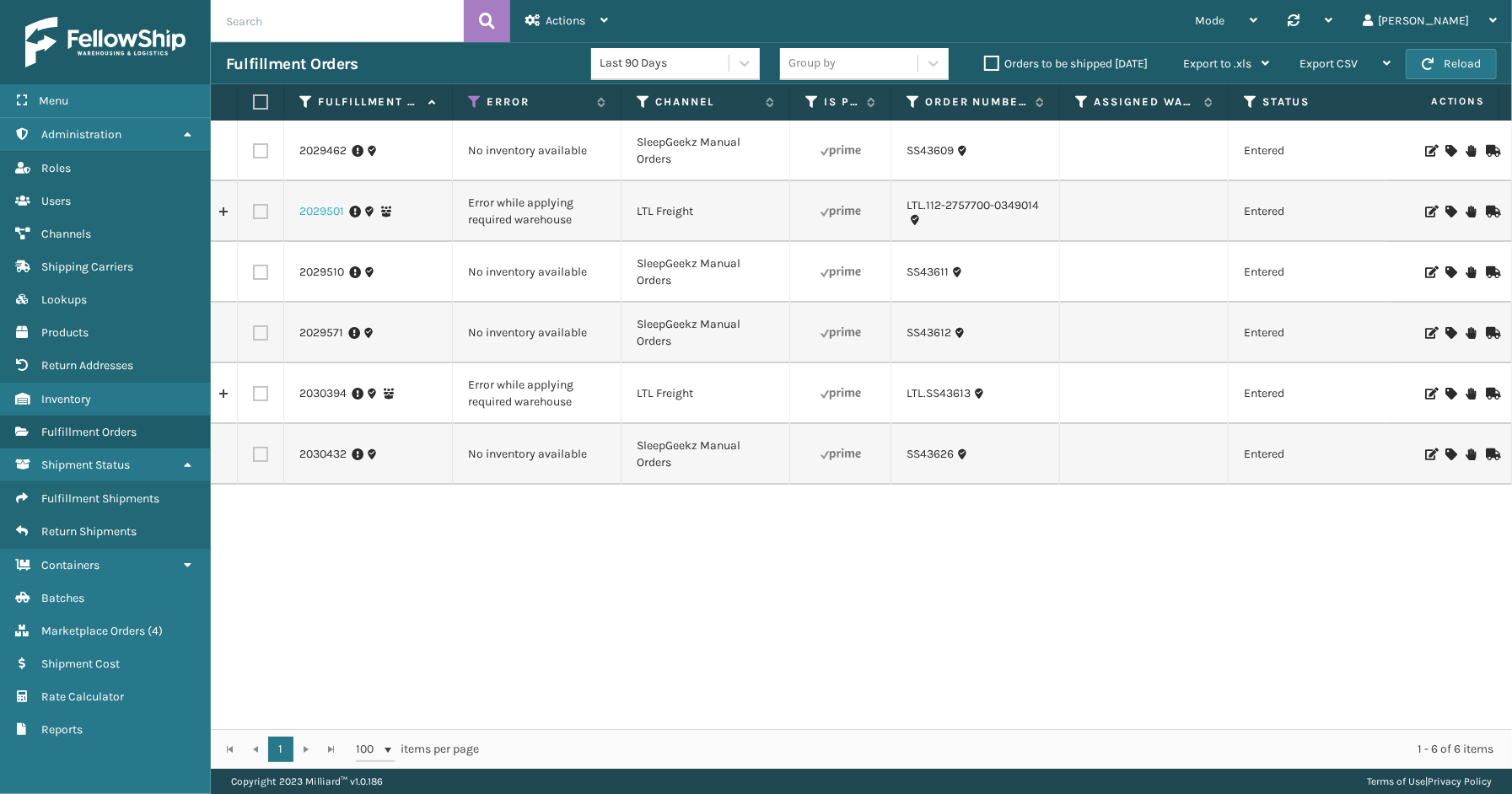
click at [318, 206] on link "2029501" at bounding box center [322, 212] width 44 height 17
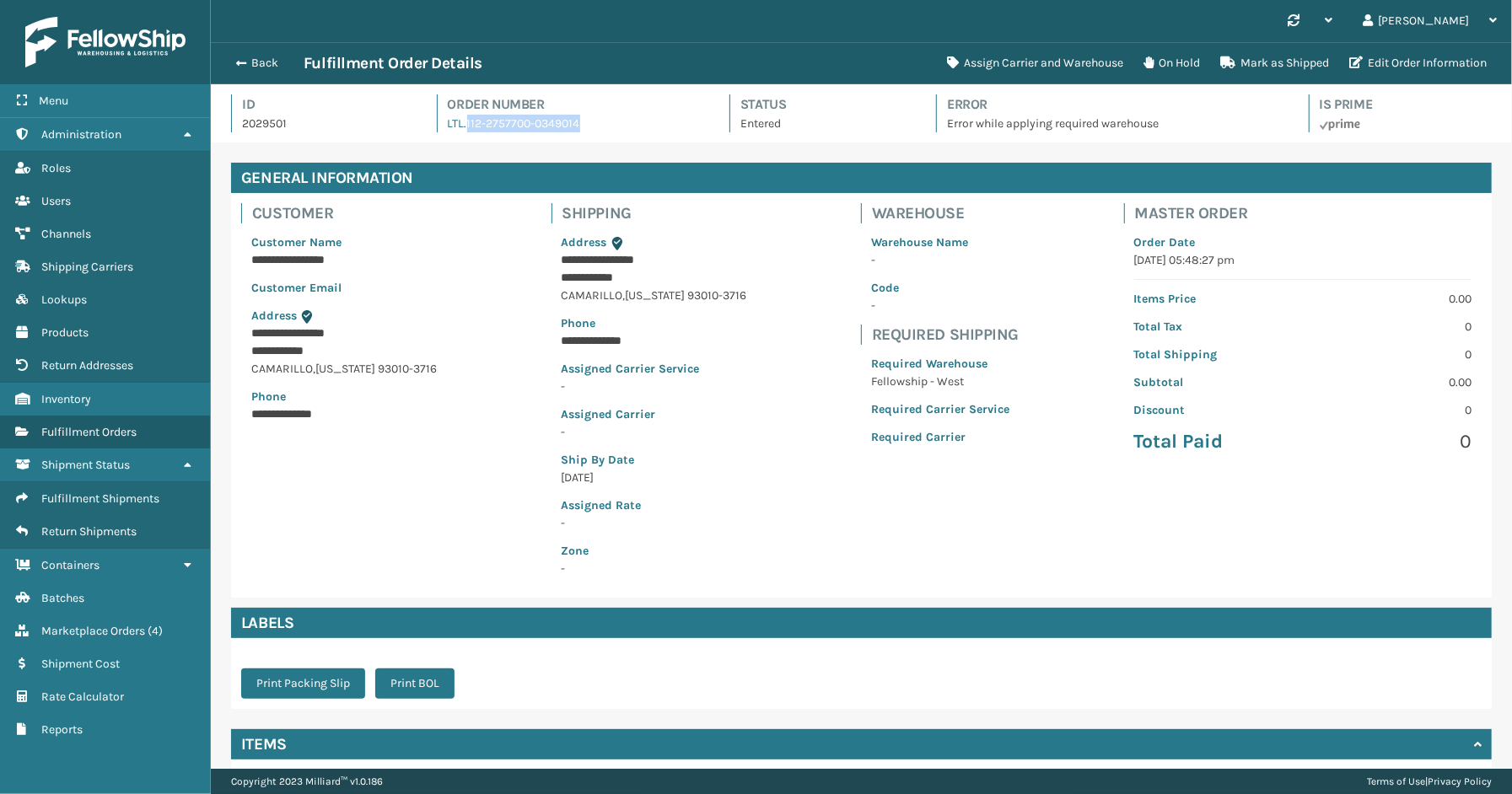
drag, startPoint x: 590, startPoint y: 123, endPoint x: 462, endPoint y: 135, distance: 128.6
click at [462, 135] on div "Id 2029501 Order Number LTL.112-2757700-0349014 Status Entered Error Error whil…" at bounding box center [861, 118] width 1260 height 48
copy link "112-2757700-0349014"
click at [989, 66] on button "Assign Carrier and Warehouse" at bounding box center [1035, 63] width 196 height 33
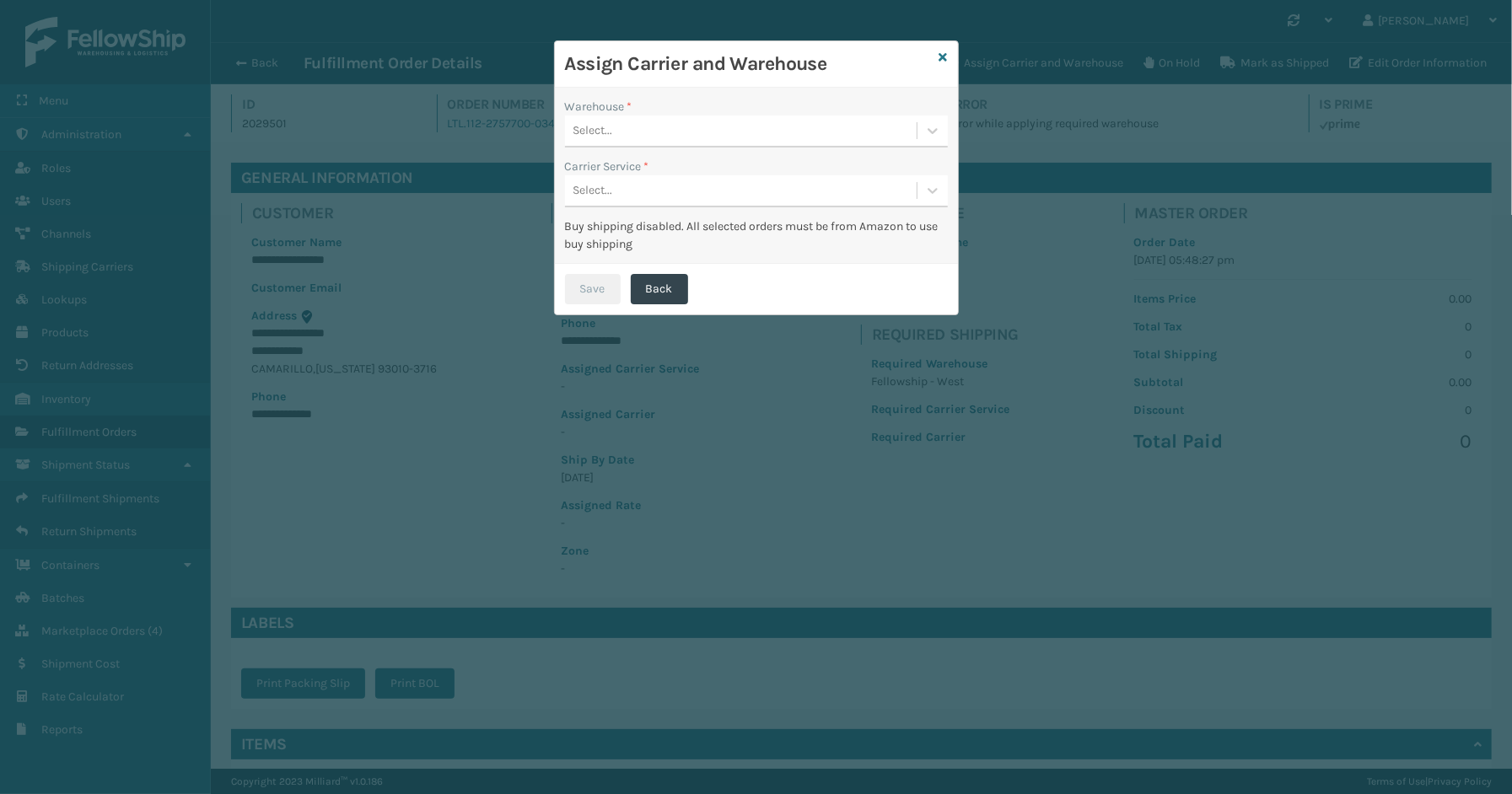
click at [639, 122] on div "Select..." at bounding box center [741, 131] width 351 height 28
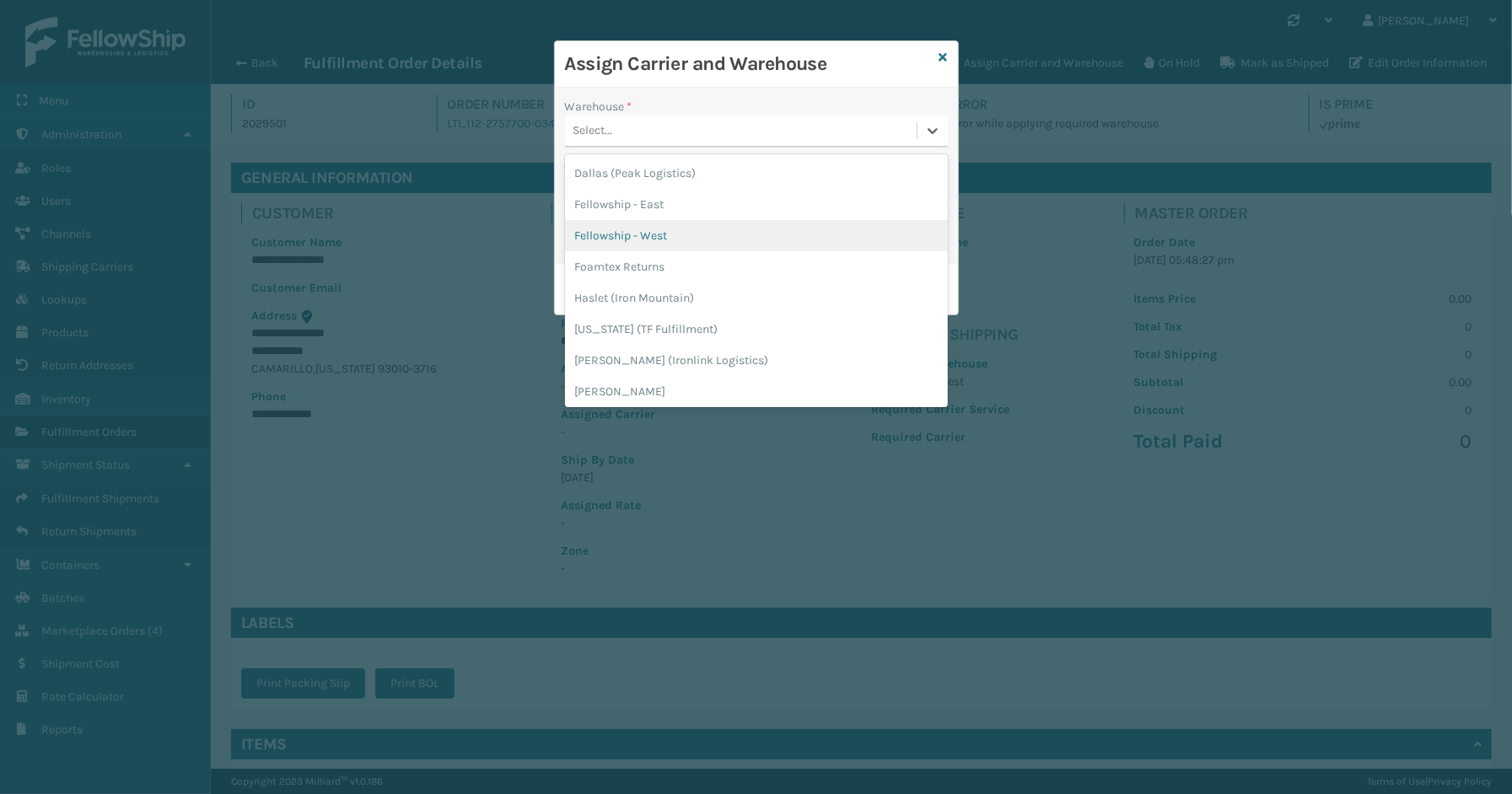
click at [630, 228] on div "Fellowship - West" at bounding box center [756, 236] width 383 height 31
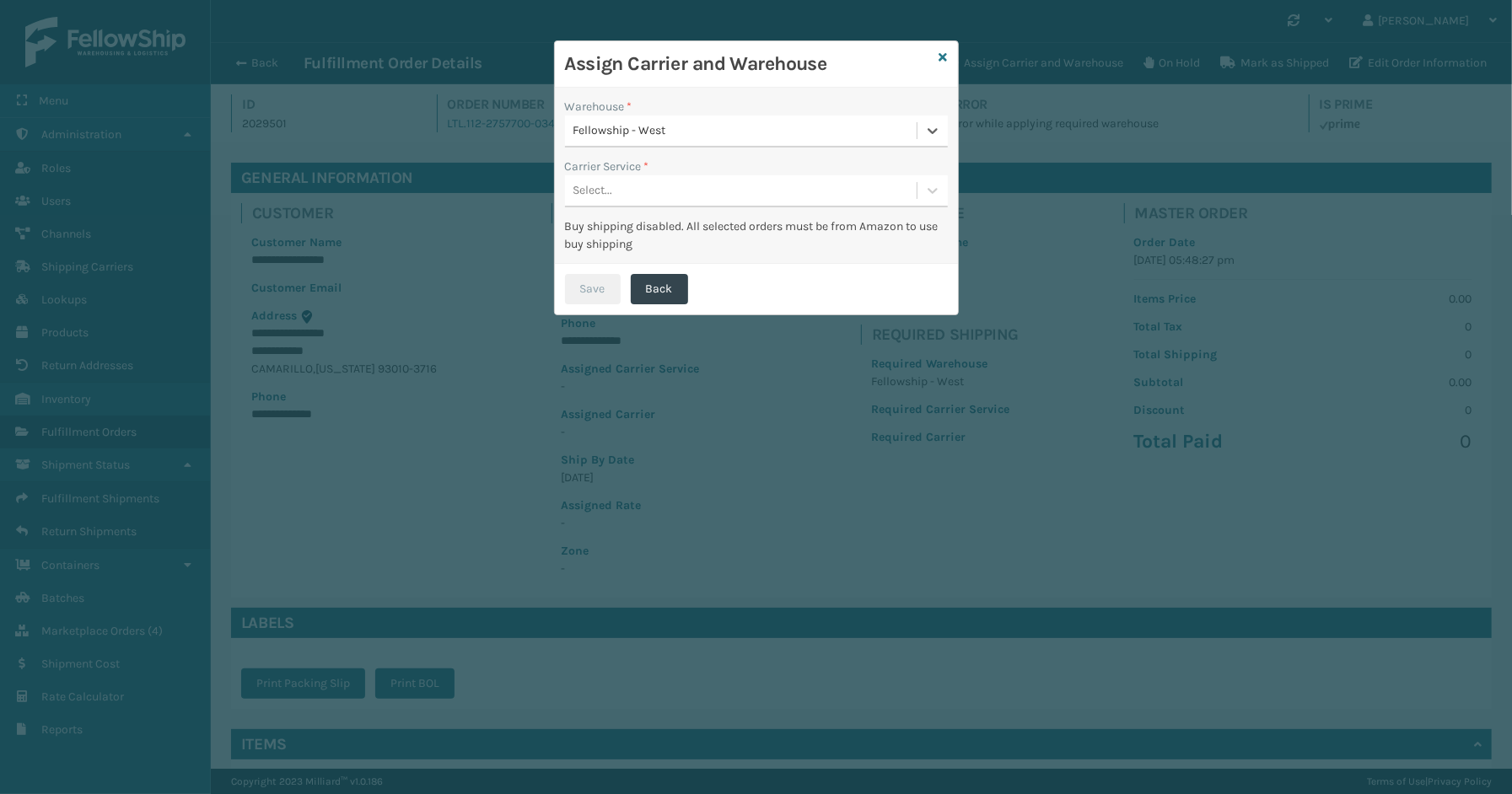
click at [626, 187] on div "Select..." at bounding box center [741, 190] width 351 height 28
click at [616, 233] on div "LTL" at bounding box center [756, 233] width 383 height 31
click at [596, 283] on button "Save" at bounding box center [593, 288] width 55 height 31
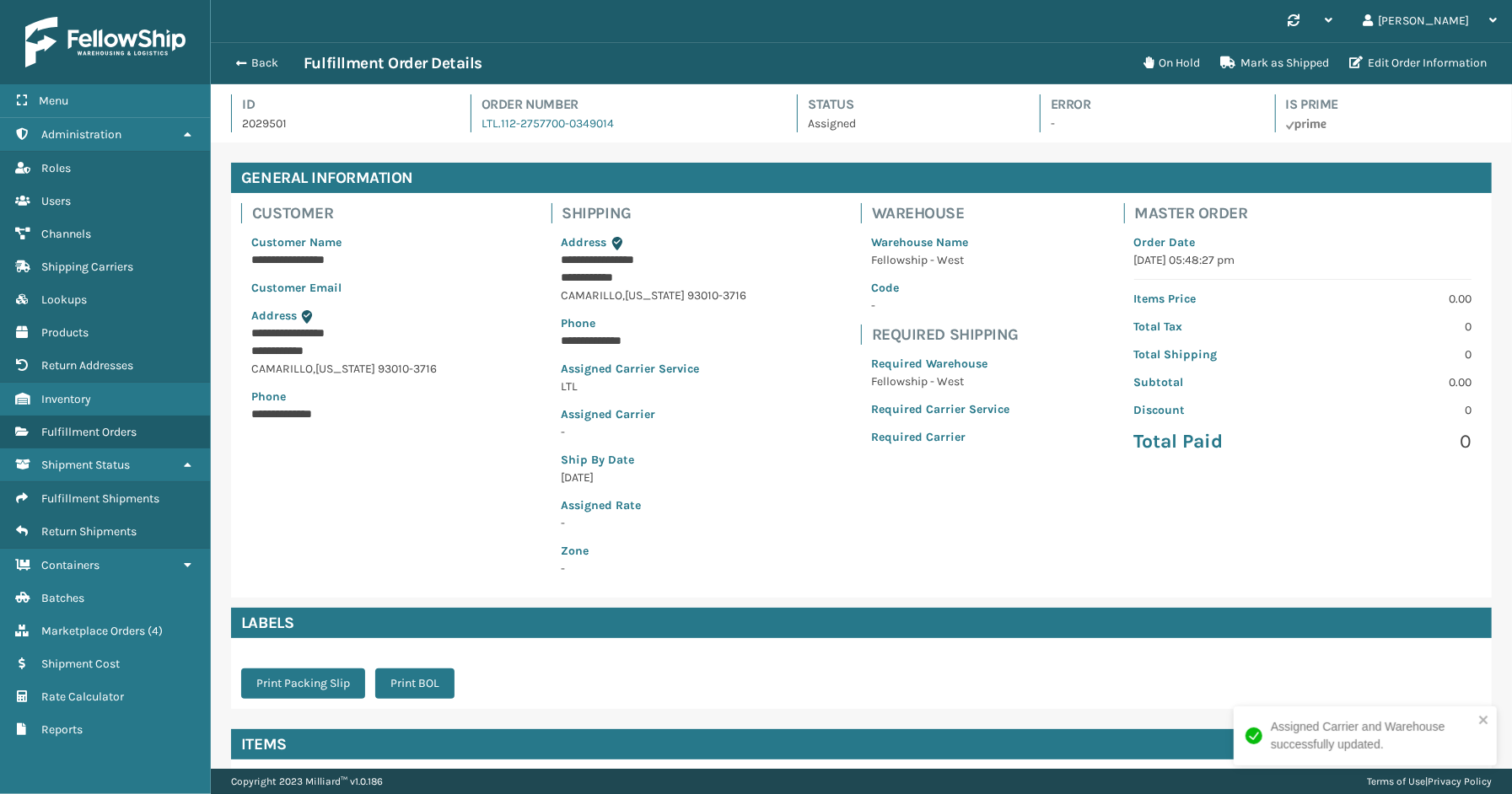
scroll to position [40, 1301]
click at [270, 70] on button "Back" at bounding box center [264, 63] width 78 height 15
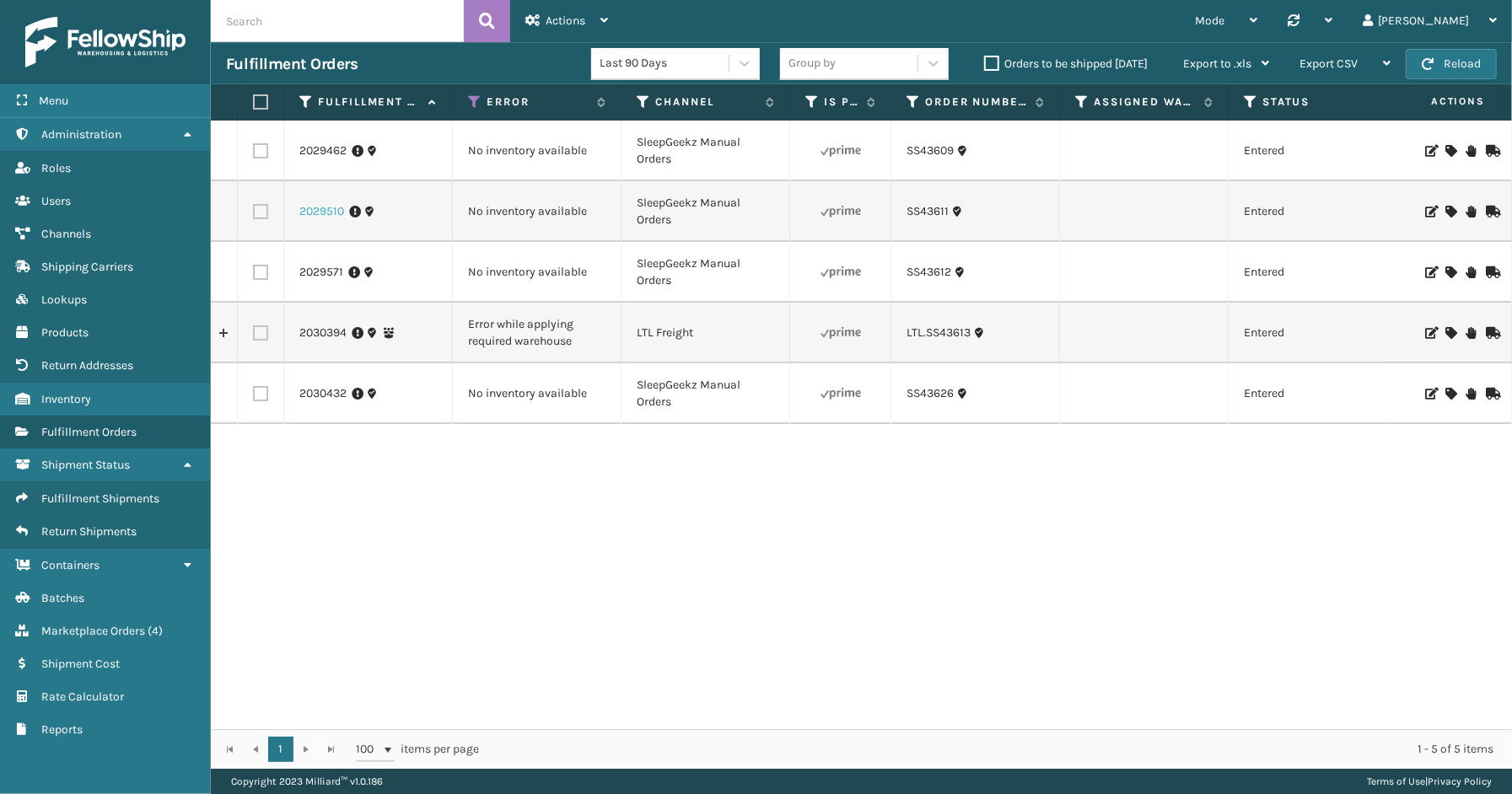
click at [312, 205] on link "2029510" at bounding box center [322, 212] width 44 height 17
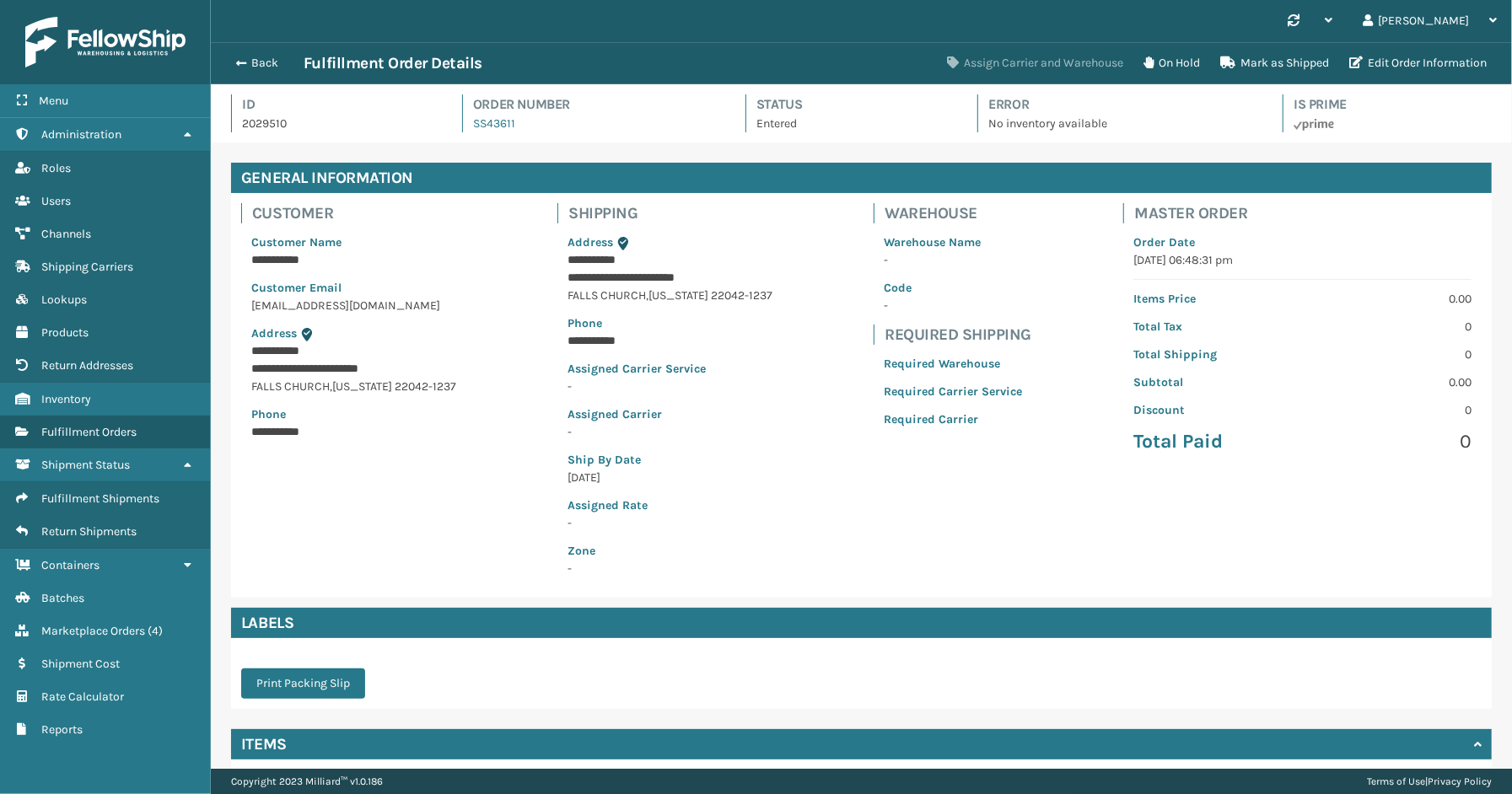
click at [1051, 63] on button "Assign Carrier and Warehouse" at bounding box center [1035, 63] width 196 height 33
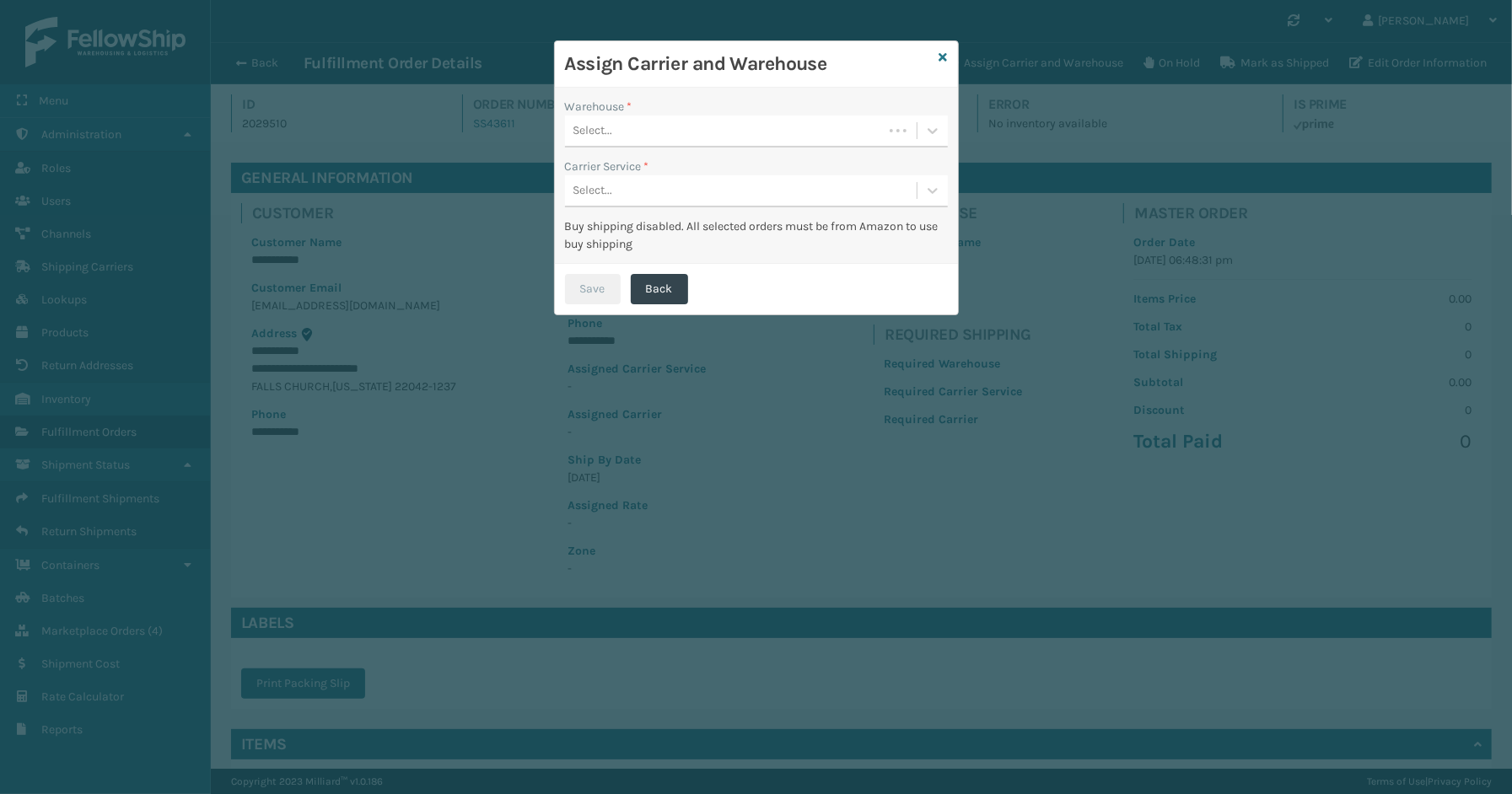
click at [674, 132] on div "Select..." at bounding box center [724, 131] width 318 height 28
click at [659, 172] on div "SleepGeekz Warehouse" at bounding box center [756, 173] width 383 height 31
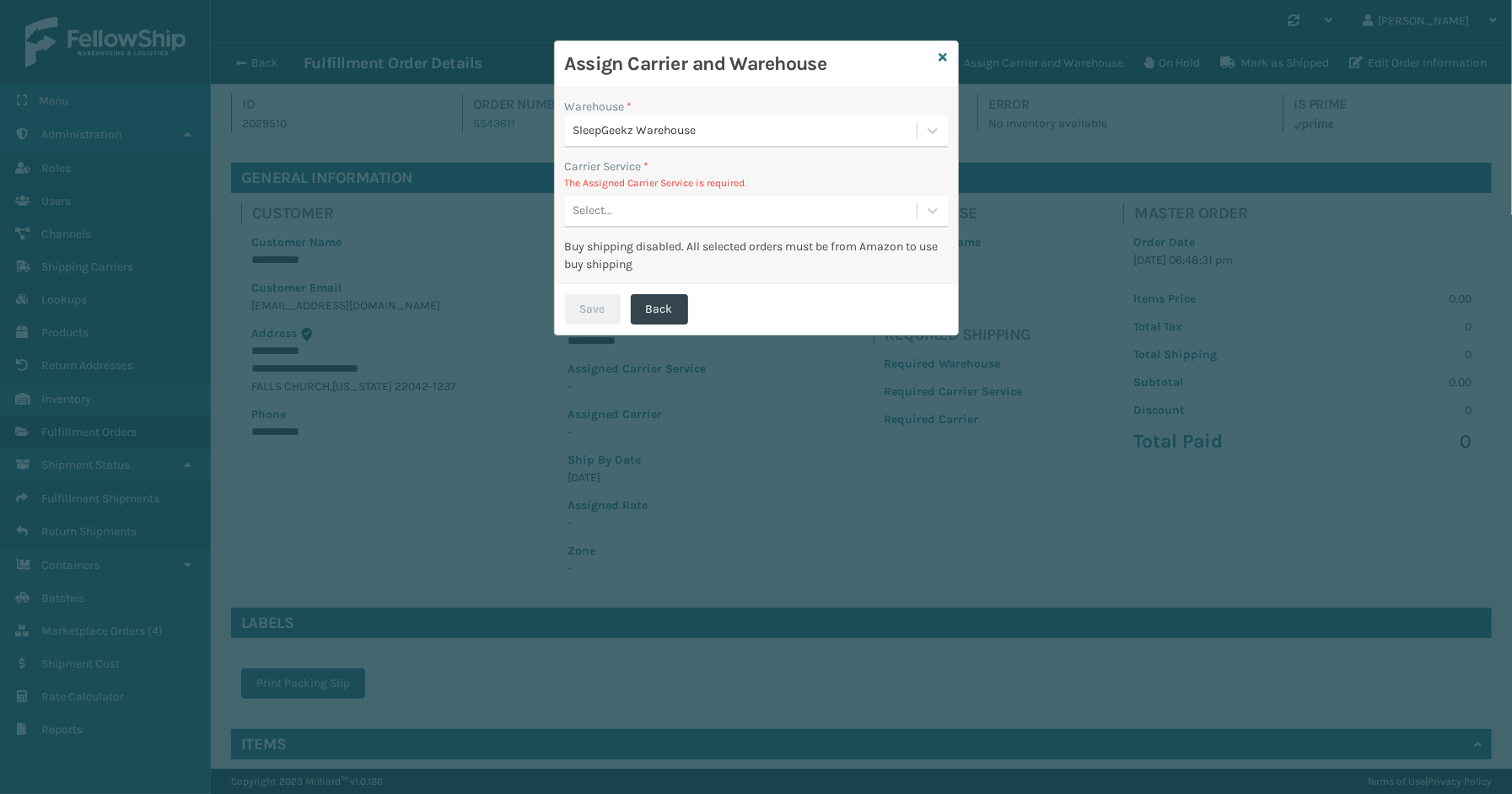
click at [610, 213] on div "Select..." at bounding box center [593, 211] width 40 height 18
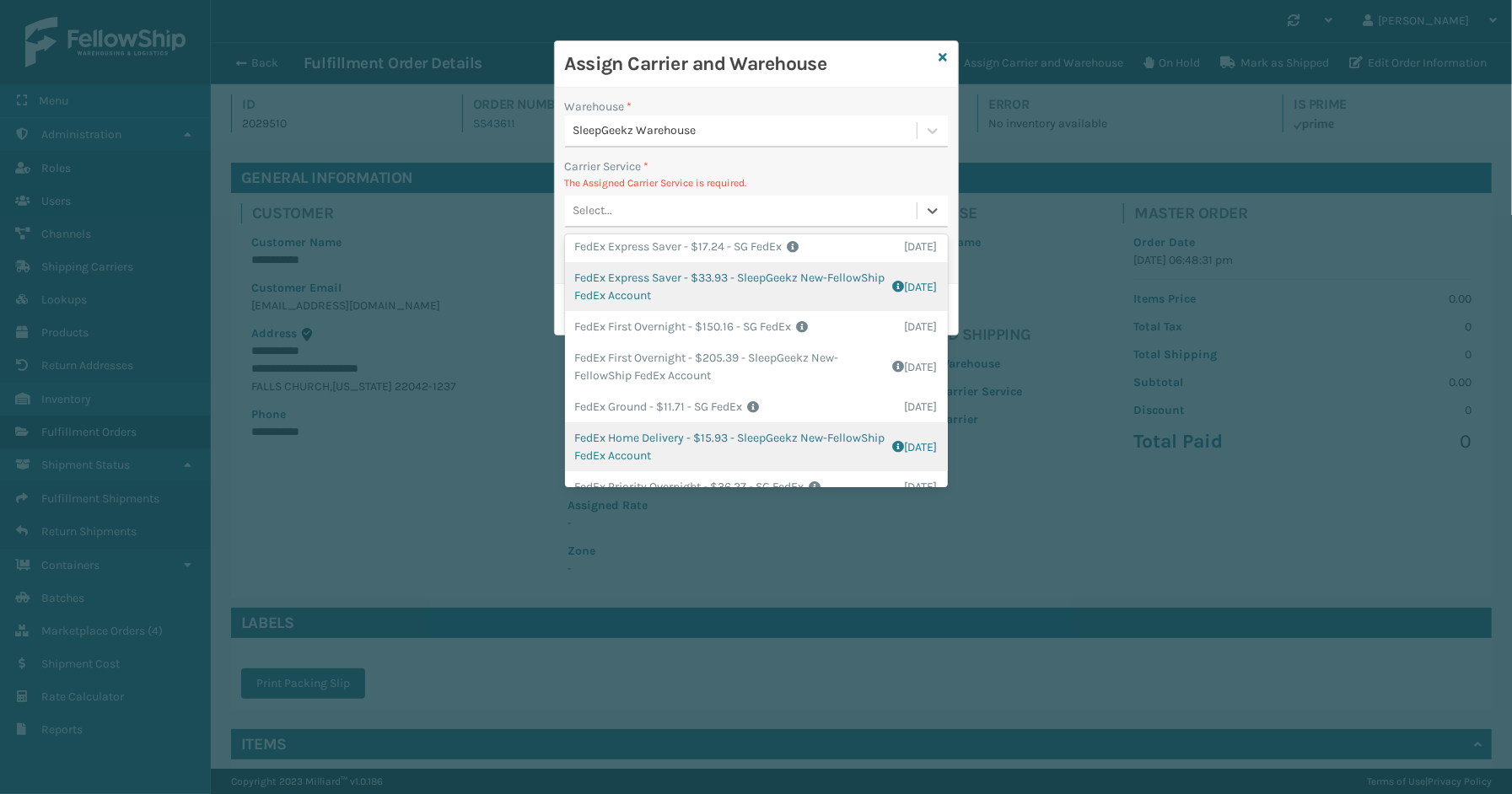
scroll to position [187, 0]
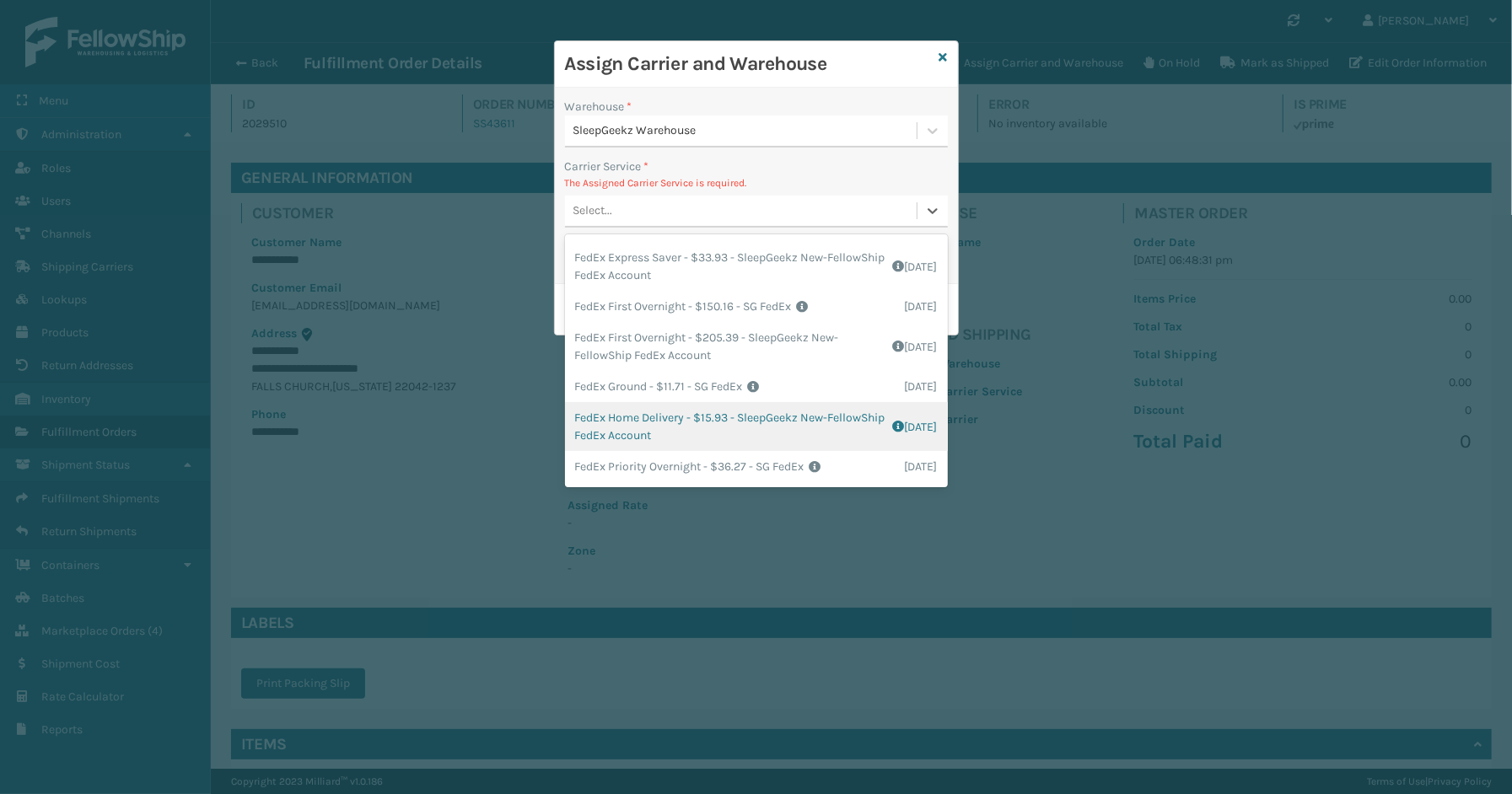
click at [622, 426] on div "FedEx Home Delivery - $15.93 - SleepGeekz New-FellowShip FedEx Account Shipping…" at bounding box center [756, 426] width 383 height 49
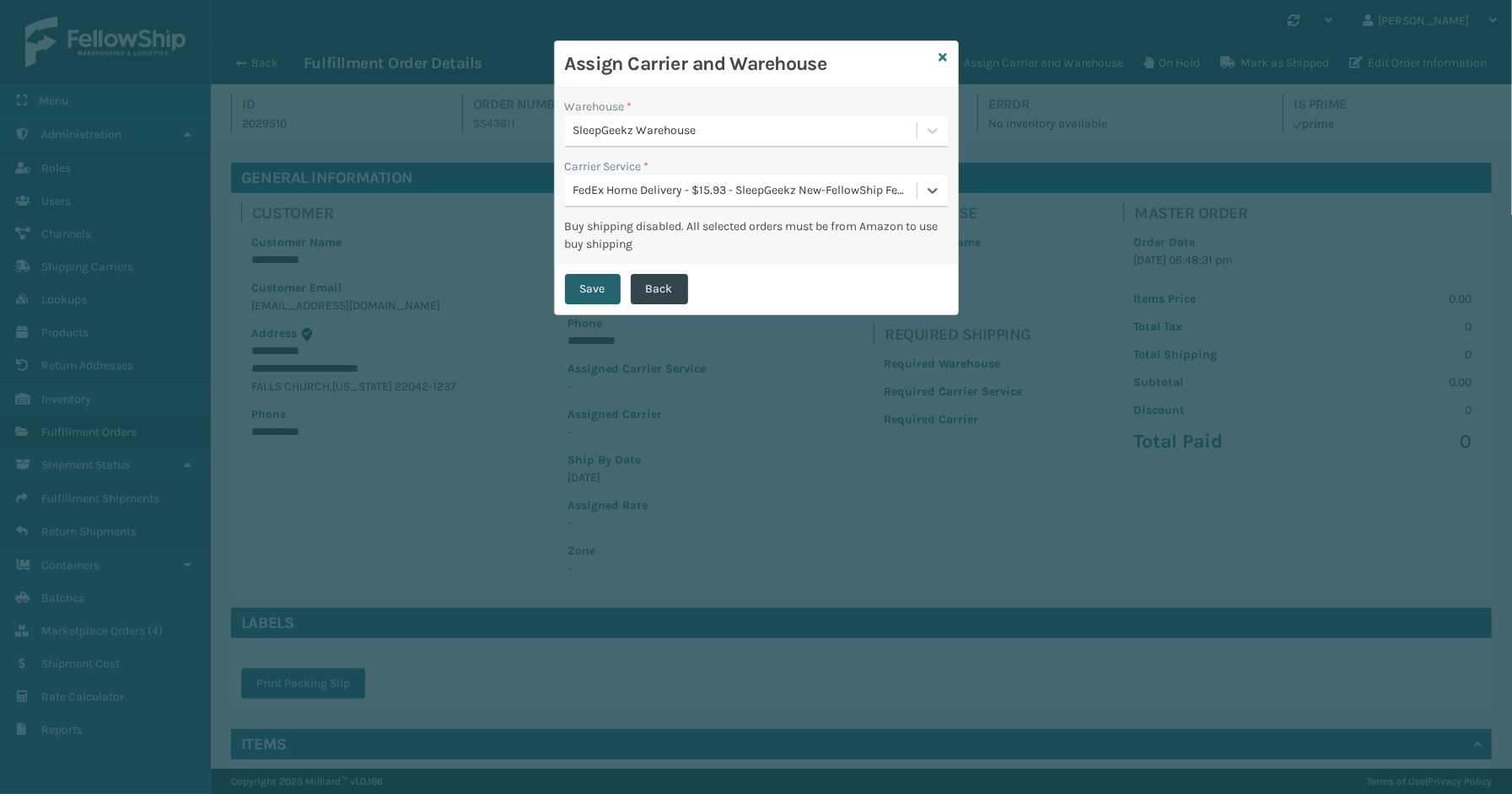
click at [594, 291] on button "Save" at bounding box center [593, 288] width 55 height 31
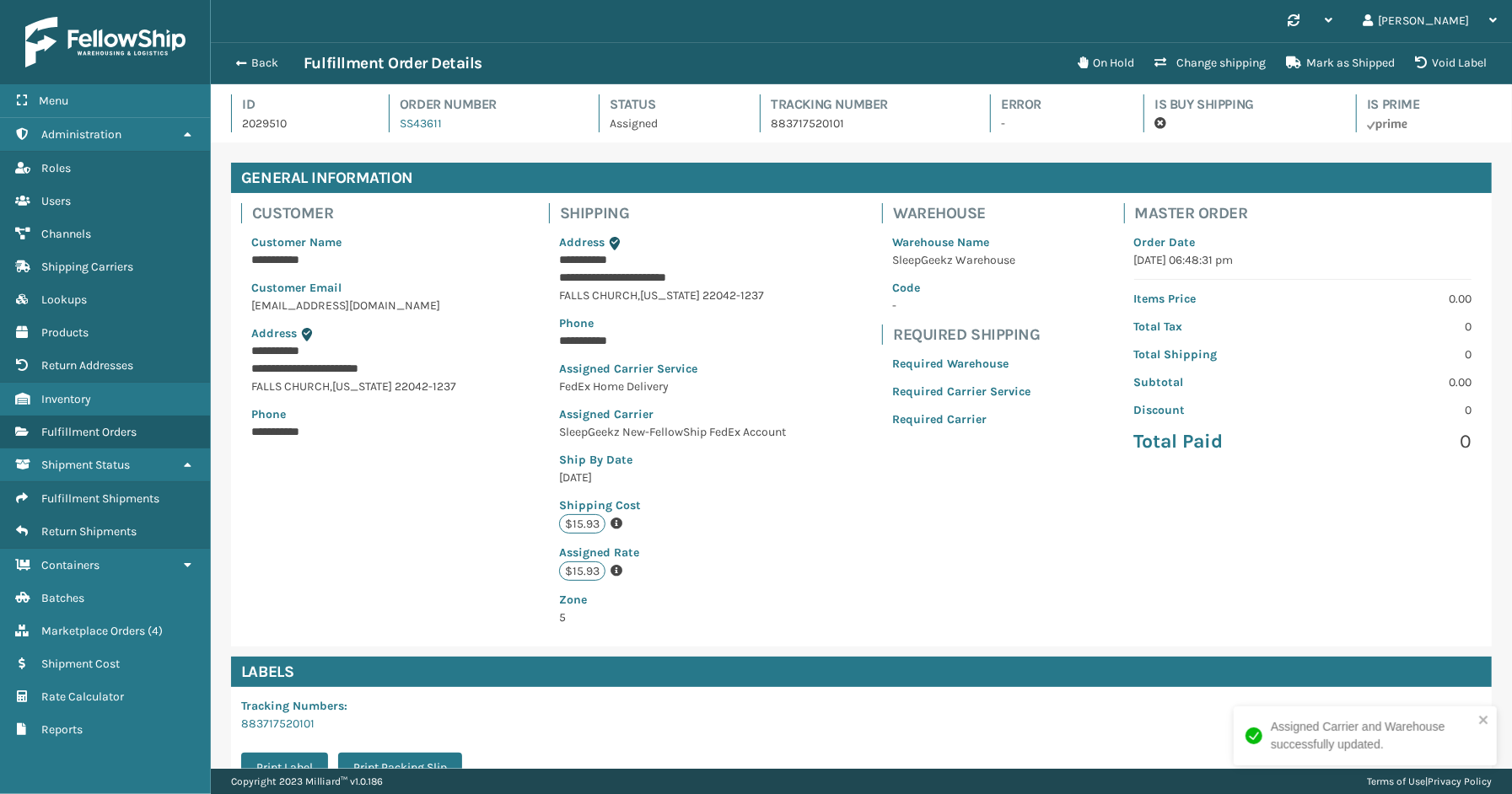
scroll to position [40, 1301]
click at [263, 64] on button "Back" at bounding box center [264, 63] width 78 height 15
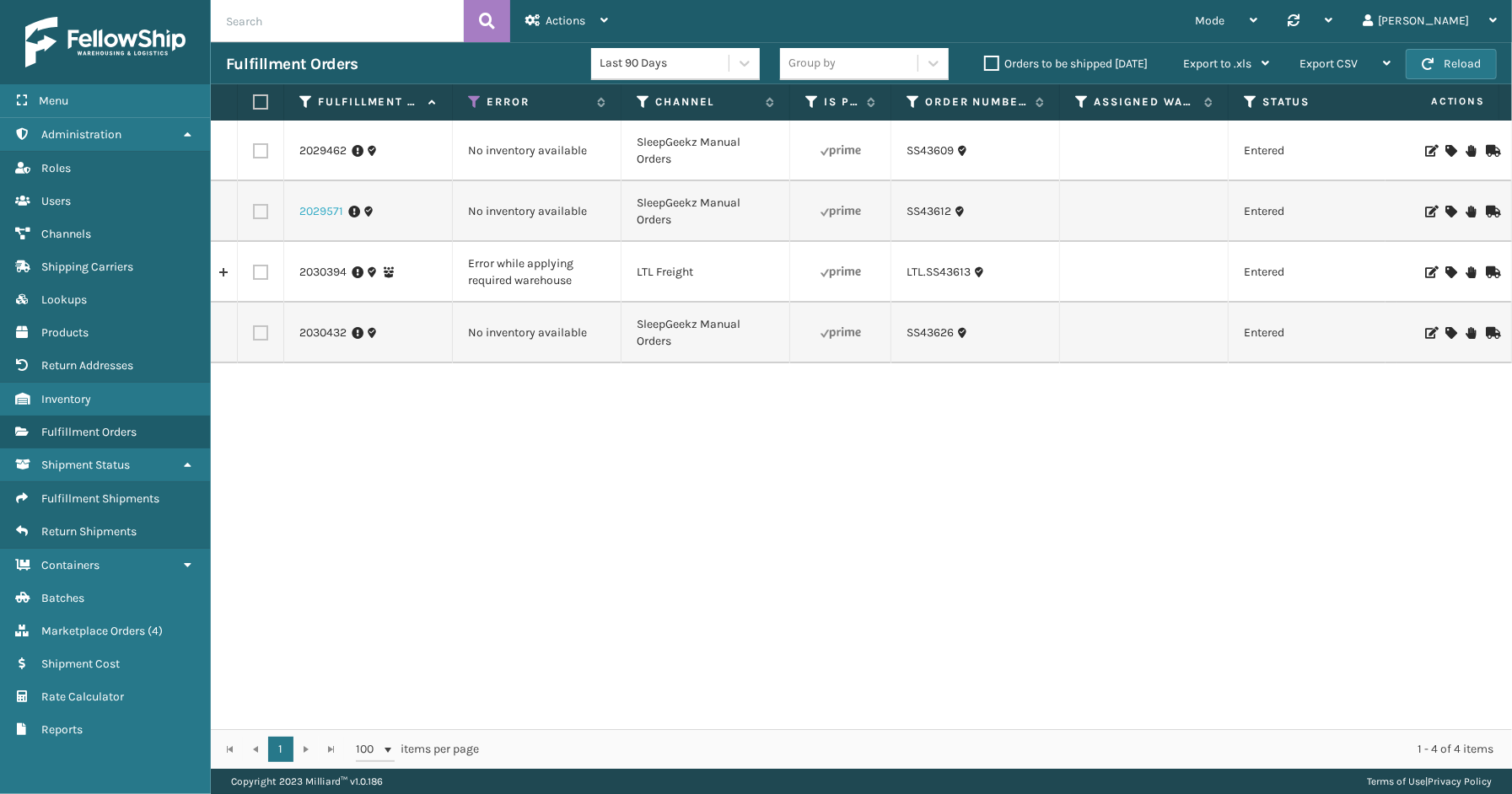
click at [308, 208] on link "2029571" at bounding box center [321, 212] width 43 height 17
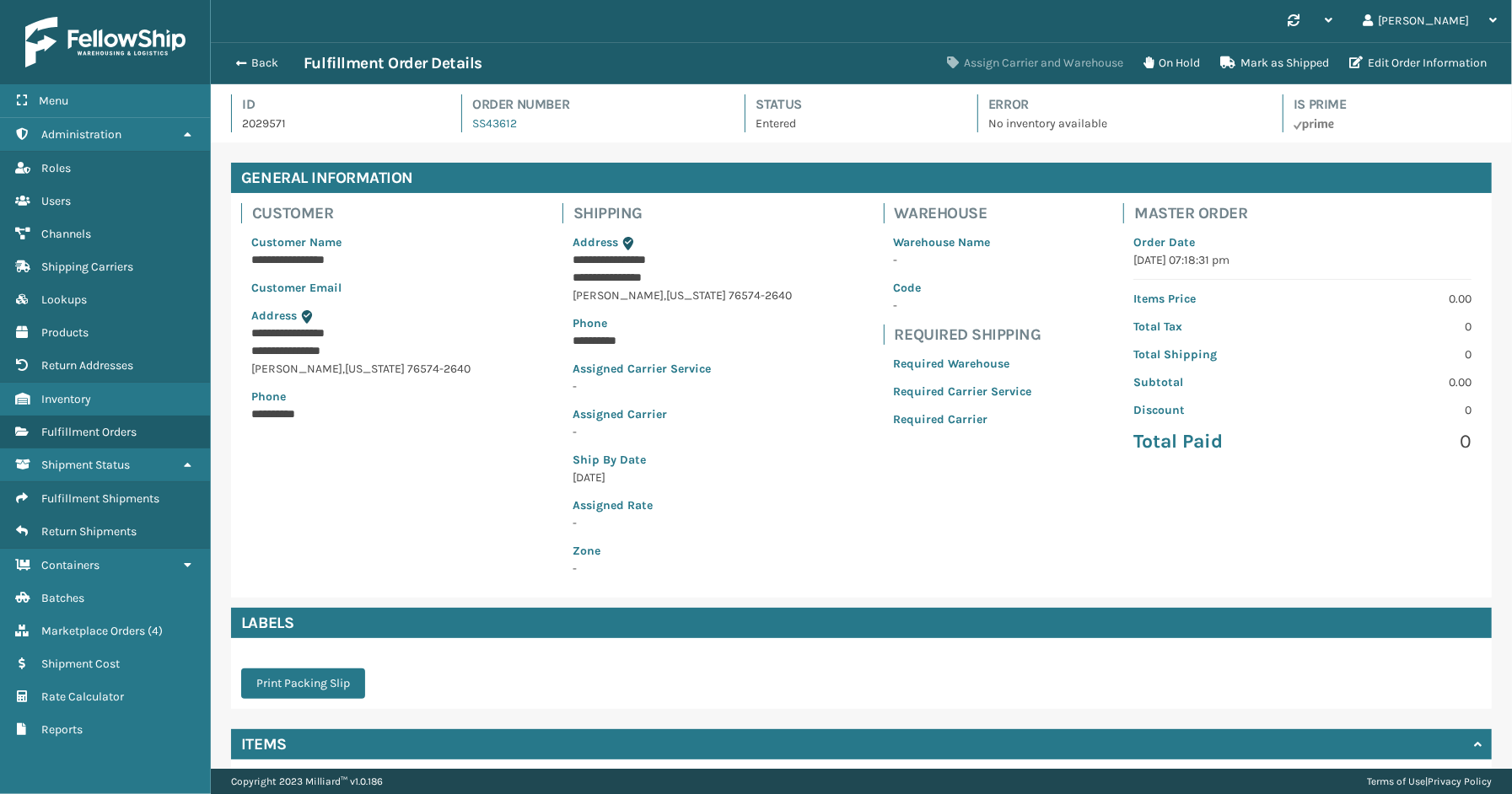
click at [960, 62] on button "Assign Carrier and Warehouse" at bounding box center [1035, 63] width 196 height 33
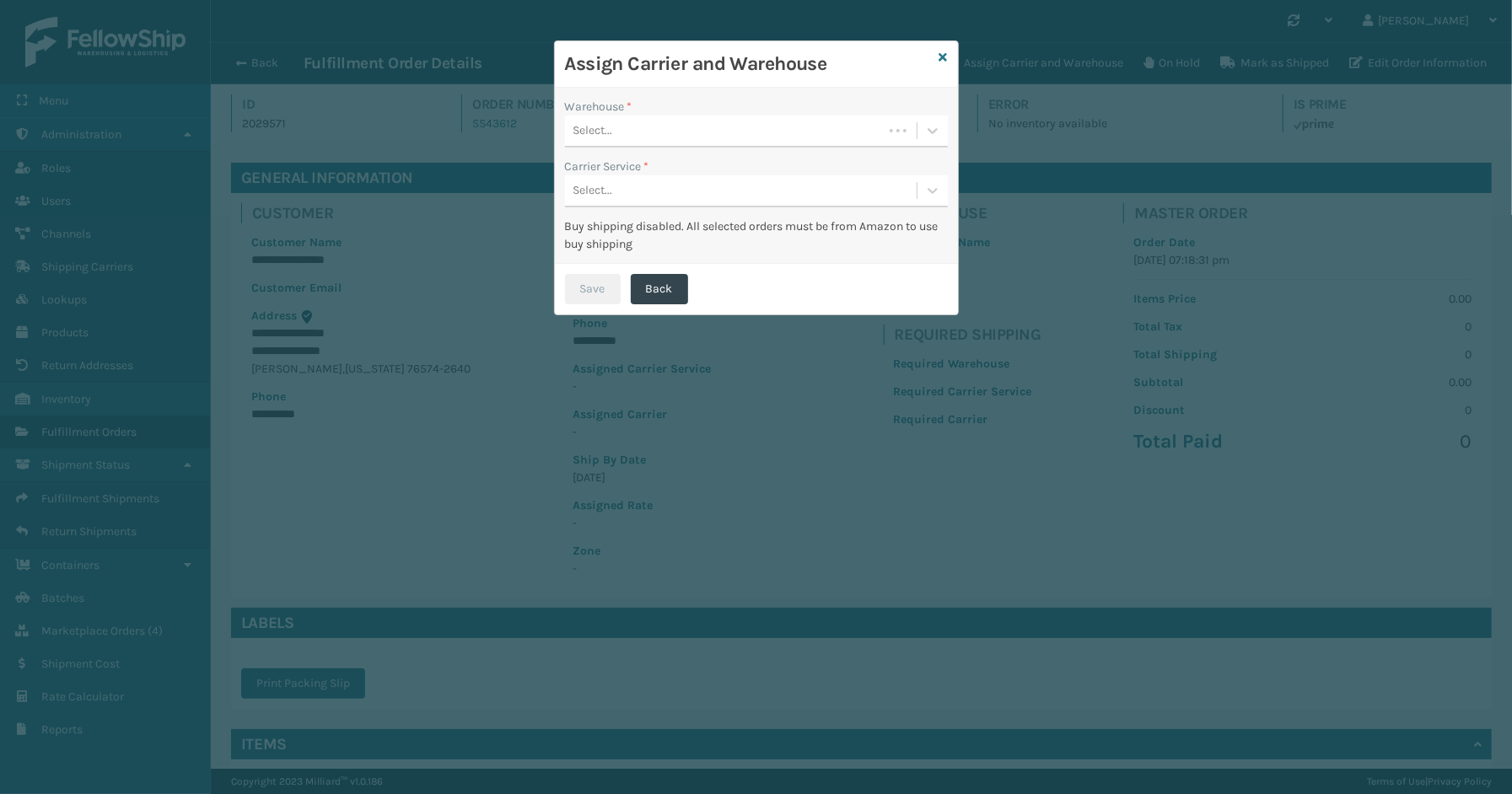
click at [855, 140] on div "Select..." at bounding box center [724, 131] width 318 height 28
click at [702, 174] on div "SleepGeekz Warehouse" at bounding box center [756, 173] width 383 height 31
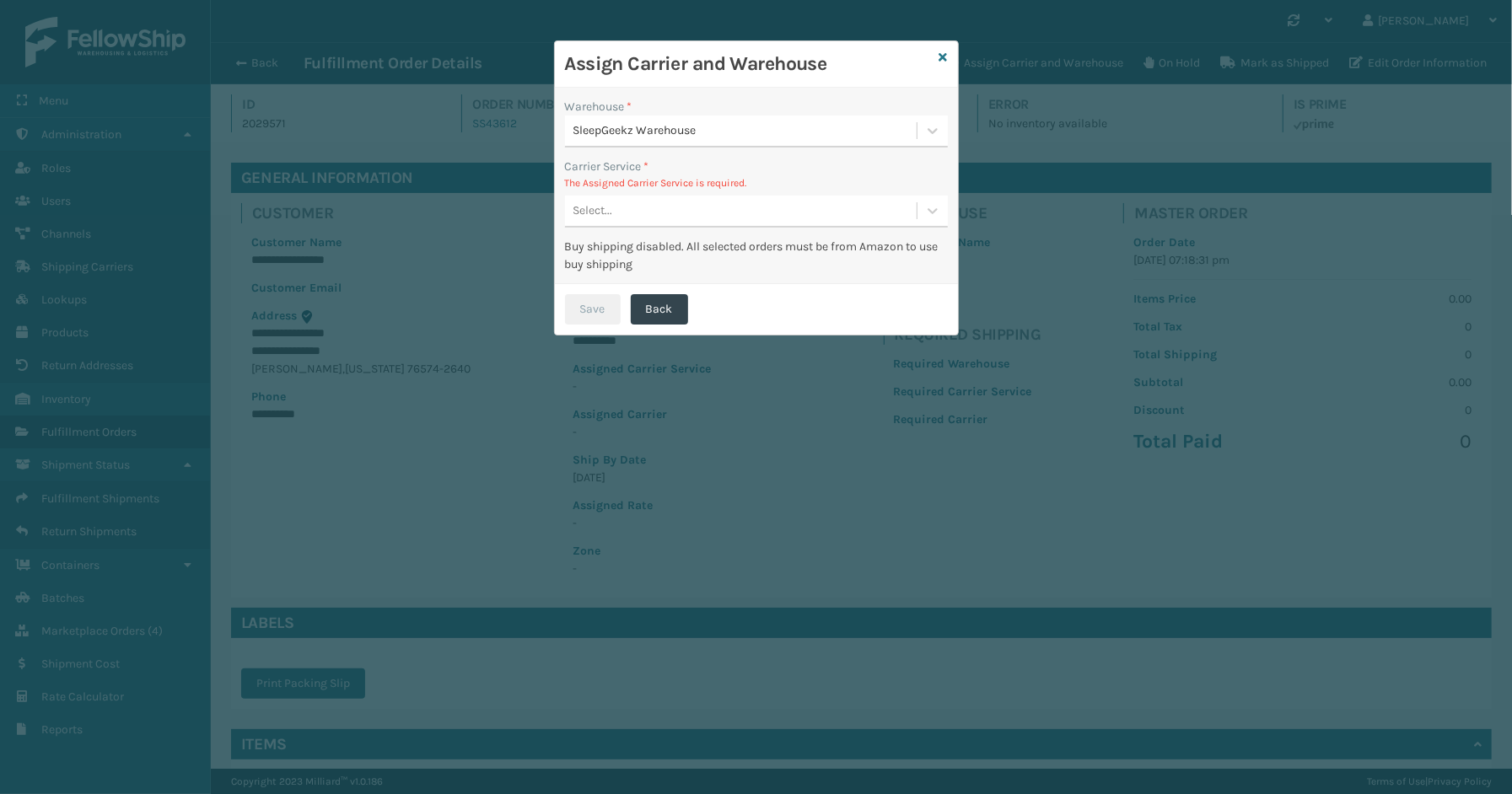
click at [592, 206] on div "Select..." at bounding box center [593, 211] width 40 height 18
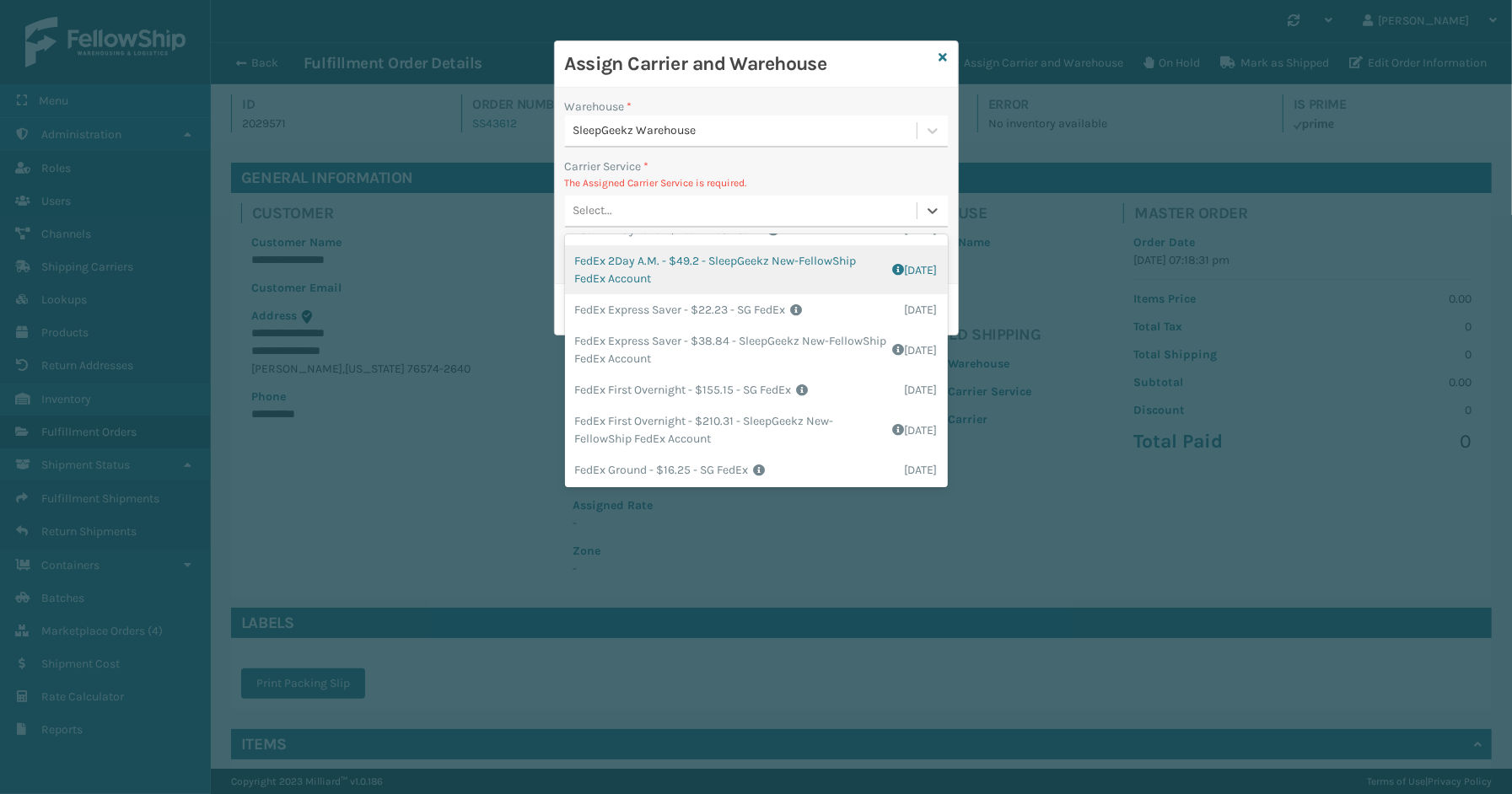
scroll to position [187, 0]
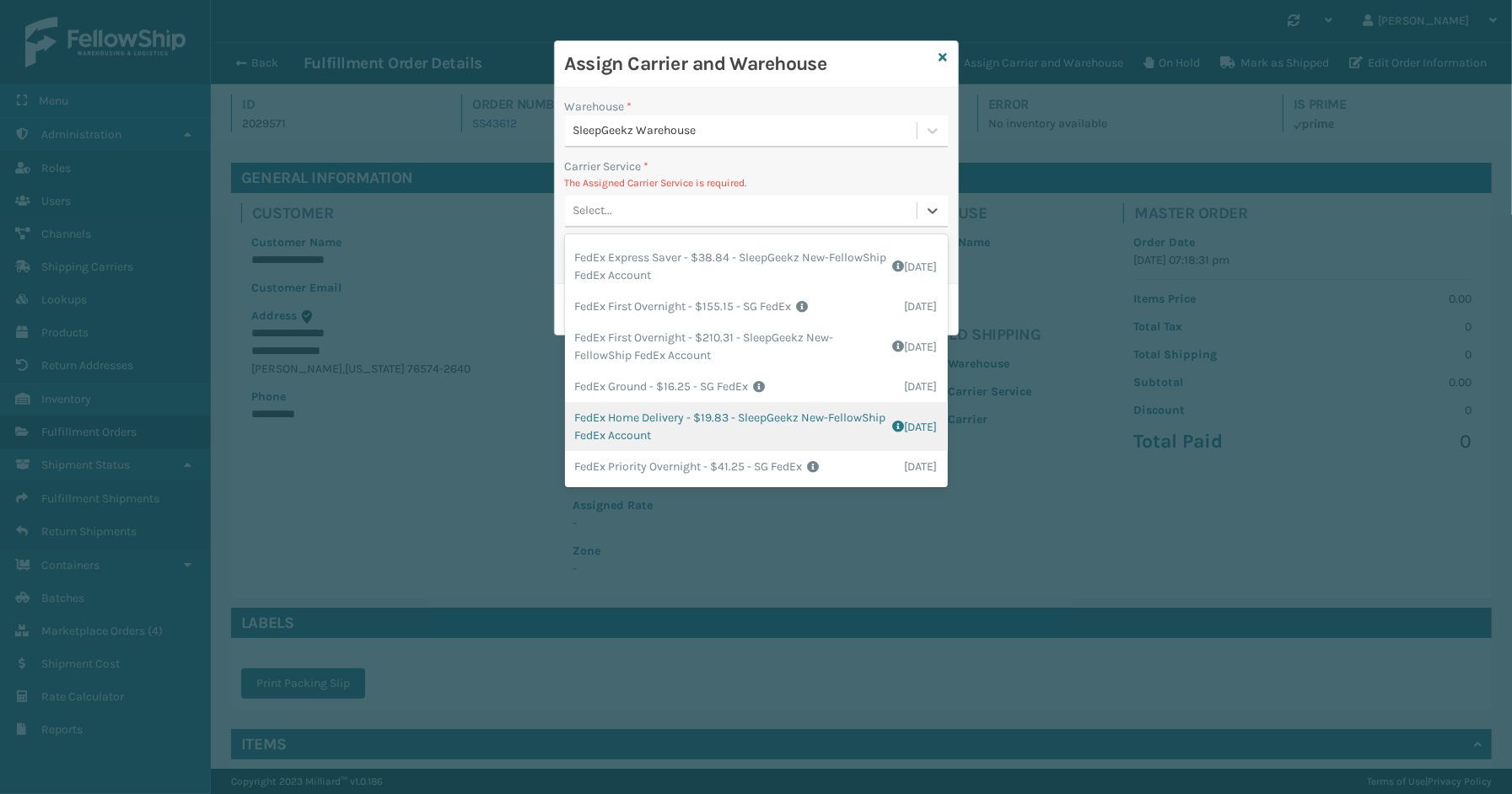
click at [644, 415] on div "FedEx Home Delivery - $19.83 - SleepGeekz New-FellowShip FedEx Account Shipping…" at bounding box center [756, 426] width 383 height 49
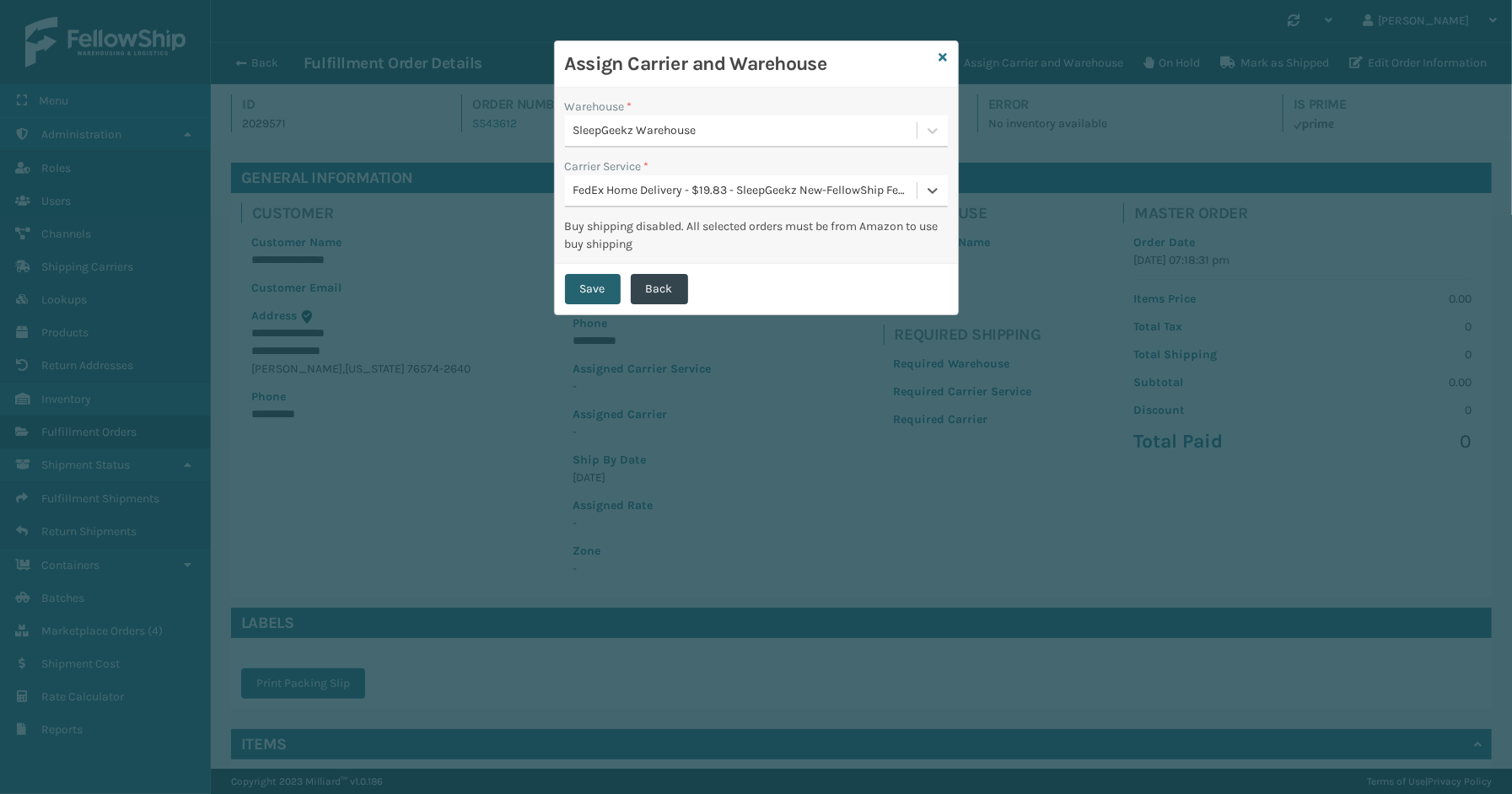
click at [596, 274] on button "Save" at bounding box center [593, 288] width 55 height 31
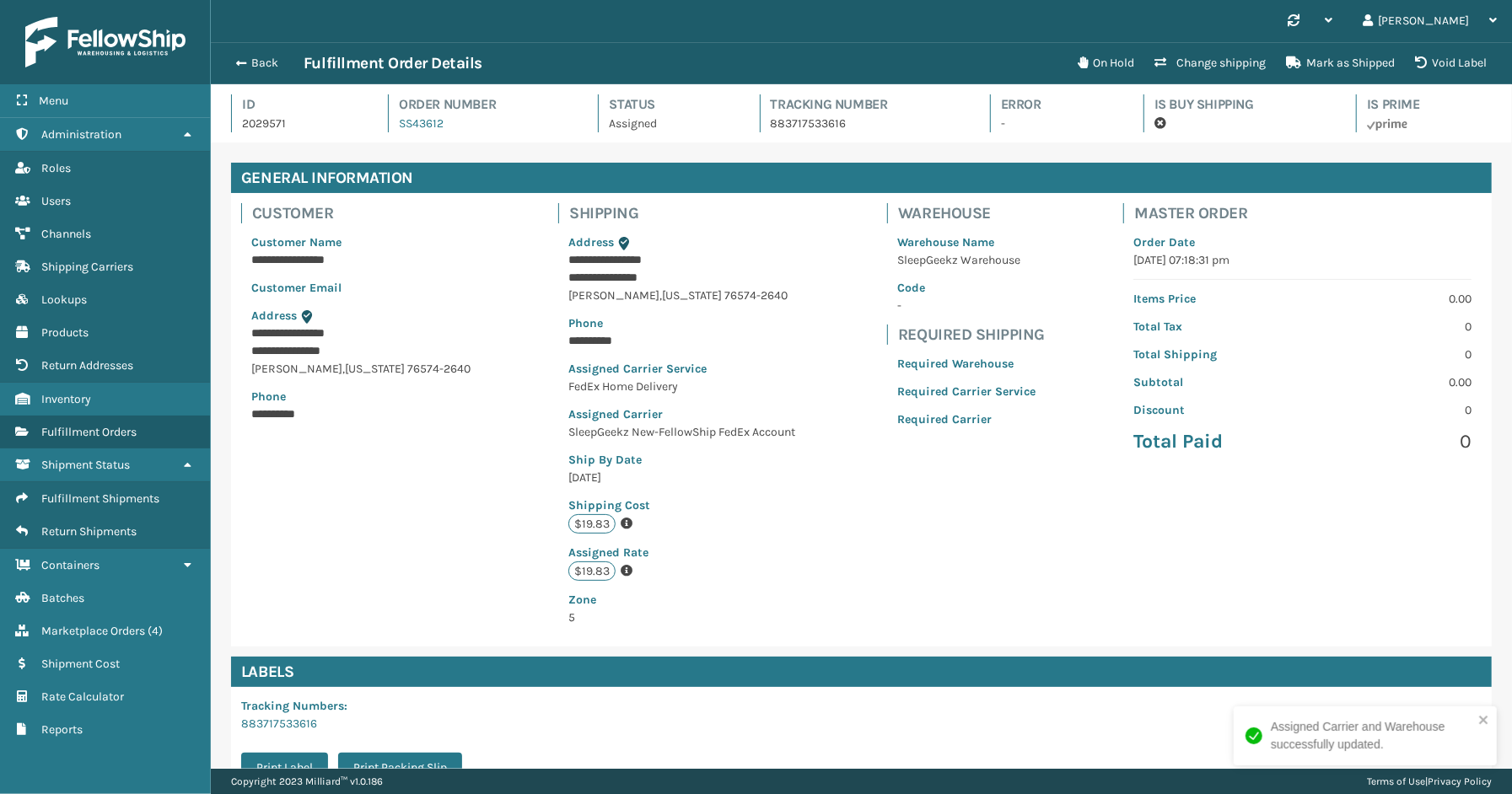
scroll to position [40, 1301]
click at [265, 62] on button "Back" at bounding box center [264, 63] width 78 height 15
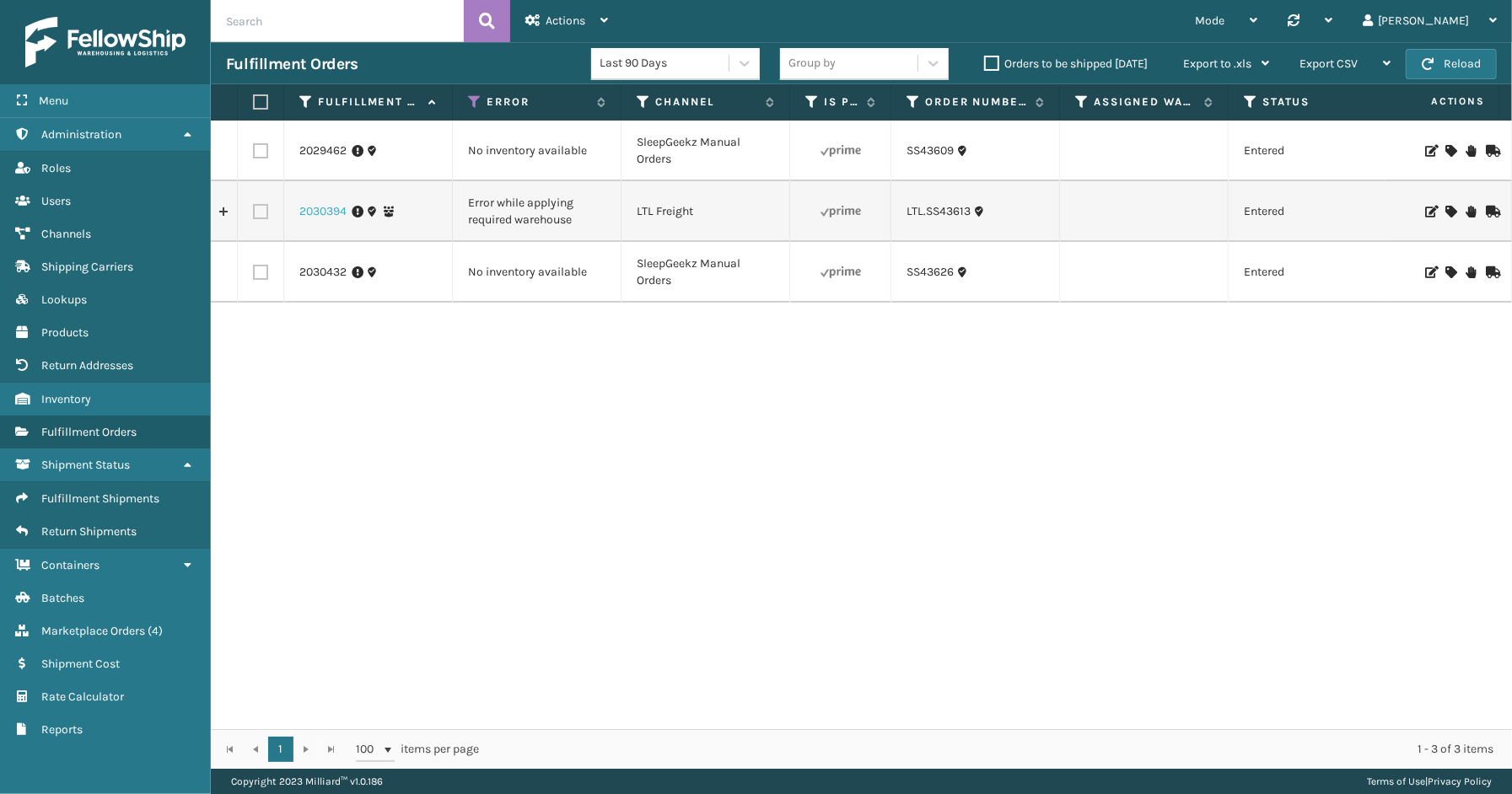
click at [321, 211] on link "2030394" at bounding box center [323, 212] width 47 height 17
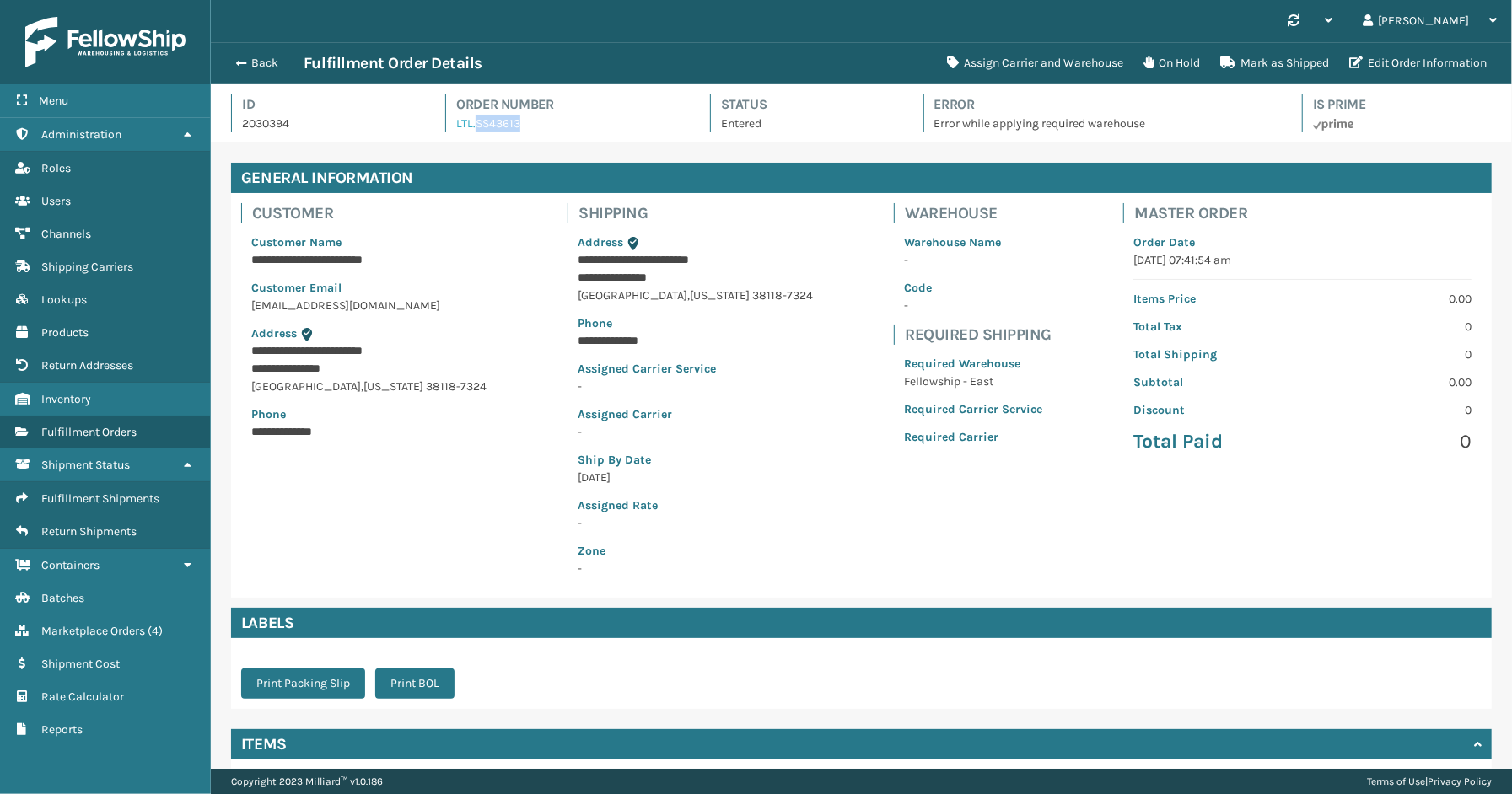
drag, startPoint x: 545, startPoint y: 128, endPoint x: 473, endPoint y: 128, distance: 72.0
click at [473, 128] on div "Order Number LTL.SS43613" at bounding box center [561, 113] width 234 height 38
copy link "SS43613"
click at [989, 71] on button "Assign Carrier and Warehouse" at bounding box center [1035, 63] width 196 height 33
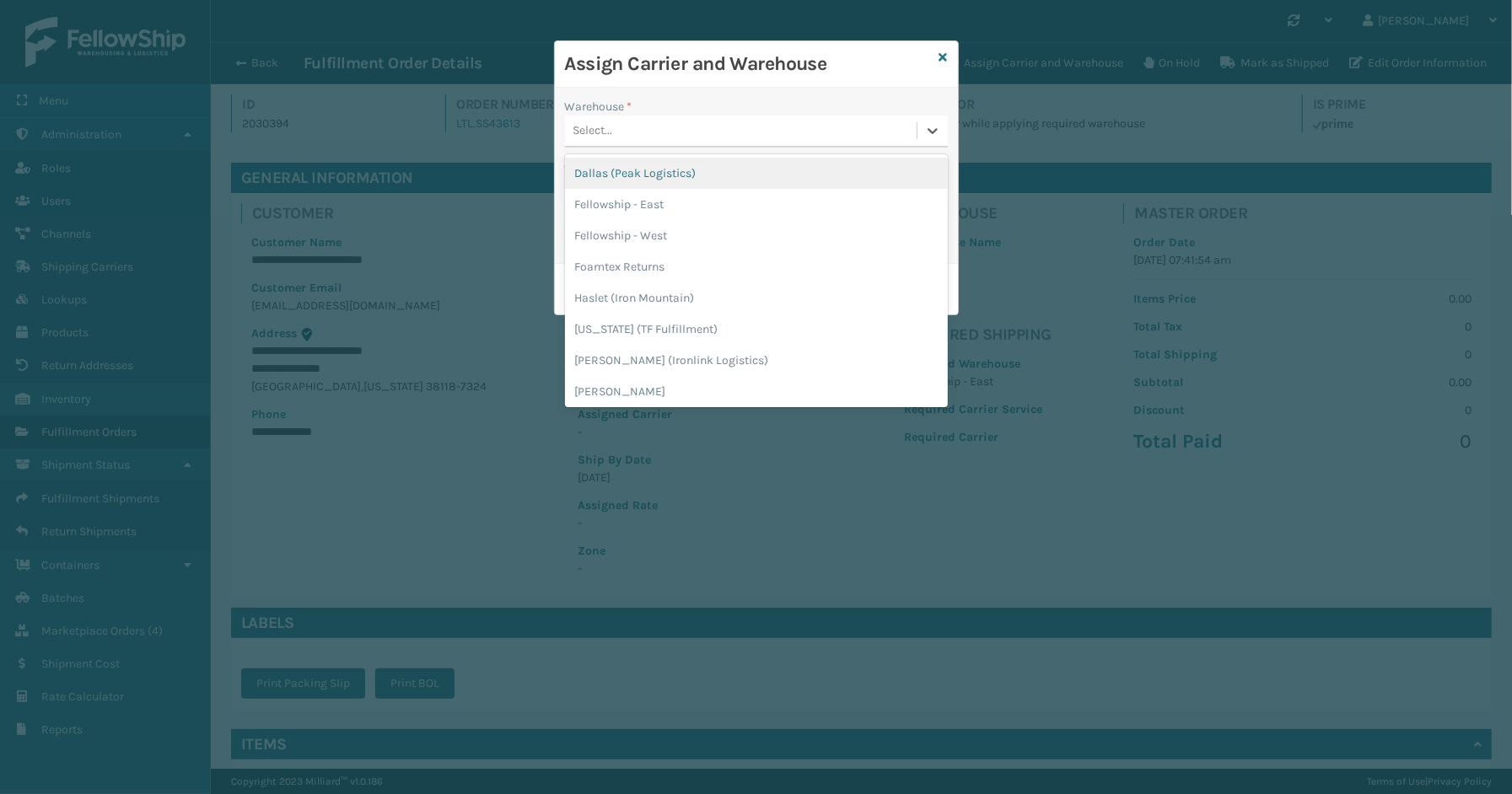
click at [634, 137] on div "Select..." at bounding box center [741, 131] width 351 height 28
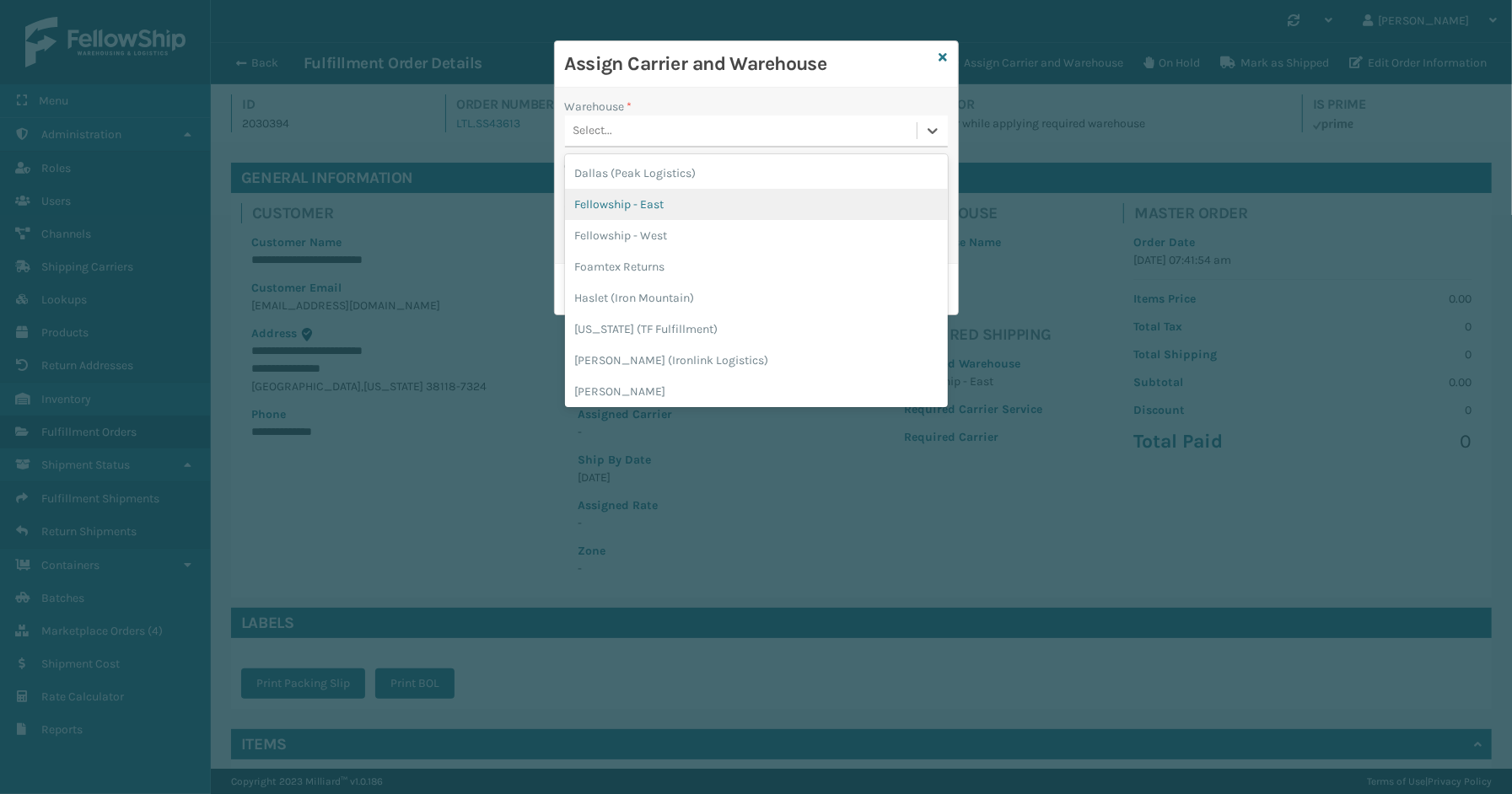
click at [636, 213] on div "Fellowship - East" at bounding box center [756, 204] width 383 height 31
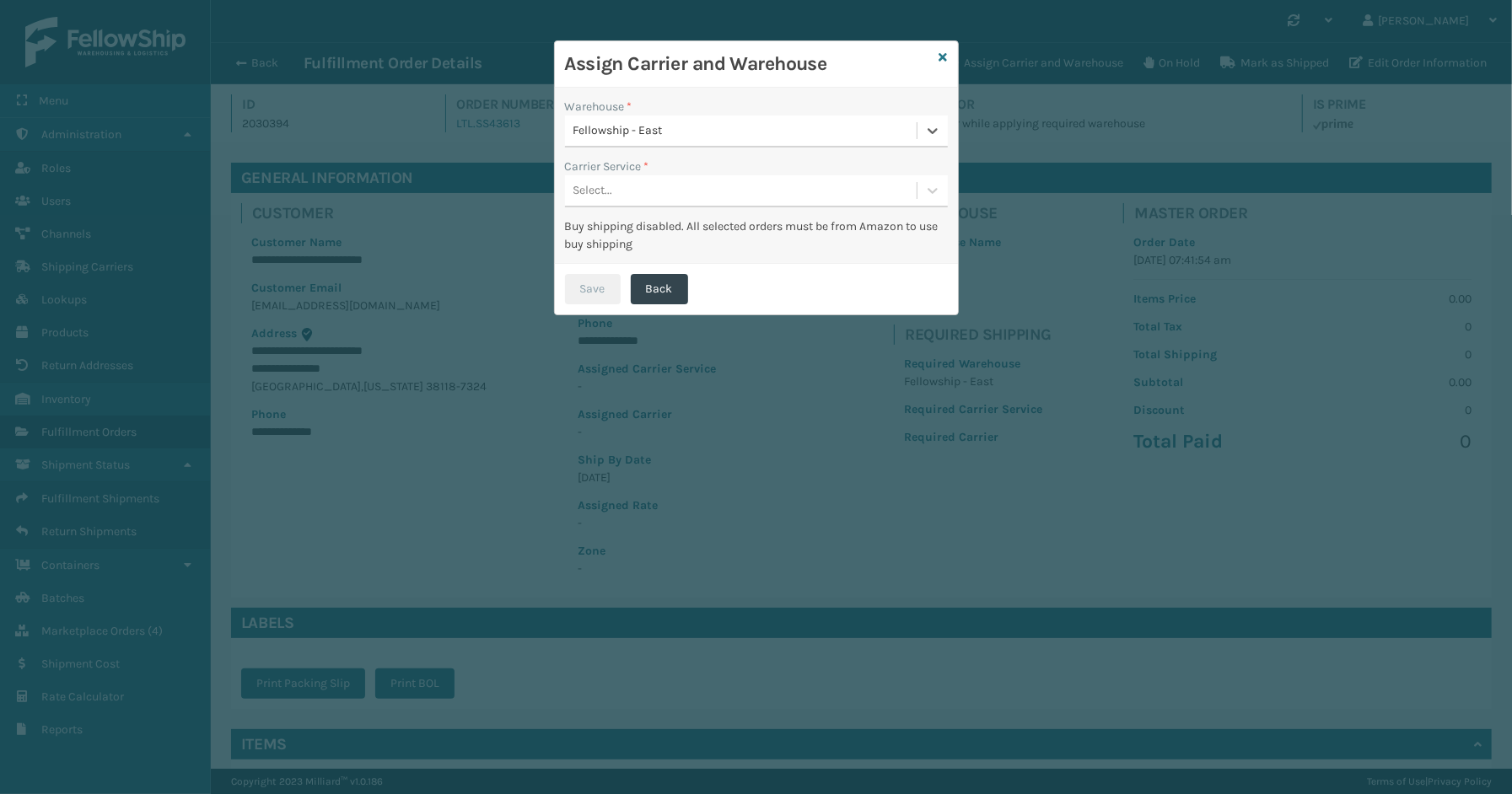
click at [633, 189] on div "Select..." at bounding box center [741, 190] width 351 height 28
click at [617, 226] on div "LTL" at bounding box center [756, 233] width 383 height 31
click at [587, 285] on button "Save" at bounding box center [593, 288] width 55 height 31
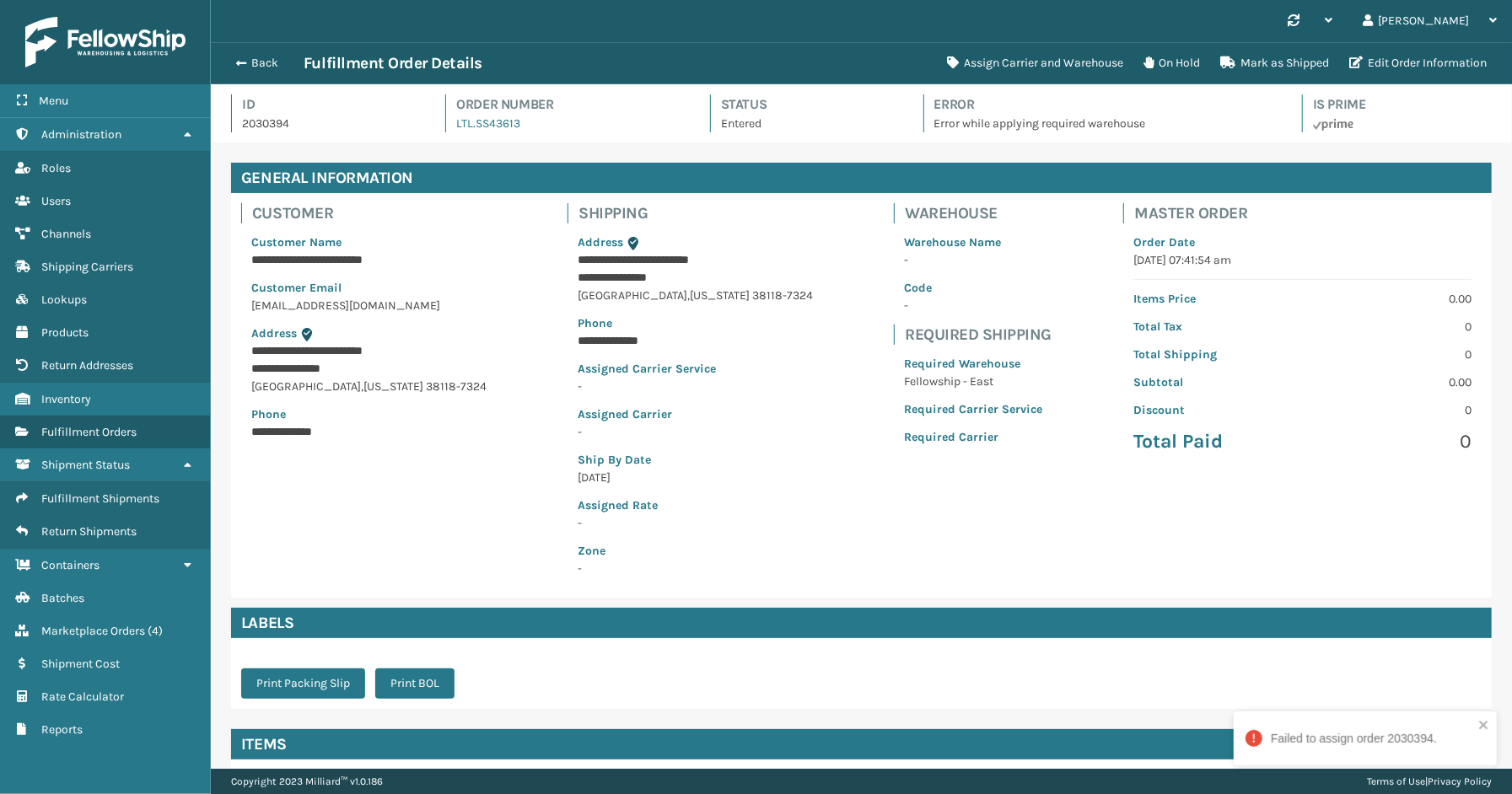
scroll to position [40, 1301]
click at [248, 65] on button "Back" at bounding box center [264, 63] width 78 height 15
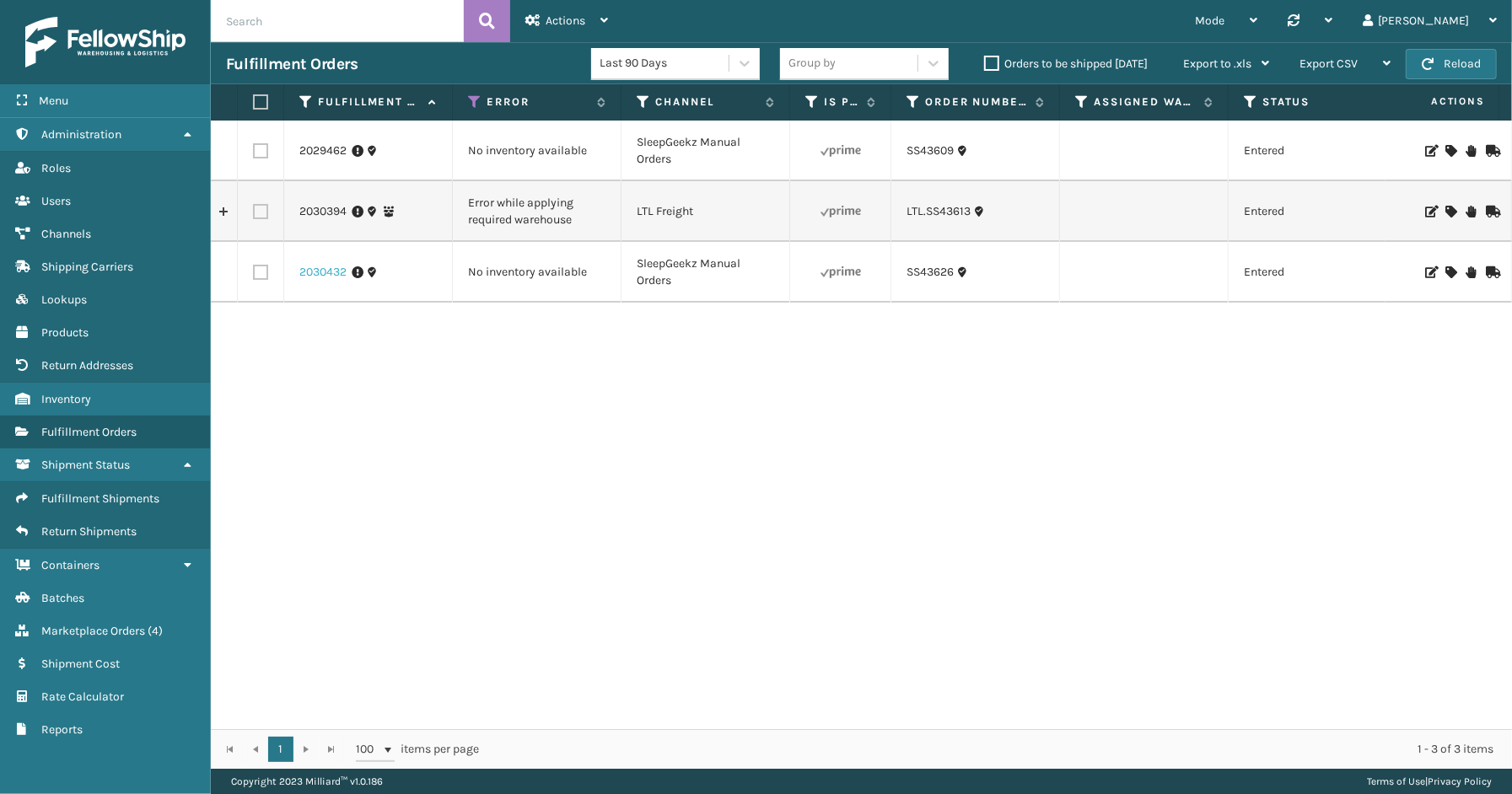
click at [315, 271] on link "2030432" at bounding box center [323, 272] width 47 height 17
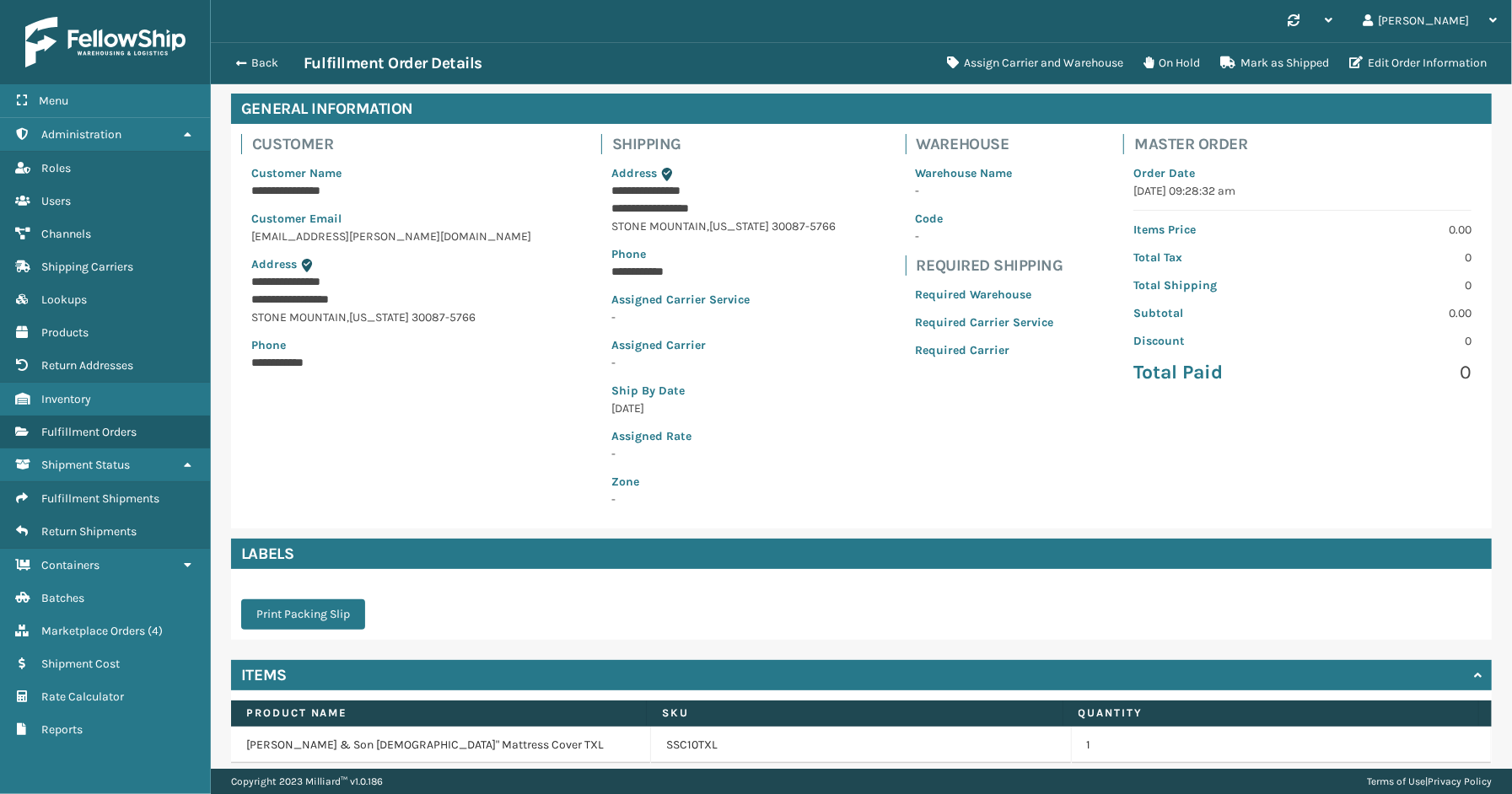
scroll to position [135, 0]
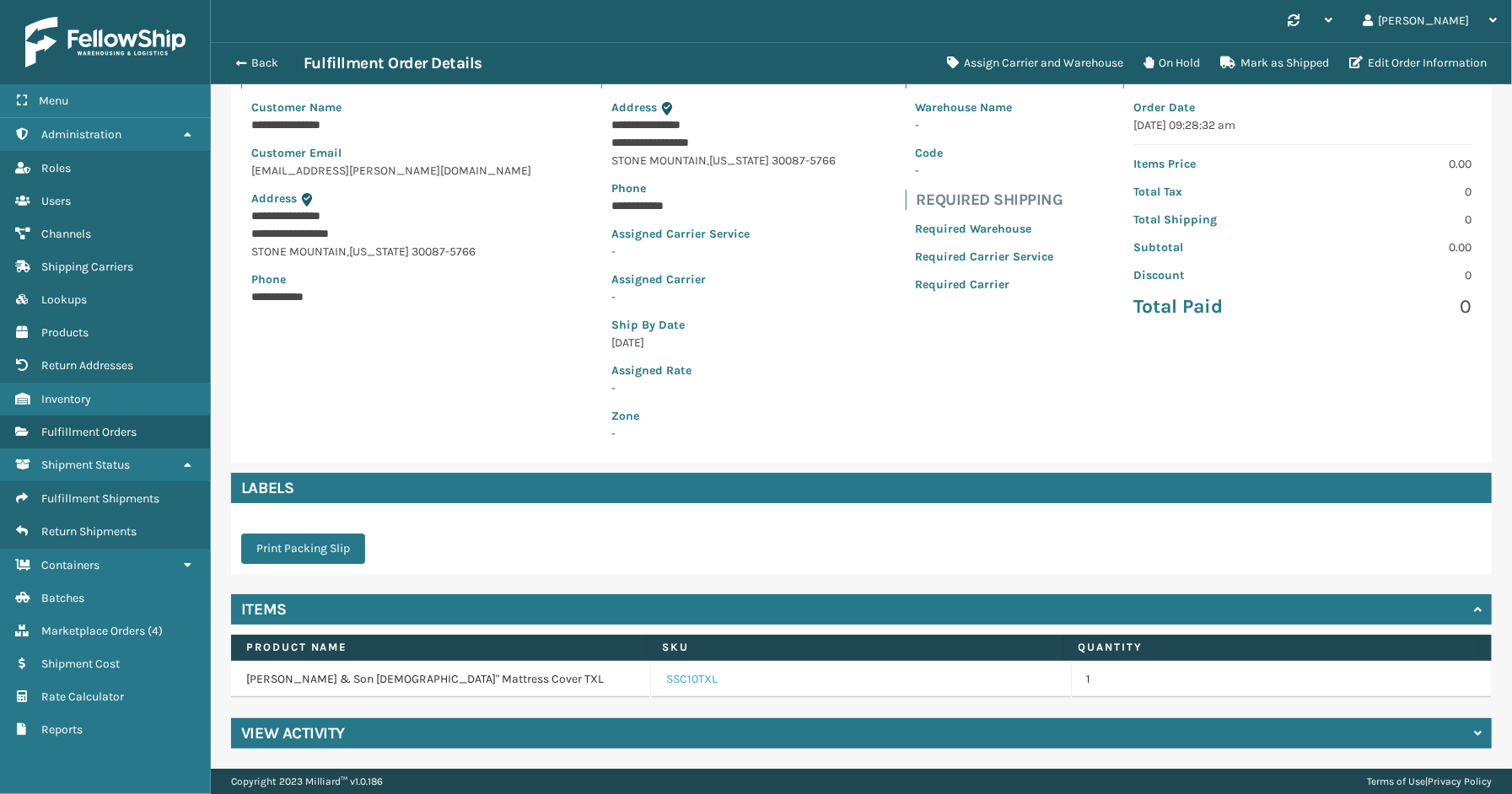
click at [680, 680] on link "SSC10TXL" at bounding box center [692, 679] width 52 height 17
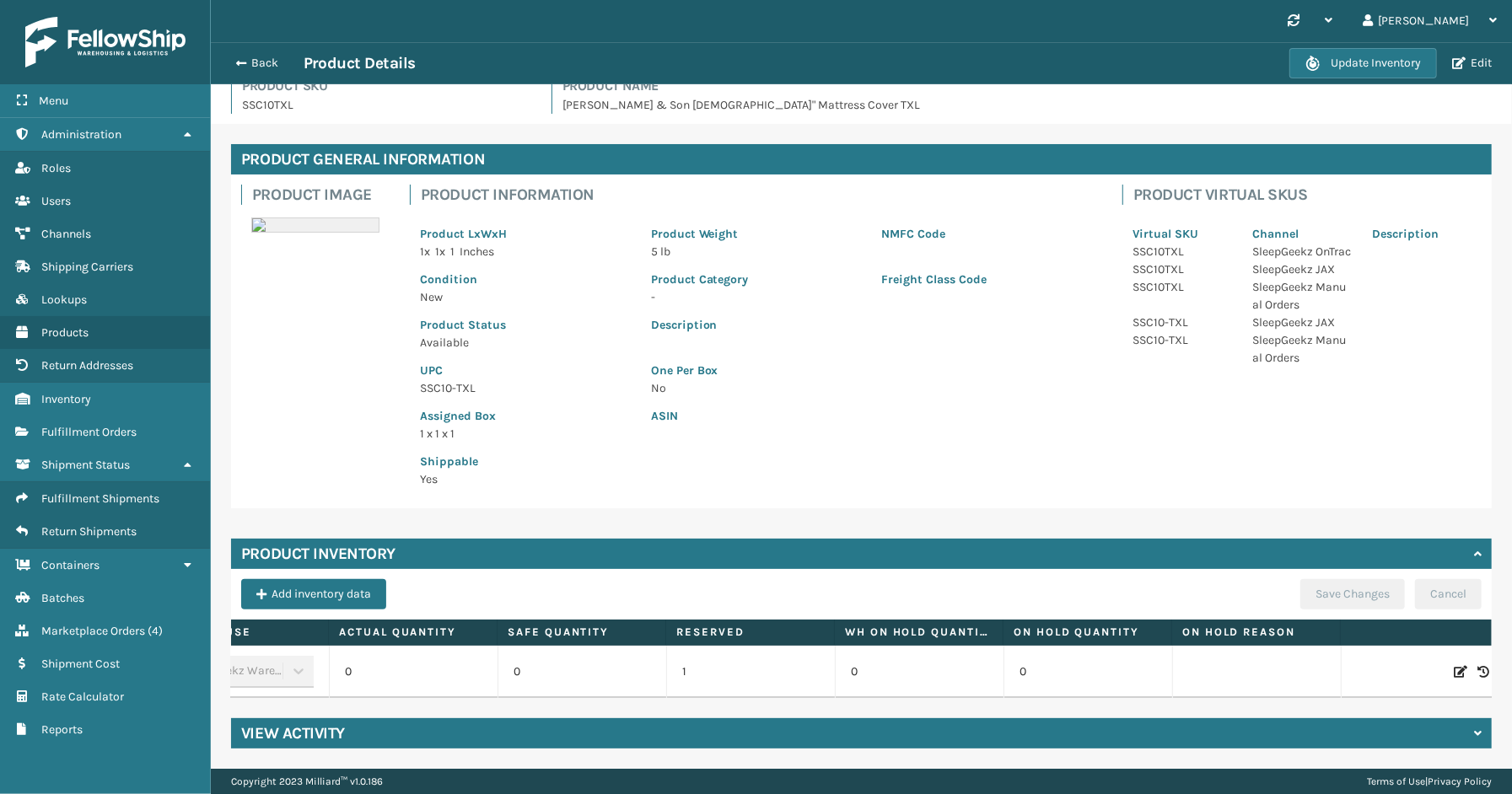
scroll to position [0, 115]
click at [1436, 664] on icon at bounding box center [1443, 672] width 14 height 17
drag, startPoint x: 584, startPoint y: 700, endPoint x: 400, endPoint y: 694, distance: 184.1
click at [400, 694] on div "Product General Information Product Image Product Information Product LxWxH 1 x…" at bounding box center [861, 446] width 1301 height 644
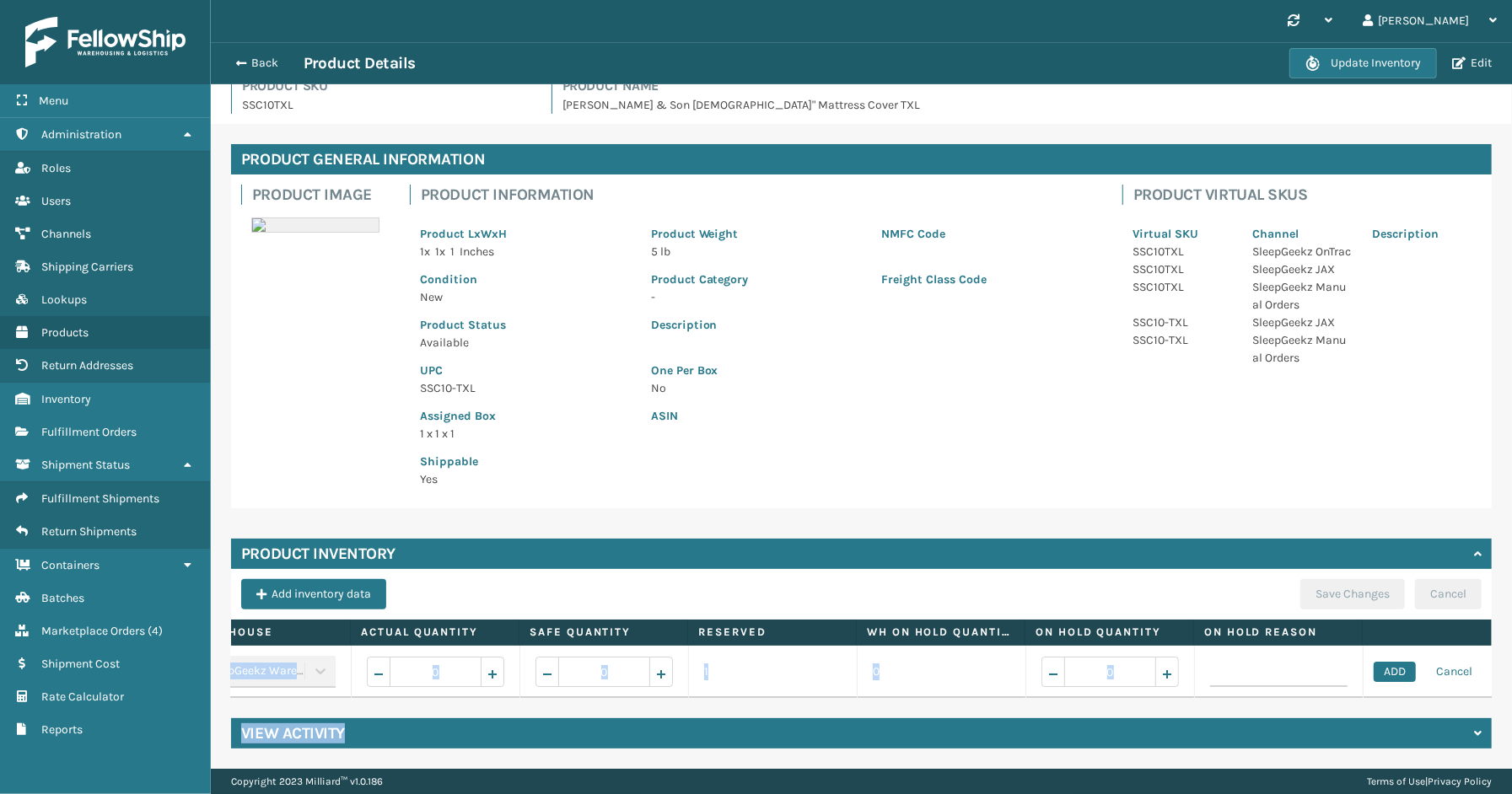
scroll to position [0, 0]
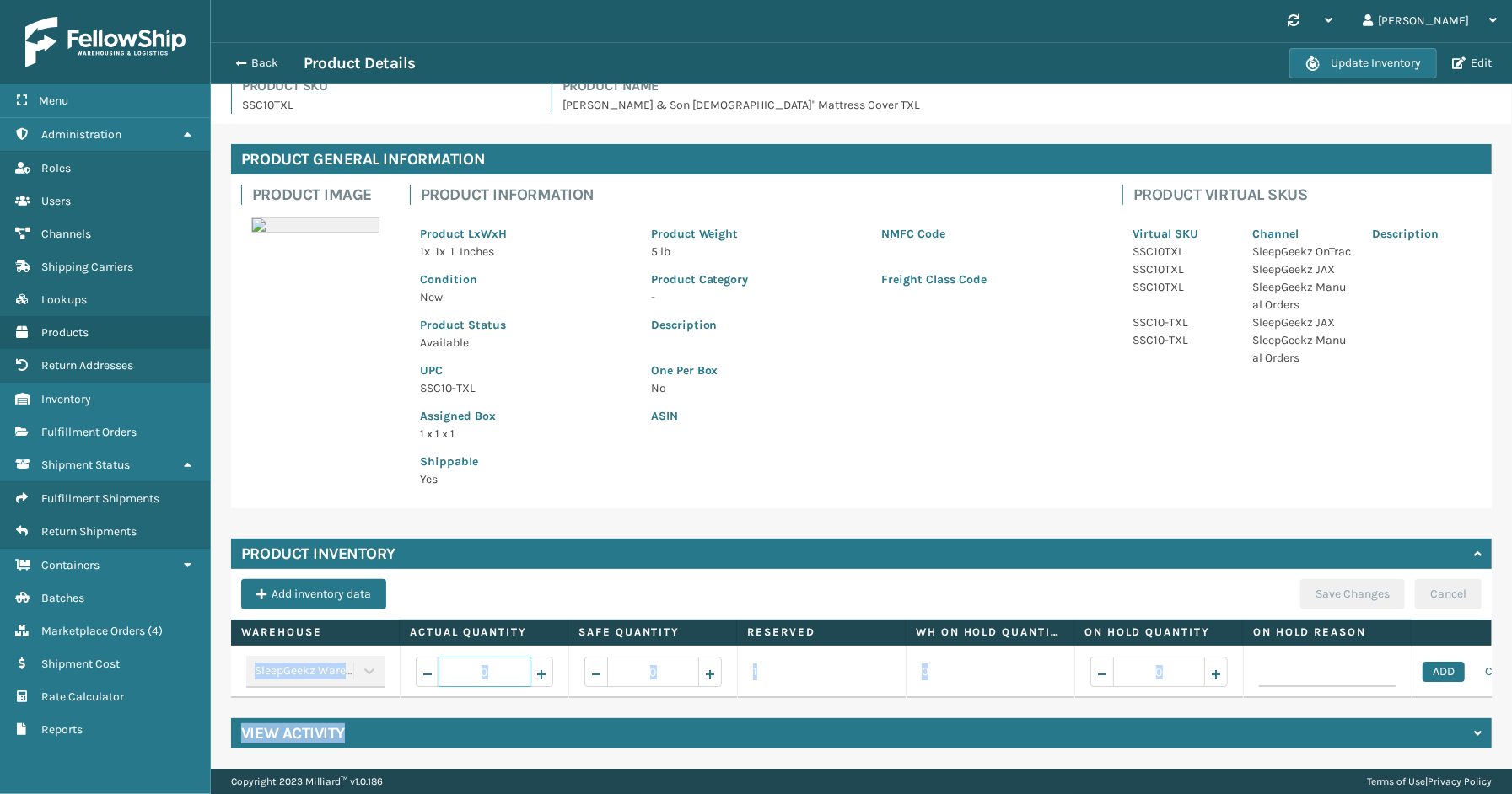
click at [526, 657] on input "0" at bounding box center [484, 671] width 92 height 31
click at [545, 667] on span "Increase value" at bounding box center [541, 674] width 14 height 14
type input "3"
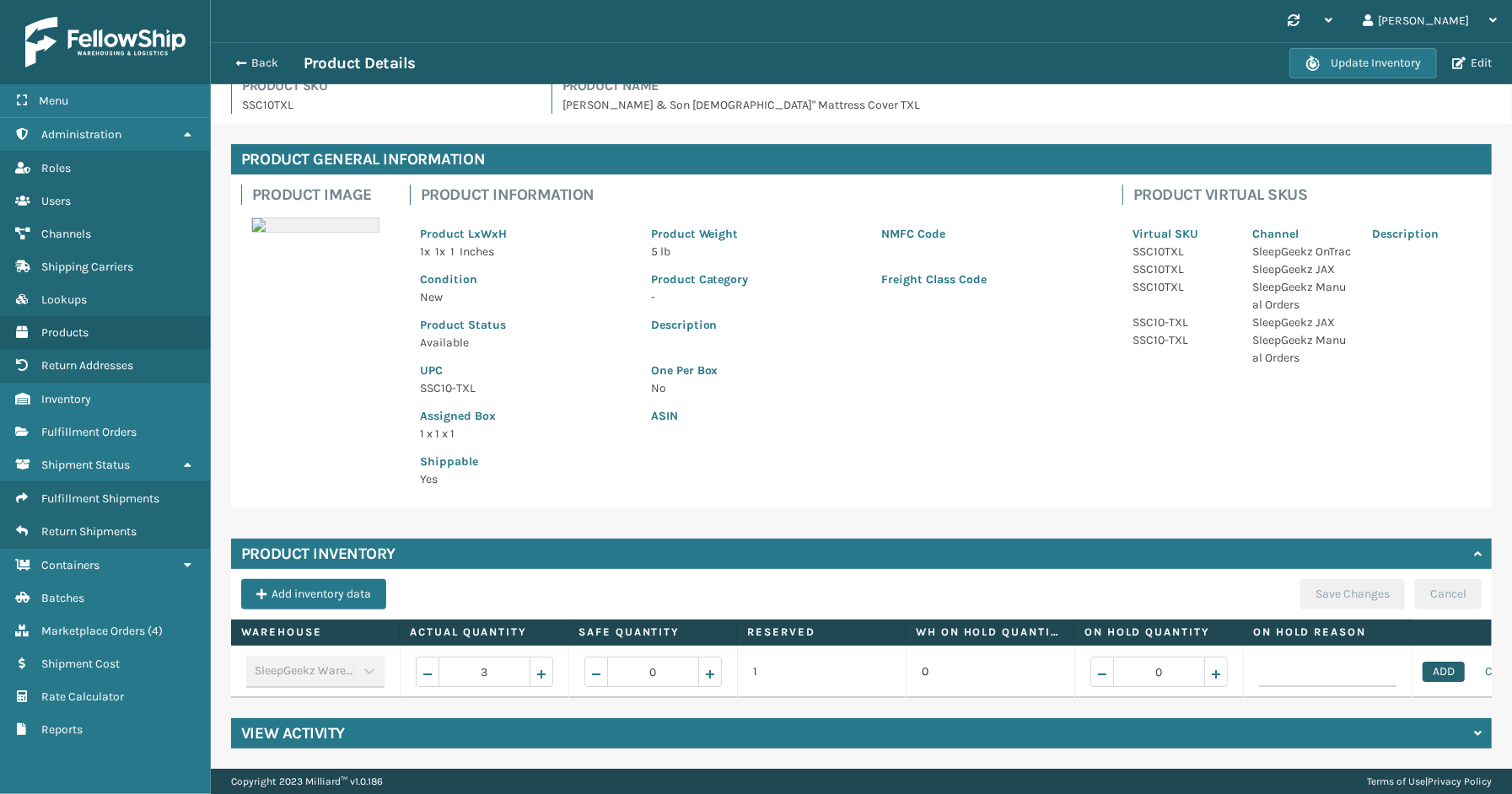
click at [1447, 662] on button "ADD" at bounding box center [1444, 672] width 43 height 20
click at [1338, 583] on button "Save Changes" at bounding box center [1352, 593] width 104 height 31
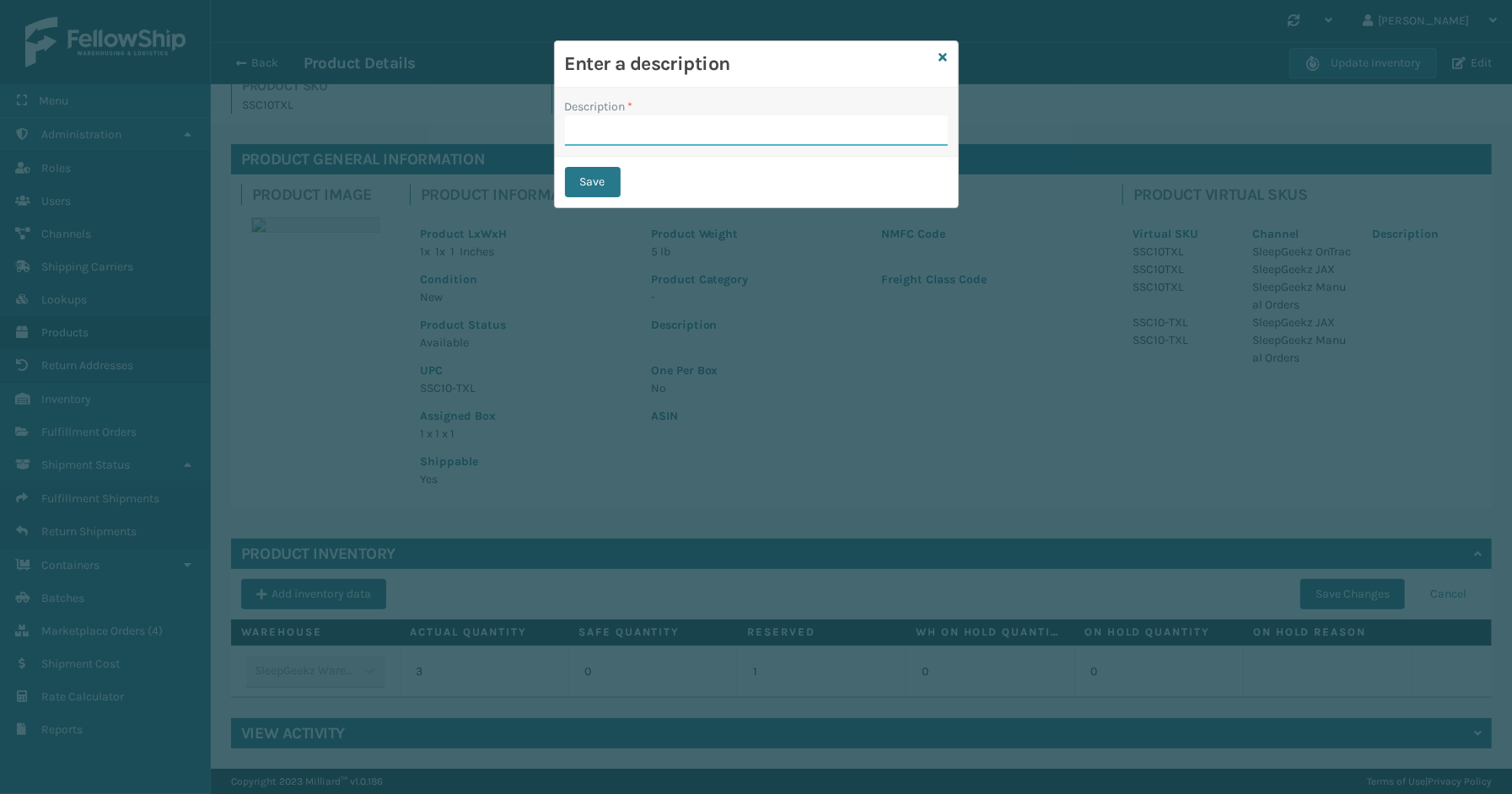
click at [790, 129] on input "Description *" at bounding box center [756, 130] width 383 height 31
type input "Warehouse counted"
click at [600, 189] on button "Save" at bounding box center [593, 182] width 55 height 31
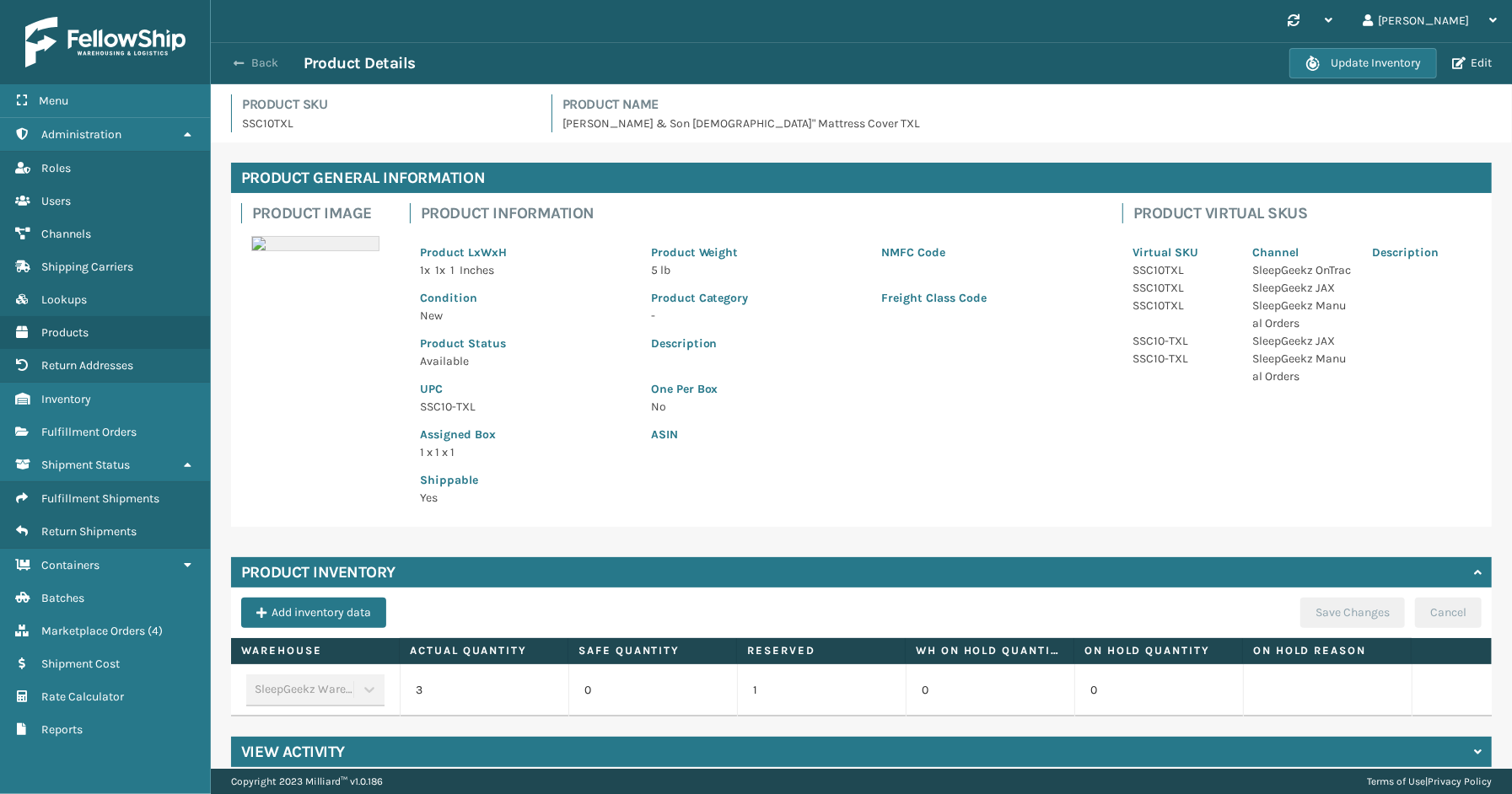
click at [264, 55] on button "Back" at bounding box center [264, 63] width 78 height 15
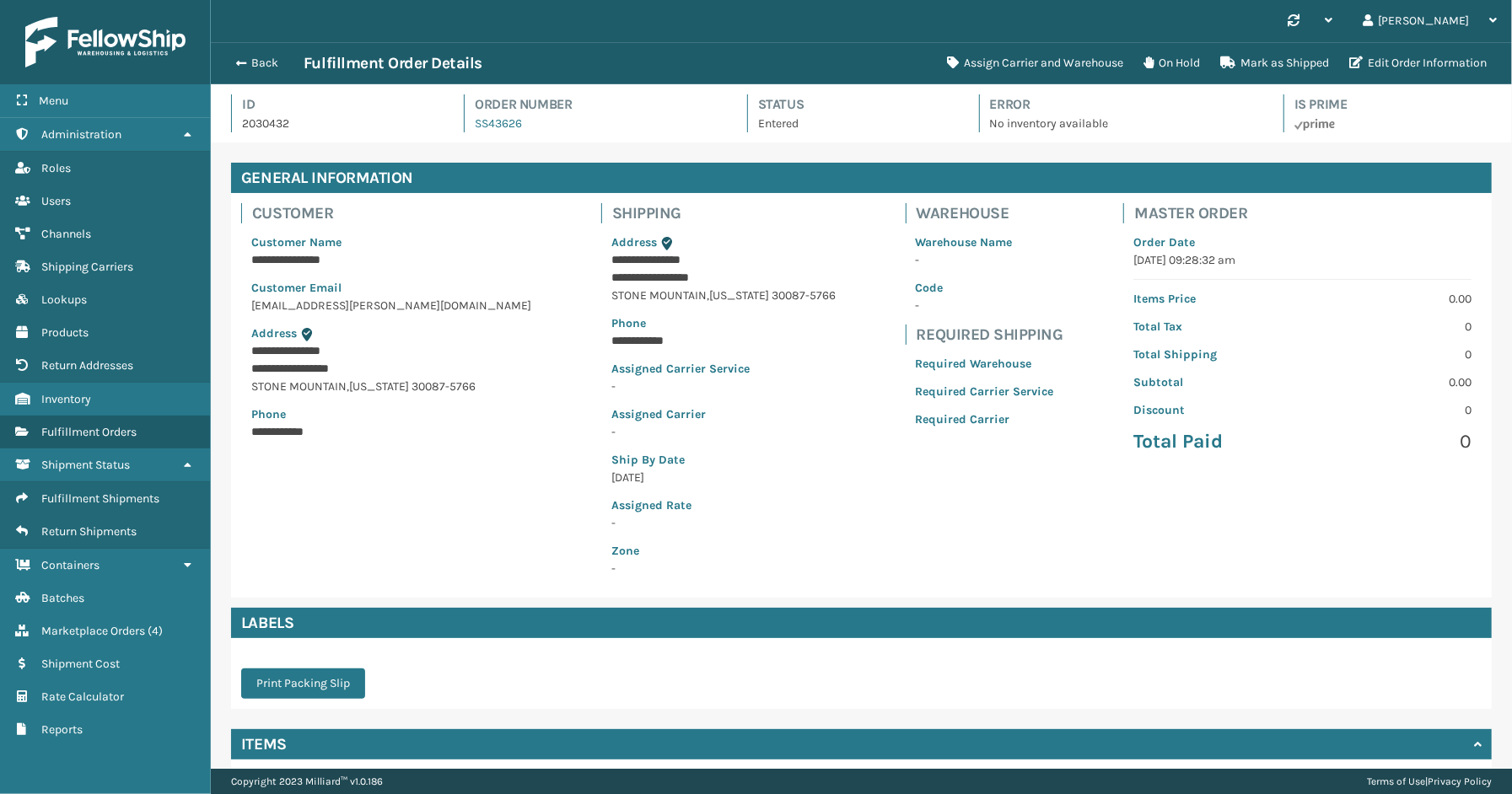
scroll to position [40, 1301]
click at [259, 64] on button "Back" at bounding box center [264, 63] width 78 height 15
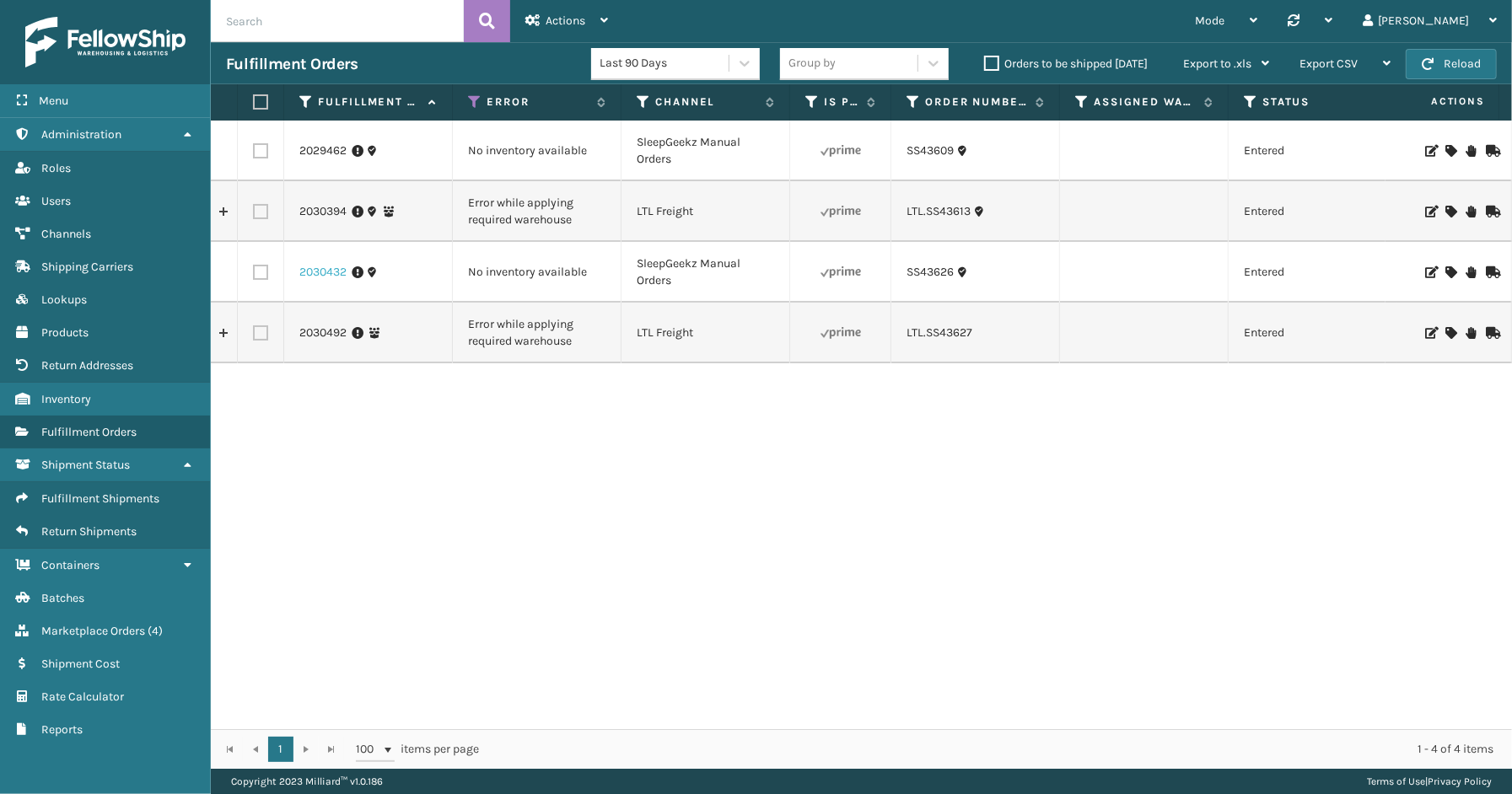
click at [305, 267] on link "2030432" at bounding box center [323, 272] width 47 height 17
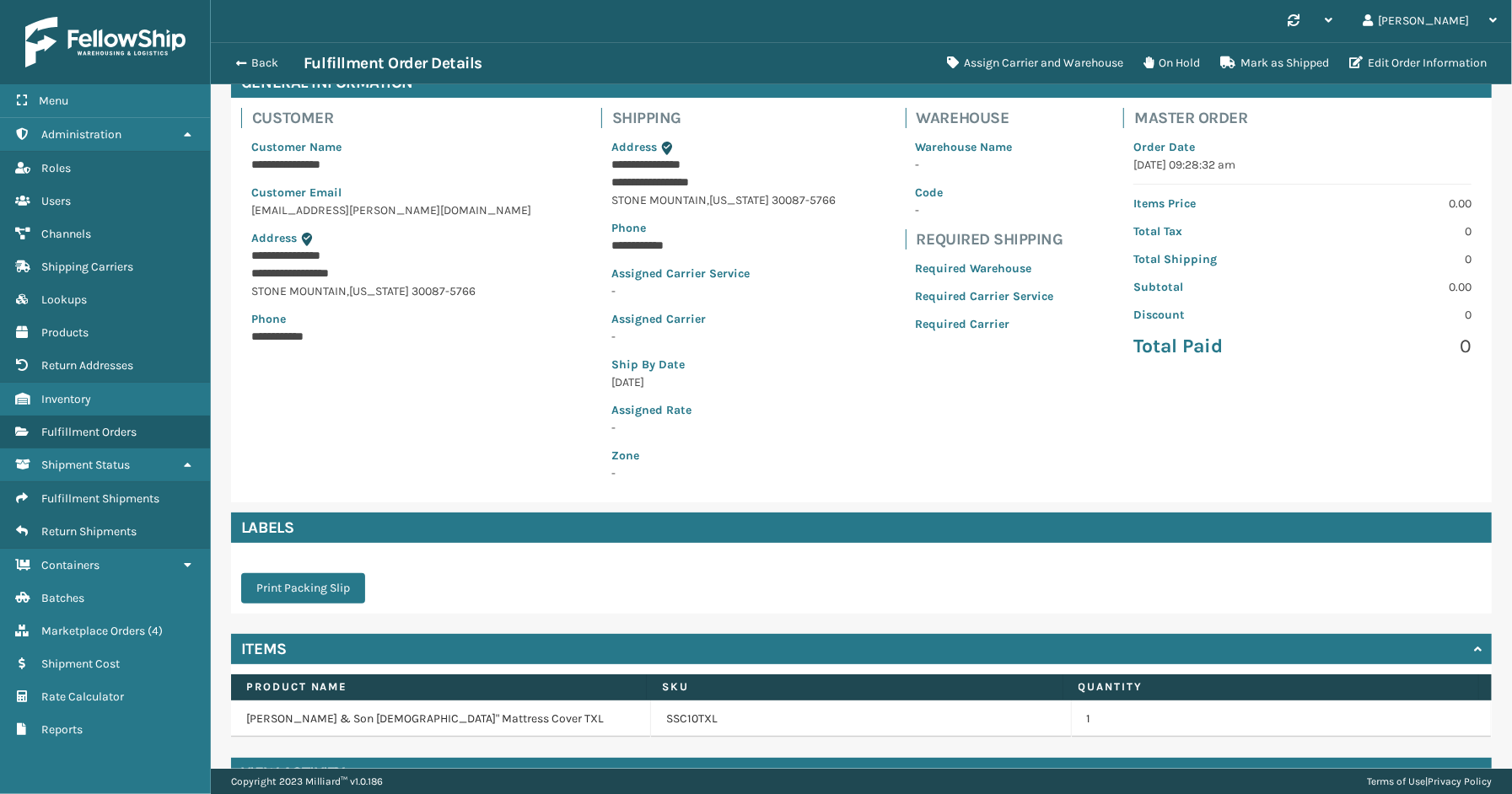
scroll to position [135, 0]
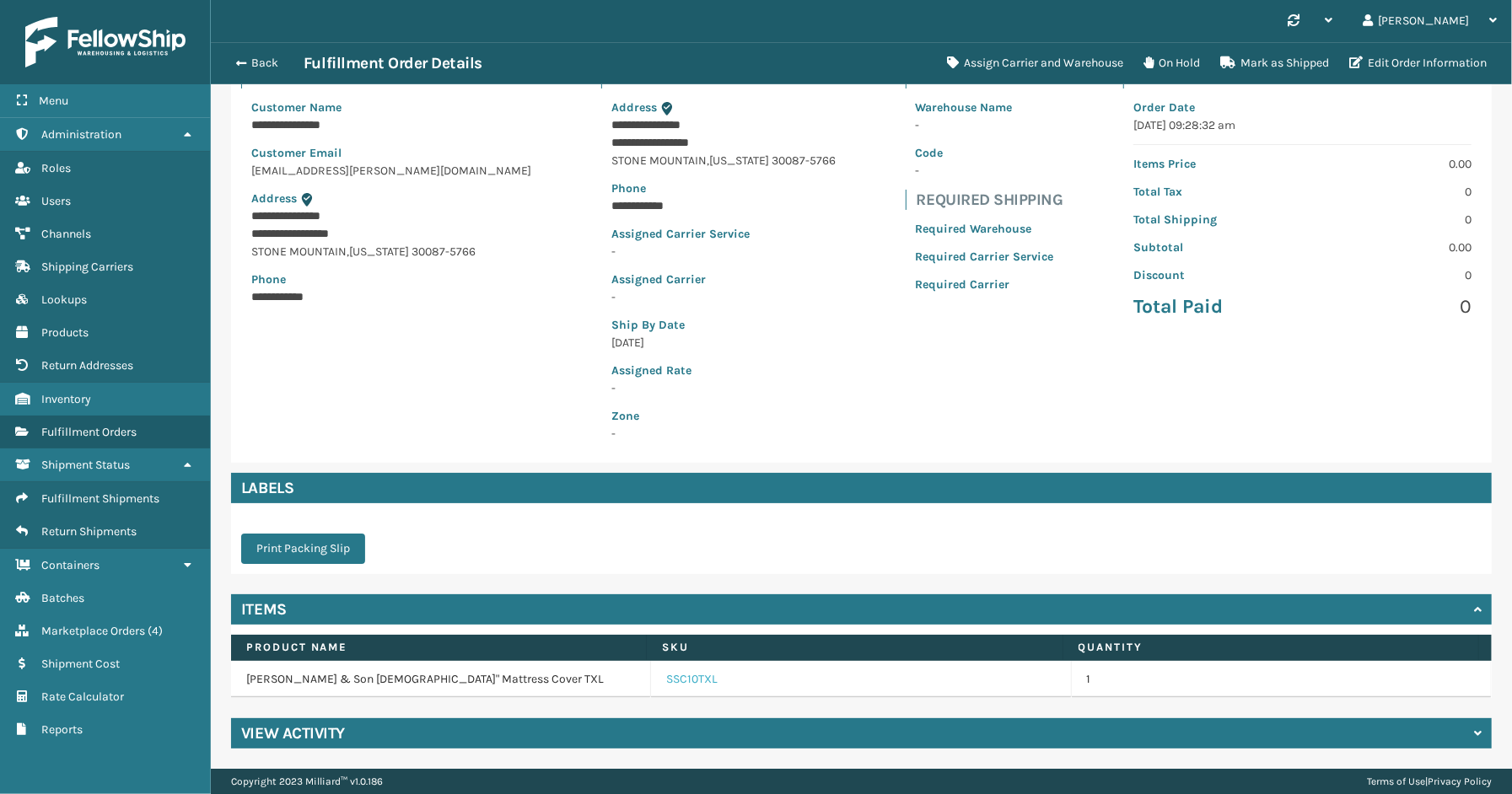
click at [685, 681] on link "SSC10TXL" at bounding box center [692, 679] width 52 height 17
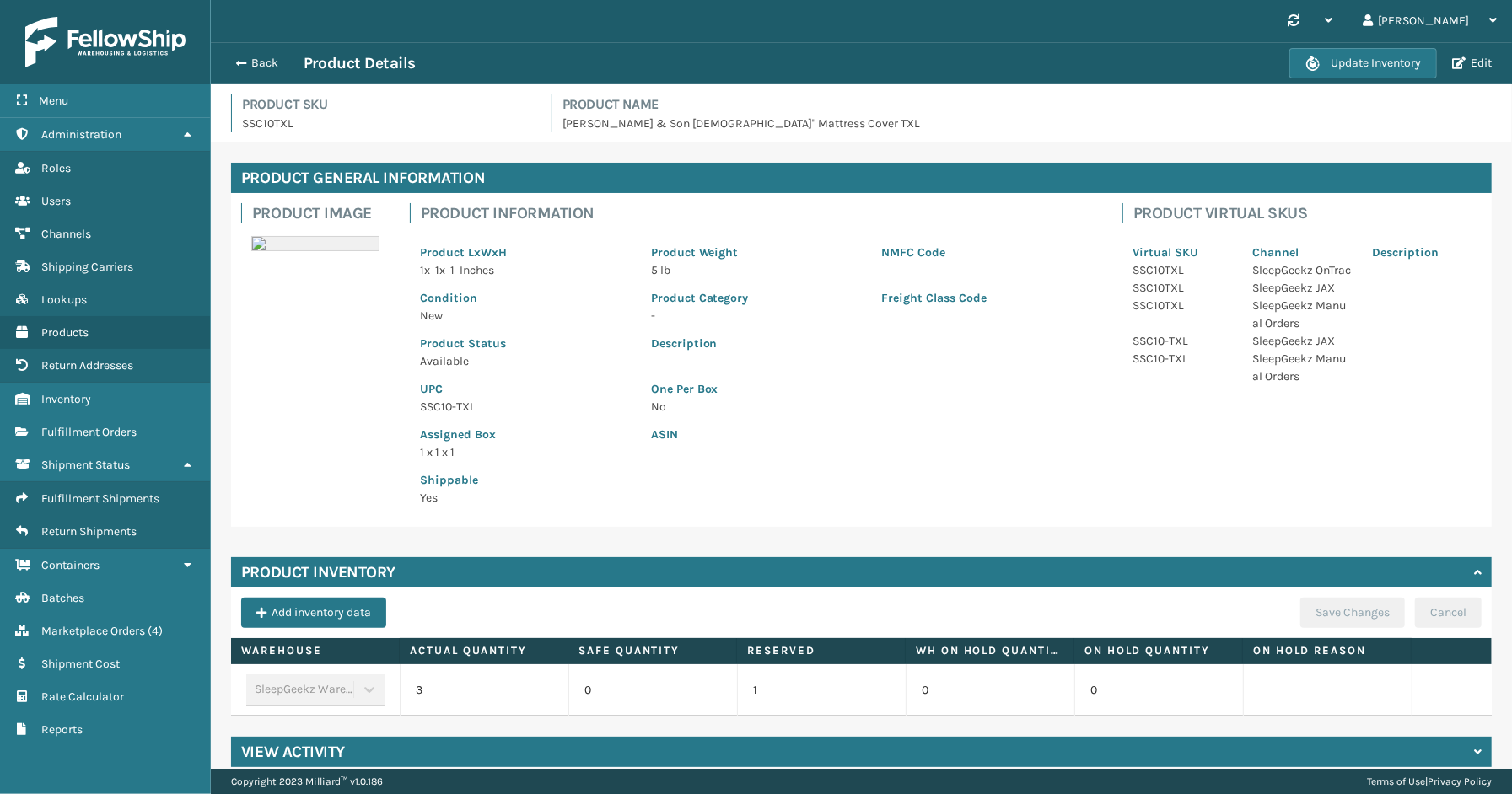
click at [255, 71] on div "Back Product Details" at bounding box center [757, 63] width 1063 height 20
click at [254, 65] on button "Back" at bounding box center [264, 63] width 78 height 15
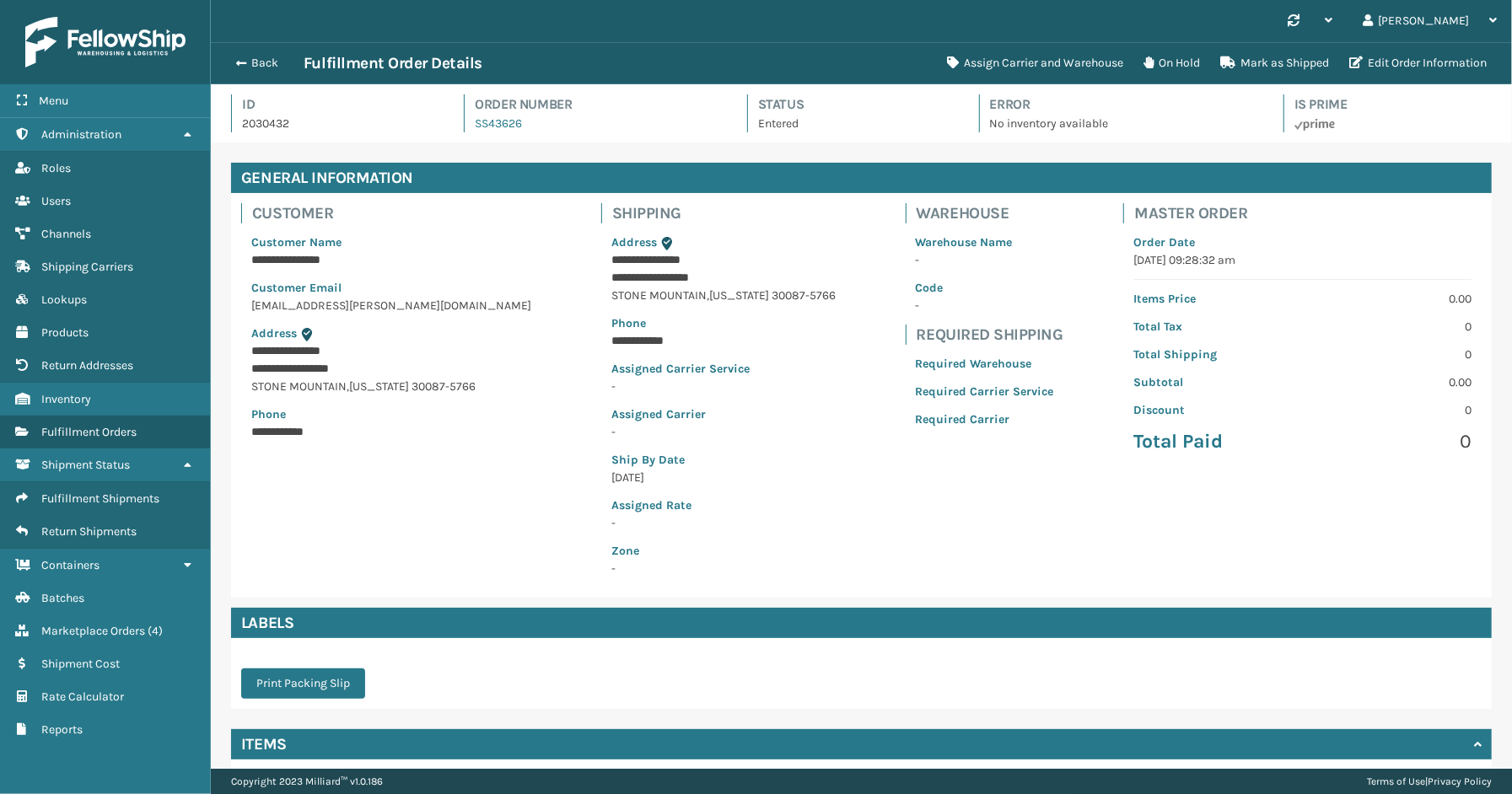
scroll to position [40, 1301]
click at [1046, 63] on button "Assign Carrier and Warehouse" at bounding box center [1035, 63] width 196 height 33
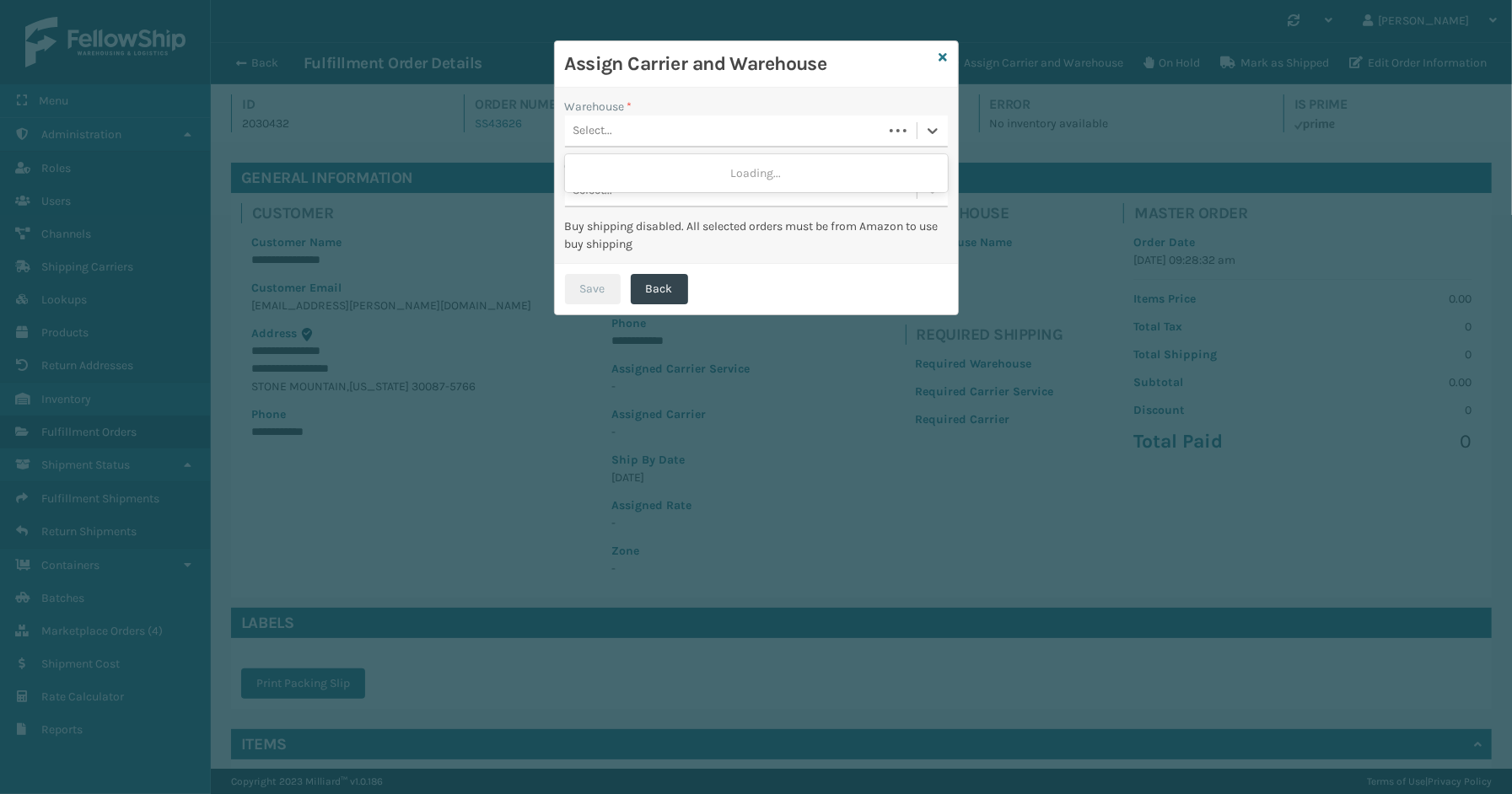
click at [629, 139] on div "Select..." at bounding box center [724, 131] width 318 height 28
click at [635, 173] on div "SleepGeekz Warehouse" at bounding box center [756, 173] width 383 height 31
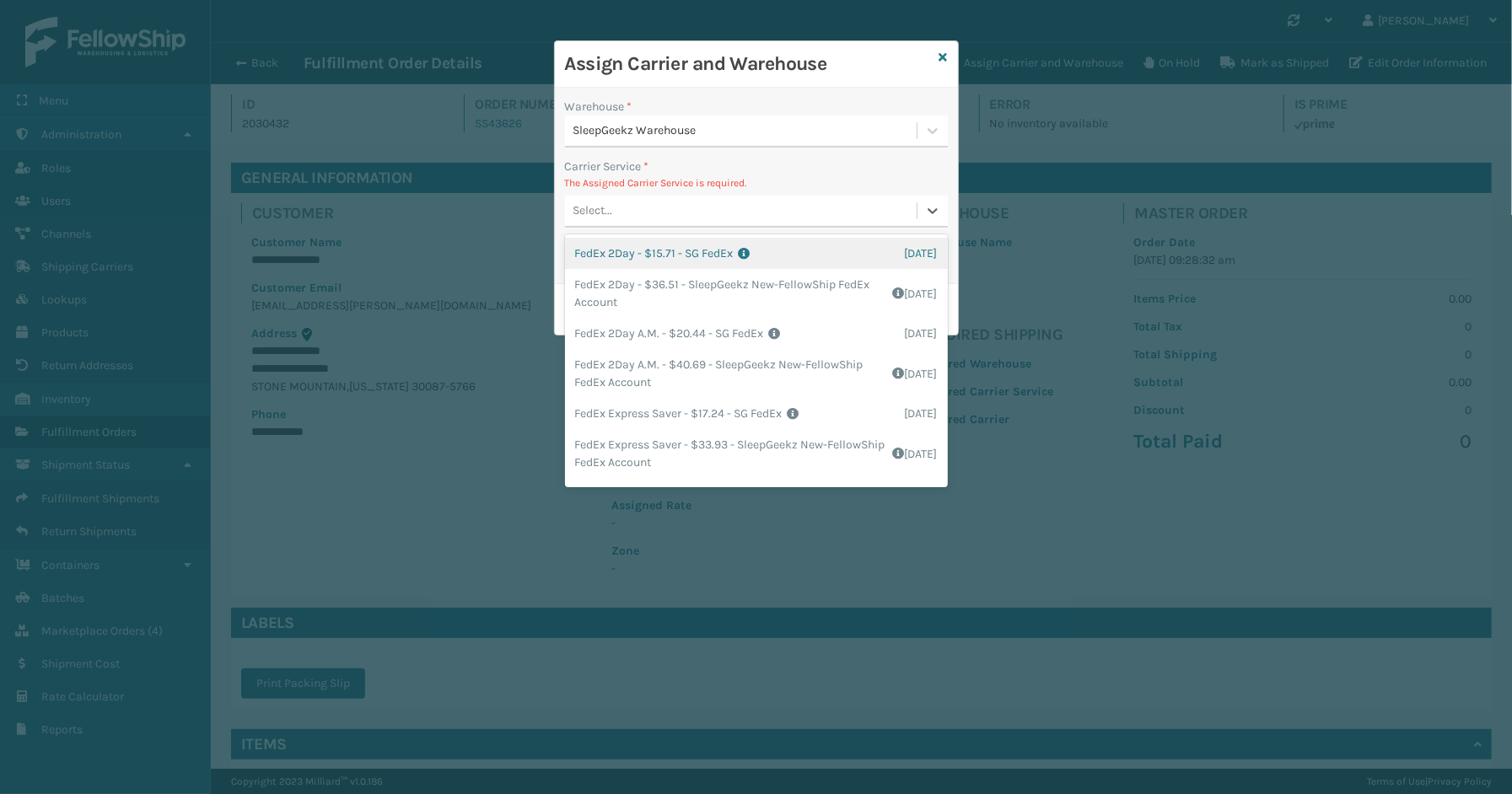
click at [614, 227] on div "Select..." at bounding box center [756, 212] width 383 height 32
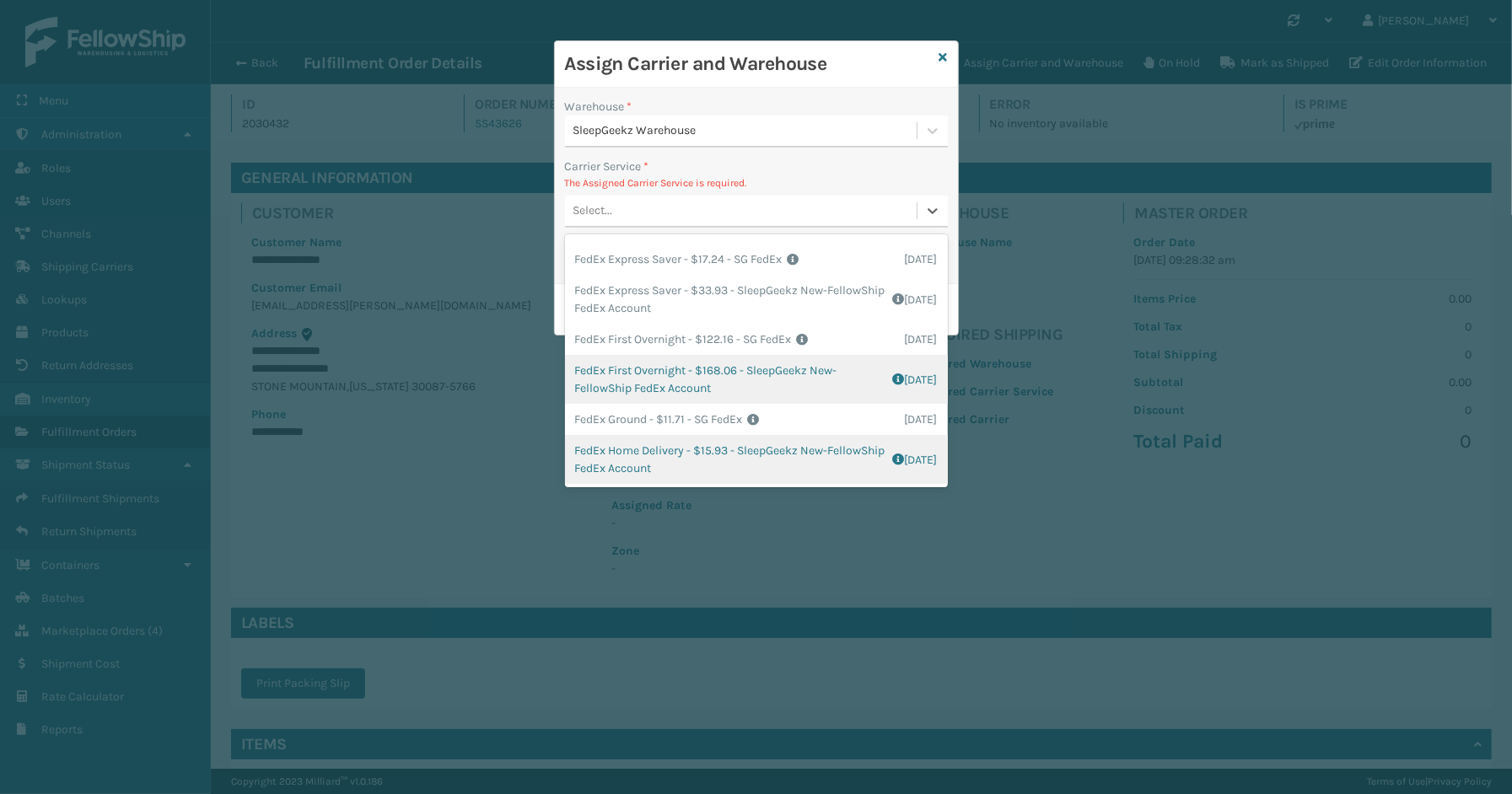
scroll to position [187, 0]
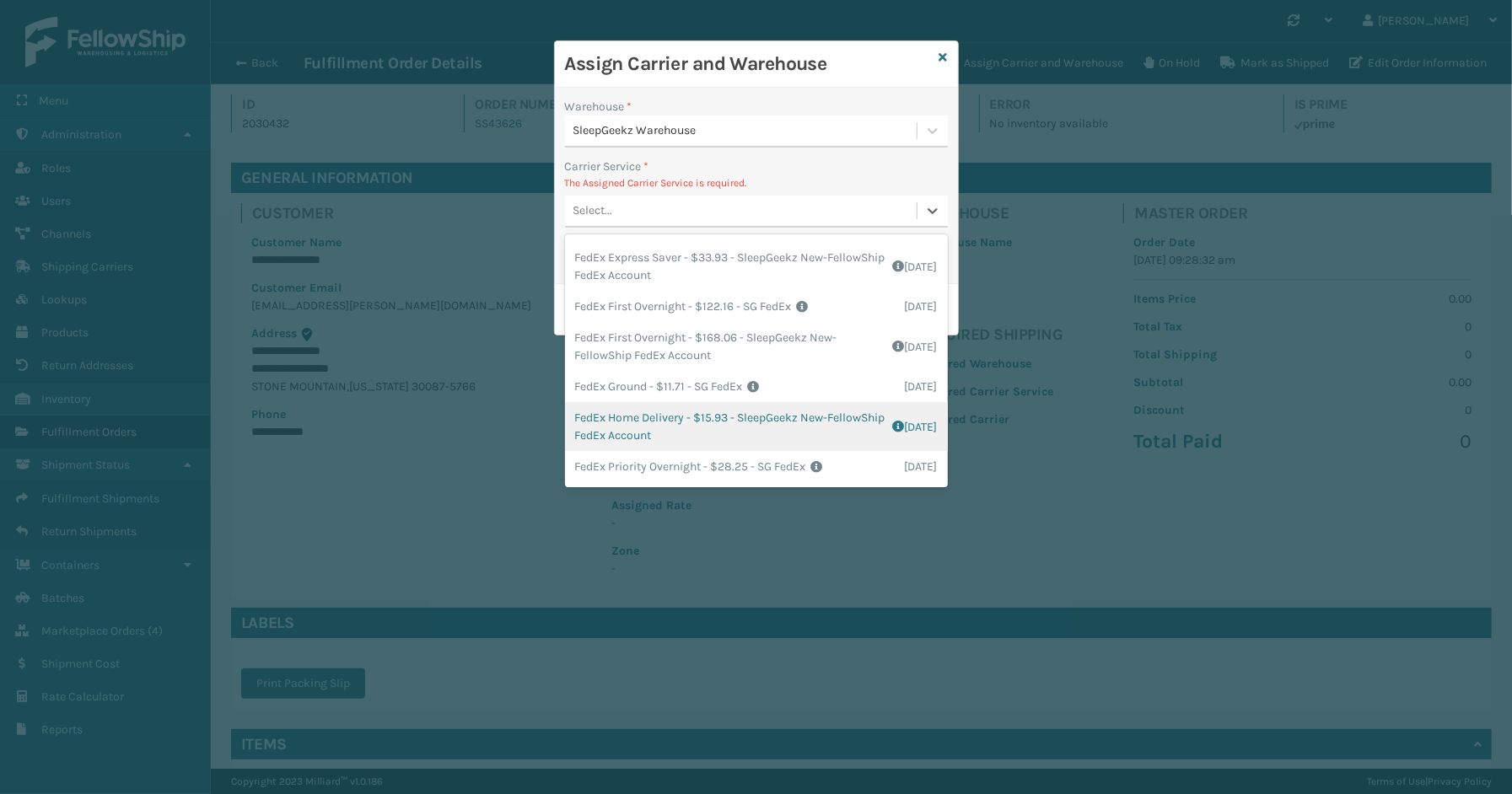
click at [634, 427] on div "FedEx Home Delivery - $15.93 - SleepGeekz New-FellowShip FedEx Account Shipping…" at bounding box center [756, 426] width 383 height 49
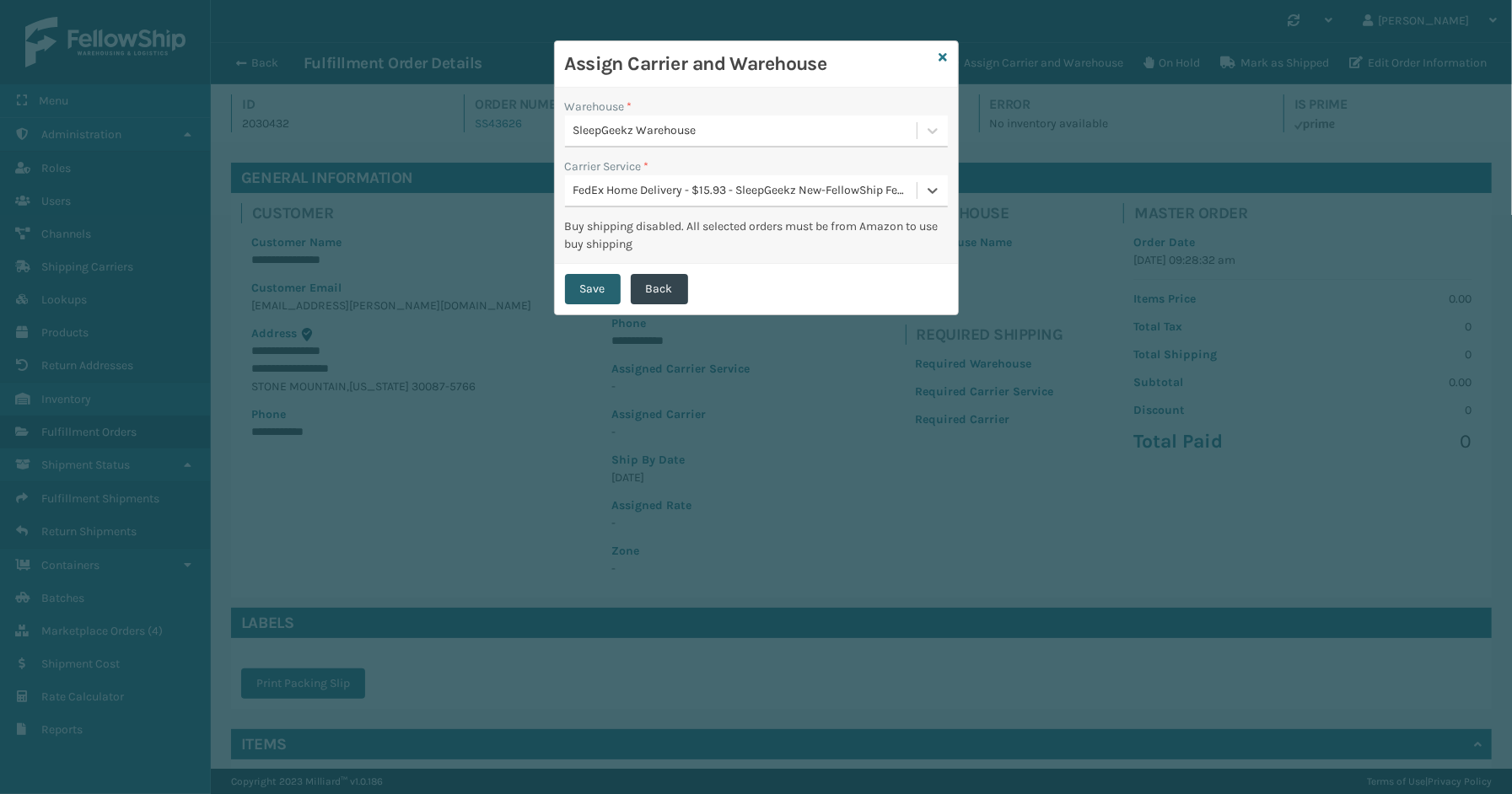
click at [585, 297] on button "Save" at bounding box center [593, 288] width 55 height 31
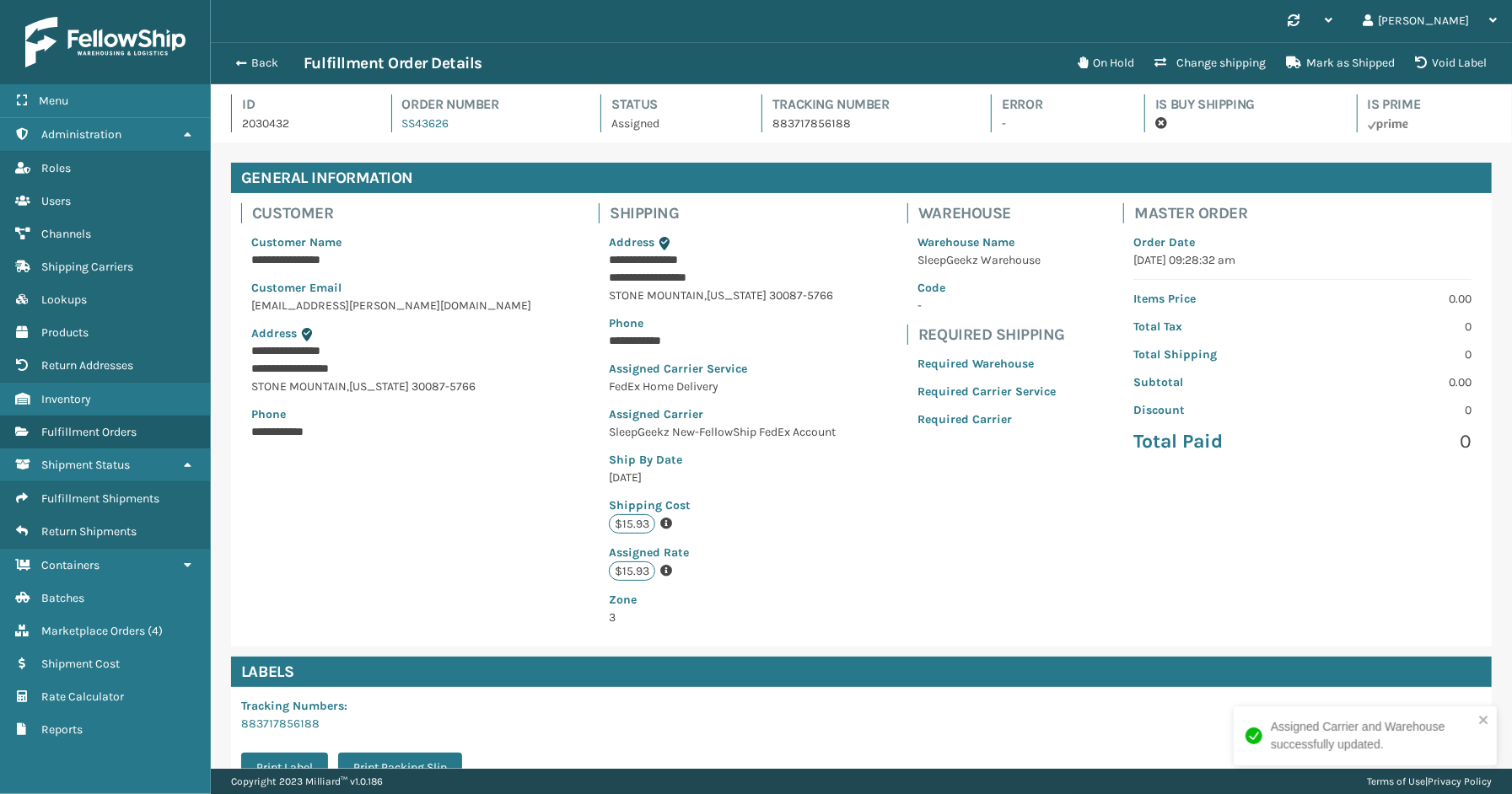
scroll to position [40, 1301]
click at [250, 67] on button "Back" at bounding box center [264, 63] width 78 height 15
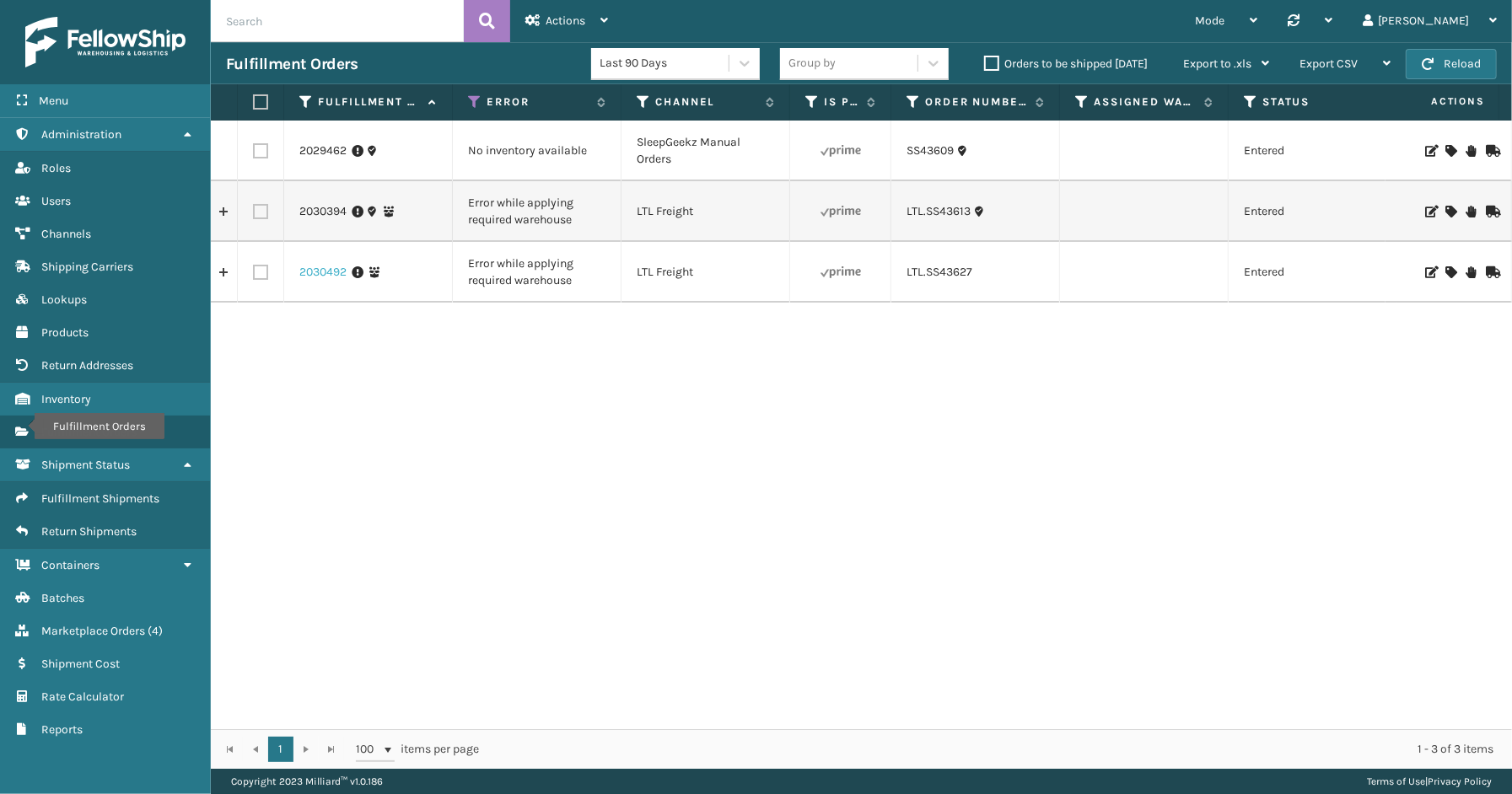
click at [313, 270] on link "2030492" at bounding box center [323, 272] width 47 height 17
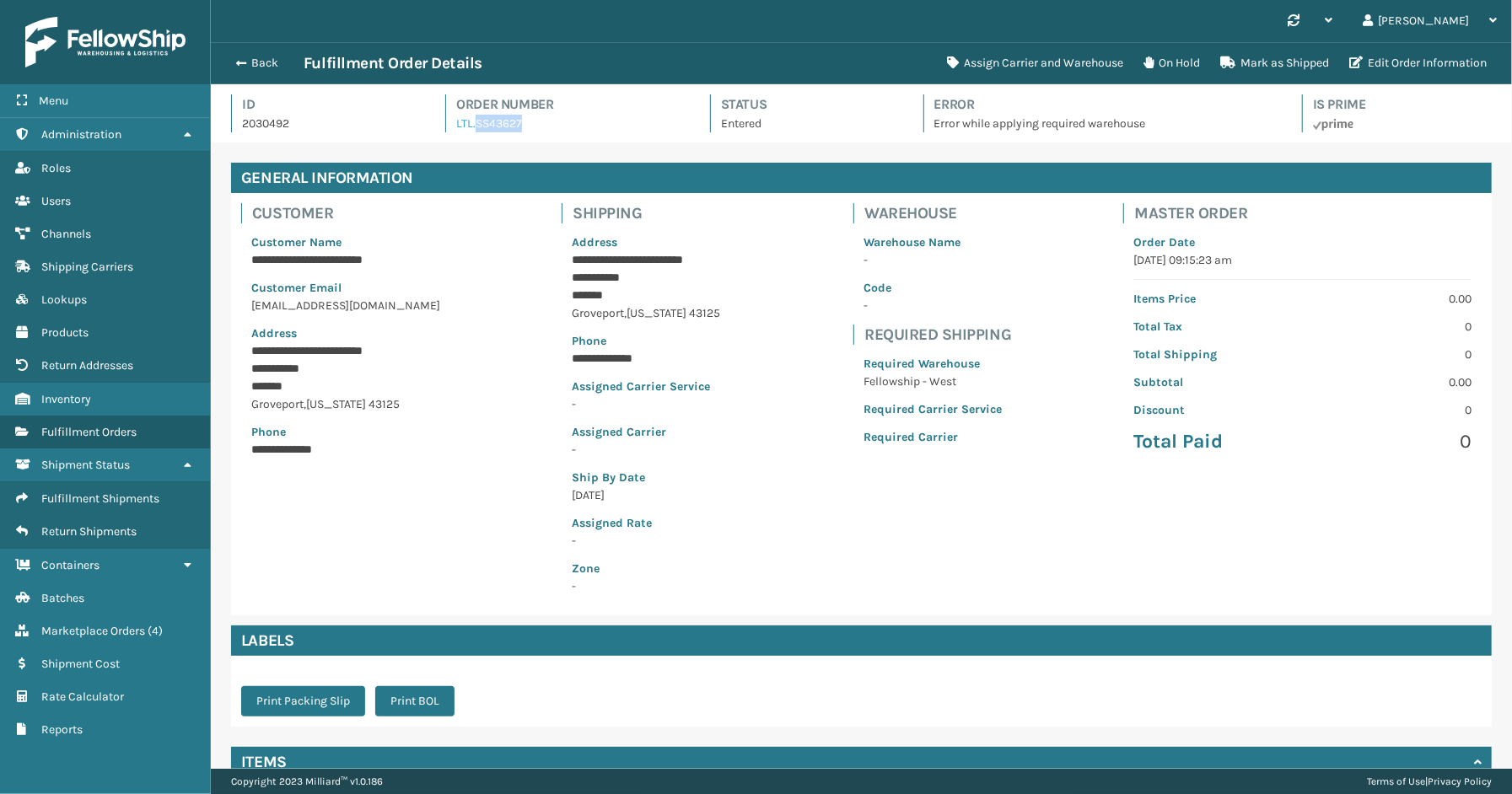
drag, startPoint x: 529, startPoint y: 122, endPoint x: 473, endPoint y: 125, distance: 56.1
click at [473, 125] on div "Order Number LTL.SS43627" at bounding box center [561, 113] width 234 height 38
copy link "SS43627"
click at [1015, 66] on button "Assign Carrier and Warehouse" at bounding box center [1035, 63] width 196 height 33
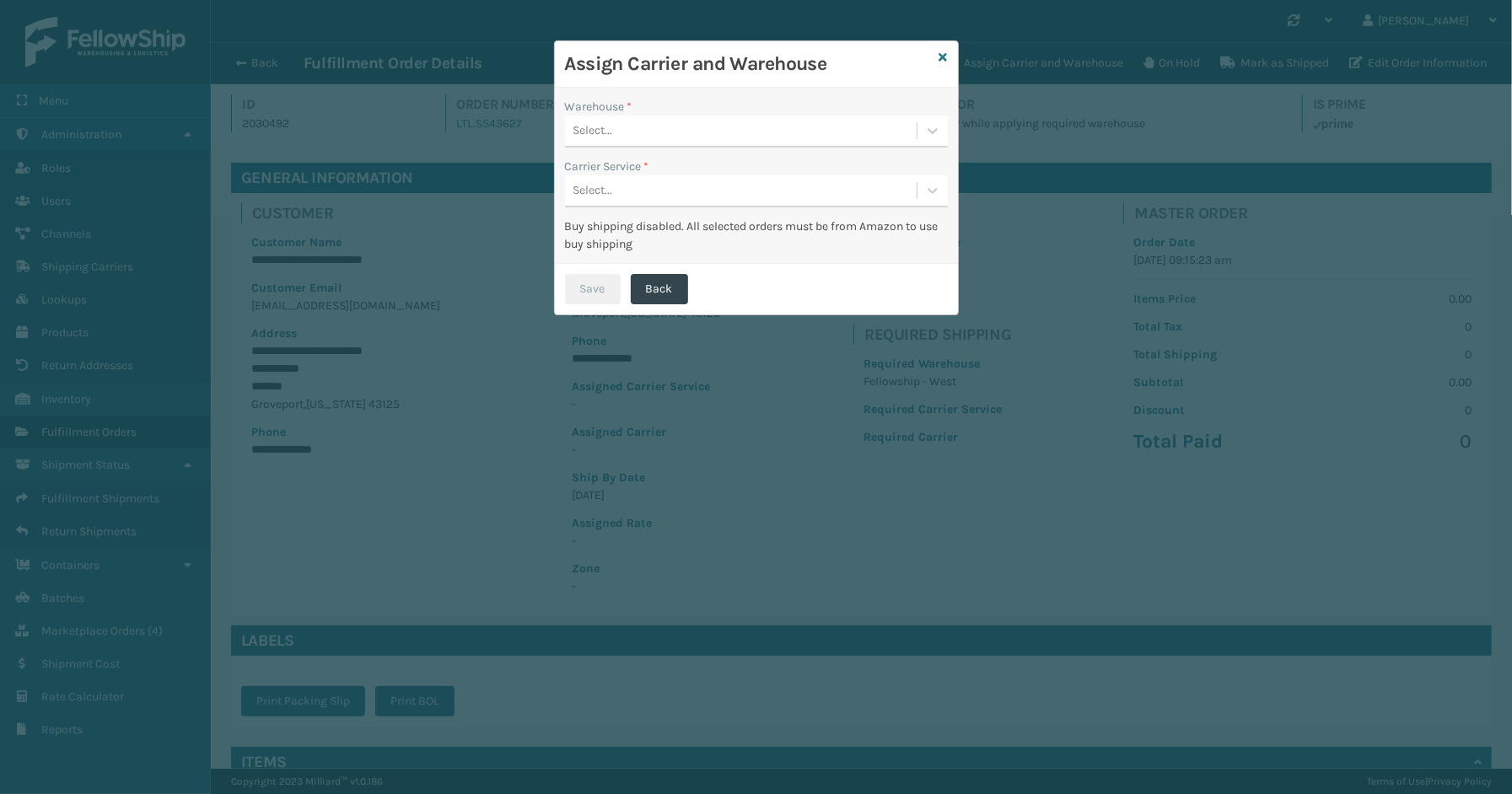
click at [754, 124] on div "Select..." at bounding box center [741, 131] width 351 height 28
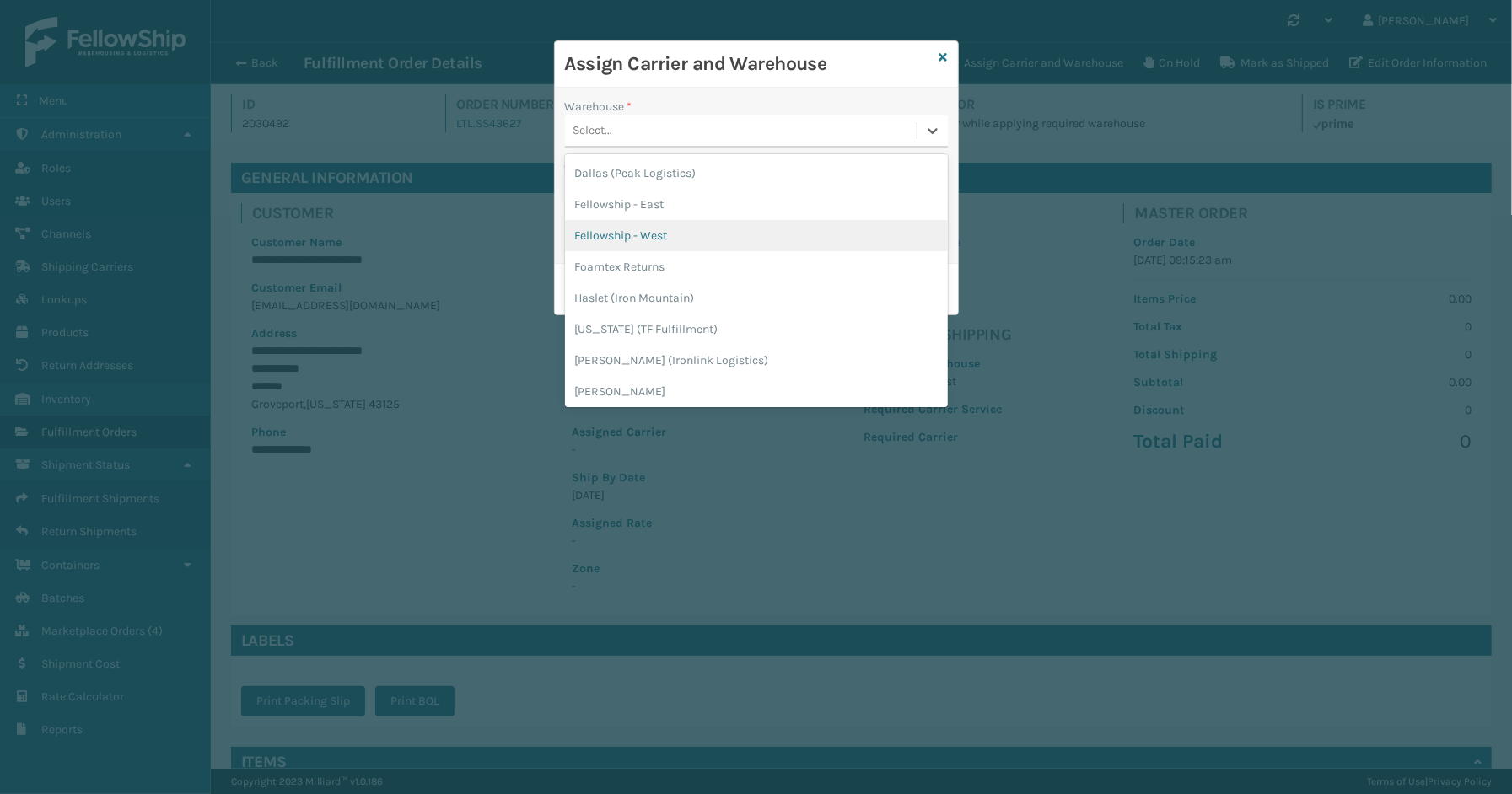
click at [664, 234] on div "Fellowship - West" at bounding box center [756, 236] width 383 height 31
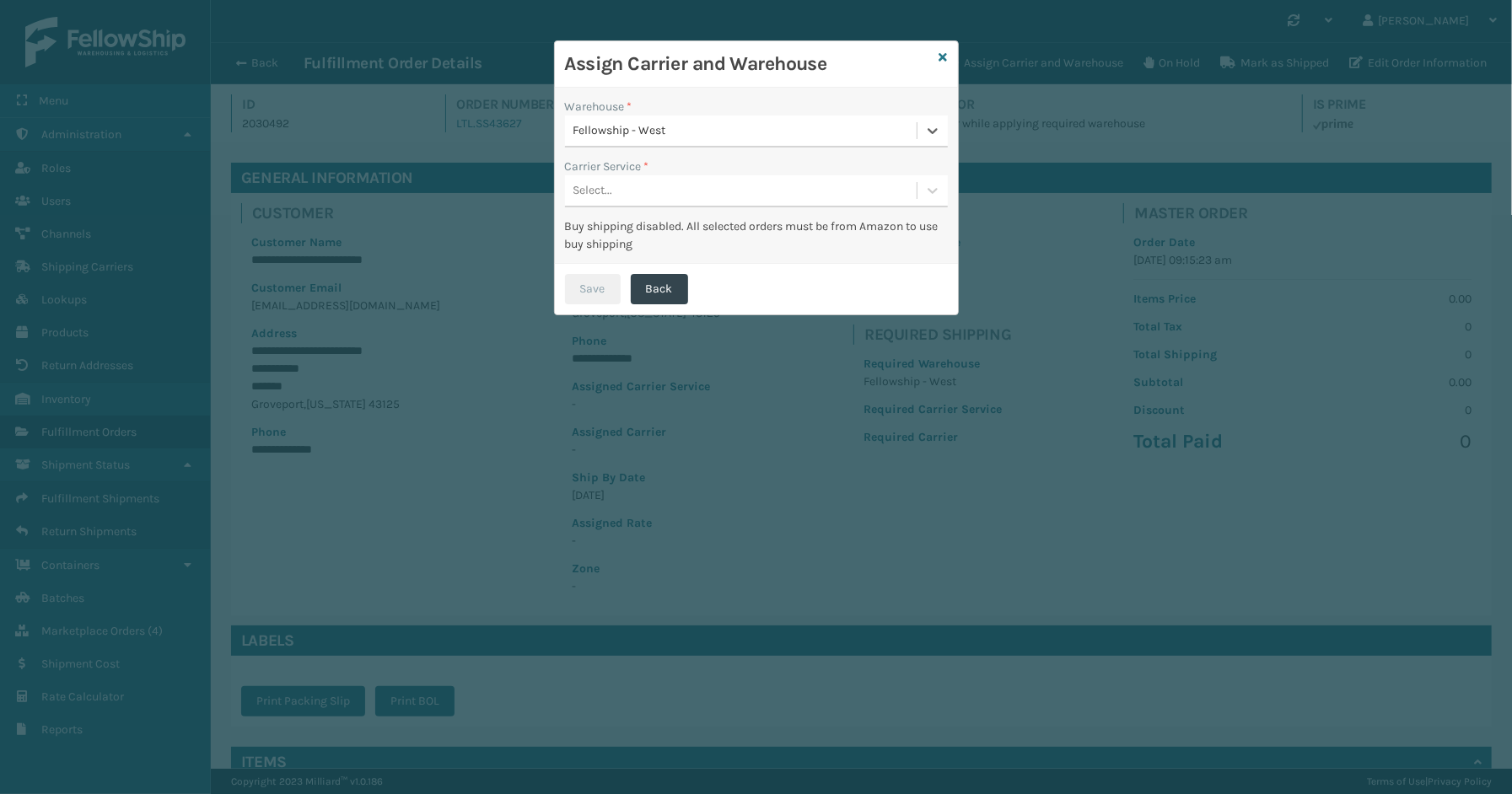
click at [645, 179] on div "Select..." at bounding box center [741, 190] width 351 height 28
click at [605, 230] on div "LTL" at bounding box center [756, 233] width 383 height 31
click at [585, 276] on button "Save" at bounding box center [593, 288] width 55 height 31
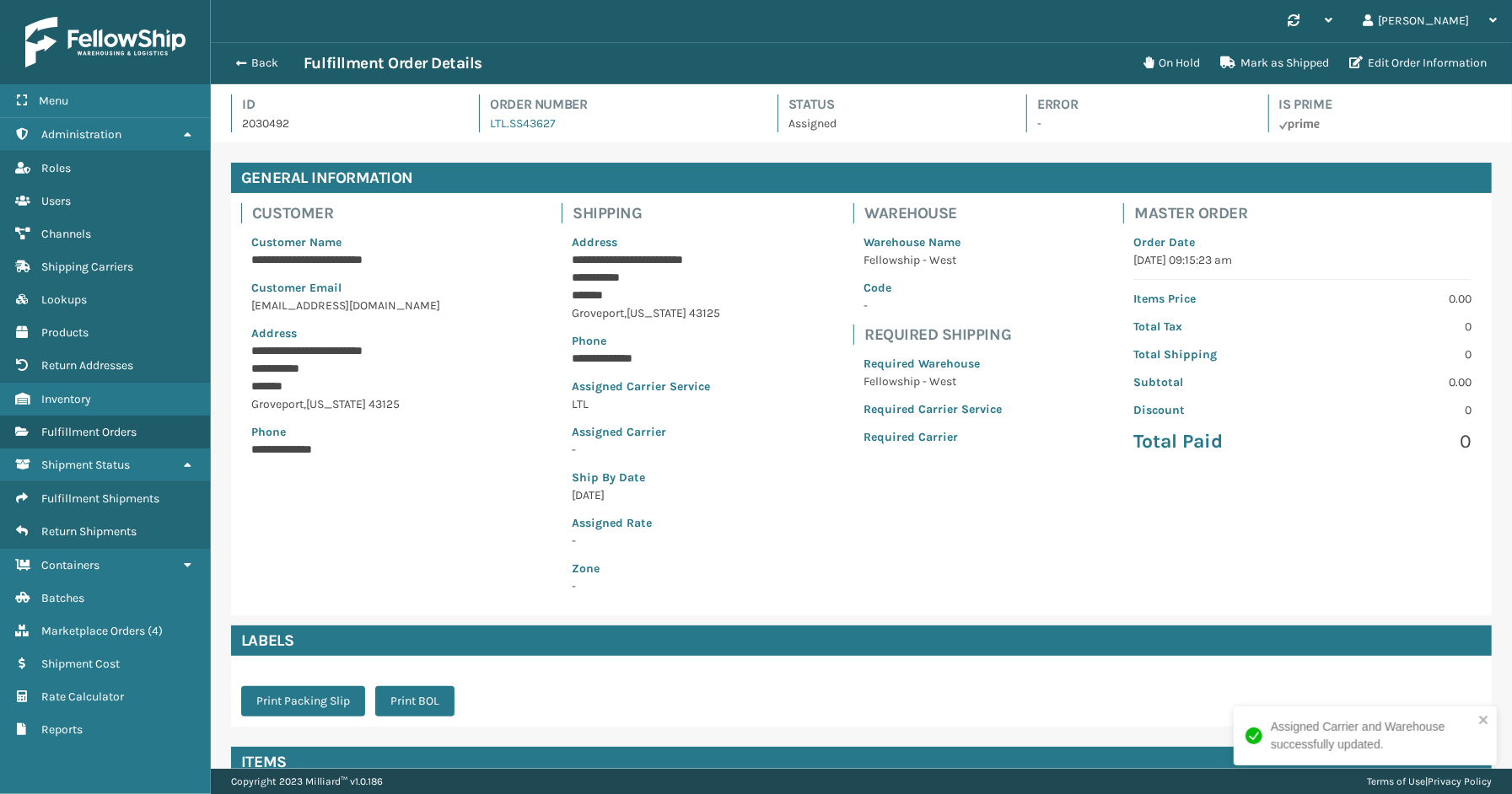
scroll to position [40, 1301]
click at [264, 61] on button "Back" at bounding box center [264, 63] width 78 height 15
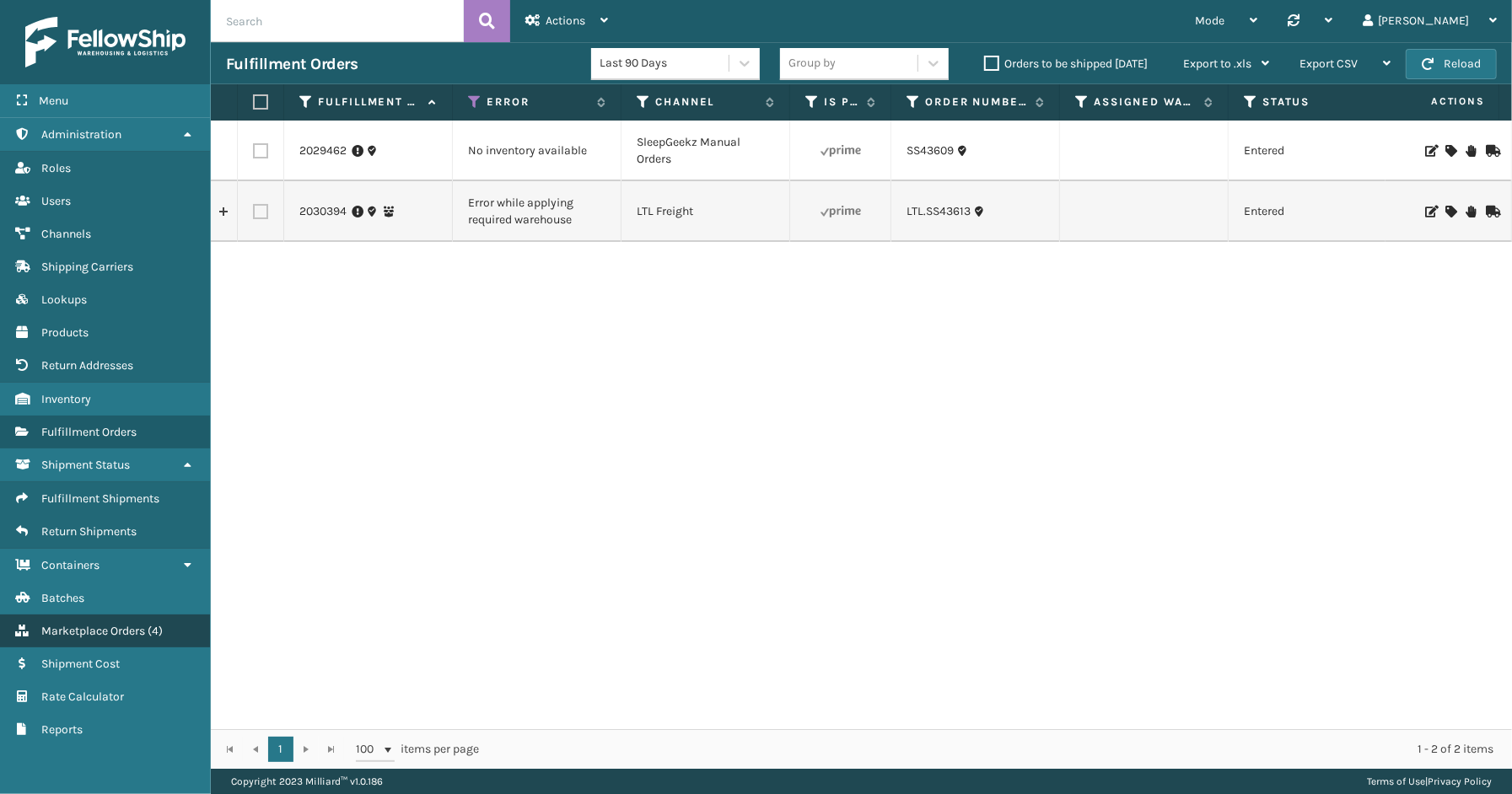
click at [69, 629] on link "Marketplace Orders ( 4 )" at bounding box center [104, 631] width 210 height 33
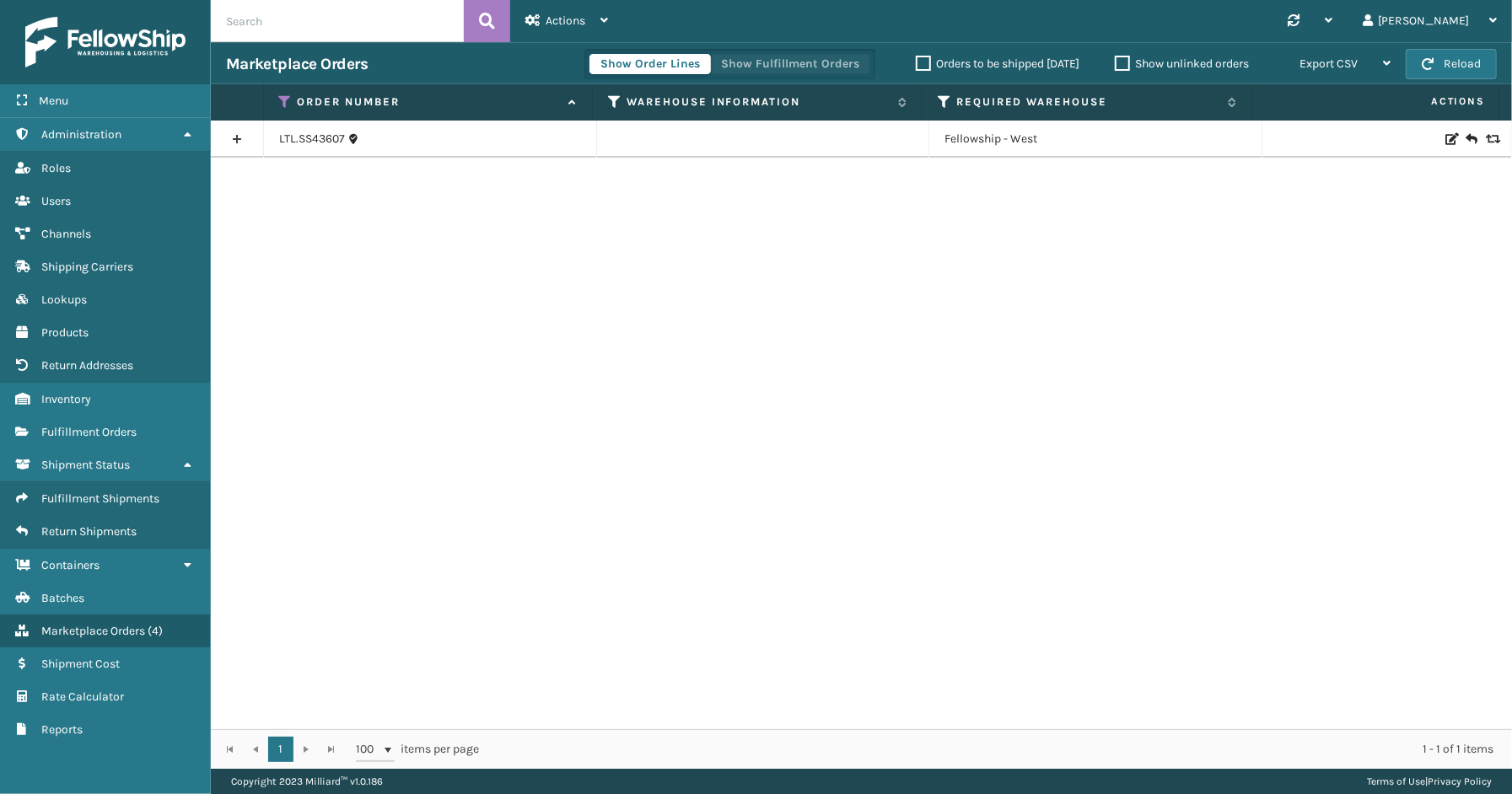
click at [743, 67] on button "Show Fulfillment Orders" at bounding box center [790, 64] width 160 height 20
click at [287, 94] on icon at bounding box center [286, 102] width 14 height 15
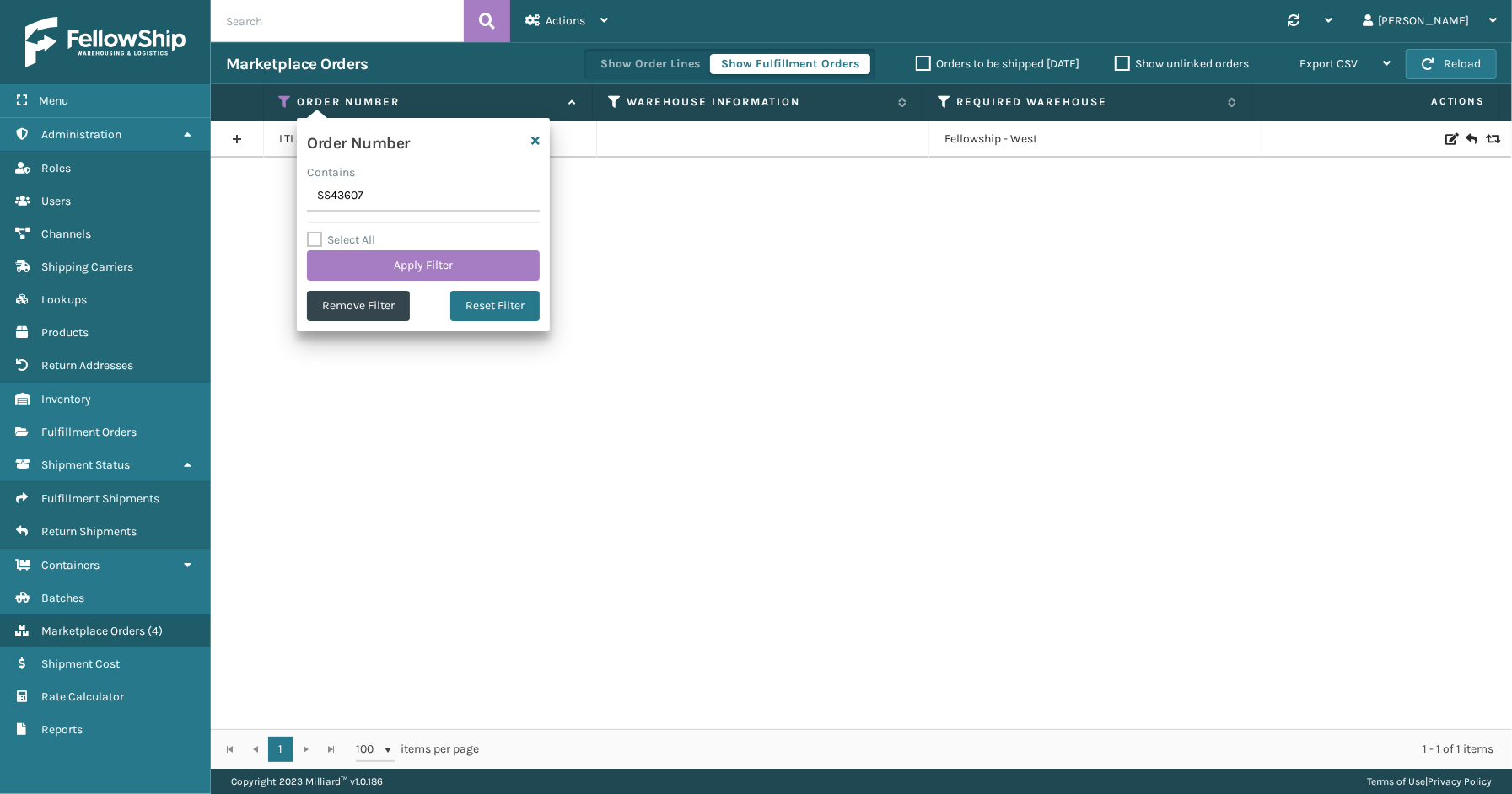
drag, startPoint x: 407, startPoint y: 198, endPoint x: 263, endPoint y: 199, distance: 144.0
click at [263, 199] on section "Marketplace Orders Show Order Lines Show Fulfillment Orders Orders to be shippe…" at bounding box center [861, 406] width 1301 height 727
type input "SG12308"
click at [402, 266] on button "Apply Filter" at bounding box center [424, 265] width 233 height 31
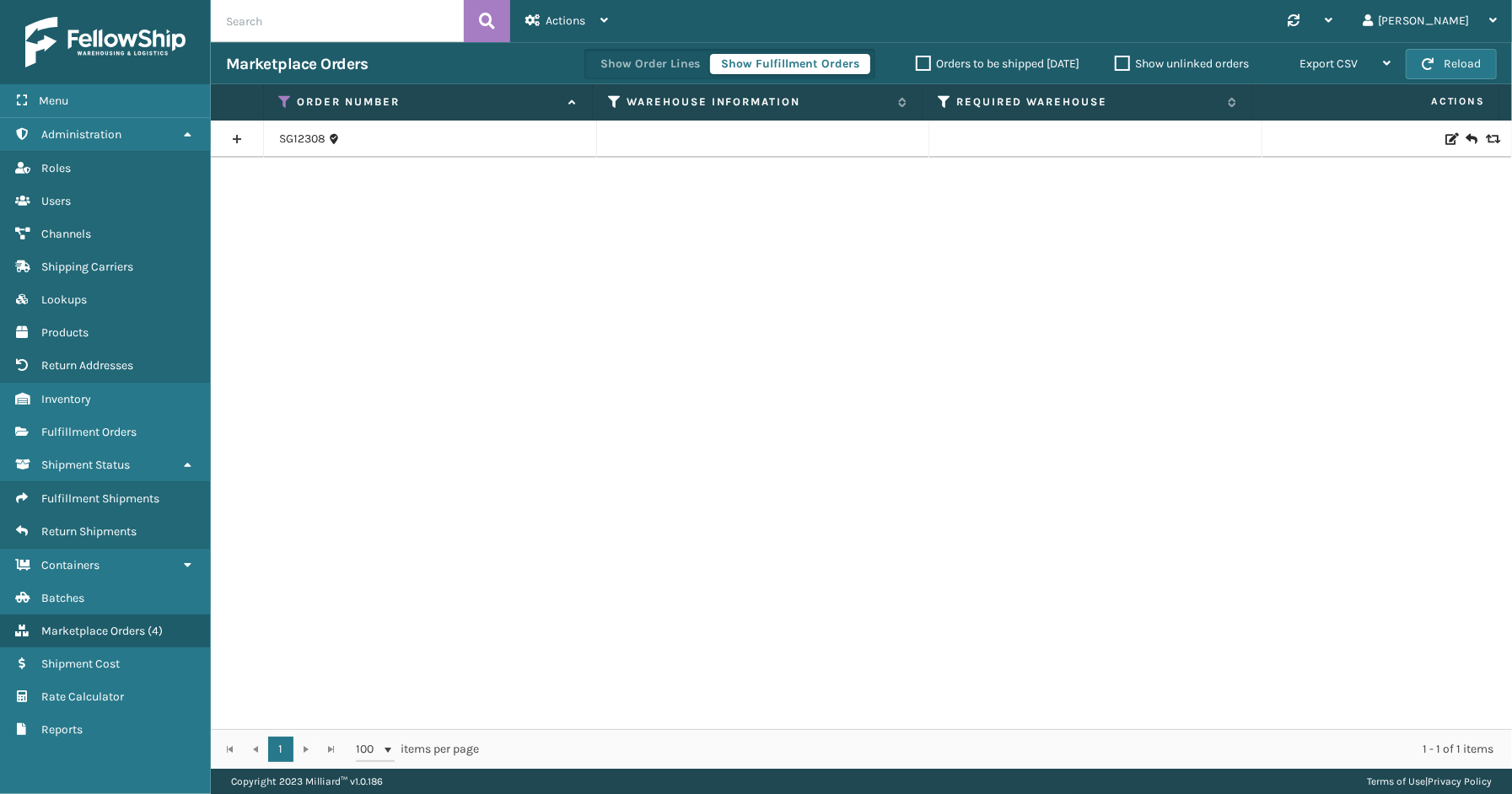
click at [229, 139] on link at bounding box center [237, 139] width 53 height 27
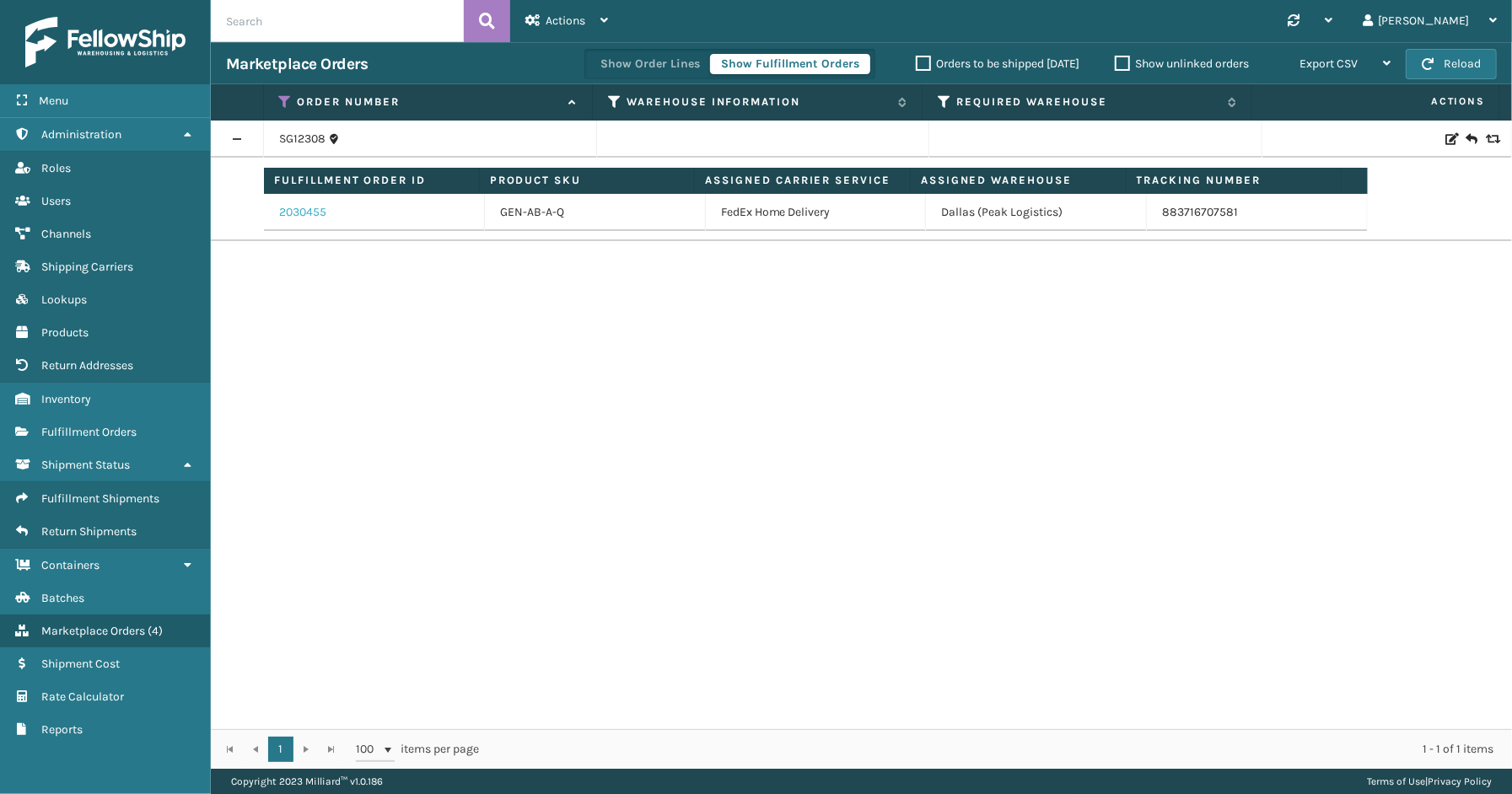
click at [308, 211] on link "2030455" at bounding box center [302, 213] width 47 height 17
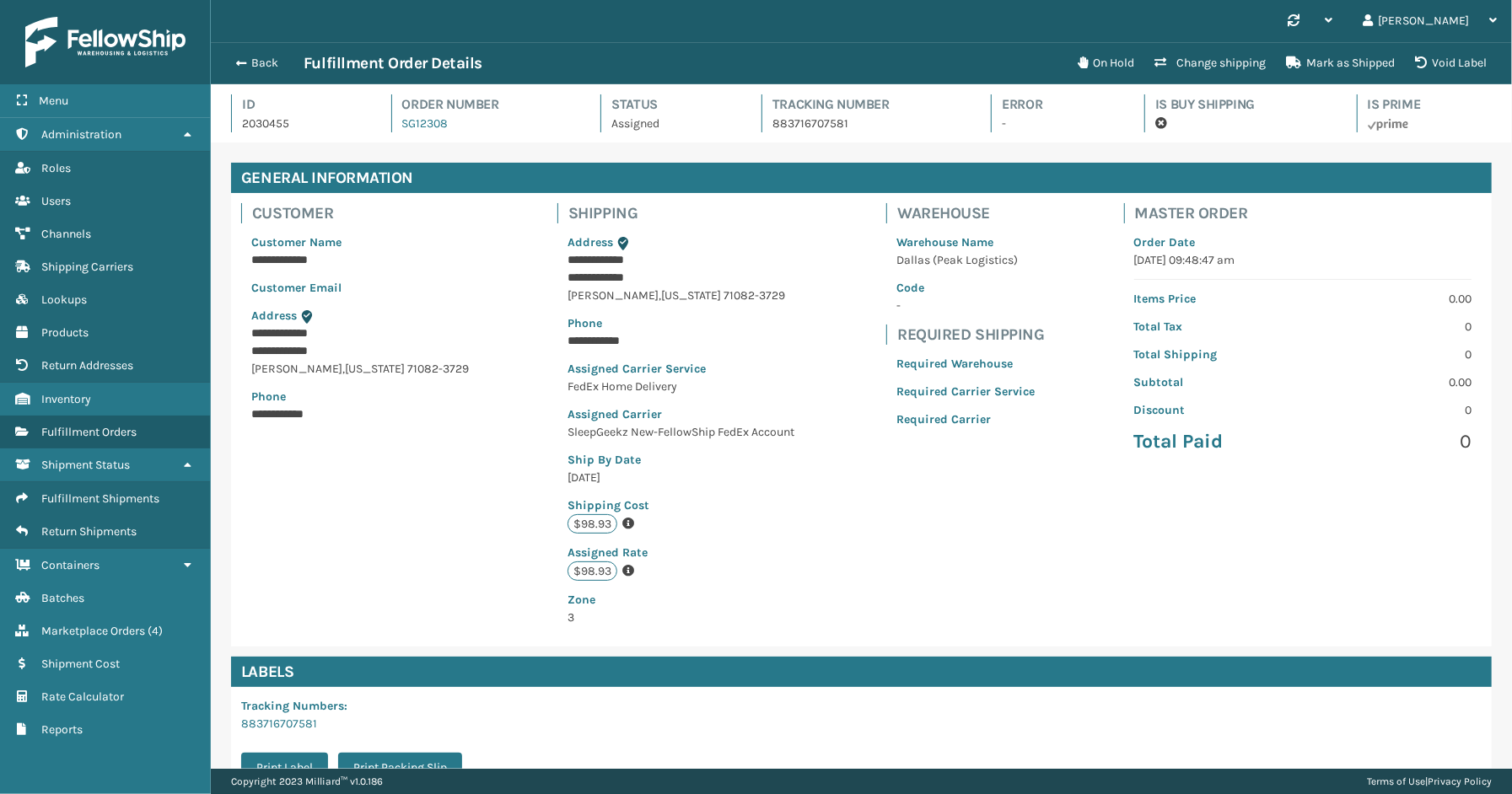
scroll to position [40, 1301]
click at [1439, 55] on button "Void Label" at bounding box center [1450, 63] width 92 height 33
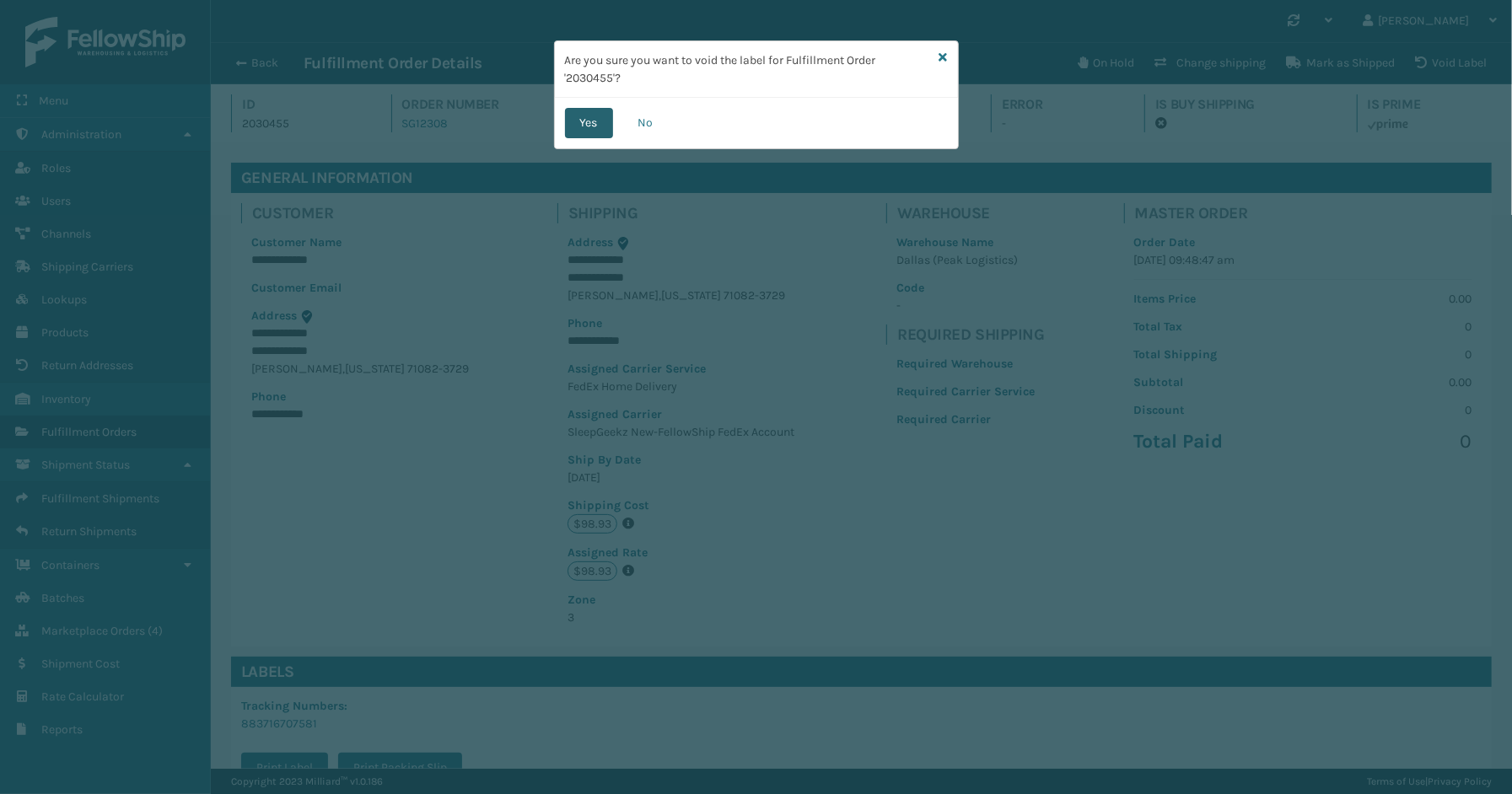
click at [607, 130] on button "Yes" at bounding box center [589, 123] width 48 height 31
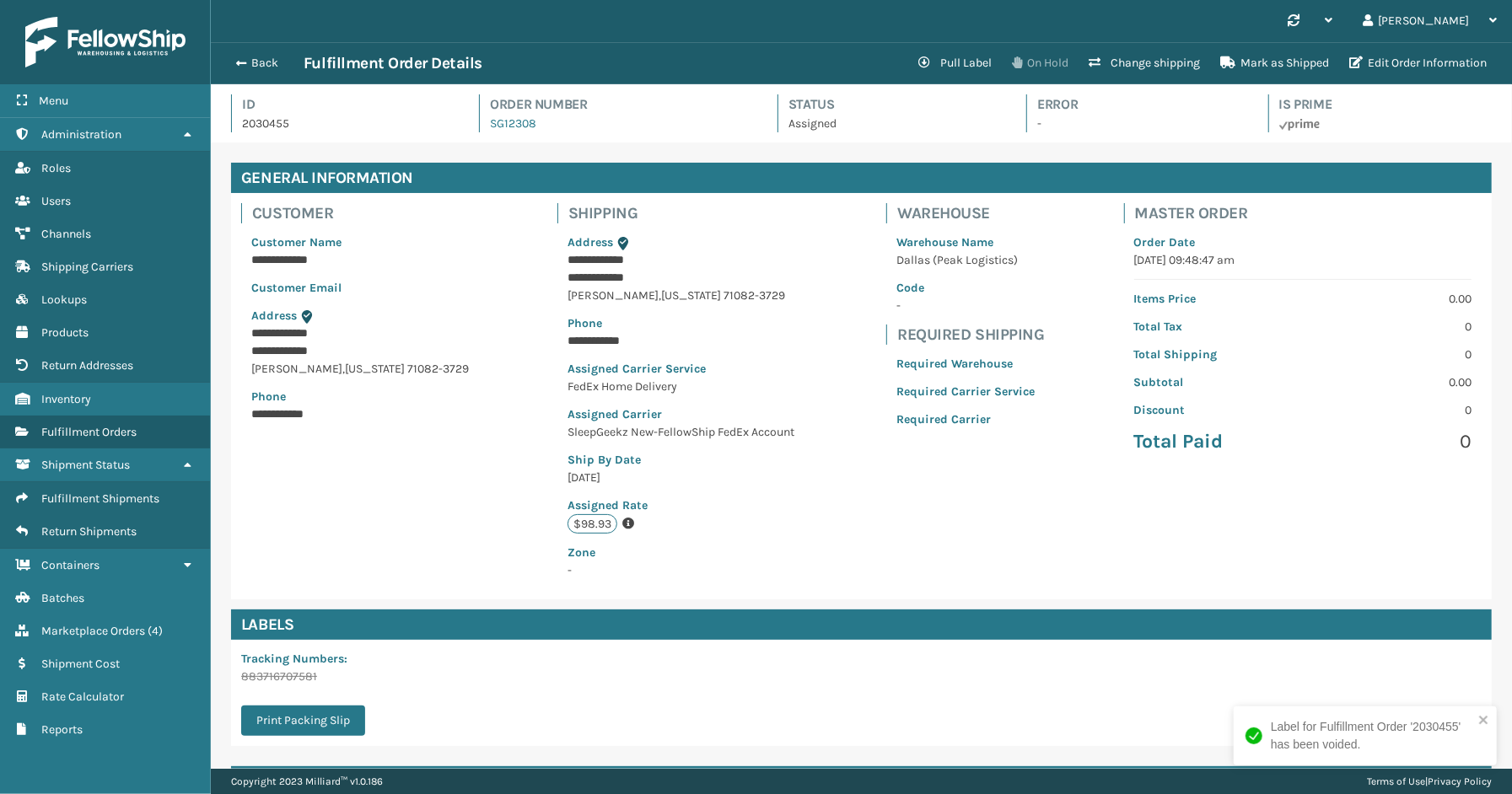
click at [1043, 56] on button "On Hold" at bounding box center [1039, 63] width 77 height 33
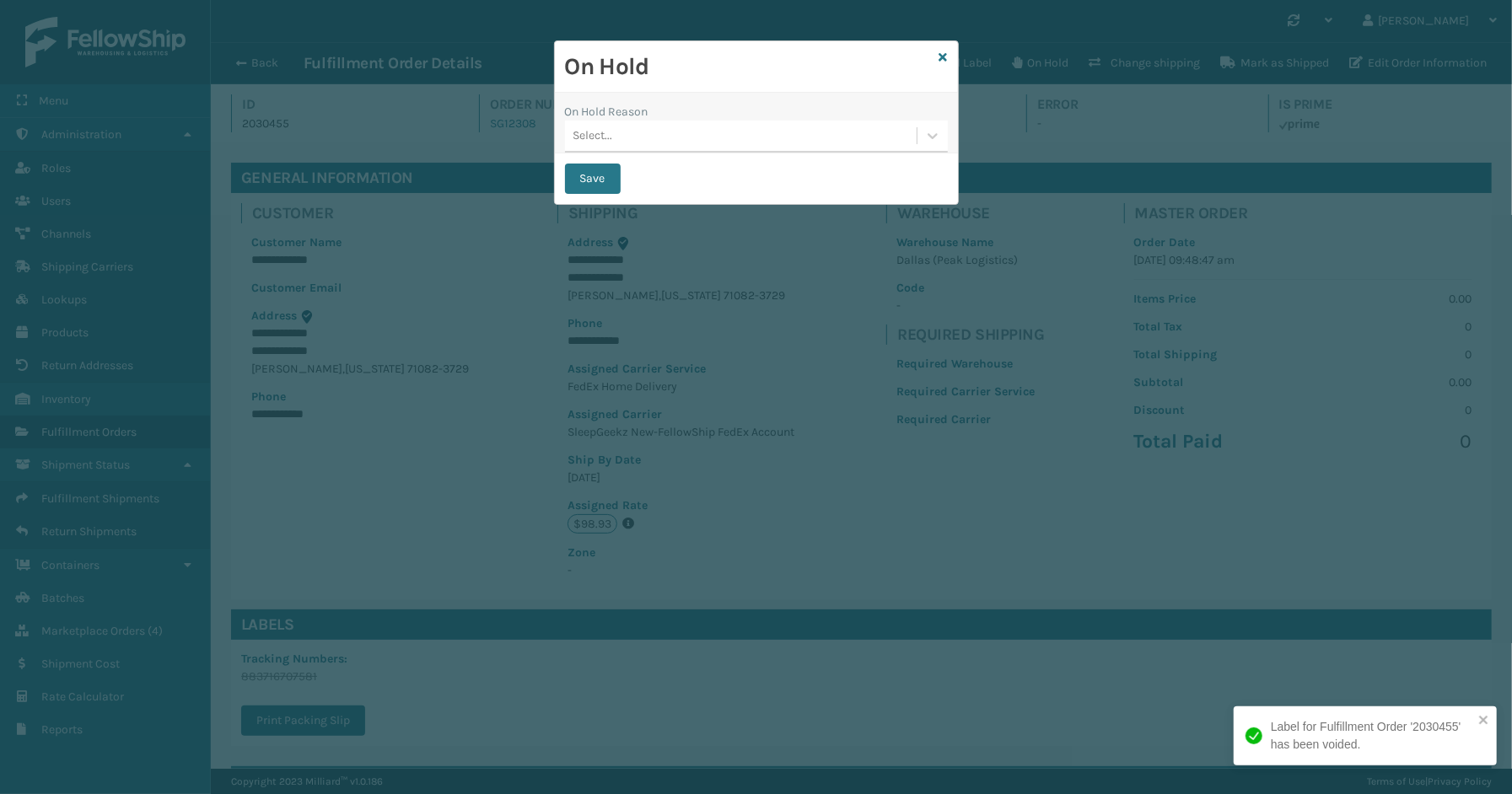
click at [674, 122] on div "Select..." at bounding box center [741, 136] width 351 height 28
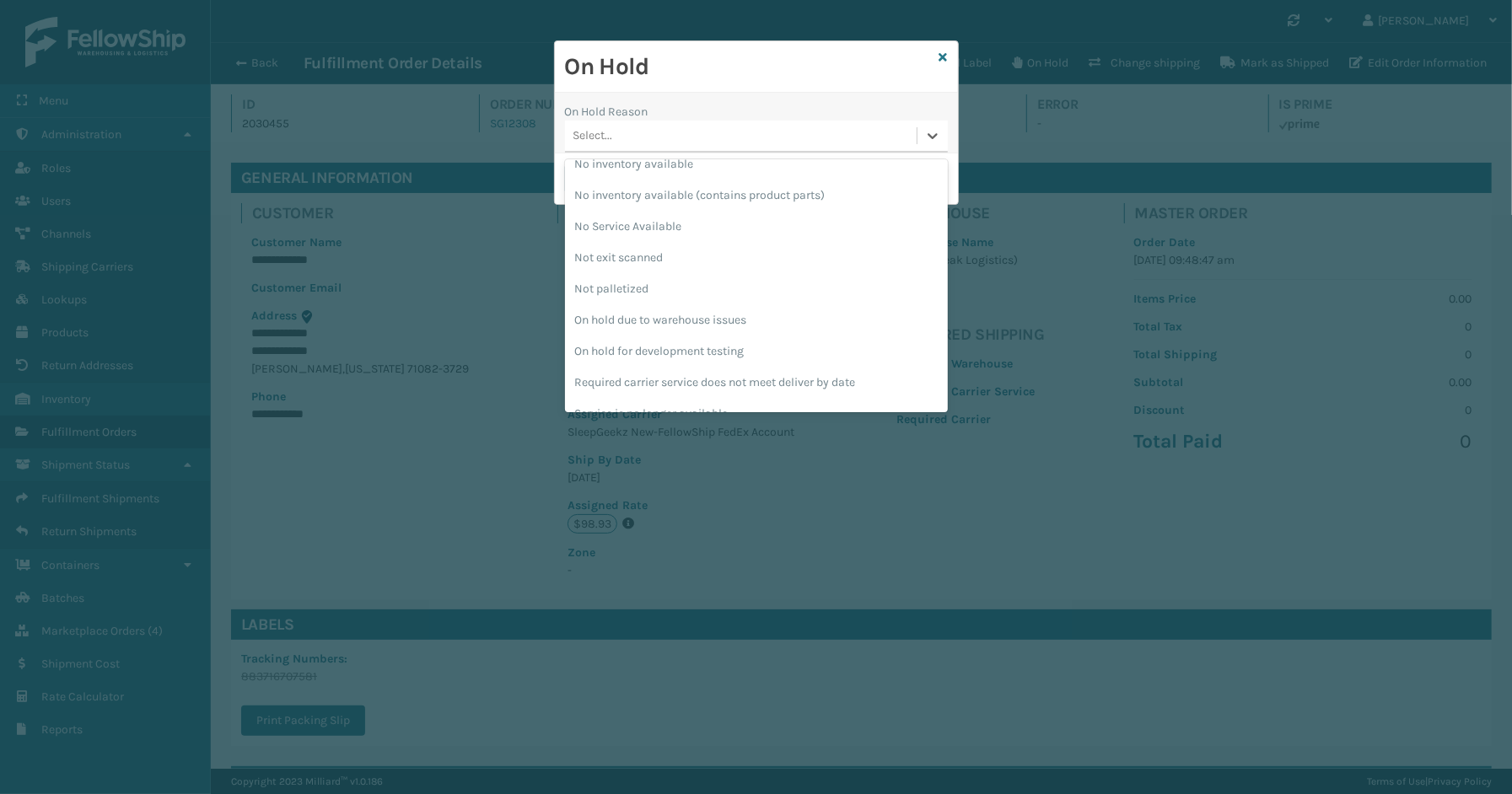
scroll to position [470, 0]
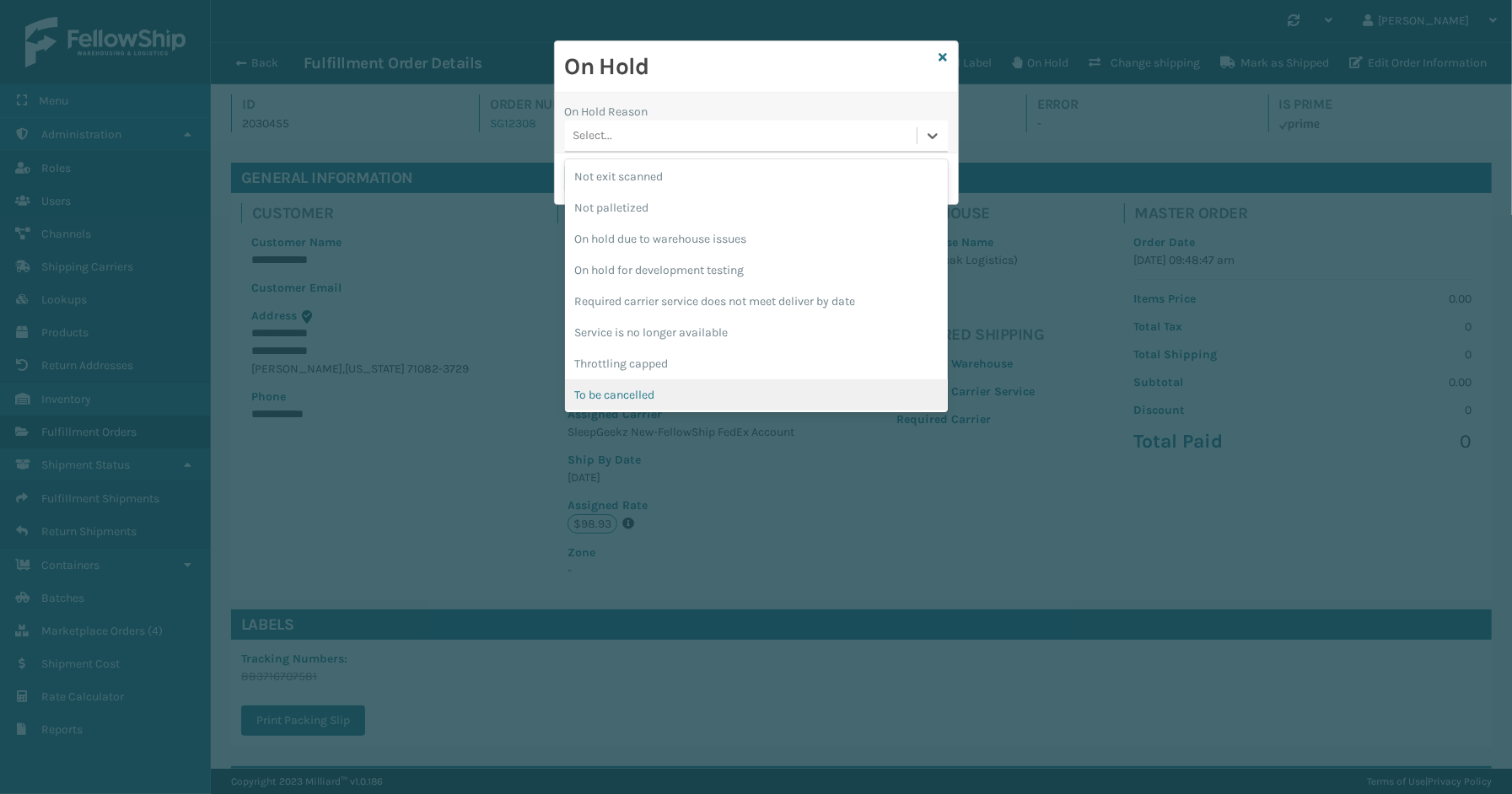
click at [633, 402] on div "To be cancelled" at bounding box center [756, 395] width 383 height 31
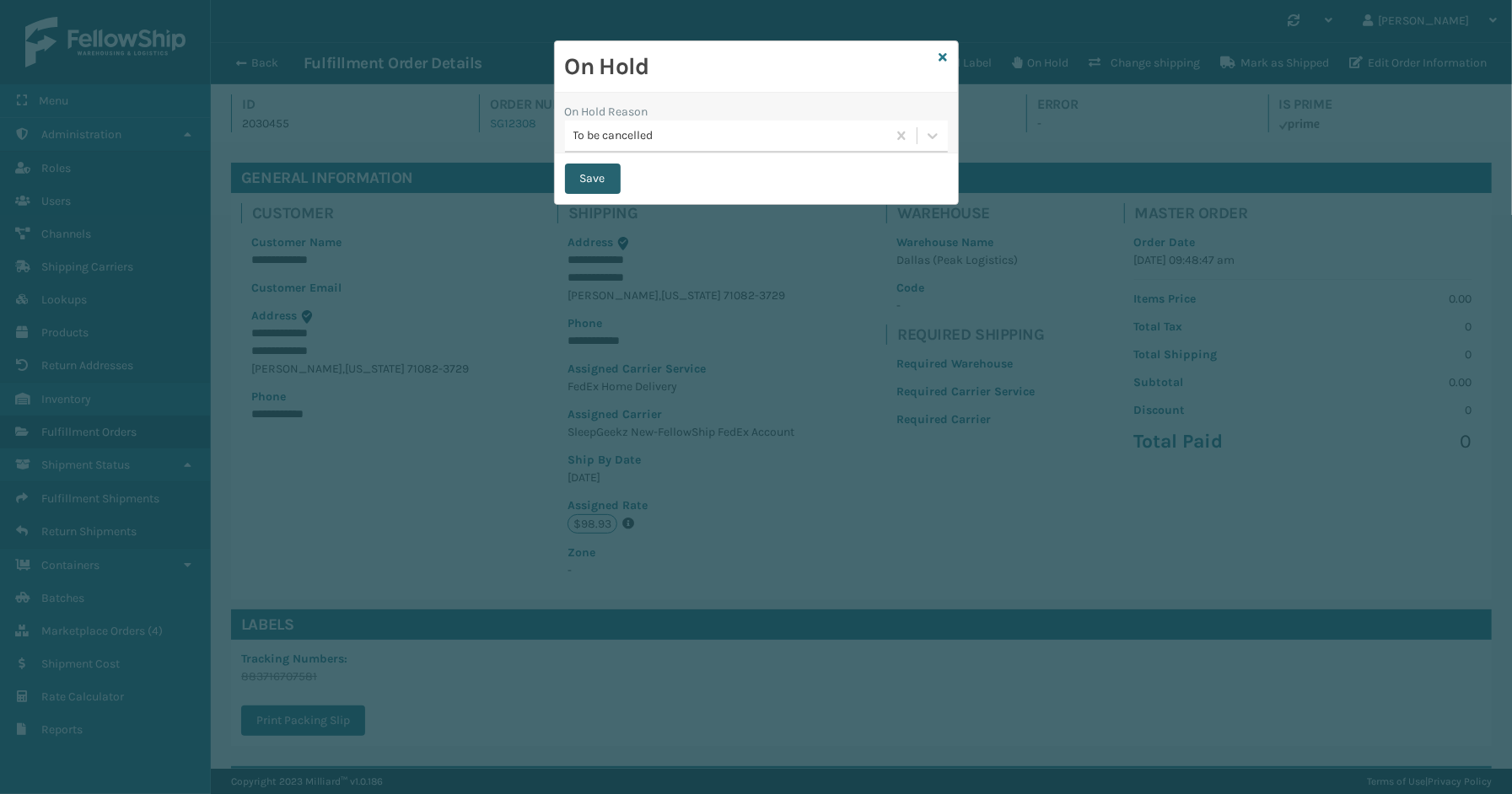
click at [610, 181] on button "Save" at bounding box center [593, 178] width 55 height 31
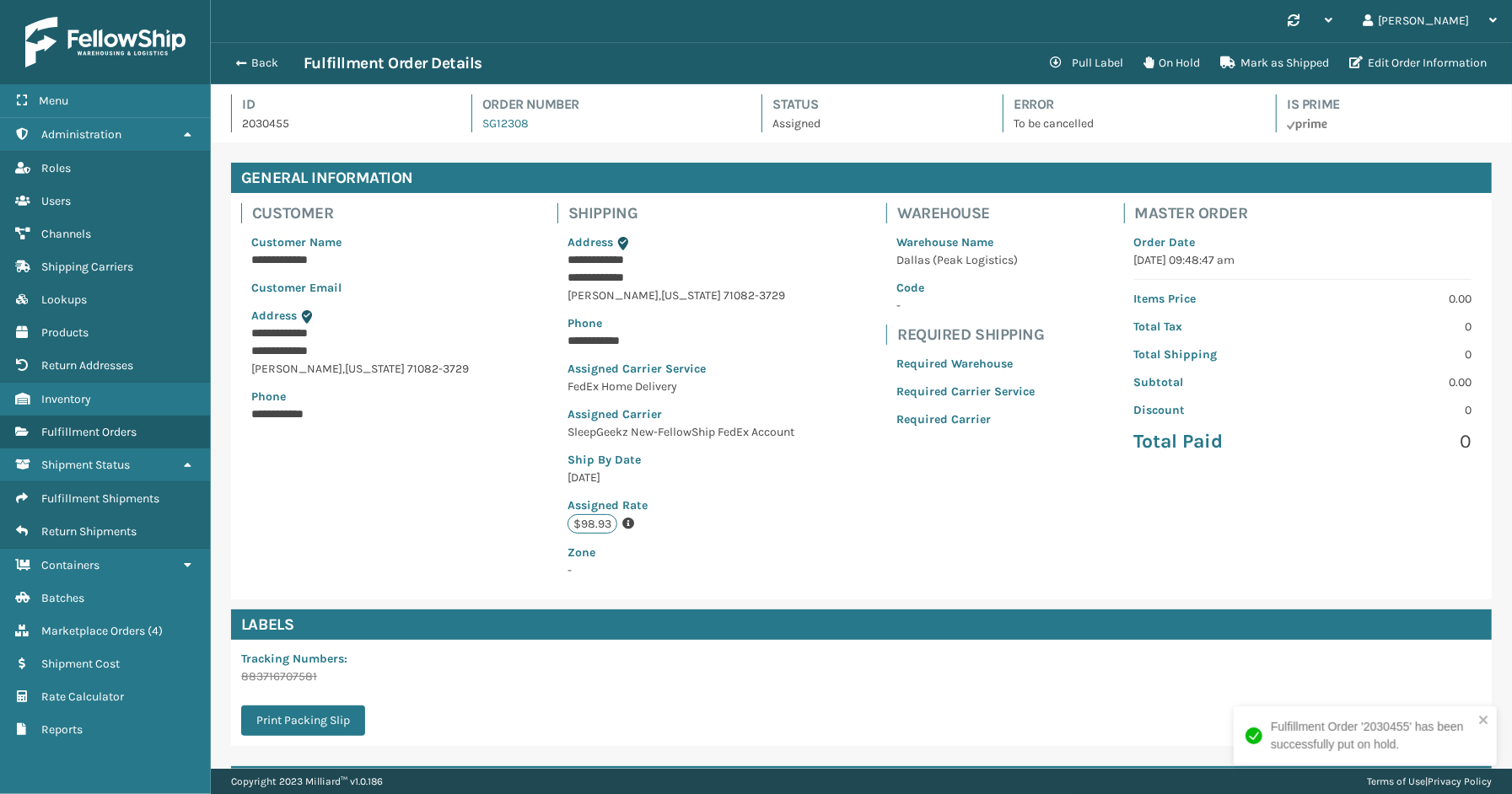
scroll to position [40, 1301]
click at [260, 62] on button "Back" at bounding box center [264, 63] width 78 height 15
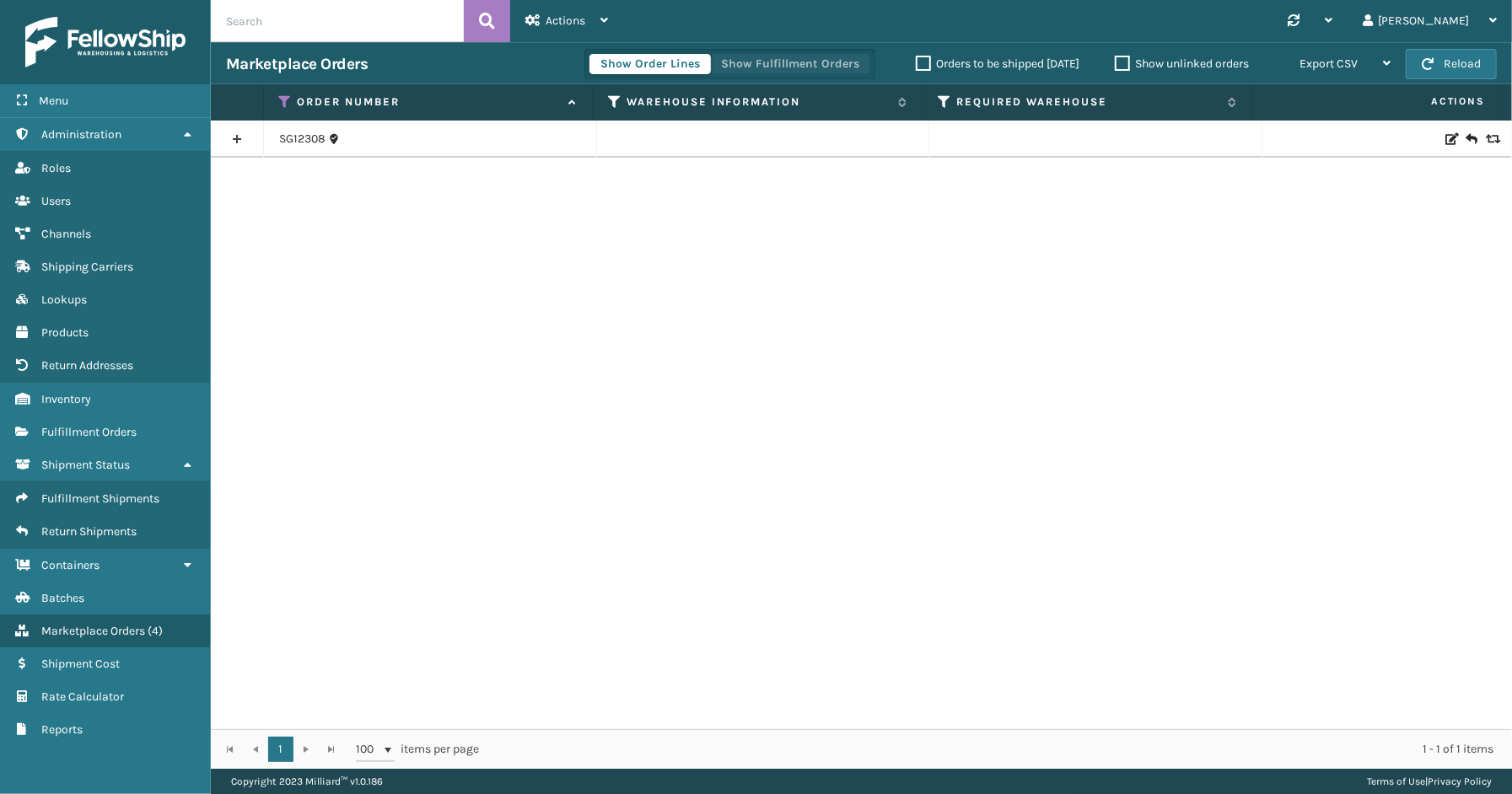
click at [789, 60] on button "Show Fulfillment Orders" at bounding box center [790, 64] width 160 height 20
click at [240, 139] on link at bounding box center [237, 139] width 53 height 27
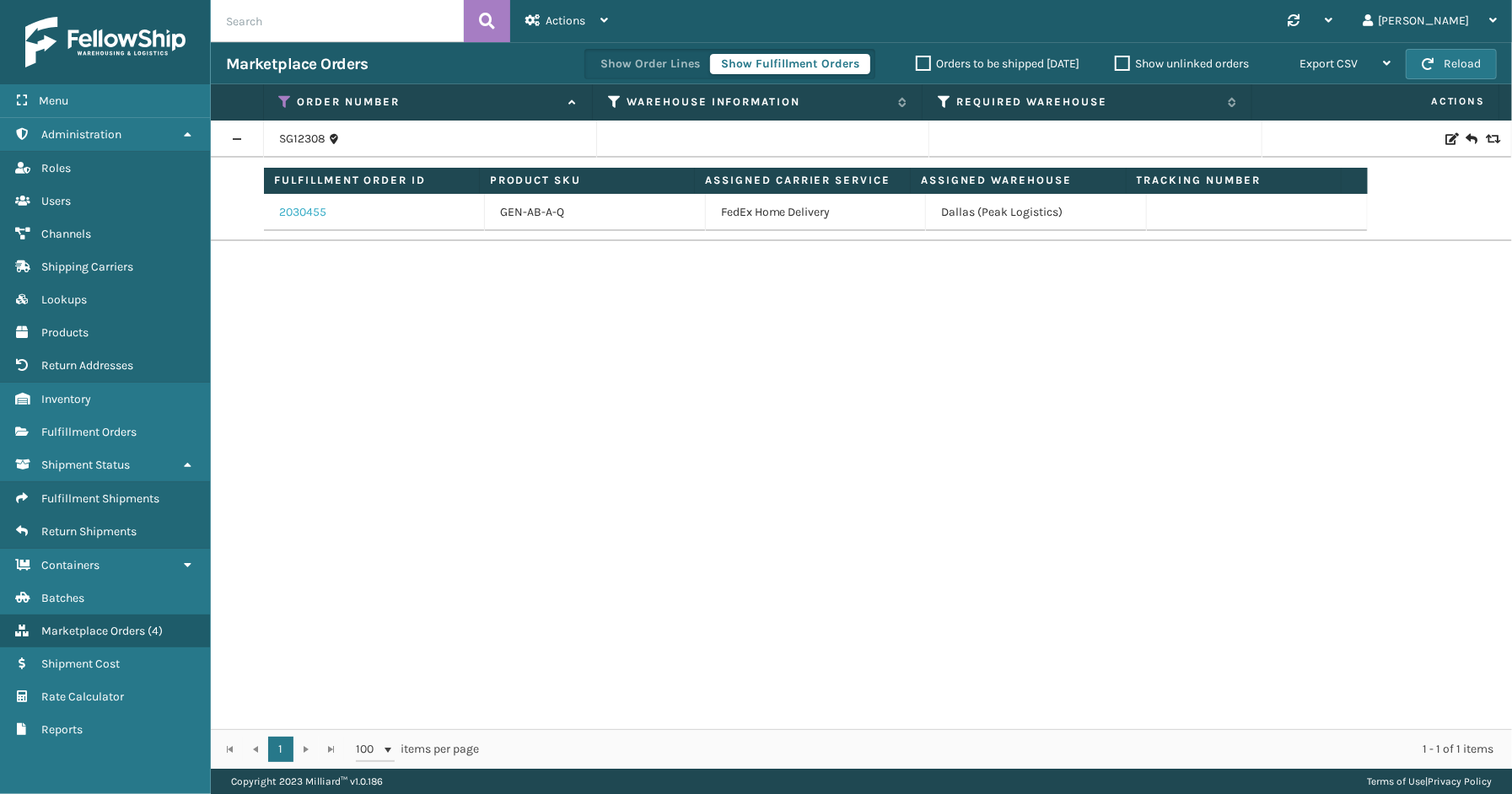
click at [298, 214] on link "2030455" at bounding box center [302, 213] width 47 height 17
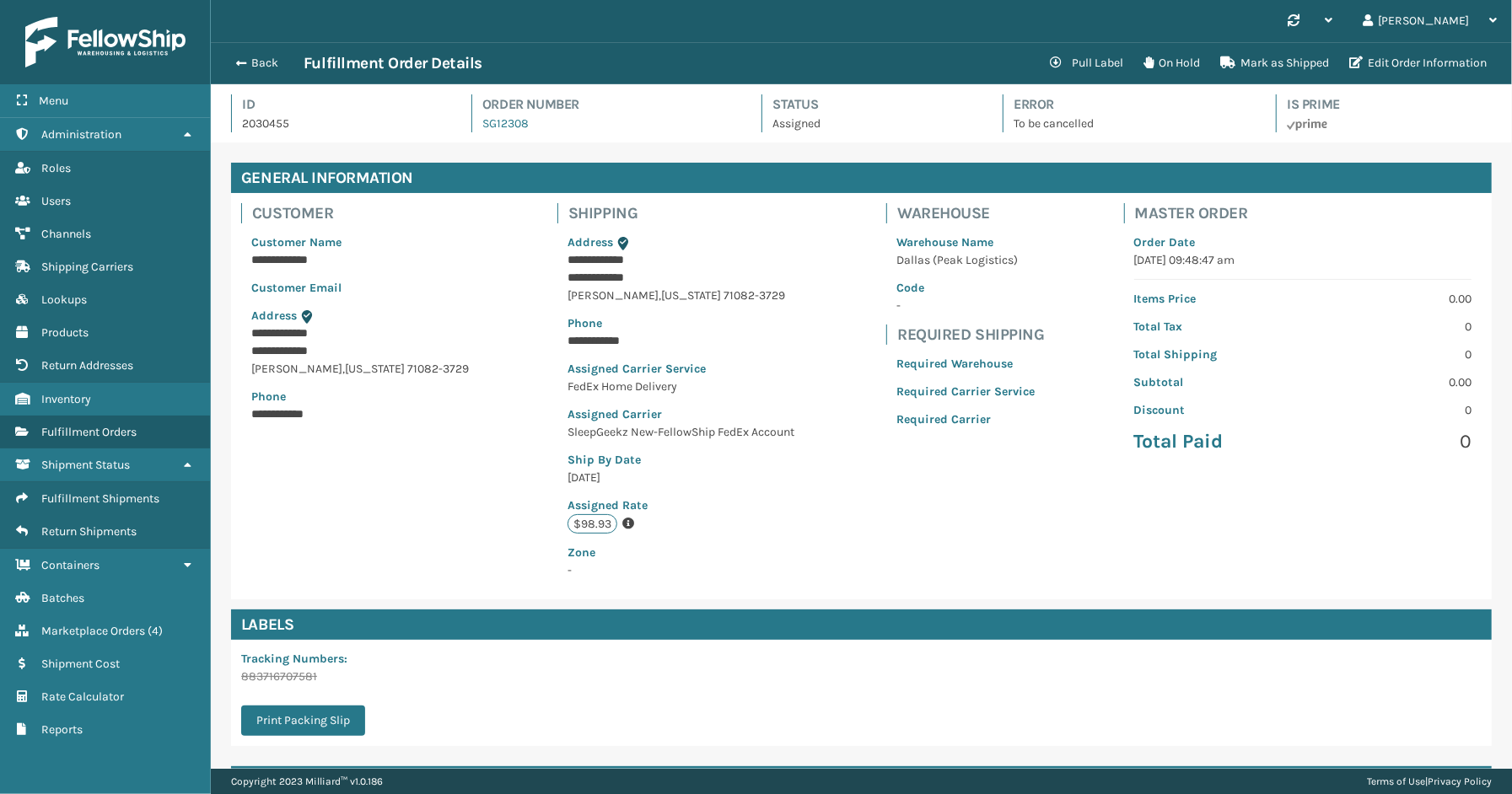
scroll to position [40, 1301]
click at [271, 64] on button "Back" at bounding box center [264, 63] width 78 height 15
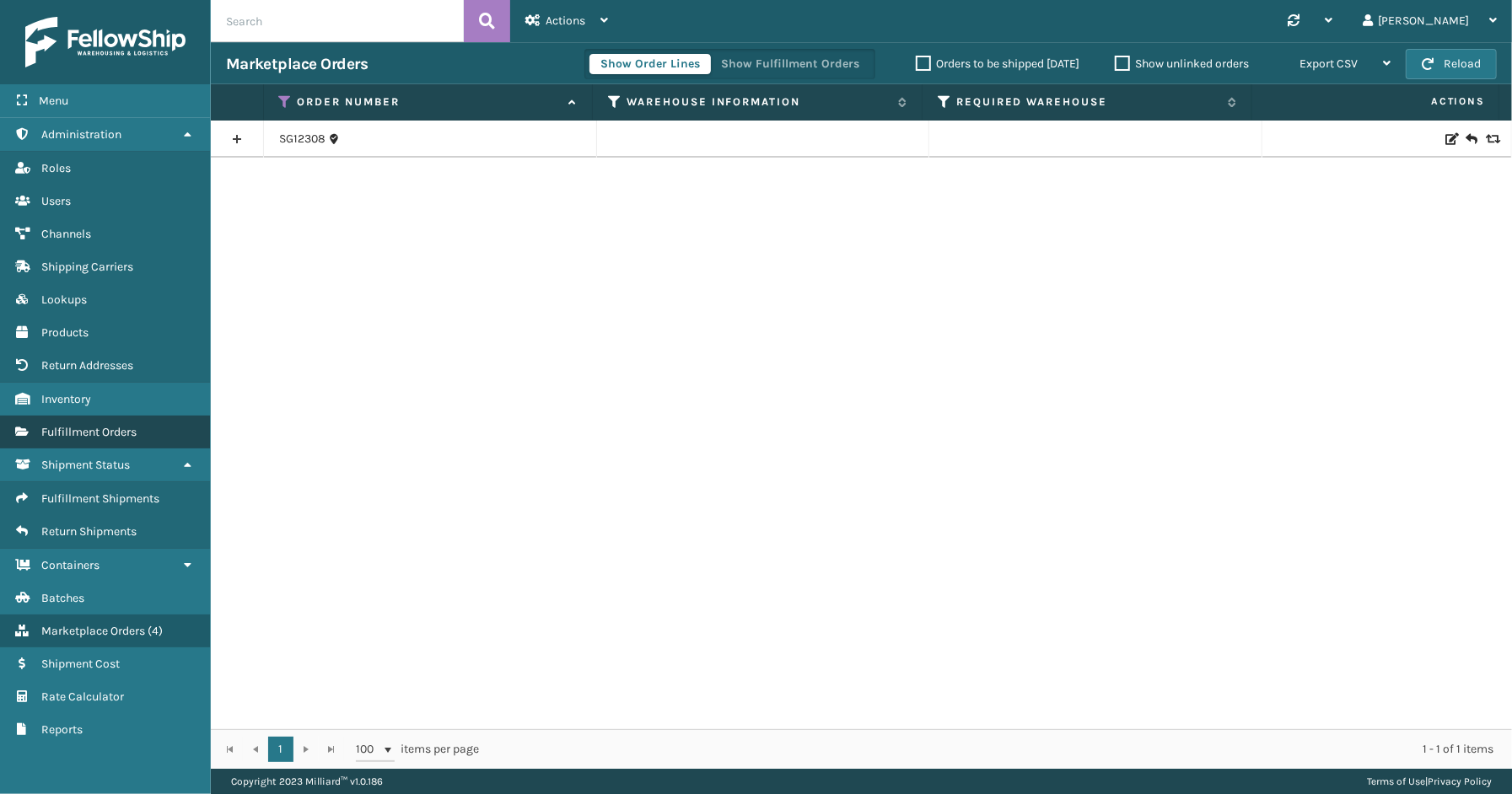
click at [102, 434] on link "Fulfillment Orders" at bounding box center [104, 432] width 210 height 33
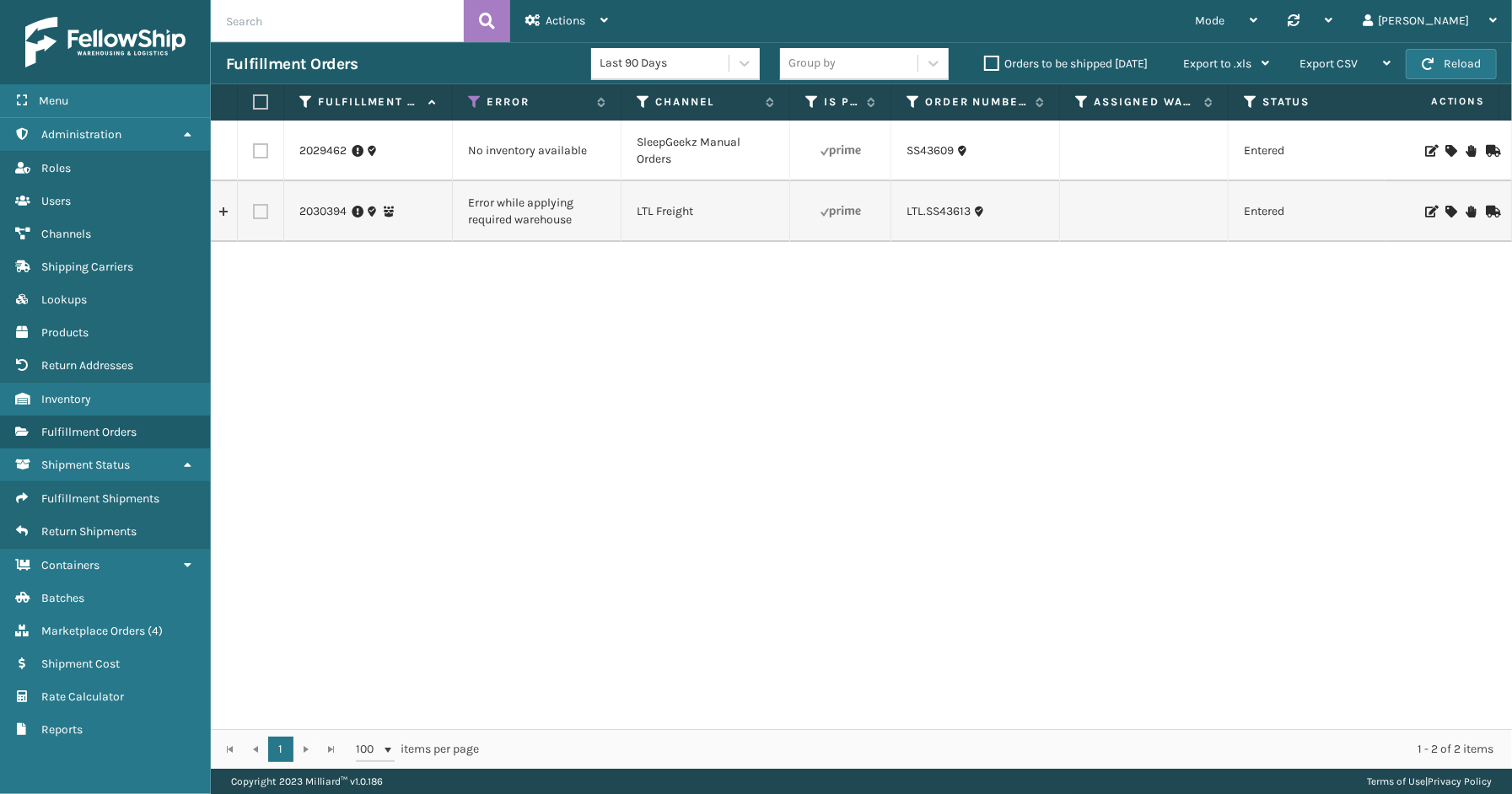
click at [428, 205] on div "2030394" at bounding box center [368, 212] width 138 height 17
click at [426, 147] on div "2029462" at bounding box center [368, 151] width 138 height 17
click at [329, 152] on link "2029462" at bounding box center [323, 151] width 47 height 17
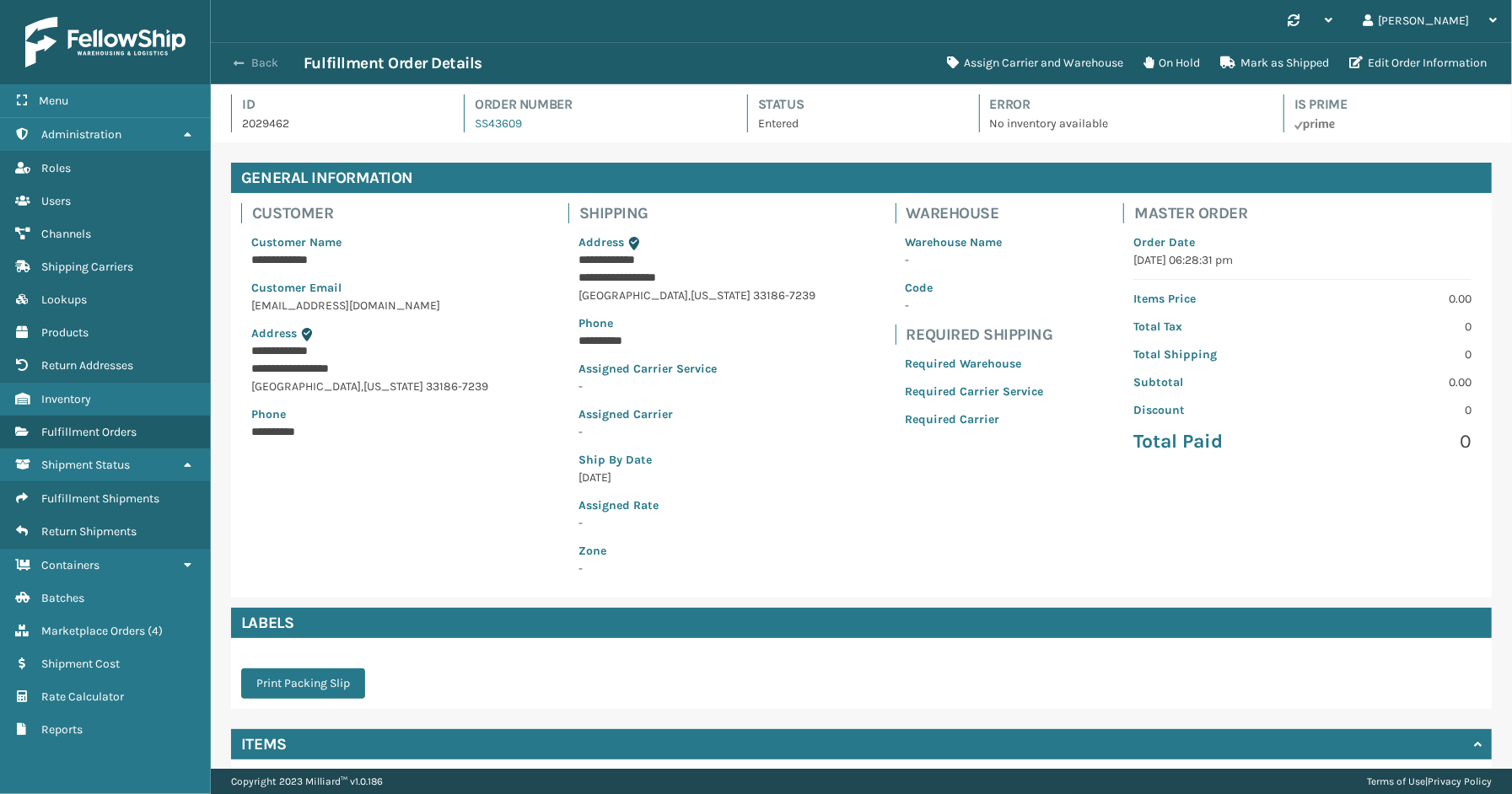
click at [256, 67] on button "Back" at bounding box center [264, 63] width 78 height 15
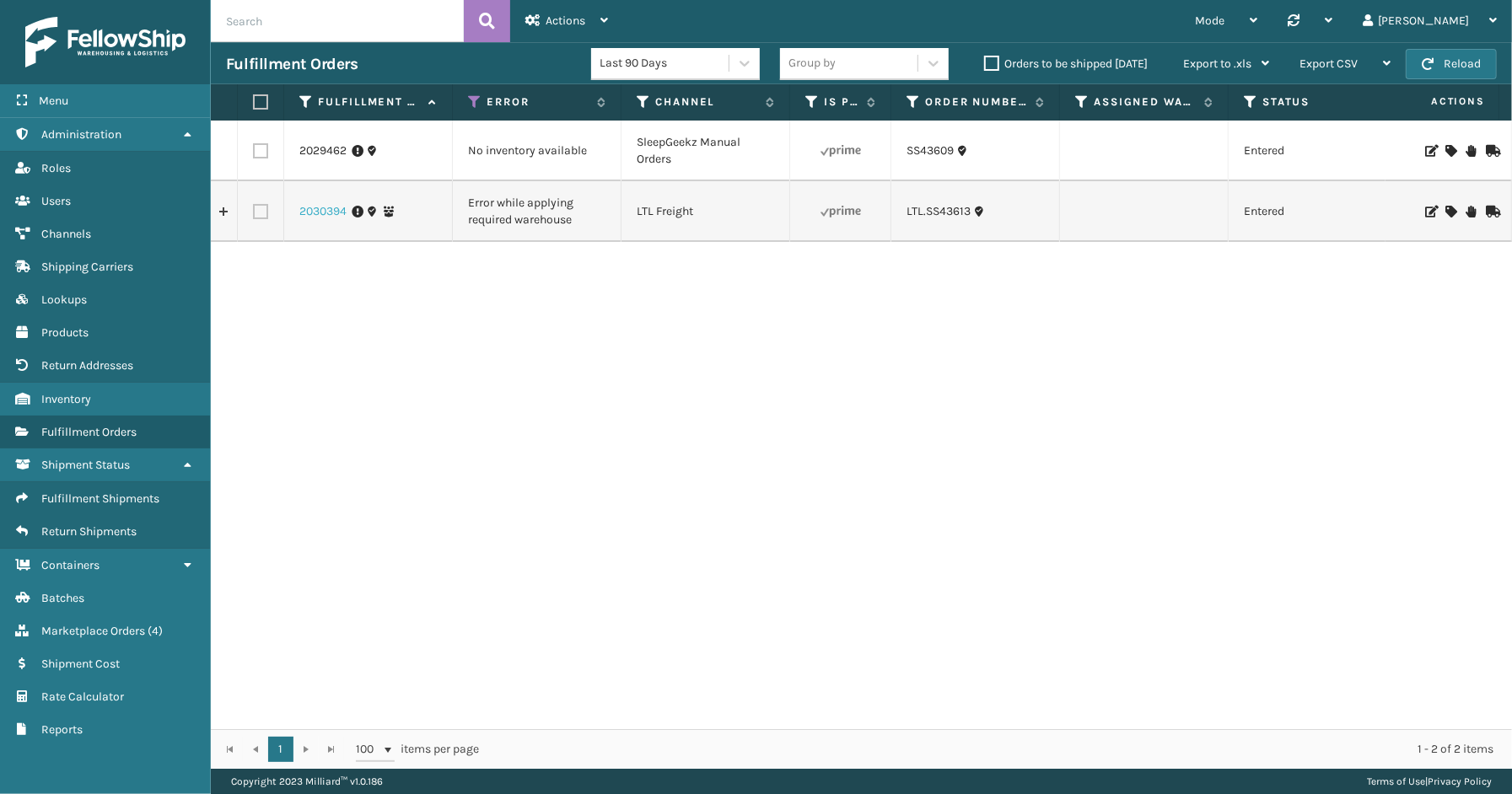
click at [300, 207] on link "2030394" at bounding box center [323, 212] width 47 height 17
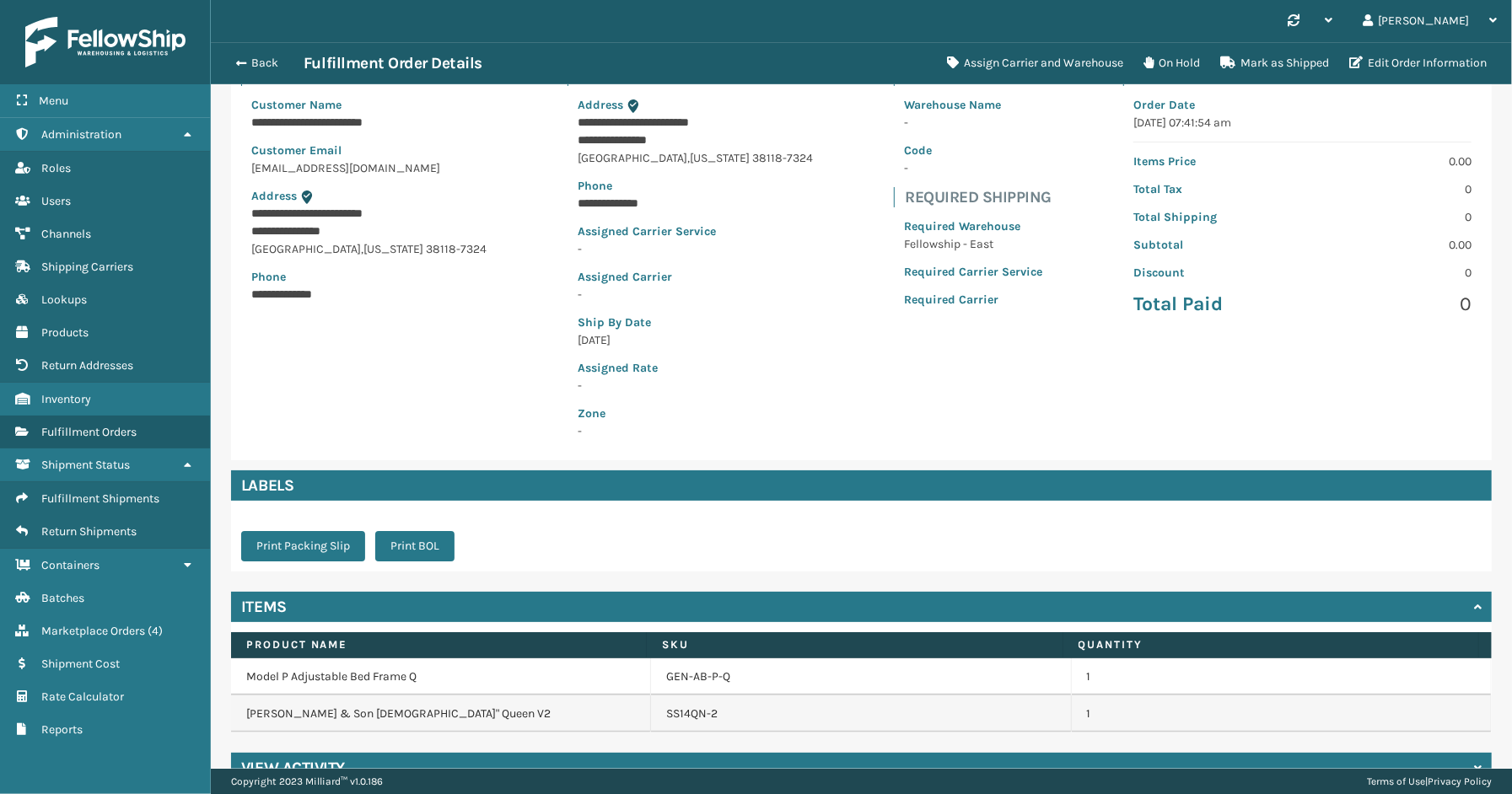
scroll to position [171, 0]
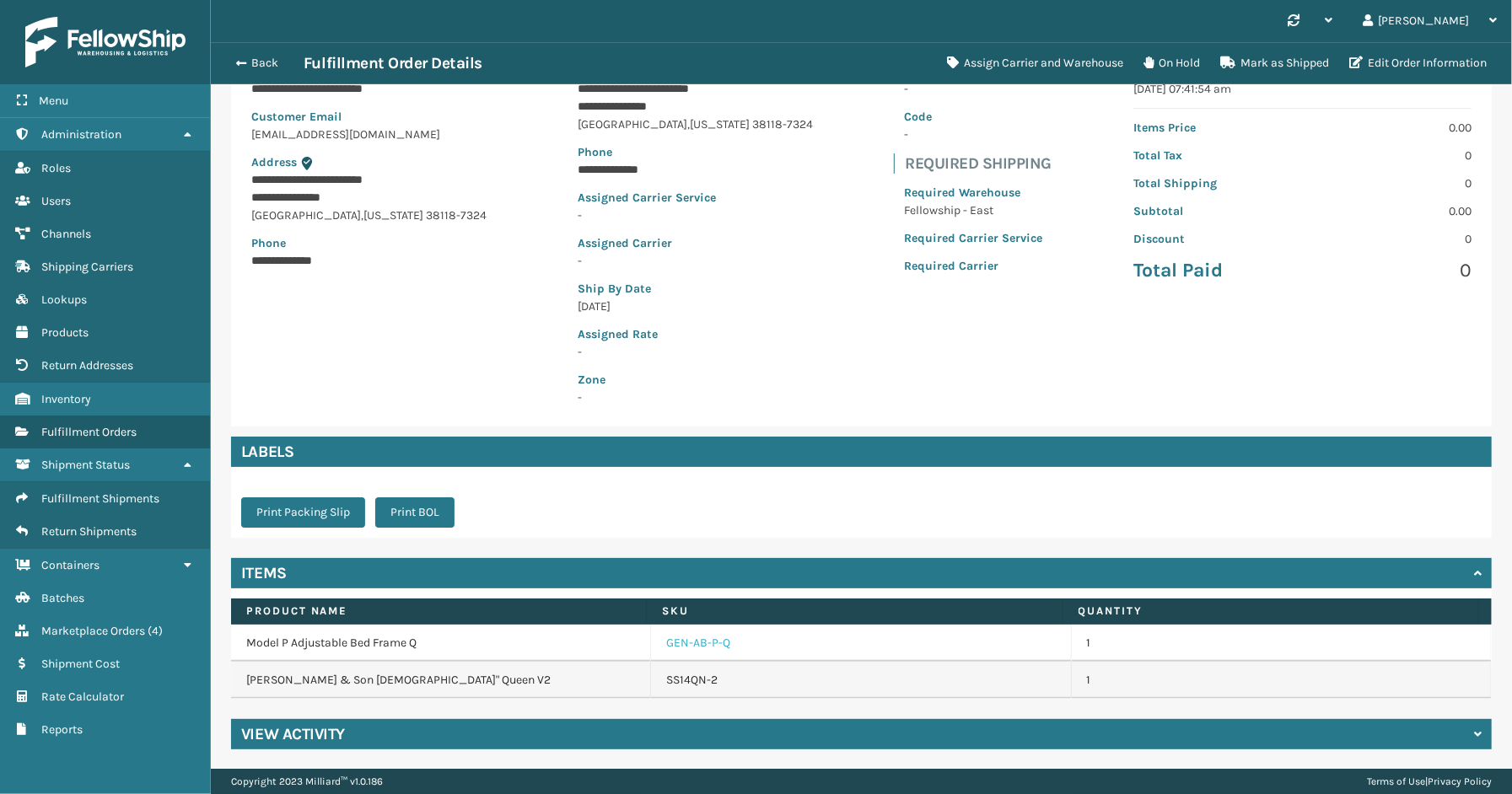
click at [707, 642] on link "GEN-AB-P-Q" at bounding box center [697, 643] width 64 height 17
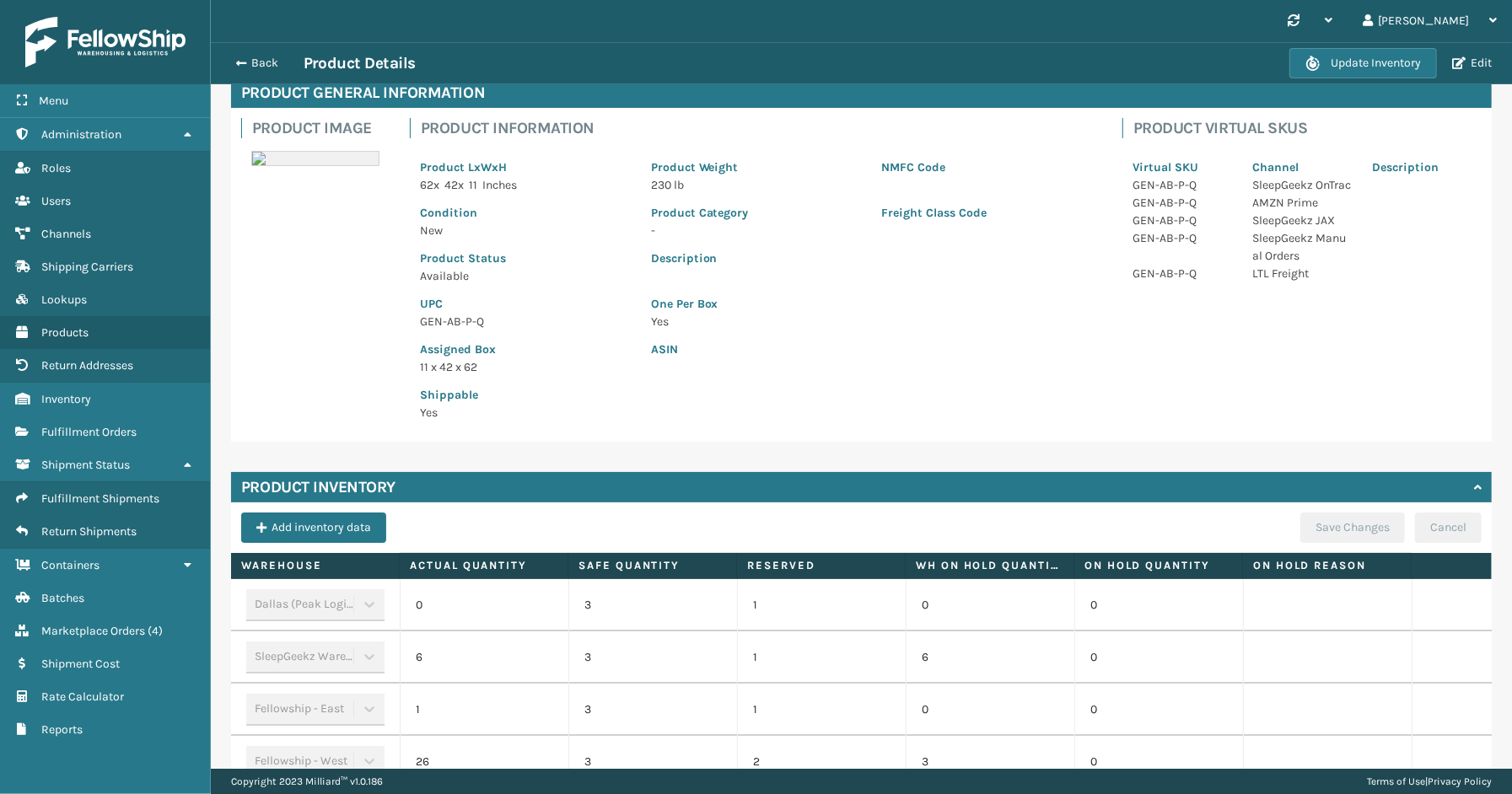
scroll to position [189, 0]
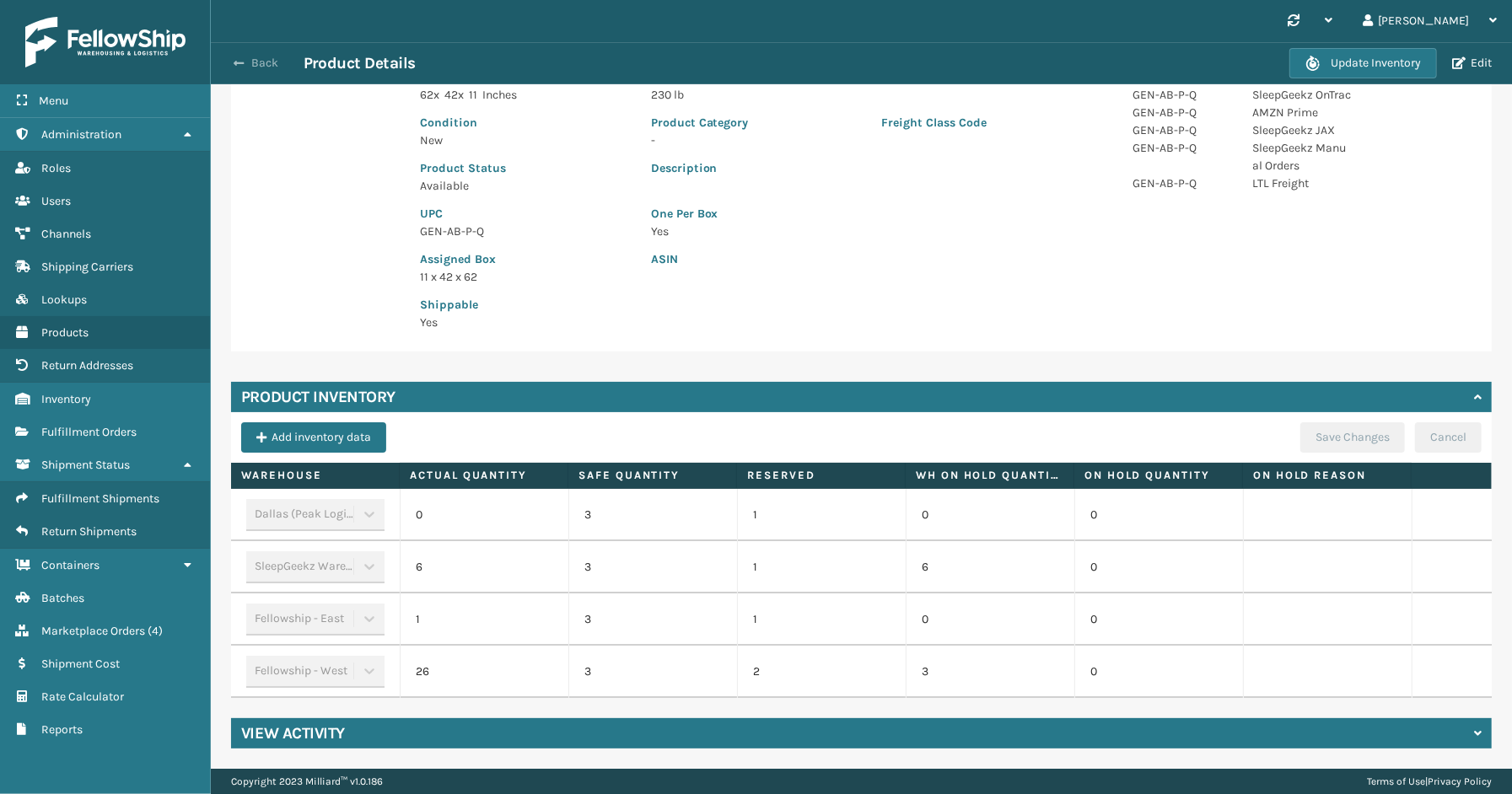
click at [265, 66] on button "Back" at bounding box center [264, 63] width 78 height 15
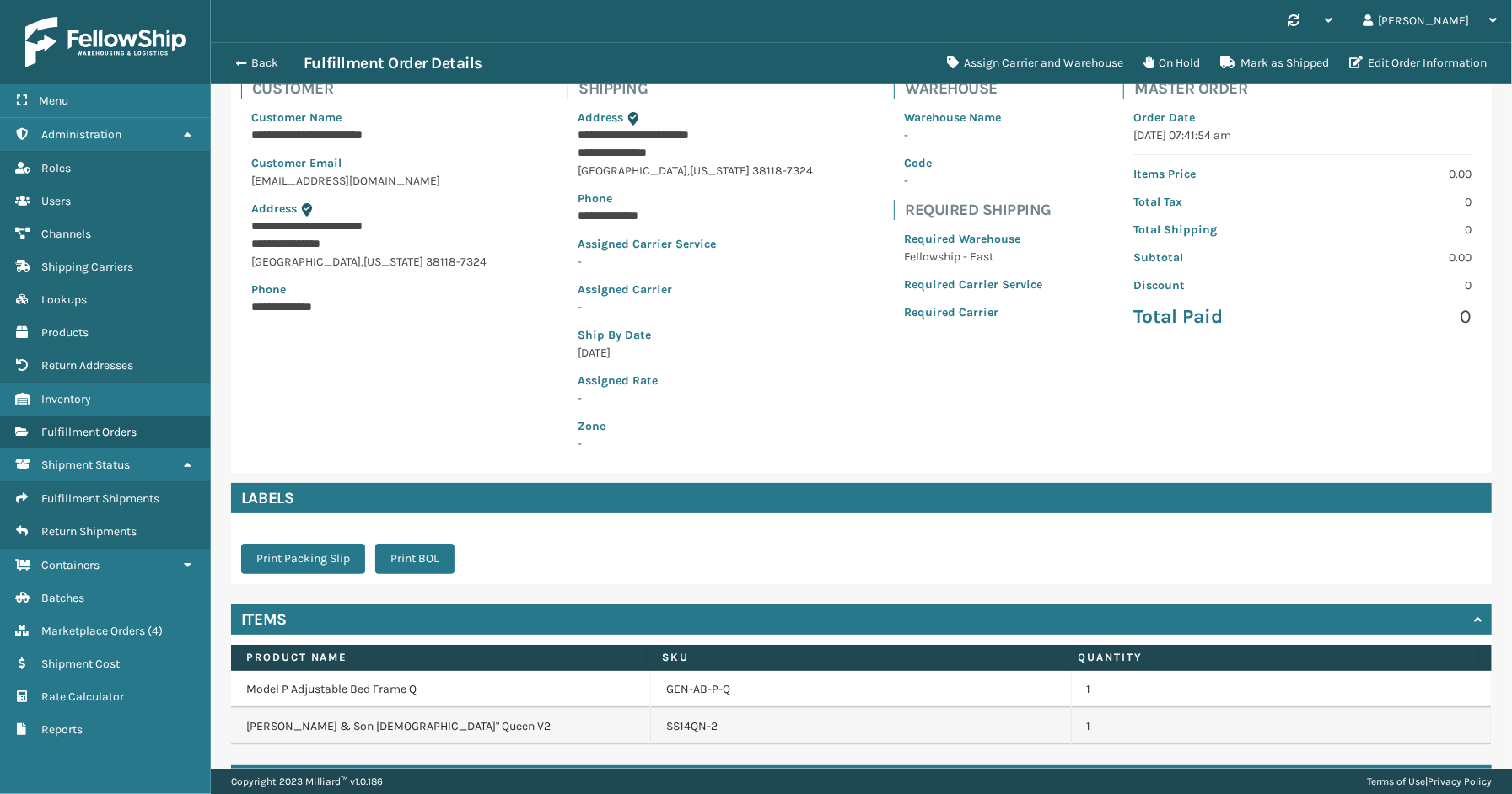
scroll to position [171, 0]
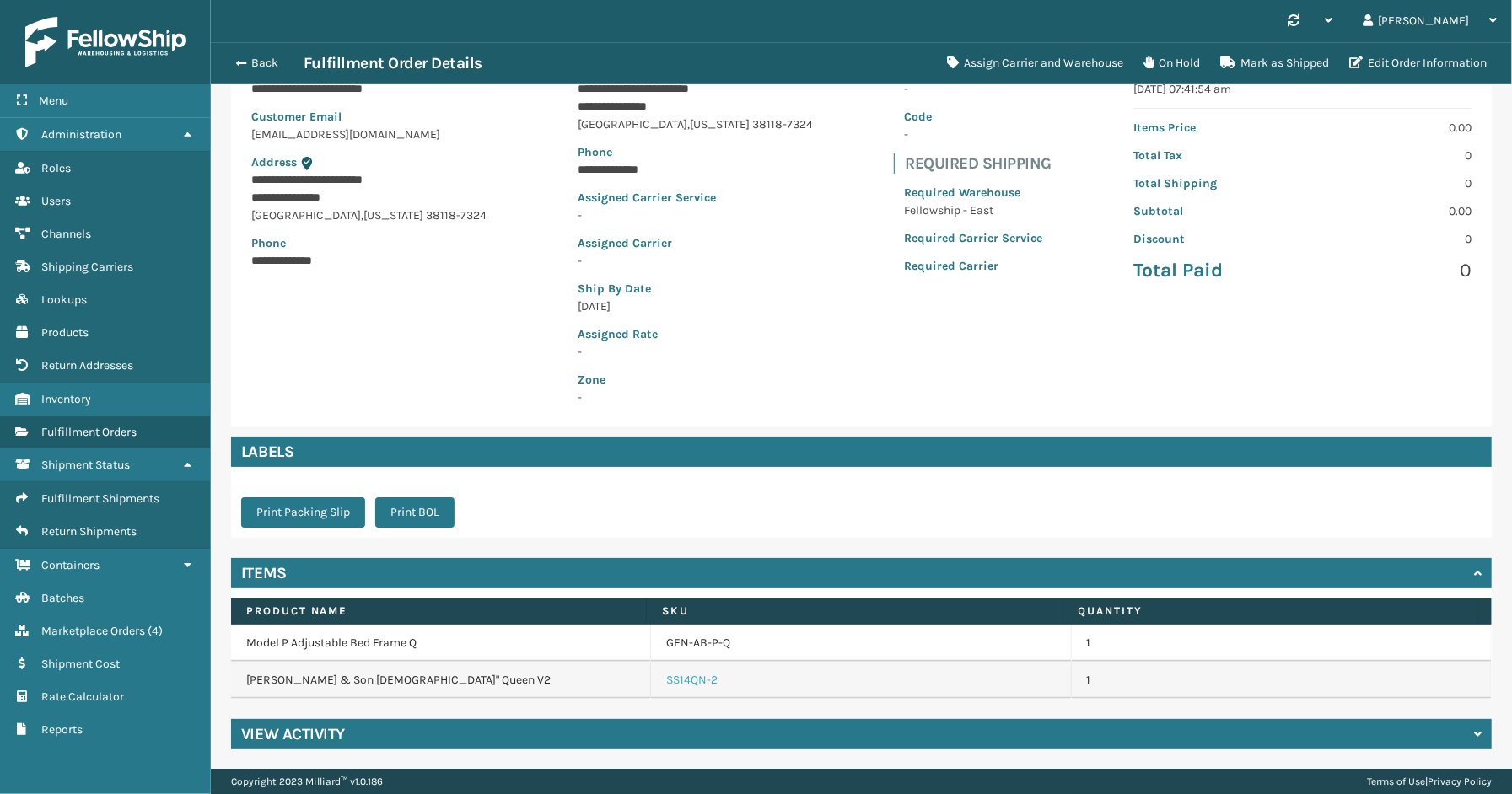
click at [676, 678] on link "SS14QN-2" at bounding box center [692, 680] width 52 height 17
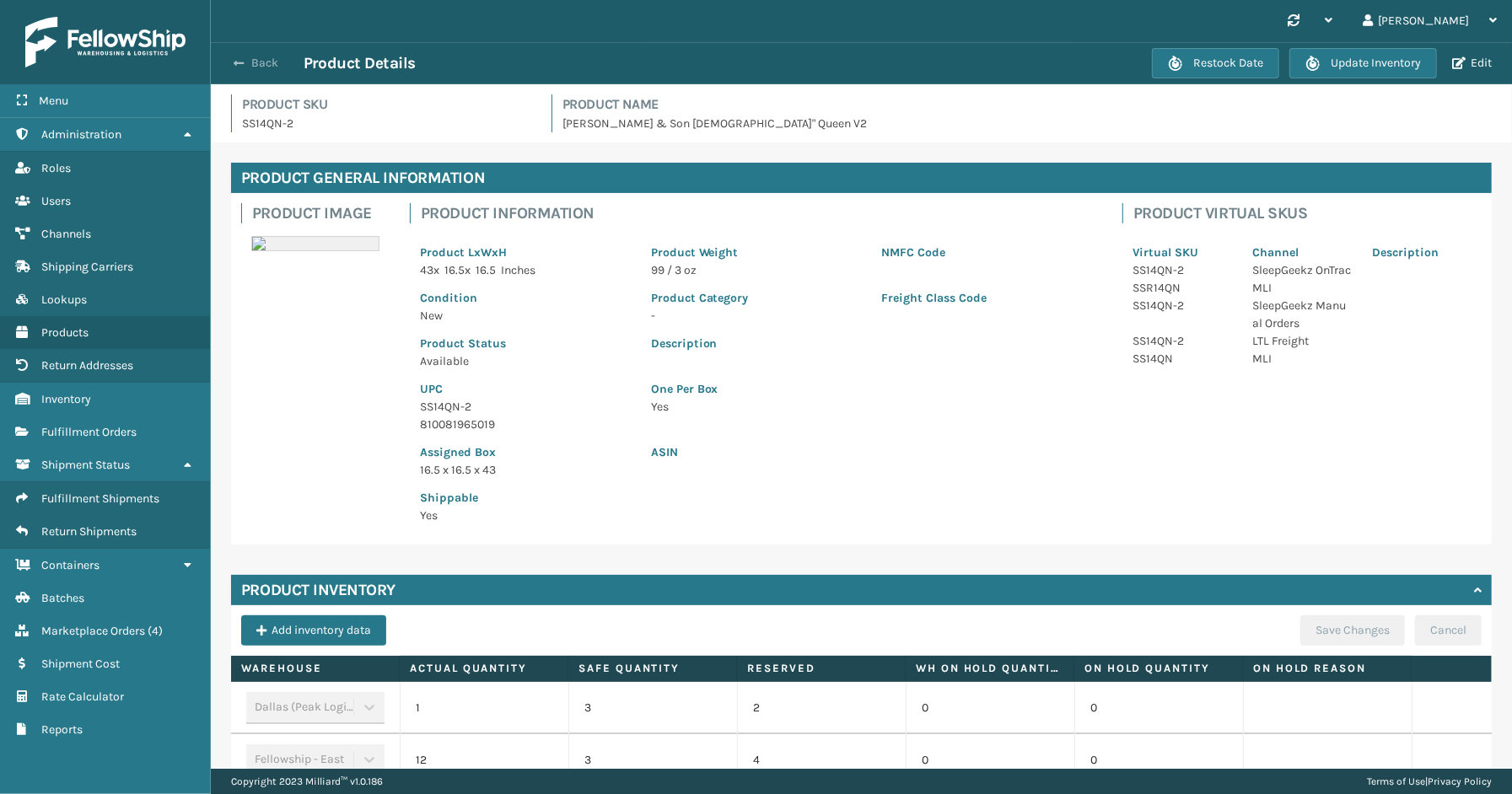
click at [263, 61] on button "Back" at bounding box center [264, 63] width 78 height 15
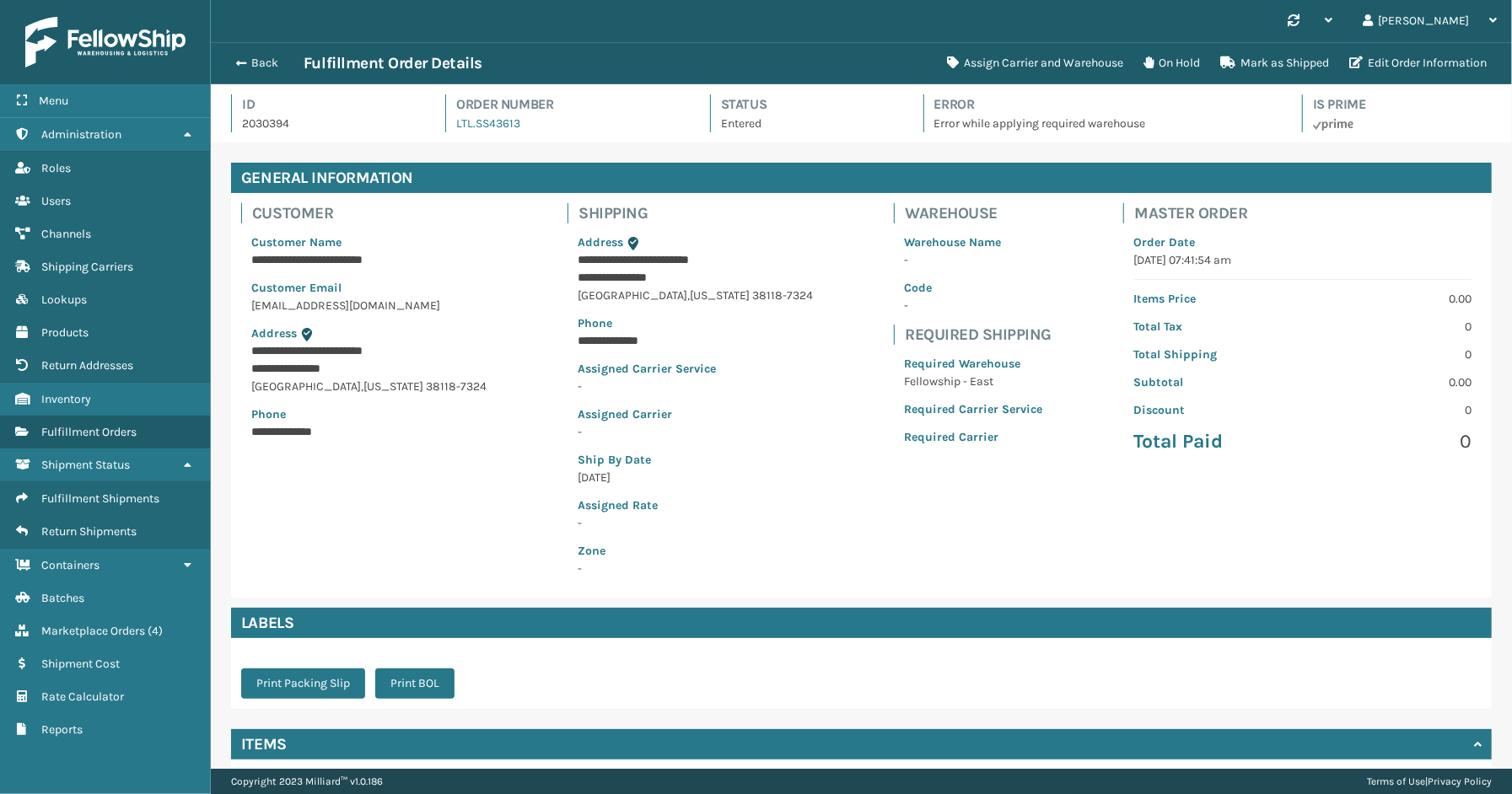
scroll to position [171, 0]
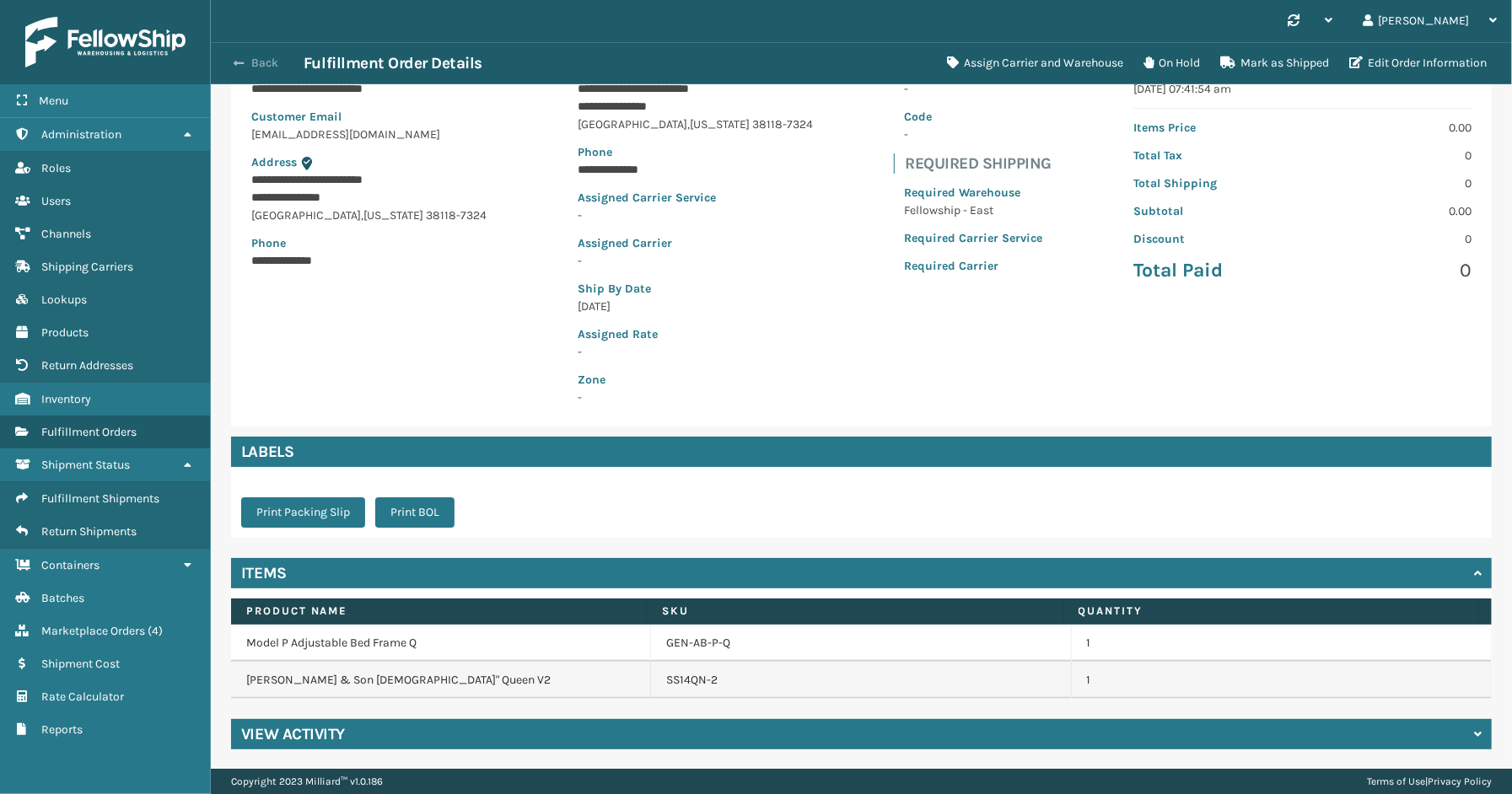
click at [254, 57] on button "Back" at bounding box center [264, 63] width 78 height 15
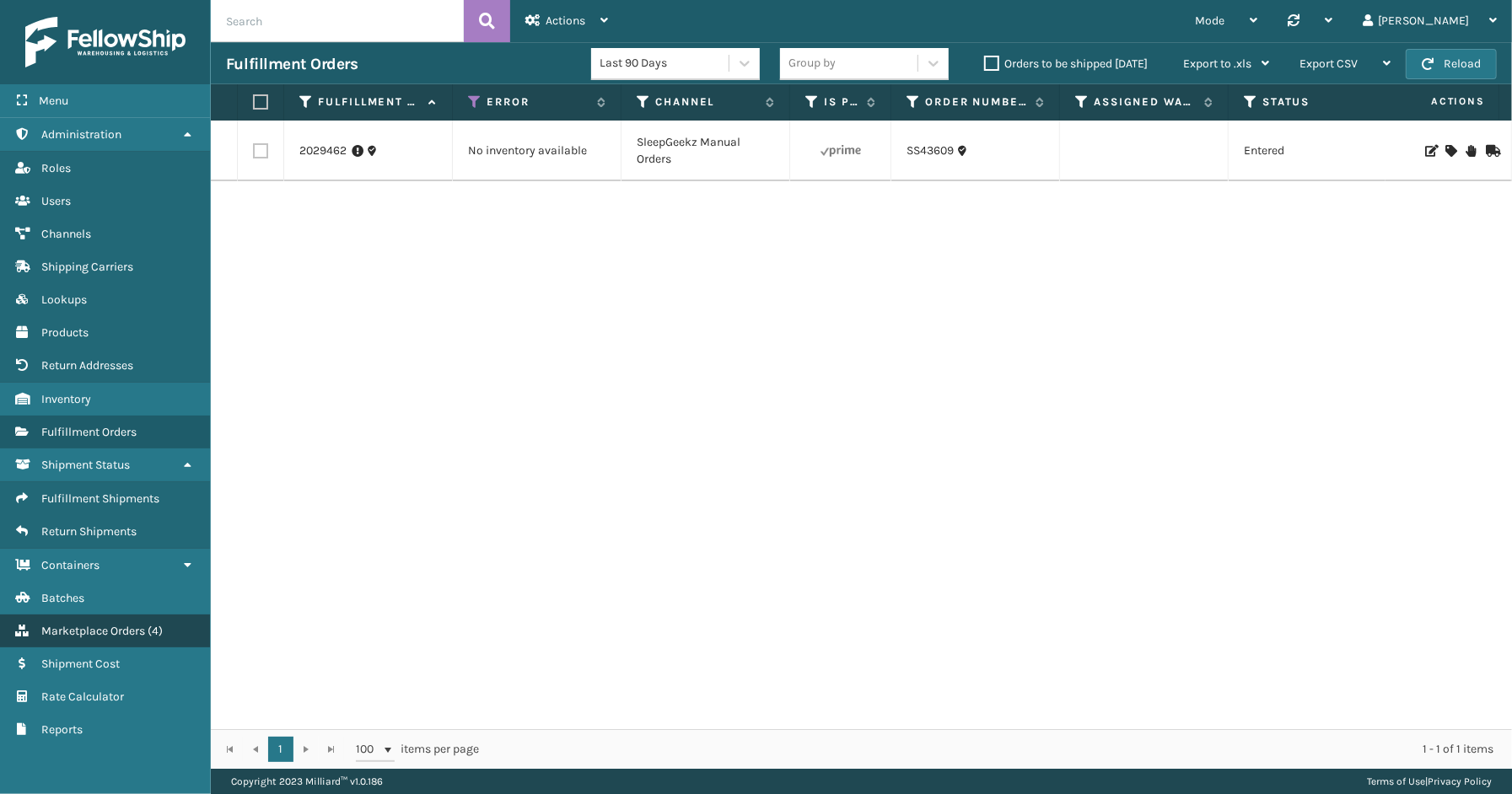
click at [80, 624] on span "Marketplace Orders" at bounding box center [93, 630] width 104 height 14
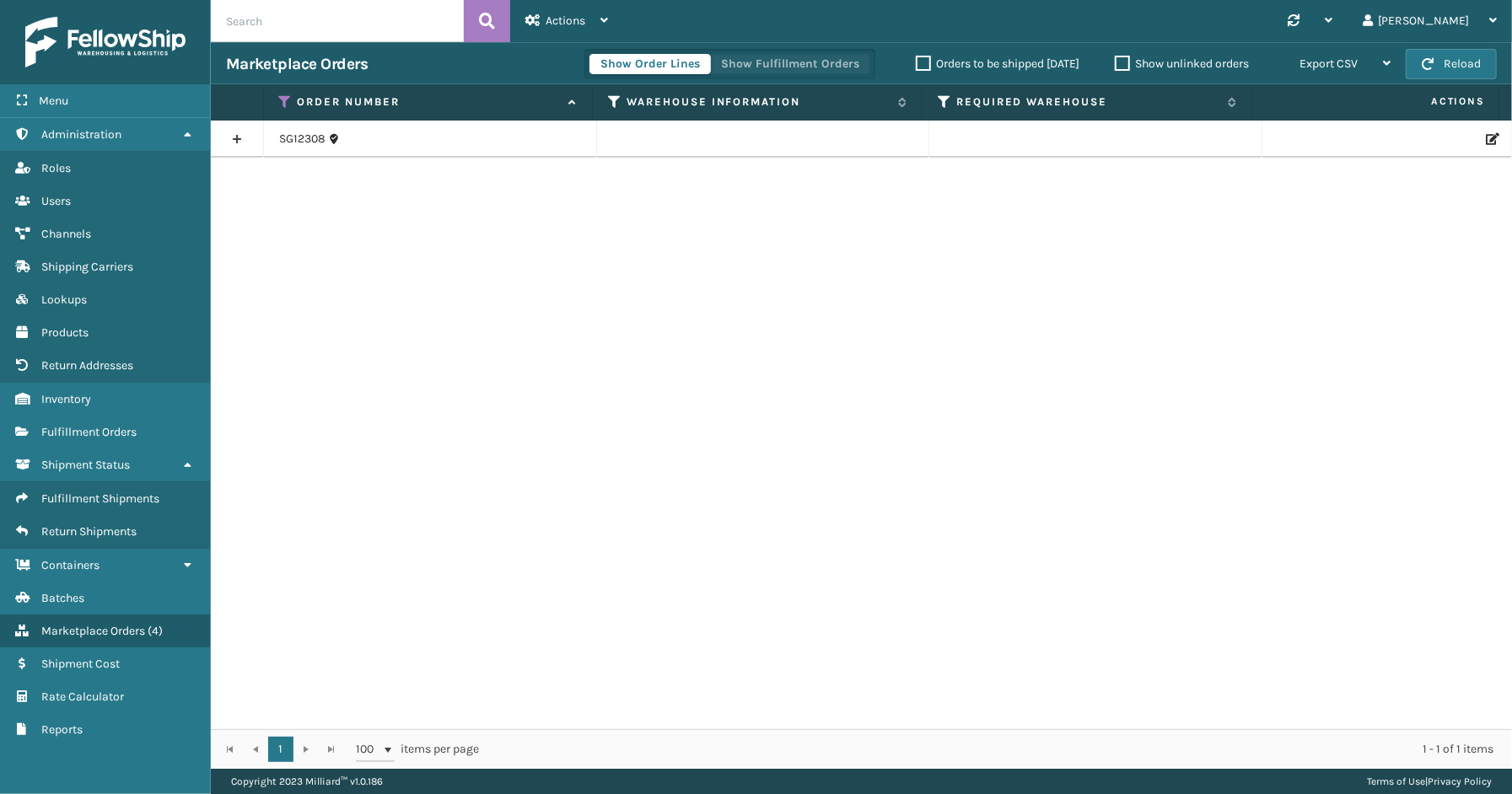
click at [824, 55] on button "Show Fulfillment Orders" at bounding box center [790, 64] width 160 height 20
click at [962, 234] on div "SG12308" at bounding box center [861, 424] width 1301 height 608
drag, startPoint x: 282, startPoint y: 99, endPoint x: 288, endPoint y: 133, distance: 34.5
click at [282, 99] on icon at bounding box center [286, 102] width 14 height 15
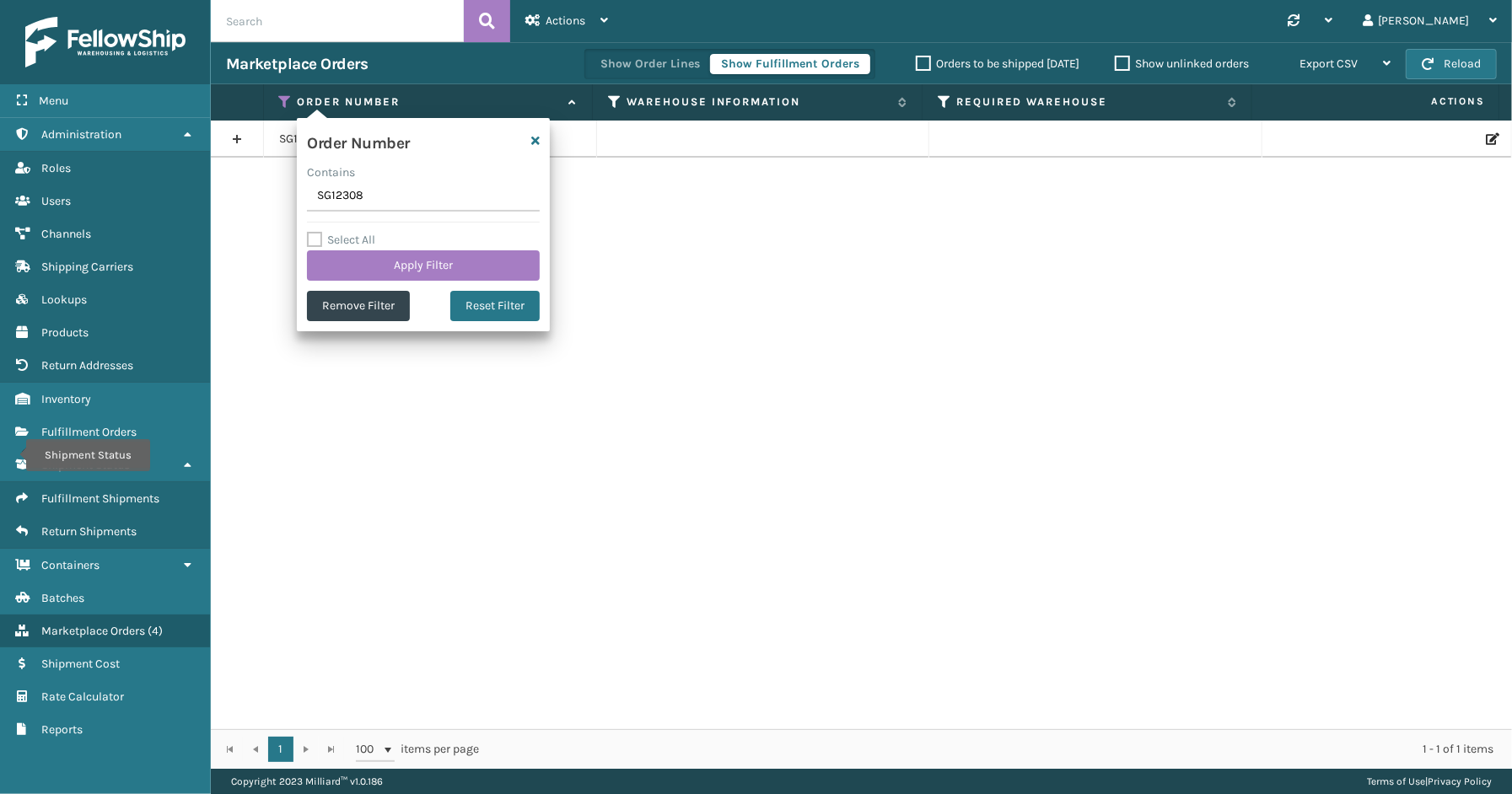
drag, startPoint x: 383, startPoint y: 194, endPoint x: 313, endPoint y: 202, distance: 70.5
click at [264, 204] on section "Marketplace Orders Show Order Lines Show Fulfillment Orders Orders to be shippe…" at bounding box center [861, 406] width 1301 height 727
type input "200013697646065"
click at [387, 275] on button "Apply Filter" at bounding box center [424, 265] width 233 height 31
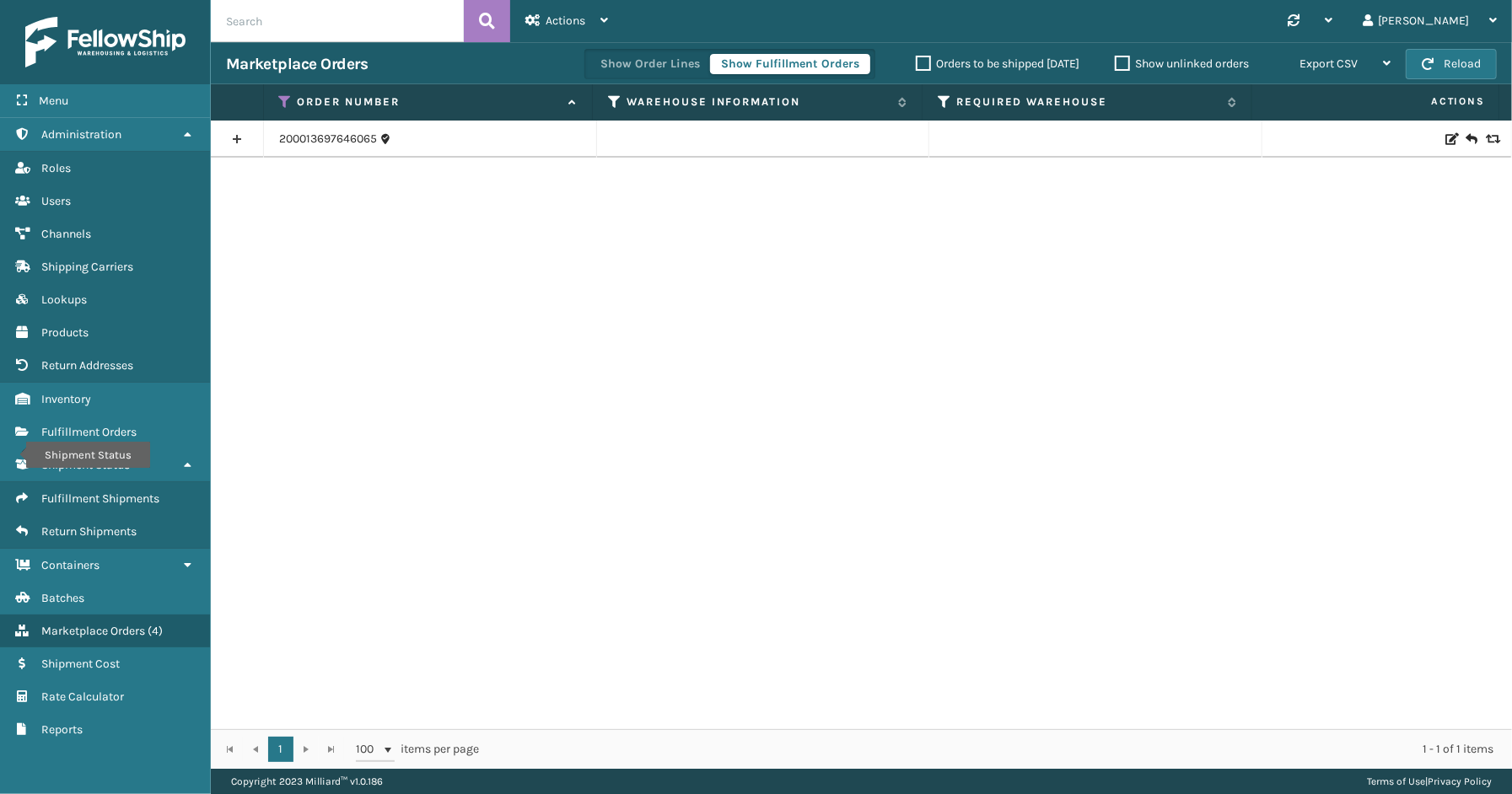
click at [241, 133] on link at bounding box center [237, 139] width 53 height 27
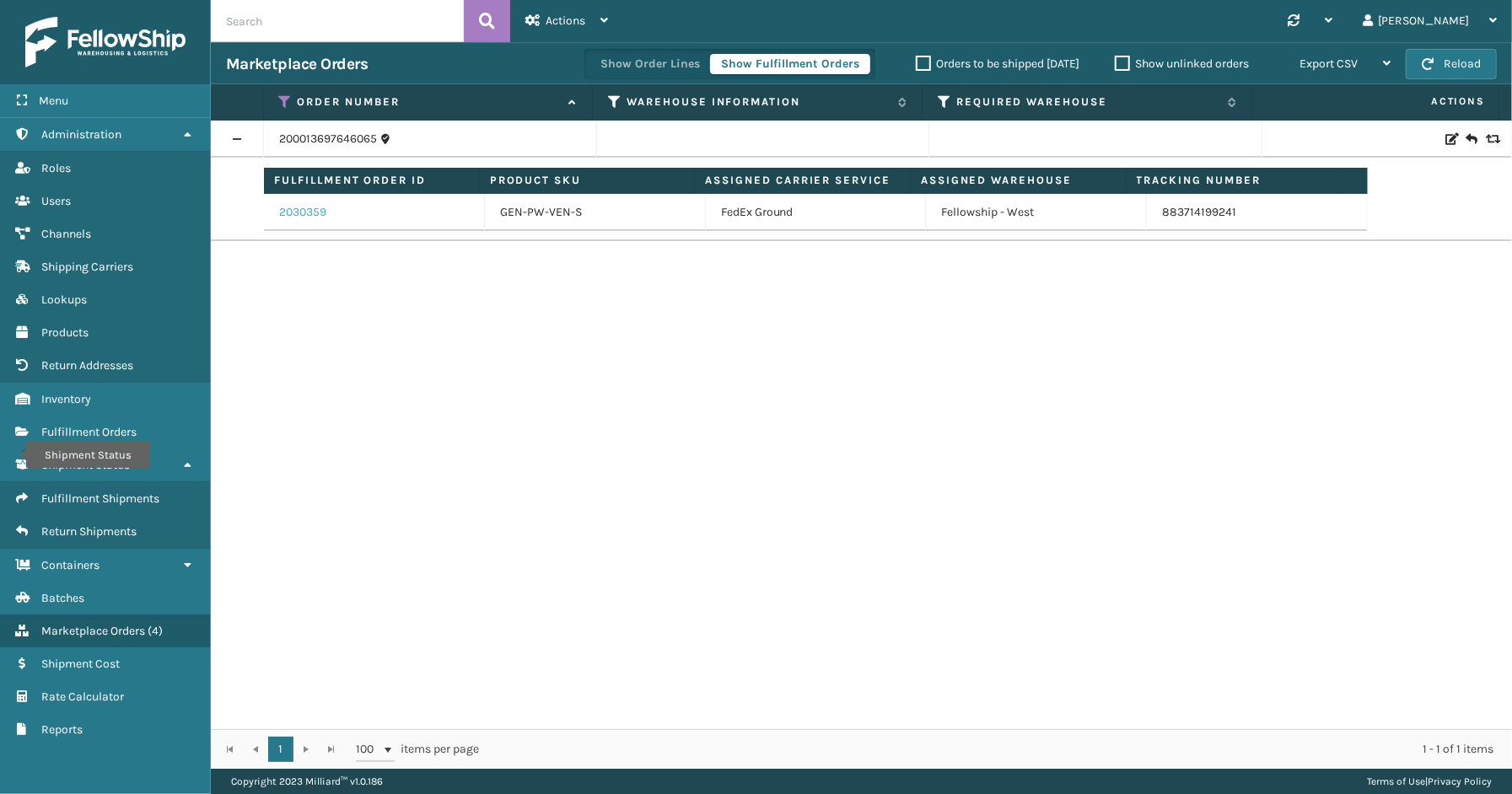
click at [309, 205] on link "2030359" at bounding box center [302, 213] width 47 height 17
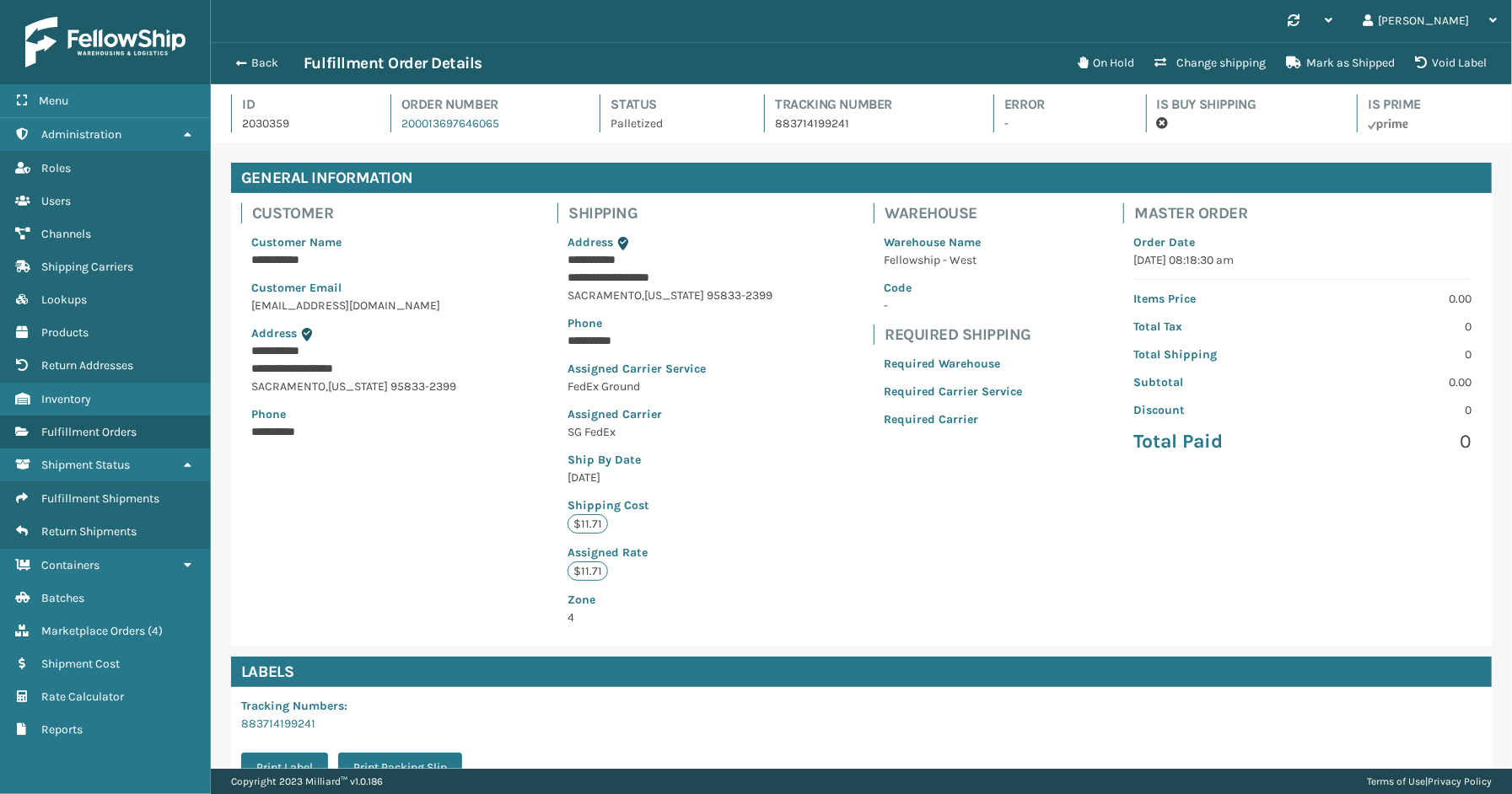
scroll to position [40, 1301]
drag, startPoint x: 675, startPoint y: 123, endPoint x: 605, endPoint y: 124, distance: 70.0
click at [605, 124] on div "Status Palletized" at bounding box center [666, 113] width 134 height 38
copy p "Palletized"
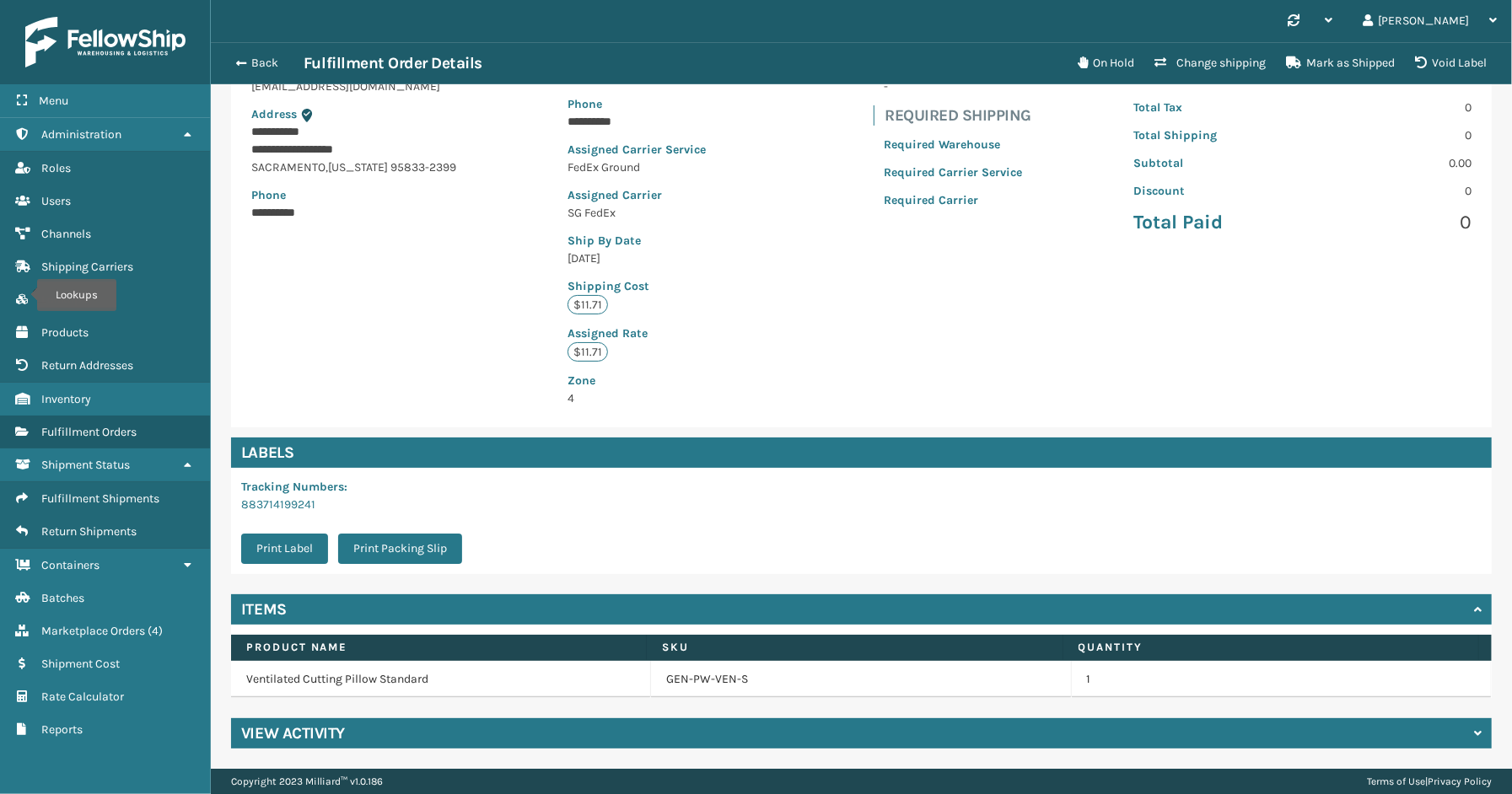
scroll to position [0, 0]
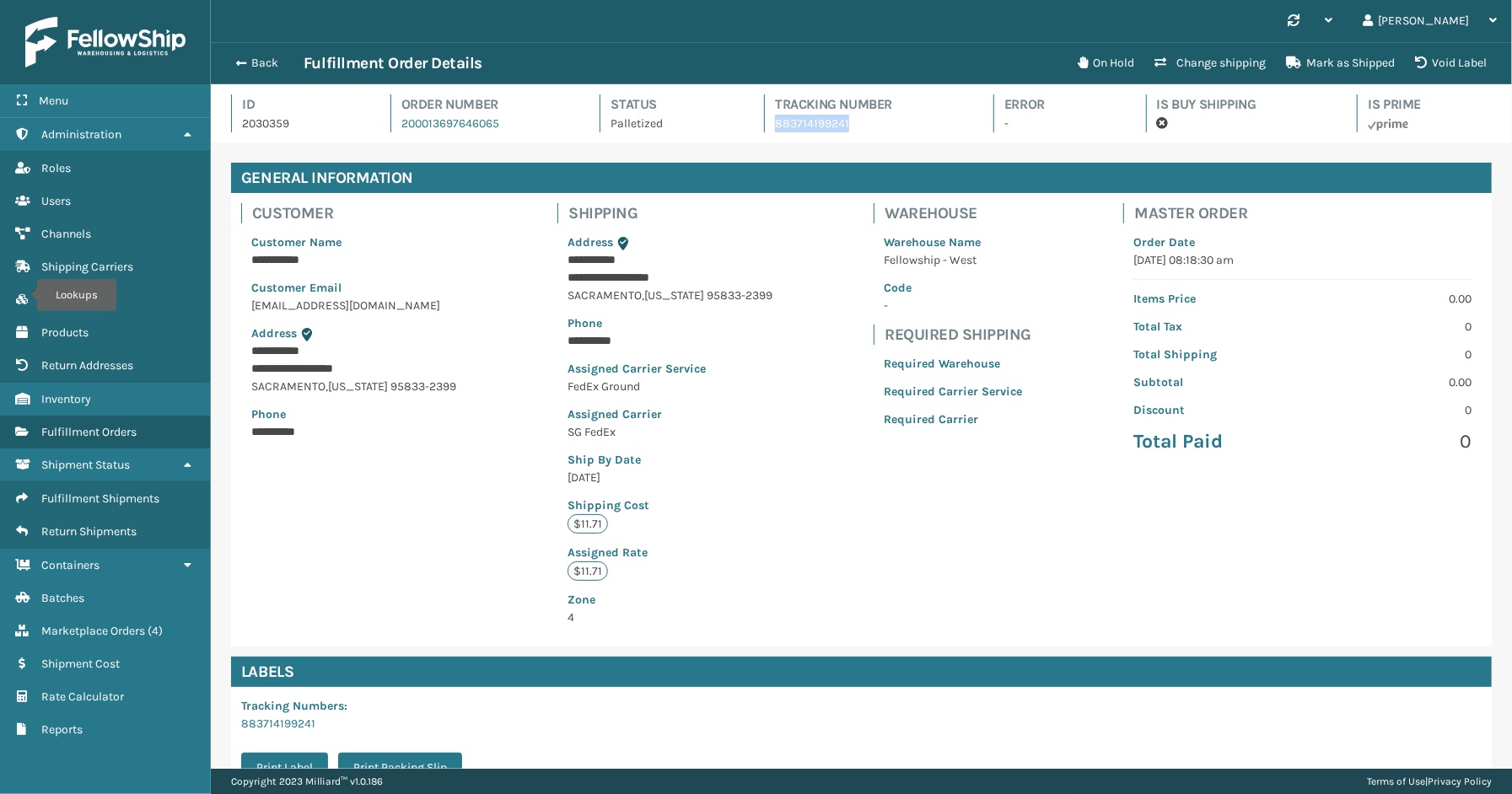
drag, startPoint x: 843, startPoint y: 122, endPoint x: 761, endPoint y: 130, distance: 82.4
click at [764, 130] on div "Tracking Number 883714199241" at bounding box center [863, 113] width 199 height 38
click at [887, 130] on p "883714199241" at bounding box center [868, 123] width 188 height 18
click at [275, 62] on button "Back" at bounding box center [264, 63] width 78 height 15
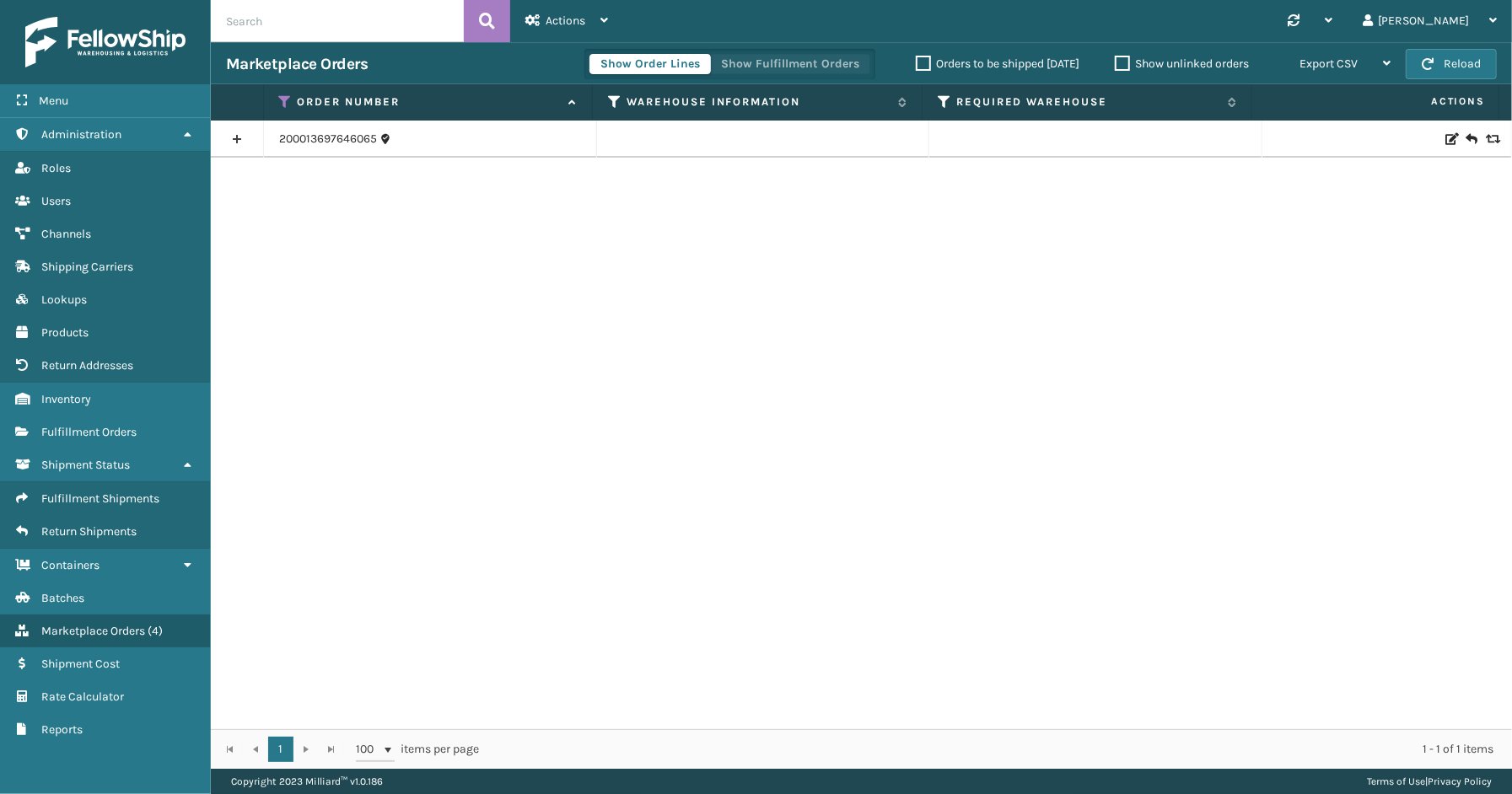
click at [805, 66] on button "Show Fulfillment Orders" at bounding box center [790, 64] width 160 height 20
click at [119, 624] on span "Marketplace Orders" at bounding box center [93, 630] width 104 height 14
click at [305, 21] on input "text" at bounding box center [338, 21] width 253 height 43
paste input "[US_VEHICLE_IDENTIFICATION_NUMBER]"
type input "[US_VEHICLE_IDENTIFICATION_NUMBER]"
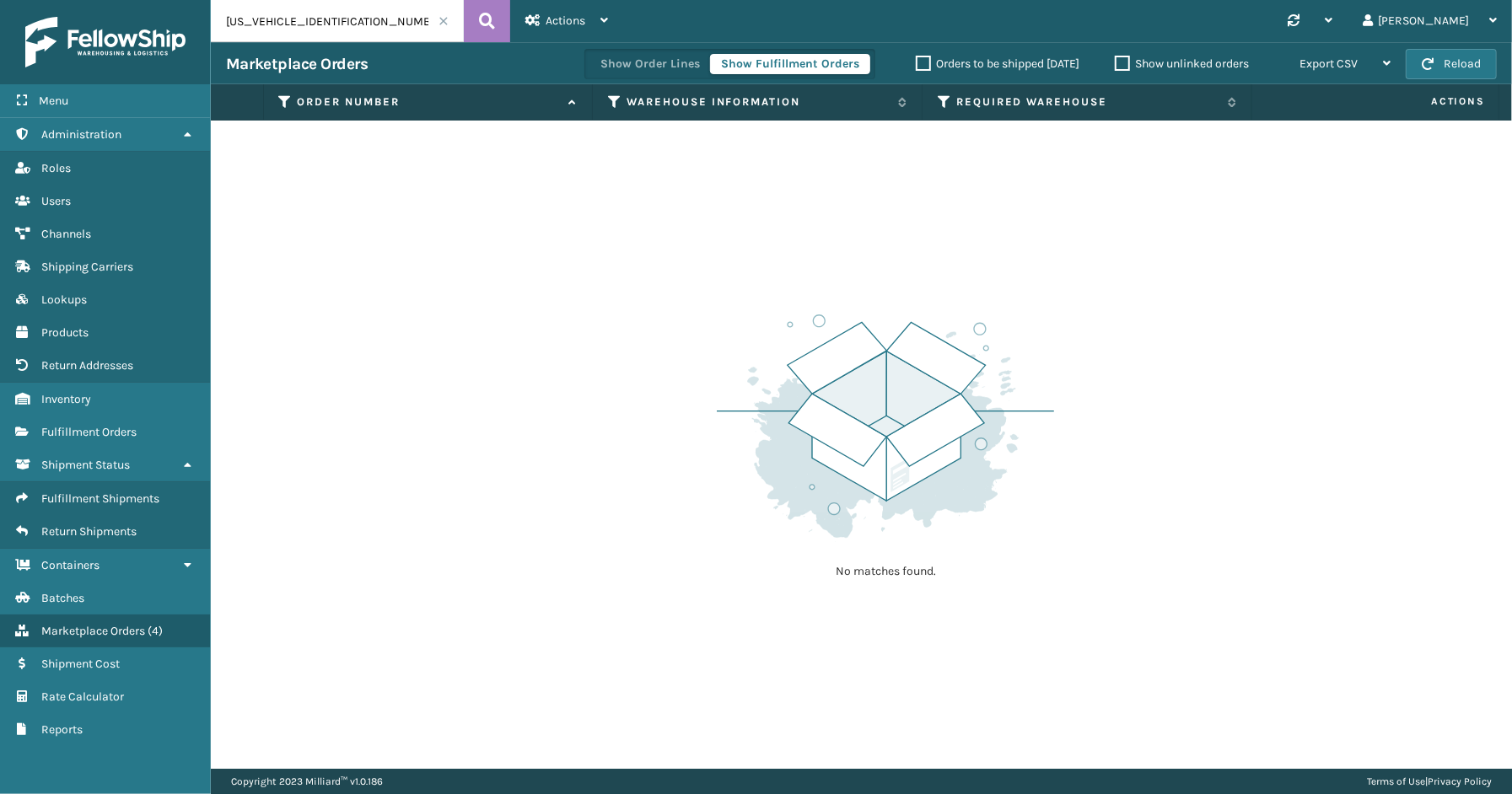
click at [443, 24] on span at bounding box center [443, 20] width 10 height 10
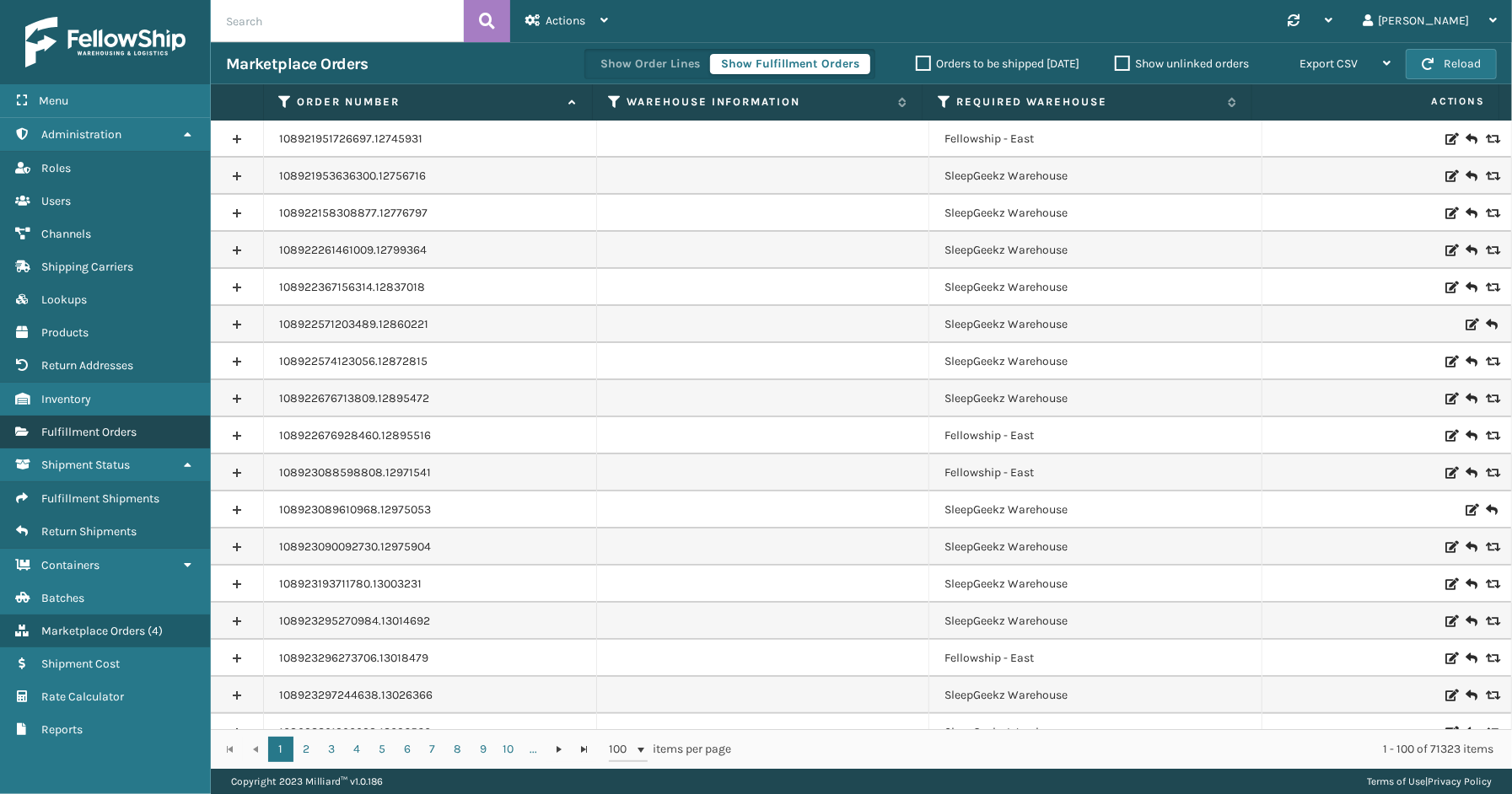
click at [84, 425] on span "Fulfillment Orders" at bounding box center [89, 432] width 95 height 14
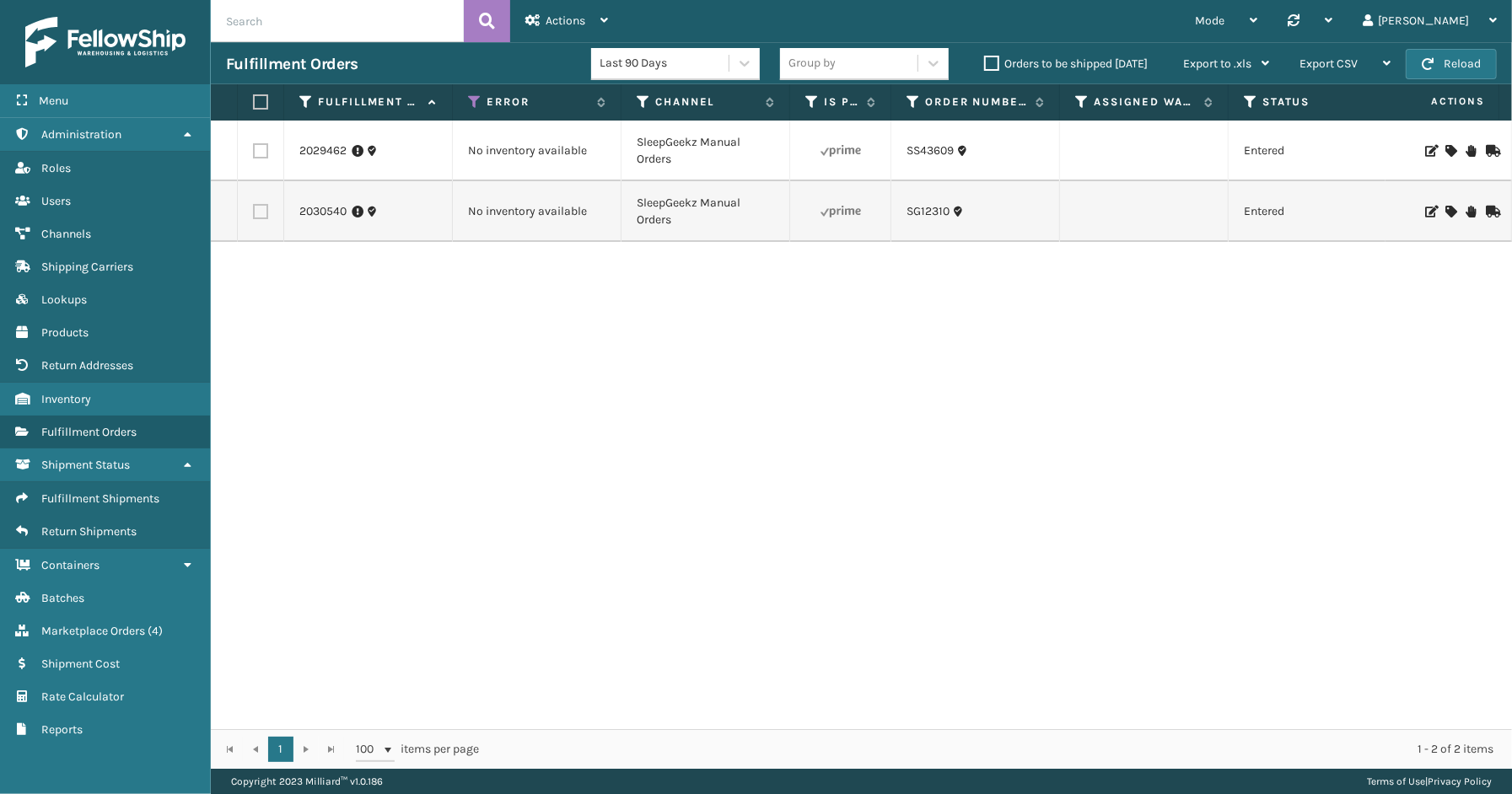
click at [296, 19] on input "text" at bounding box center [338, 21] width 253 height 43
paste input "[US_VEHICLE_IDENTIFICATION_NUMBER]"
type input "[US_VEHICLE_IDENTIFICATION_NUMBER]"
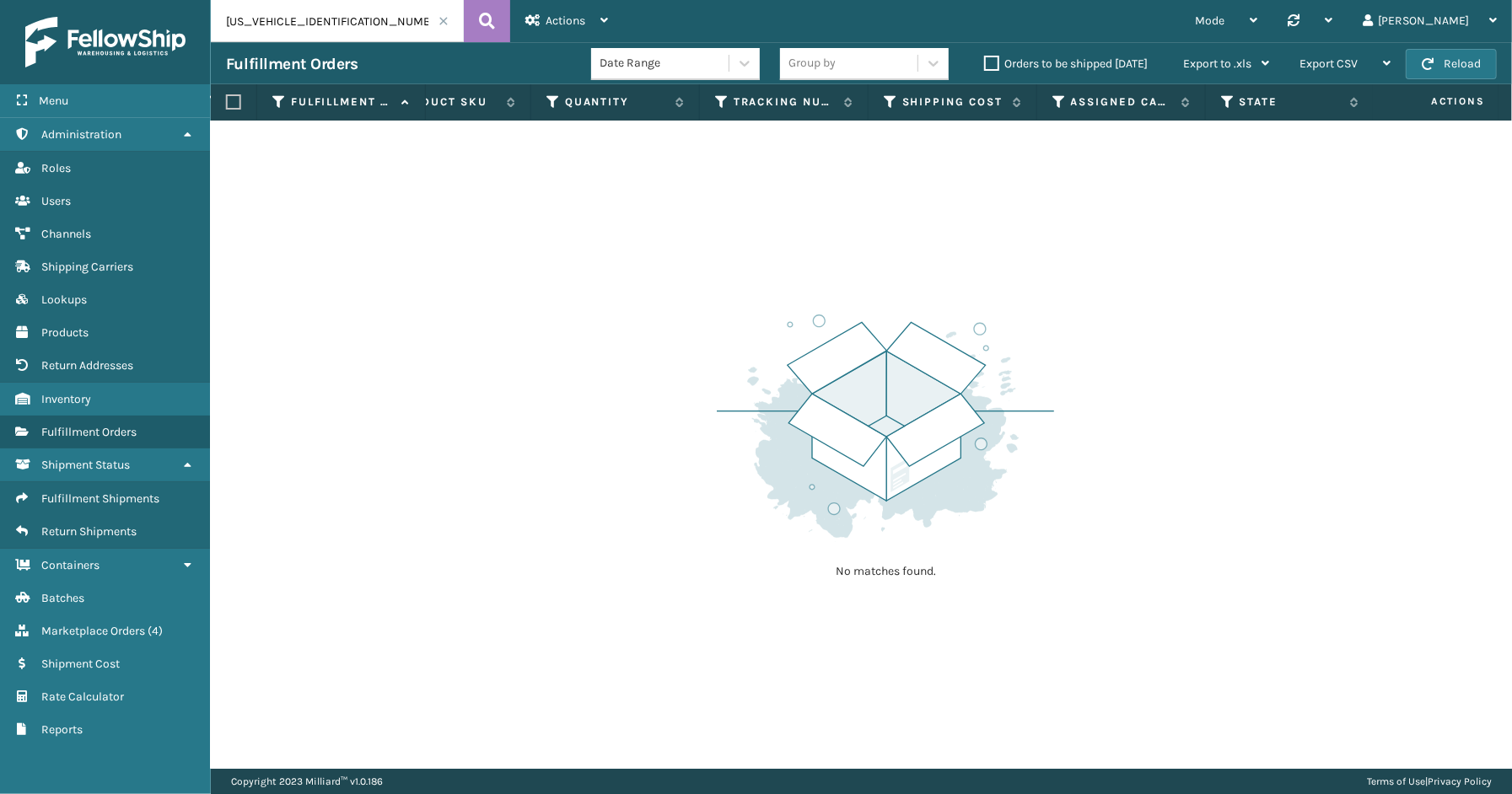
click at [444, 21] on span at bounding box center [443, 20] width 10 height 10
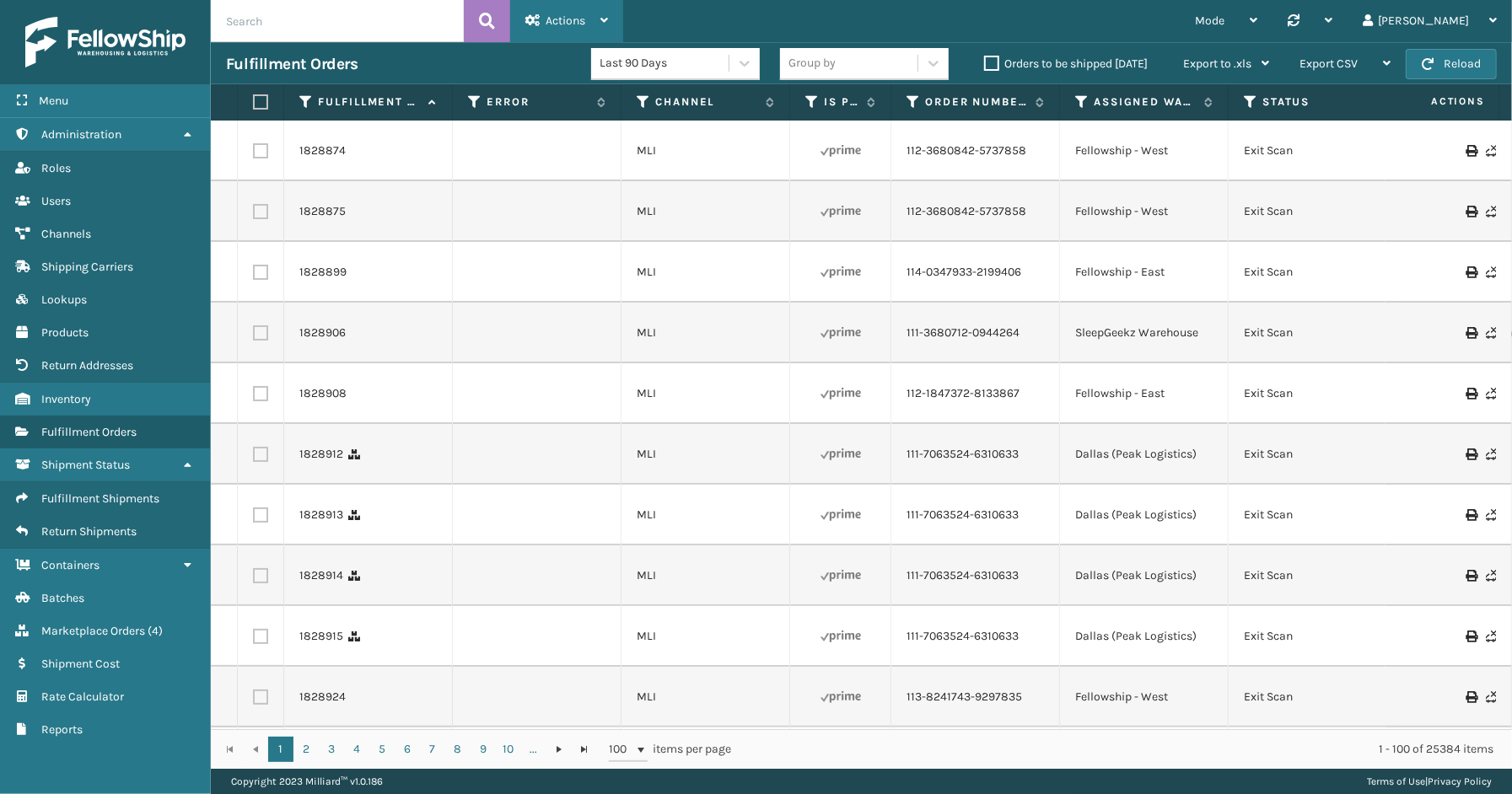
click at [565, 25] on span "Actions" at bounding box center [565, 20] width 40 height 14
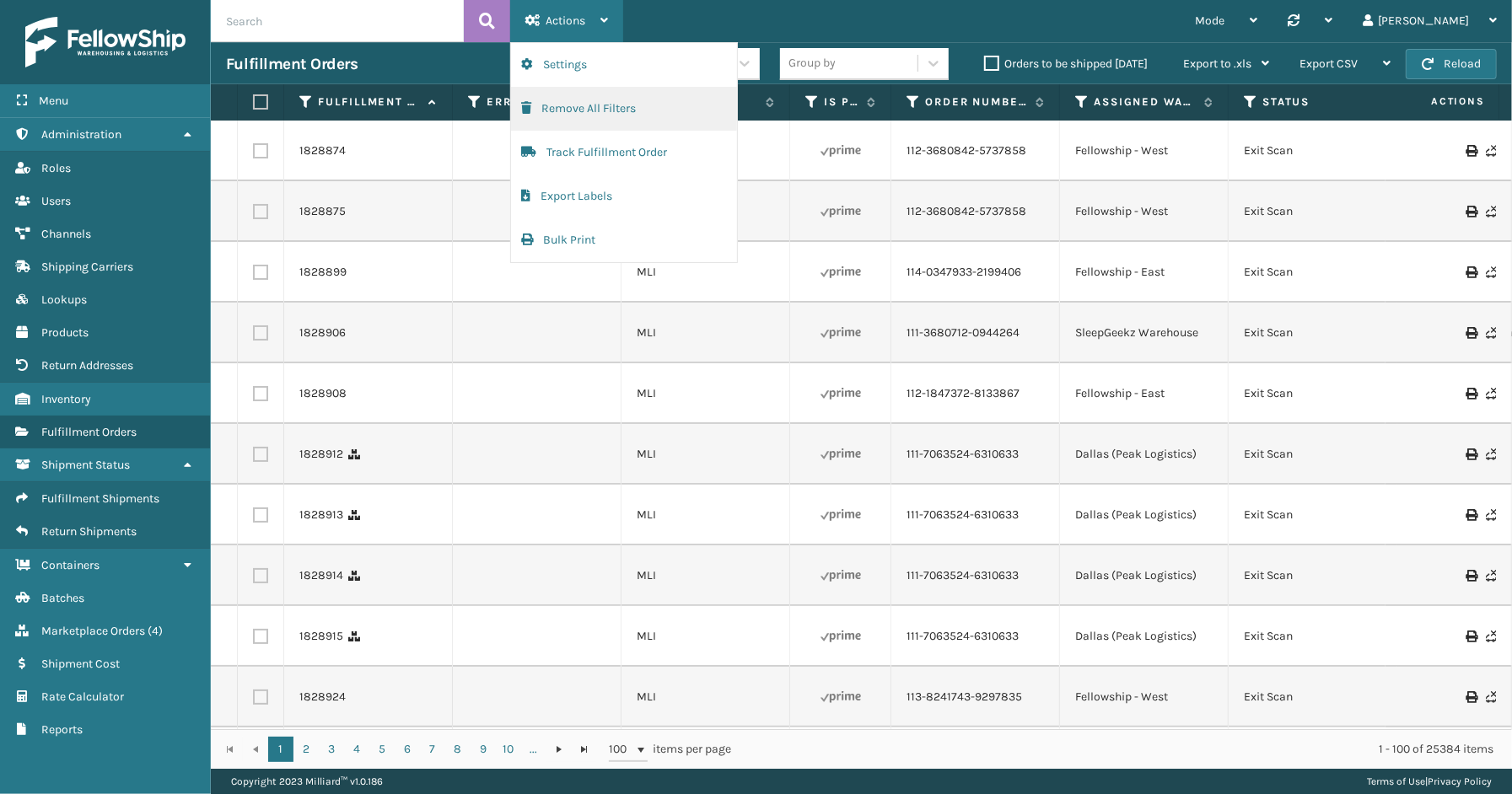
click at [578, 112] on button "Remove All Filters" at bounding box center [624, 108] width 226 height 43
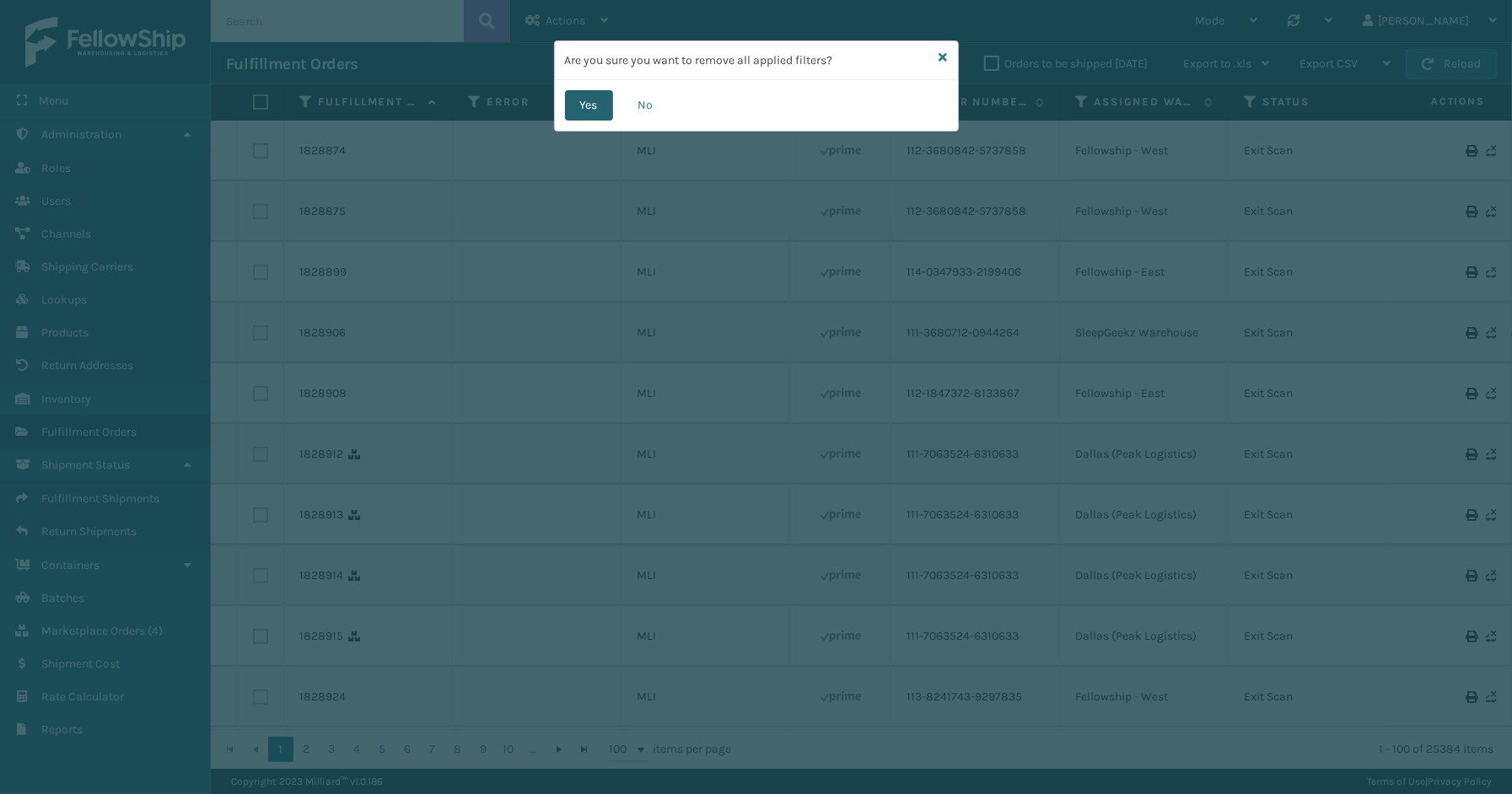
click at [599, 112] on button "Yes" at bounding box center [589, 105] width 48 height 31
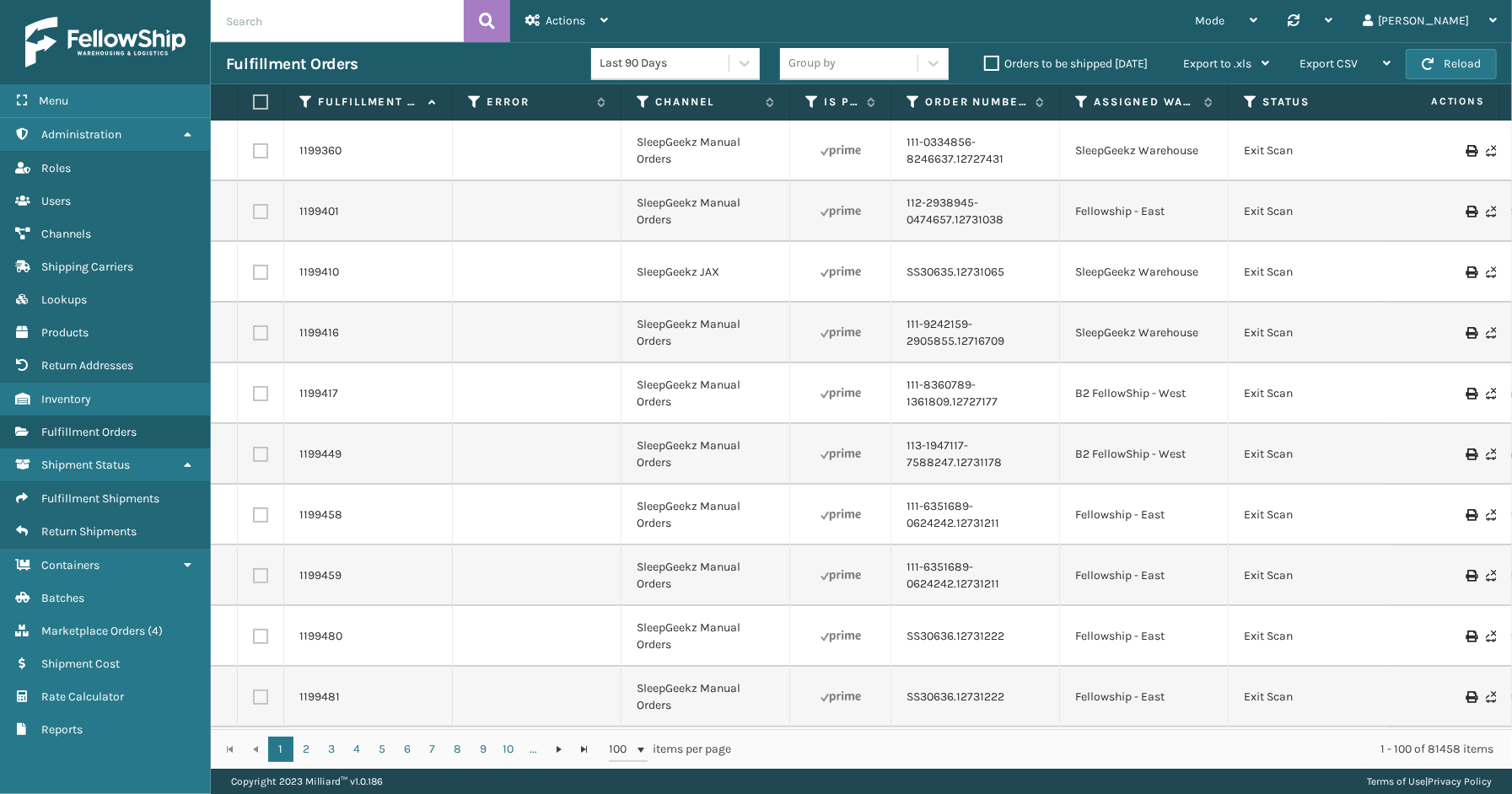
click at [262, 23] on input "text" at bounding box center [338, 21] width 253 height 43
paste input "[US_VEHICLE_IDENTIFICATION_NUMBER]"
type input "[US_VEHICLE_IDENTIFICATION_NUMBER]"
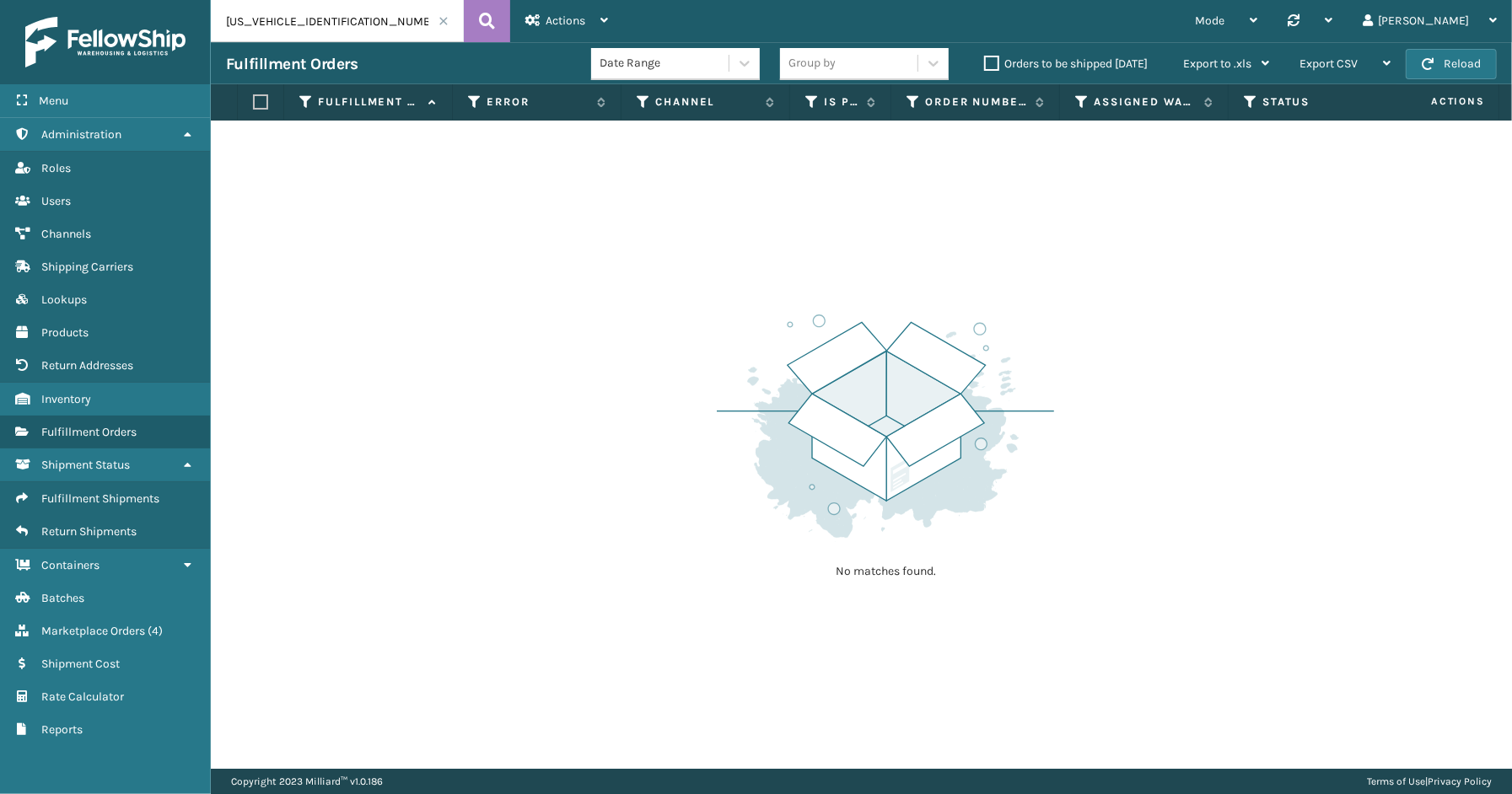
drag, startPoint x: 562, startPoint y: 769, endPoint x: 893, endPoint y: 784, distance: 331.3
click at [893, 784] on div "Copyright 2023 [PERSON_NAME]™ v 1.0.186 Terms of Use | Privacy Policy" at bounding box center [861, 781] width 1301 height 25
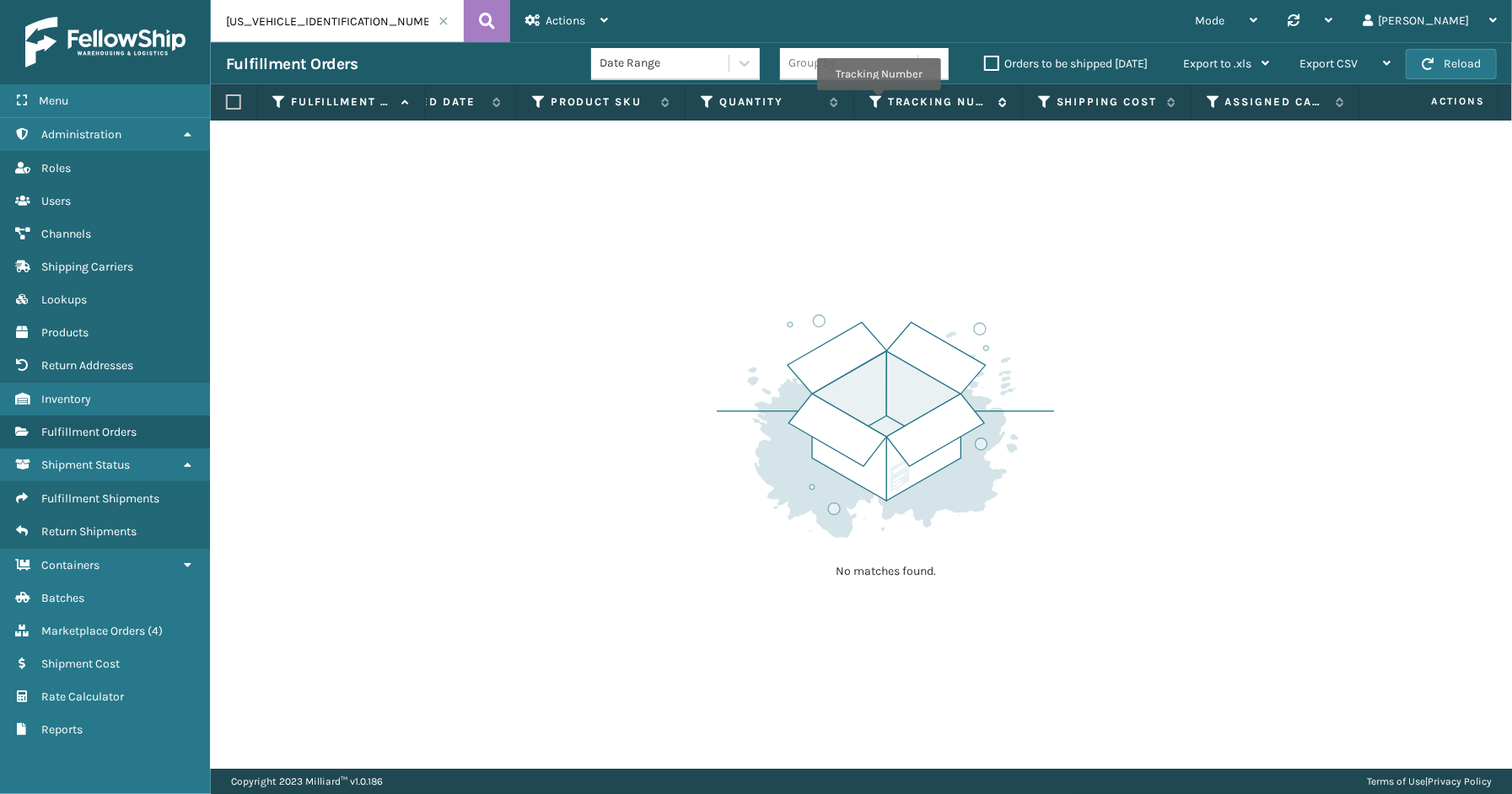
click at [879, 102] on icon at bounding box center [876, 102] width 14 height 15
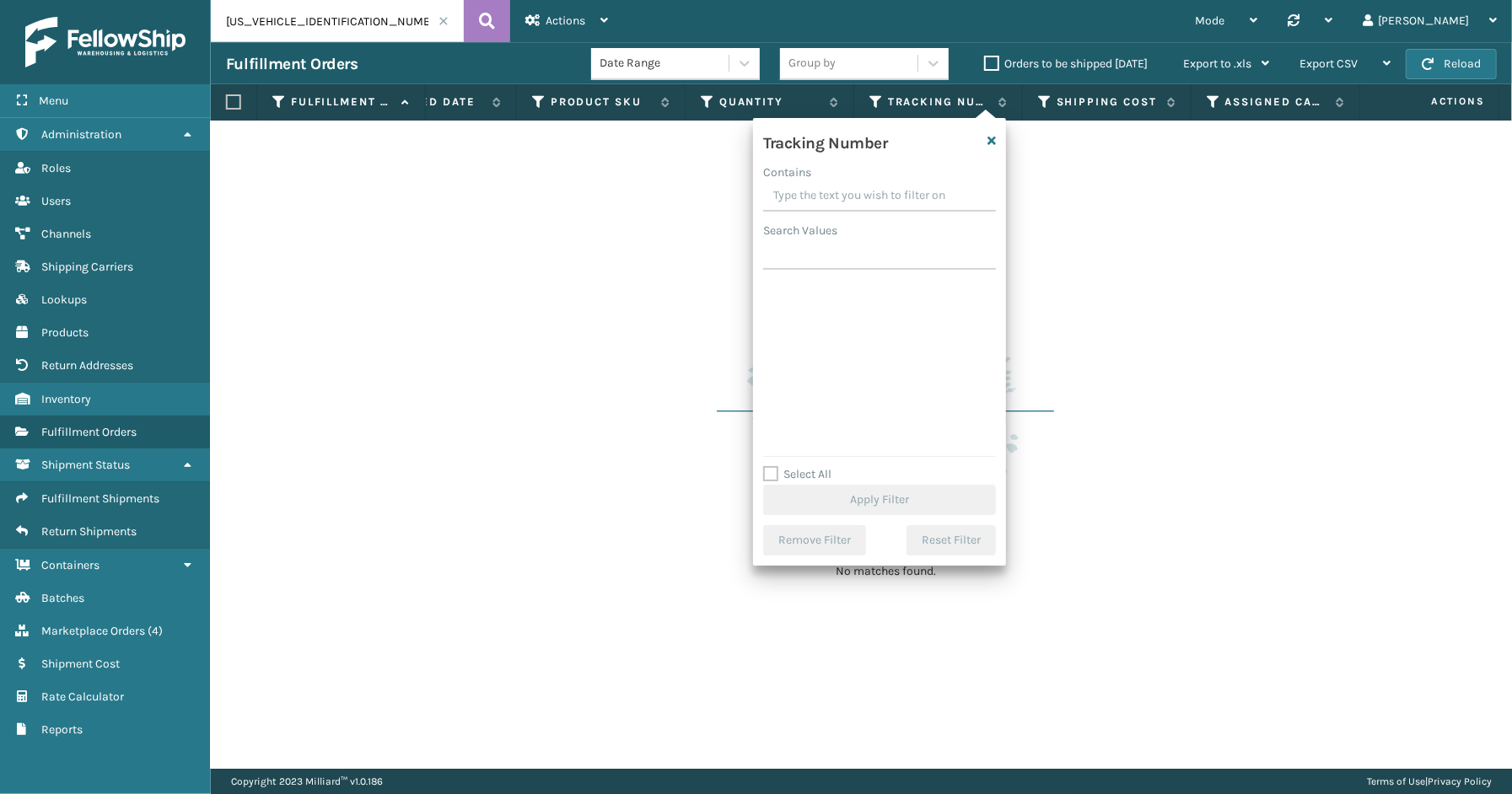
click at [837, 196] on input "Contains" at bounding box center [879, 196] width 233 height 31
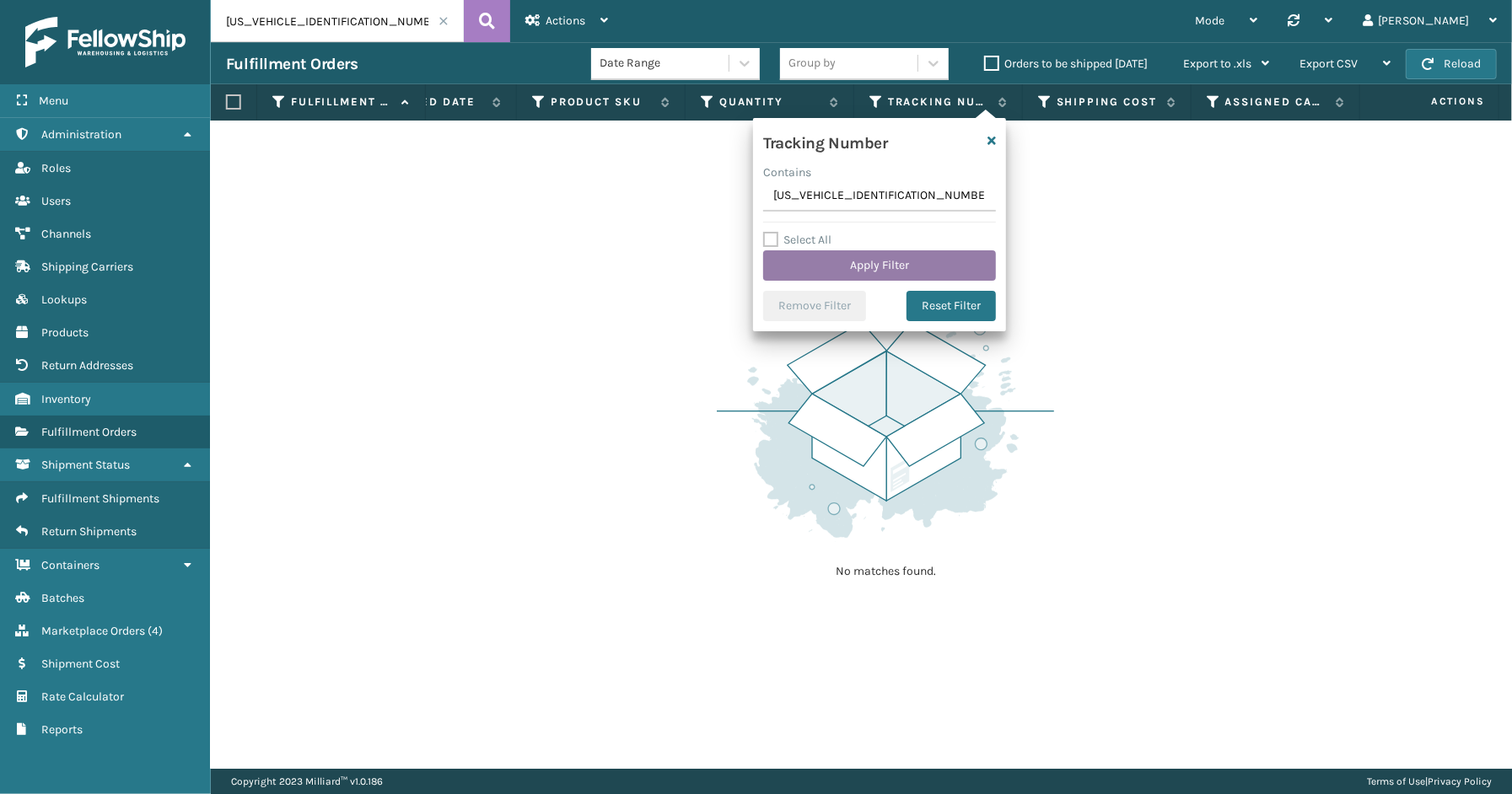
type input "[US_VEHICLE_IDENTIFICATION_NUMBER]"
click at [871, 265] on button "Apply Filter" at bounding box center [879, 265] width 233 height 31
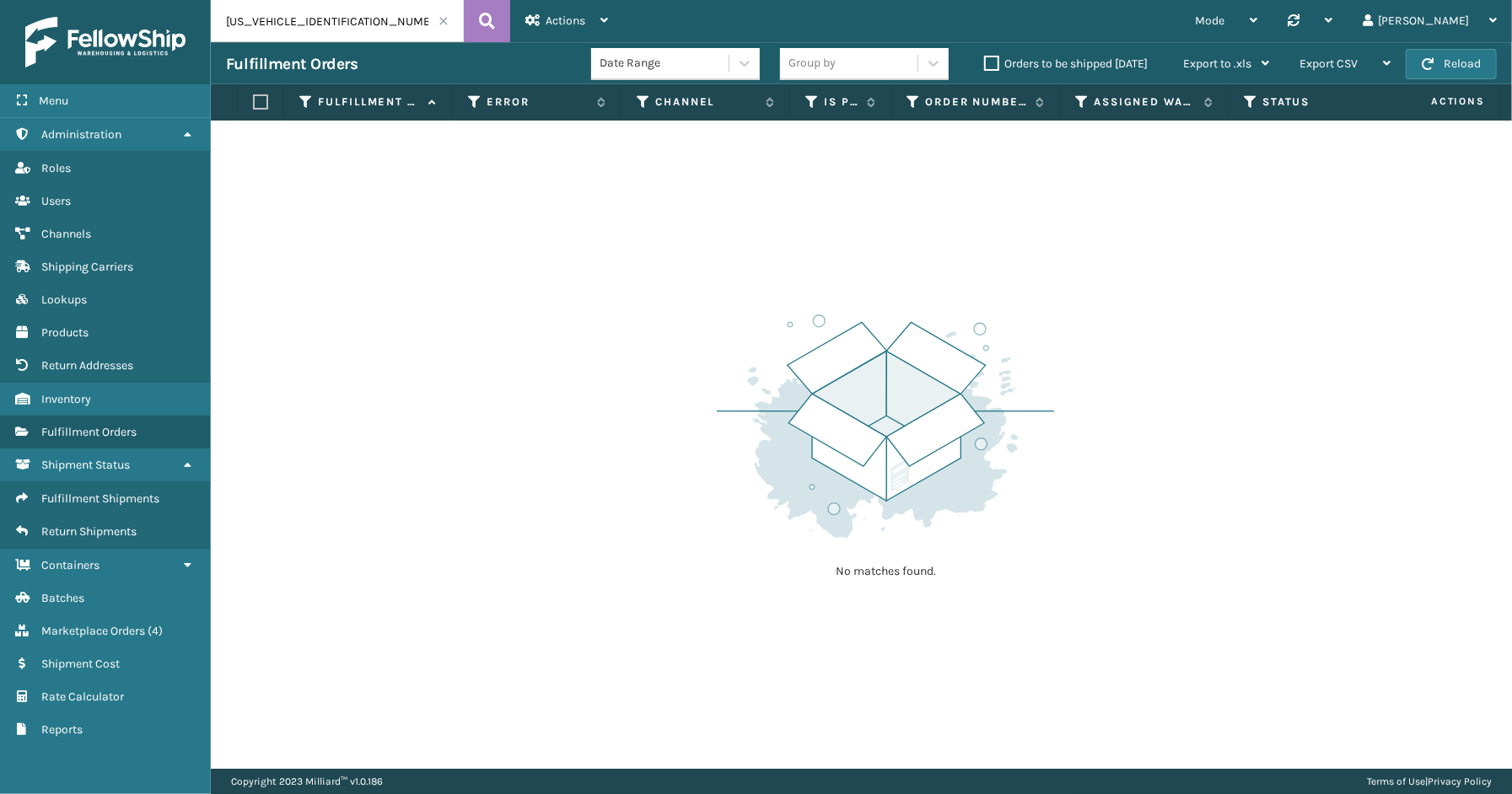
click at [444, 19] on span at bounding box center [443, 20] width 10 height 10
click at [591, 6] on div "Actions" at bounding box center [566, 21] width 82 height 43
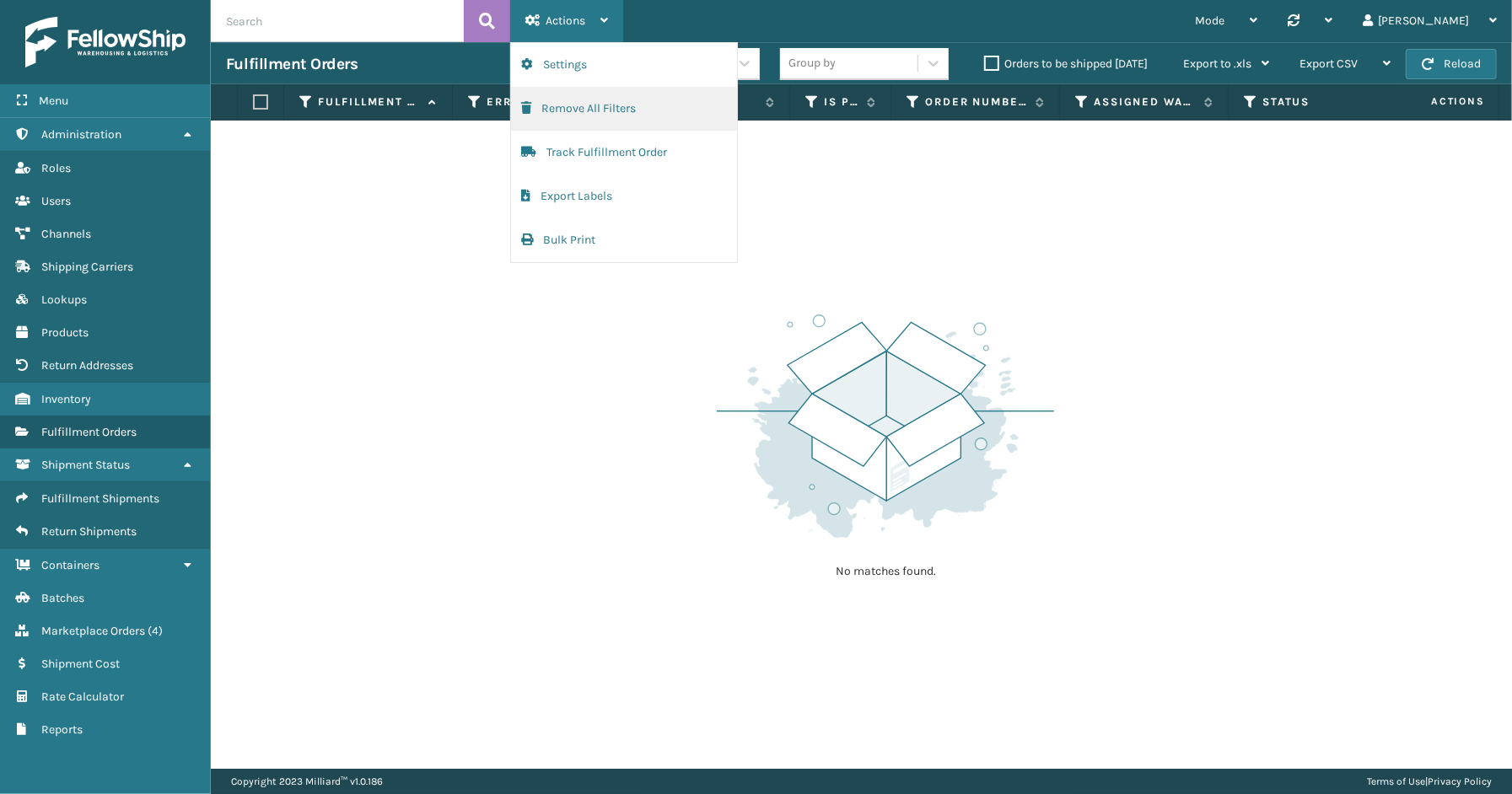
click at [578, 115] on button "Remove All Filters" at bounding box center [624, 108] width 226 height 43
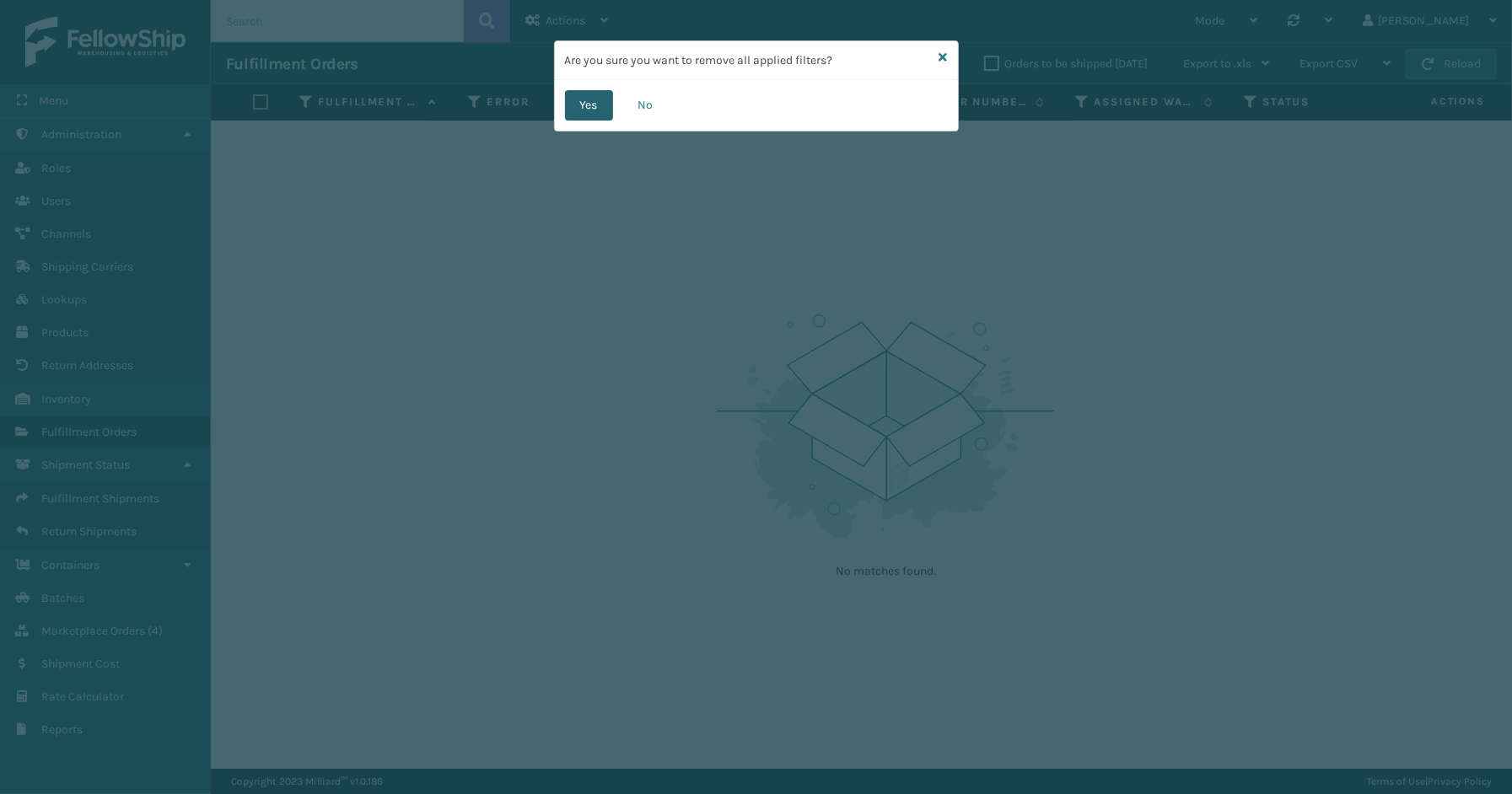
click at [583, 104] on button "Yes" at bounding box center [589, 105] width 48 height 31
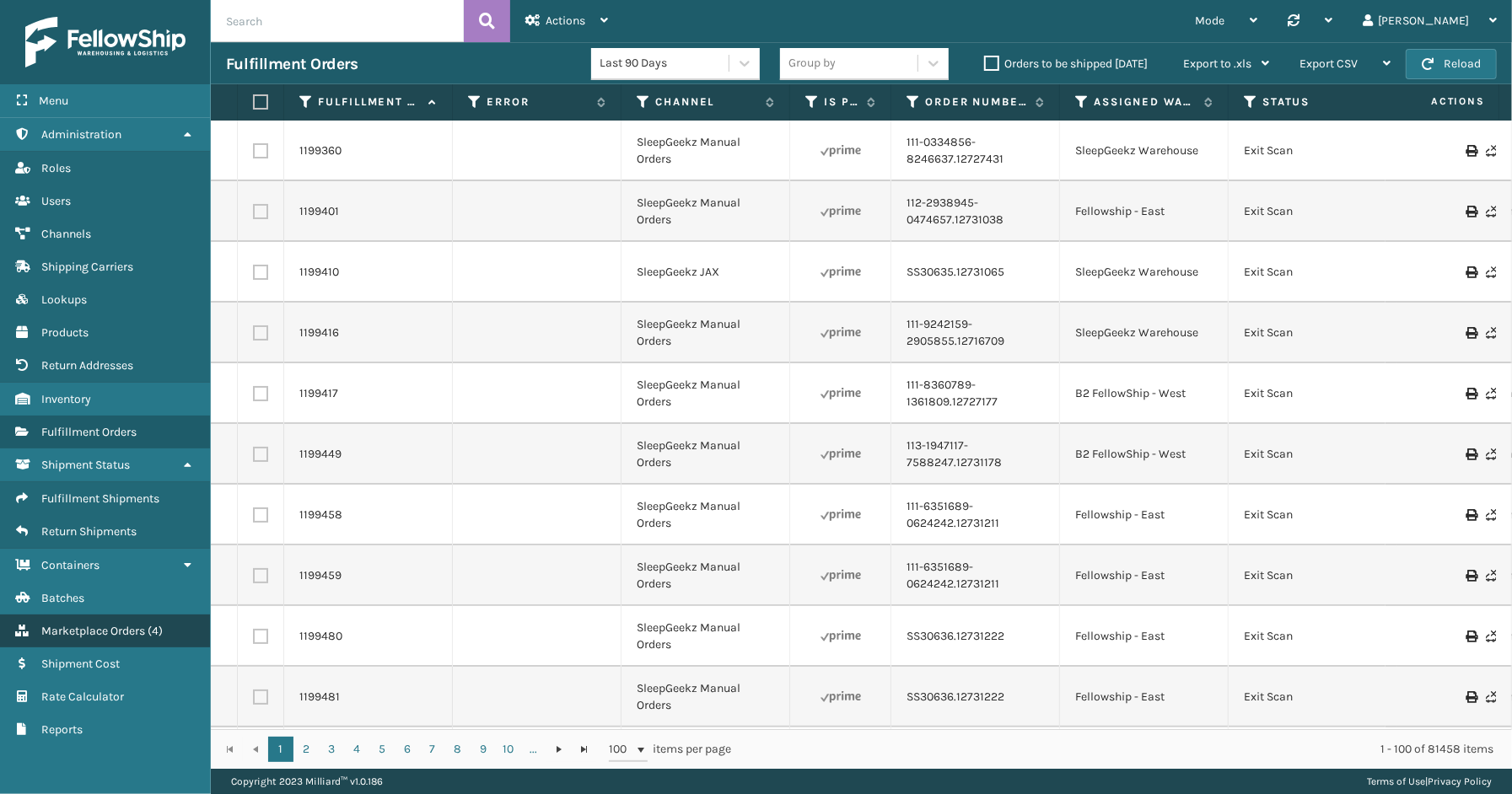
click at [106, 624] on span "Marketplace Orders" at bounding box center [93, 630] width 104 height 14
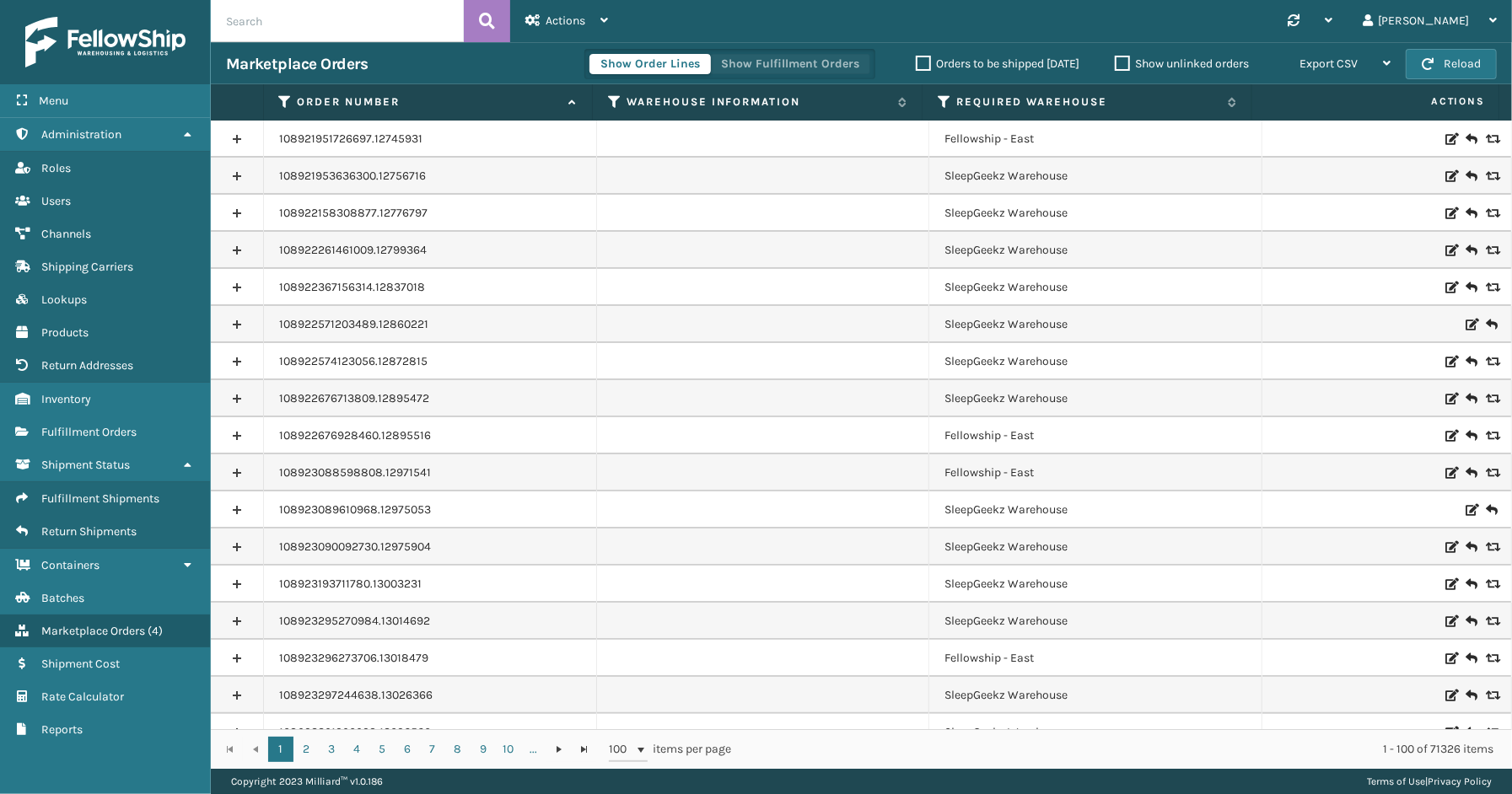
click at [778, 57] on button "Show Fulfillment Orders" at bounding box center [790, 64] width 160 height 20
click at [283, 95] on icon at bounding box center [286, 102] width 14 height 15
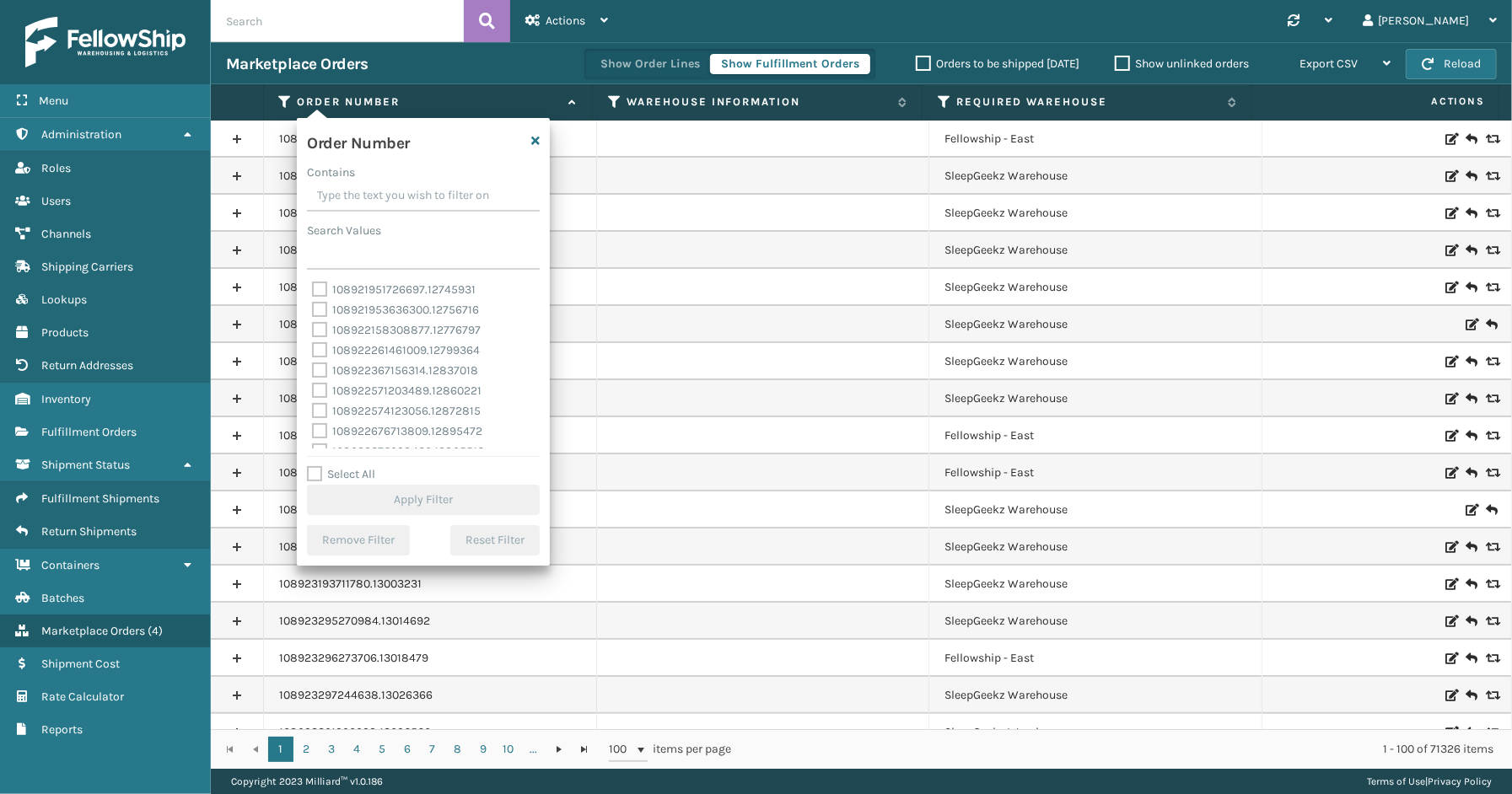
click at [372, 198] on input "Contains" at bounding box center [424, 196] width 233 height 31
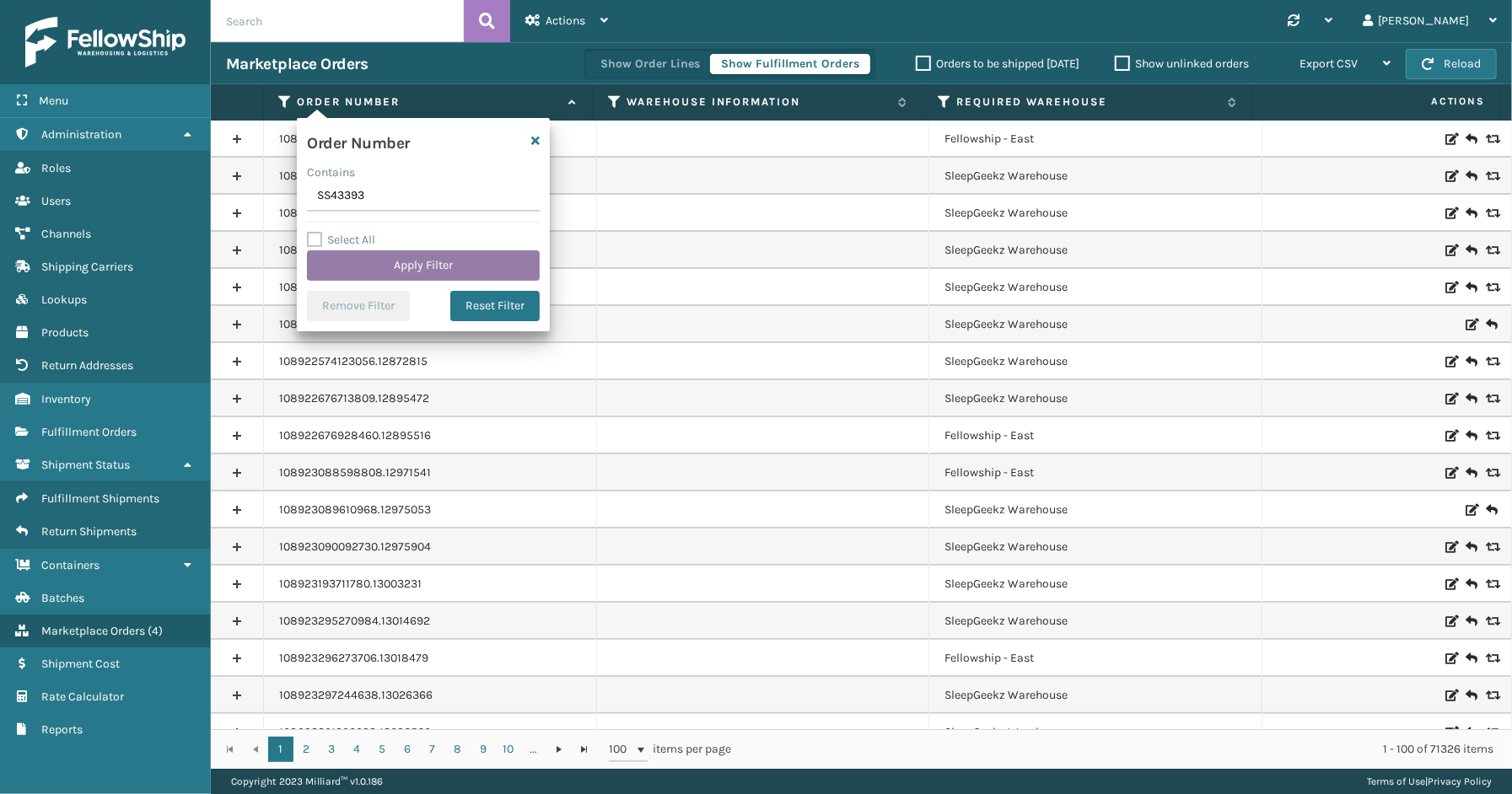
type input "SS43393"
click at [426, 263] on button "Apply Filter" at bounding box center [424, 265] width 233 height 31
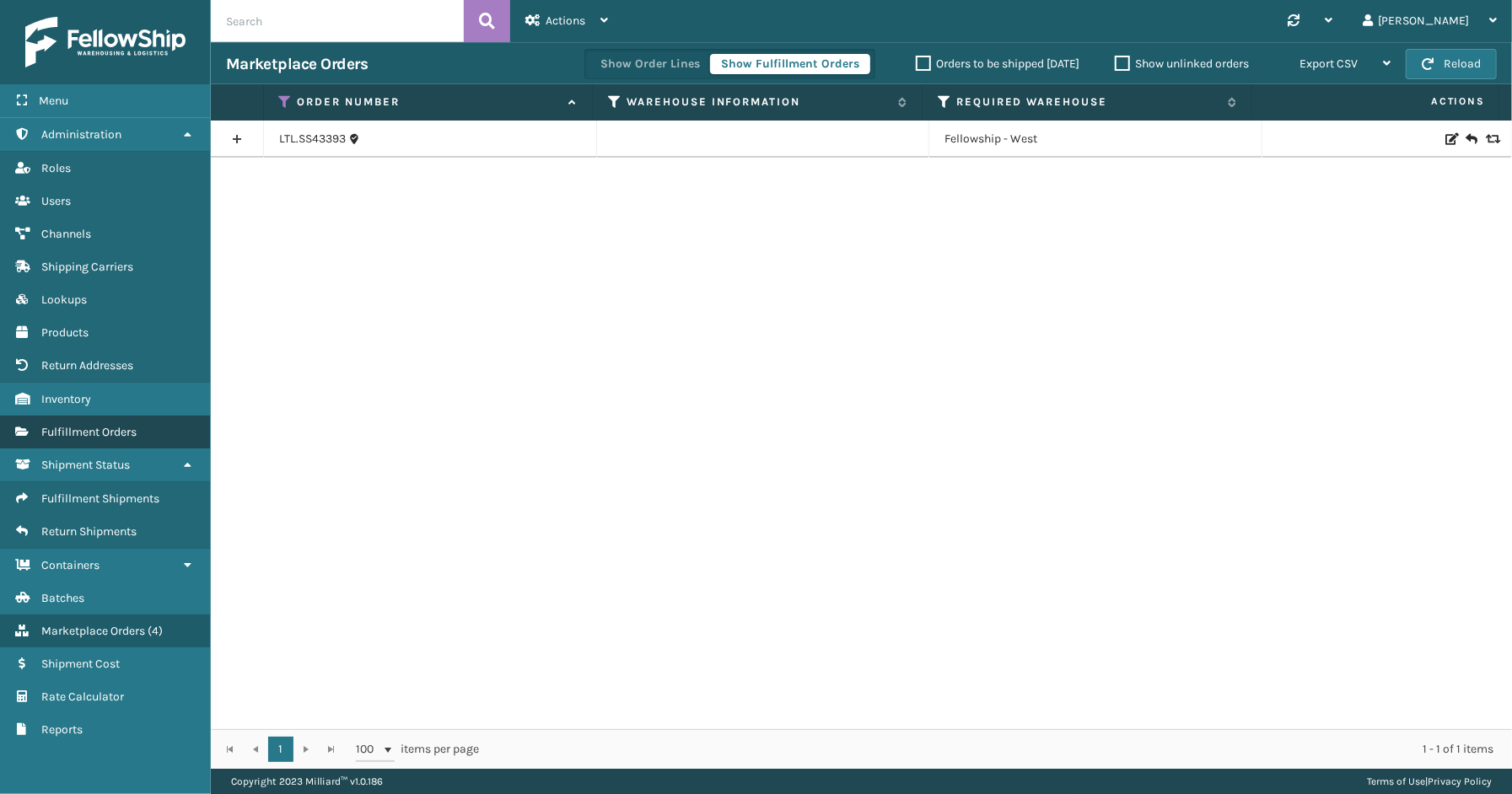
click at [95, 425] on span "Fulfillment Orders" at bounding box center [89, 432] width 95 height 14
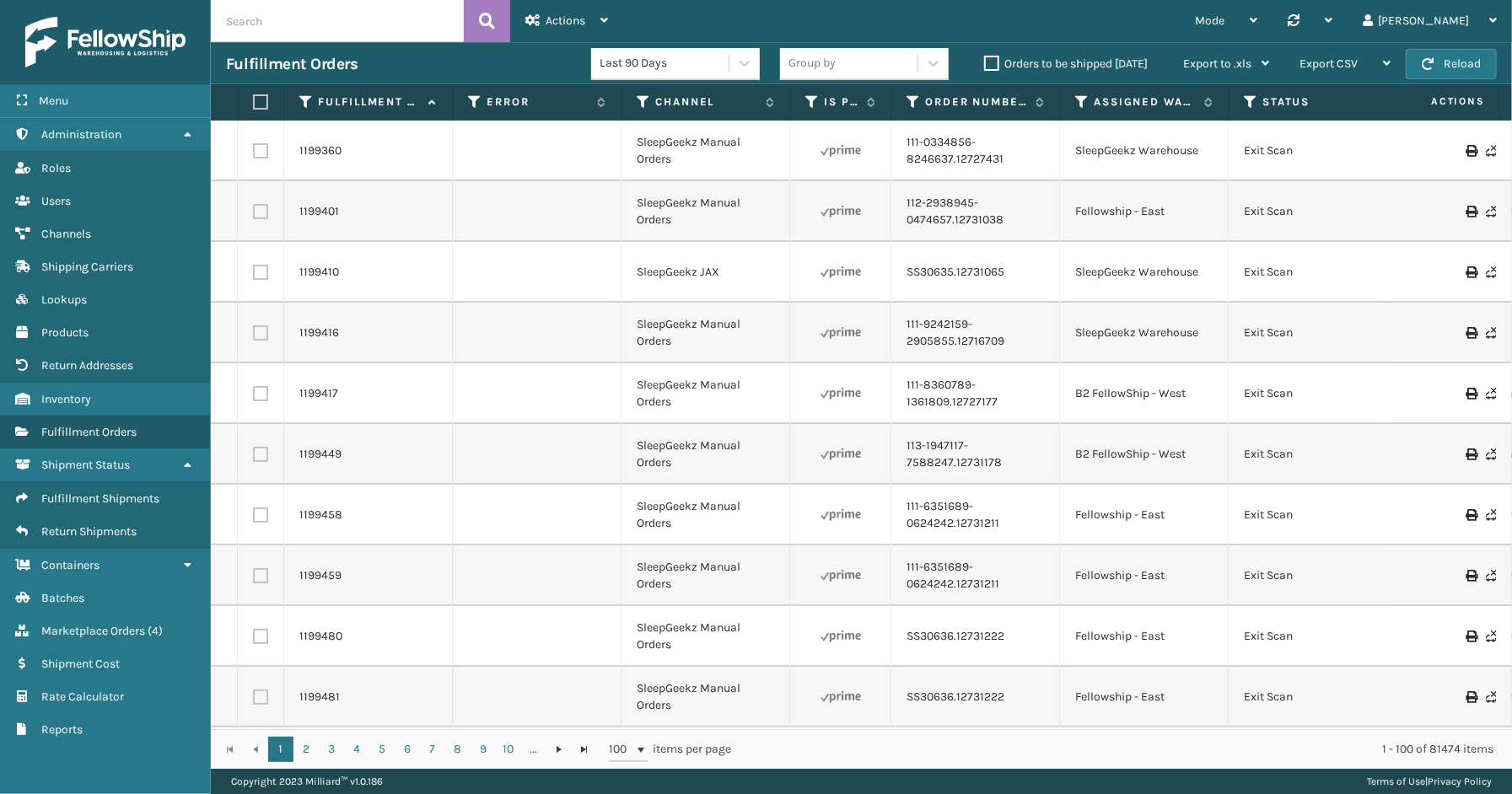
click at [324, 14] on input "text" at bounding box center [338, 21] width 253 height 43
paste input "1ZEF42840399022221"
click at [487, 23] on icon at bounding box center [486, 20] width 16 height 25
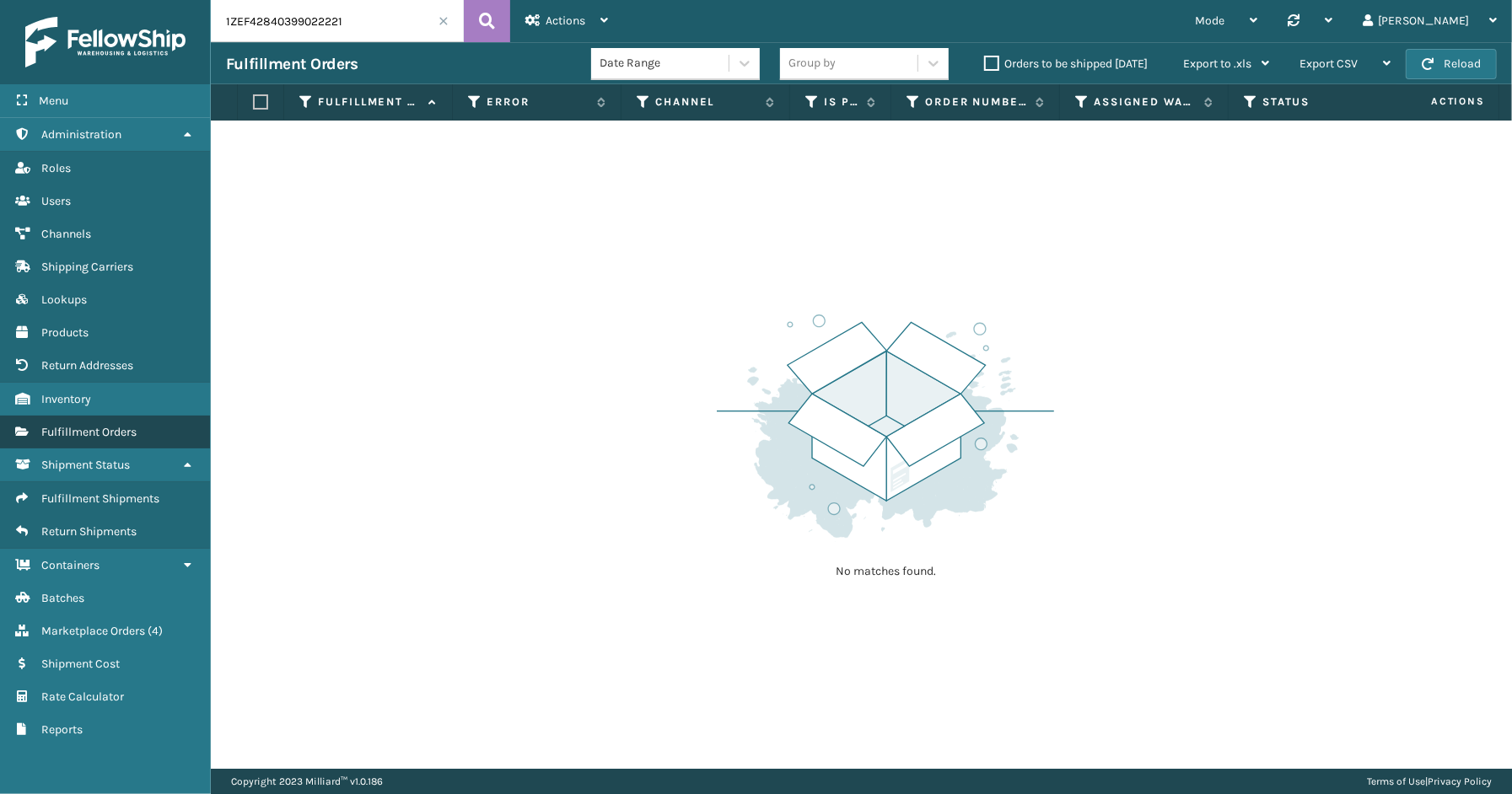
click at [80, 428] on span "Fulfillment Orders" at bounding box center [89, 432] width 95 height 14
drag, startPoint x: 366, startPoint y: 23, endPoint x: 239, endPoint y: 23, distance: 127.0
click at [236, 23] on input "1ZEF42840399022221" at bounding box center [338, 21] width 253 height 43
click at [385, 29] on input "1ZEF42840399022221" at bounding box center [338, 21] width 253 height 43
drag, startPoint x: 249, startPoint y: 28, endPoint x: 139, endPoint y: 28, distance: 110.0
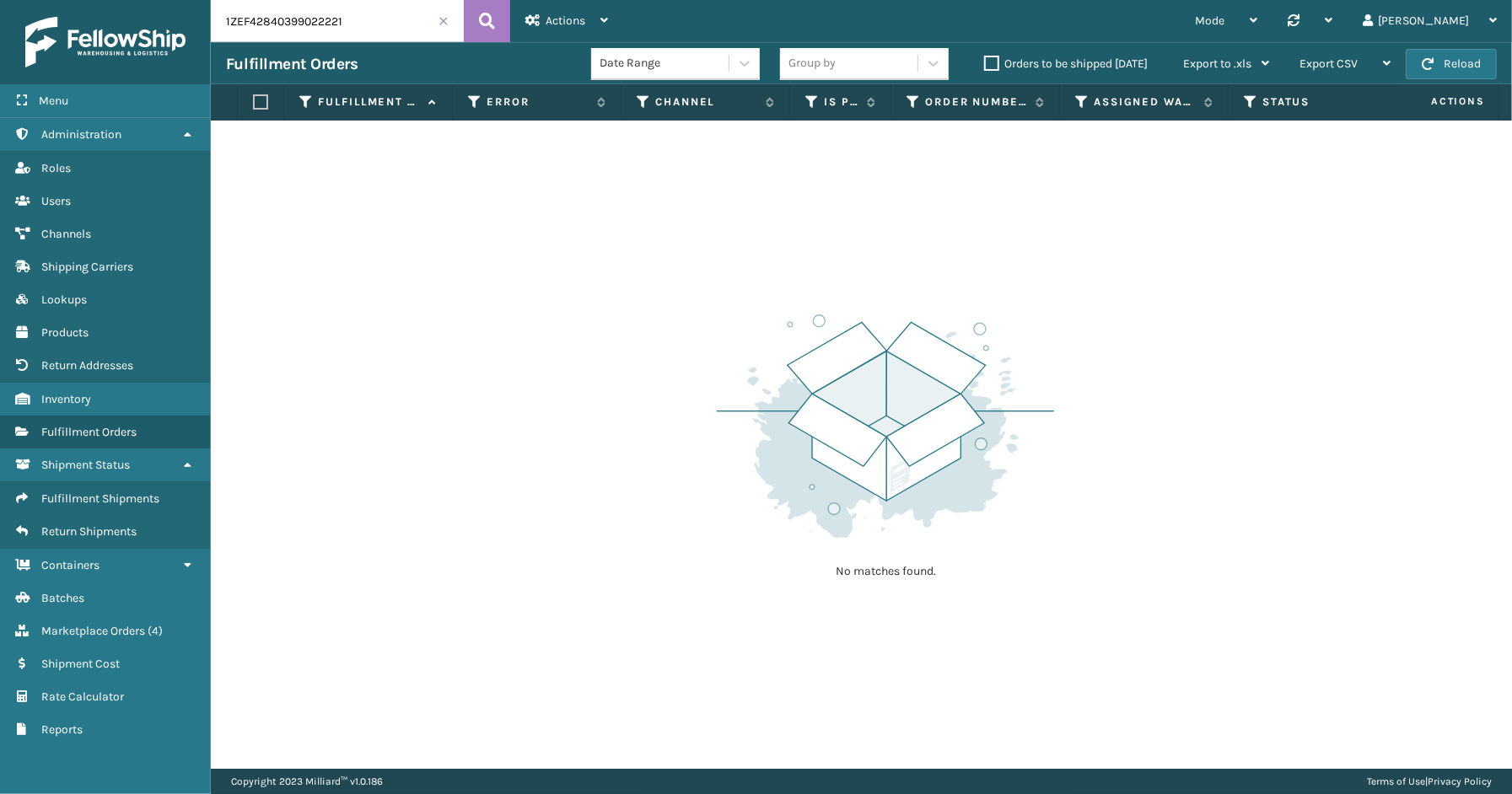
click at [139, 0] on div "Menu Administration Roles Users Channels Shipping Carriers Lookups Products Ret…" at bounding box center [756, 0] width 1512 height 0
paste input "391941003338"
type input "391941003338"
click at [484, 19] on icon at bounding box center [486, 20] width 16 height 25
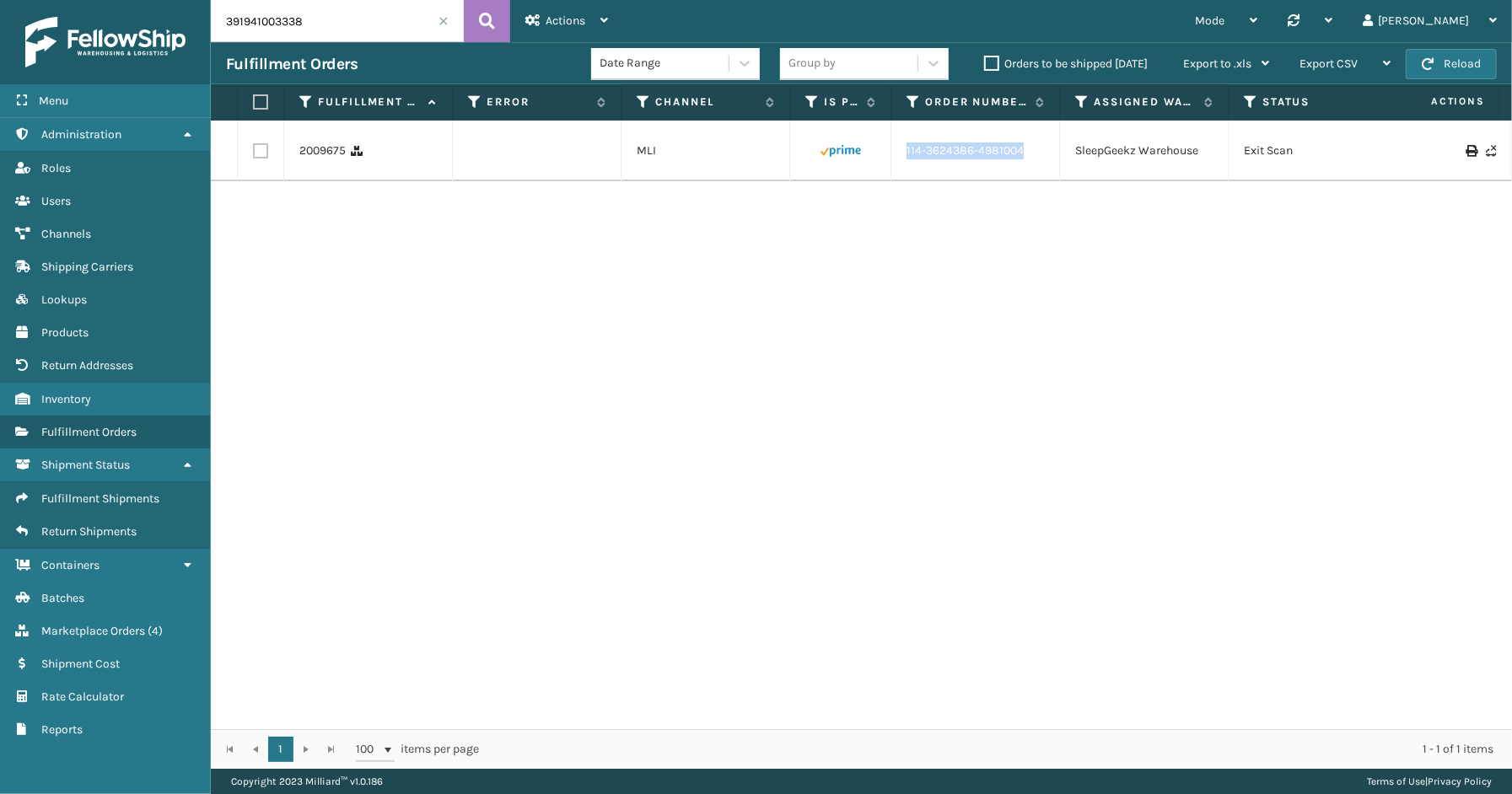
drag, startPoint x: 1035, startPoint y: 153, endPoint x: 923, endPoint y: 153, distance: 112.0
click at [901, 163] on td "114-3624386-4981004" at bounding box center [976, 151] width 168 height 61
copy link "114-3624386-4981004"
click at [444, 18] on span at bounding box center [443, 20] width 10 height 10
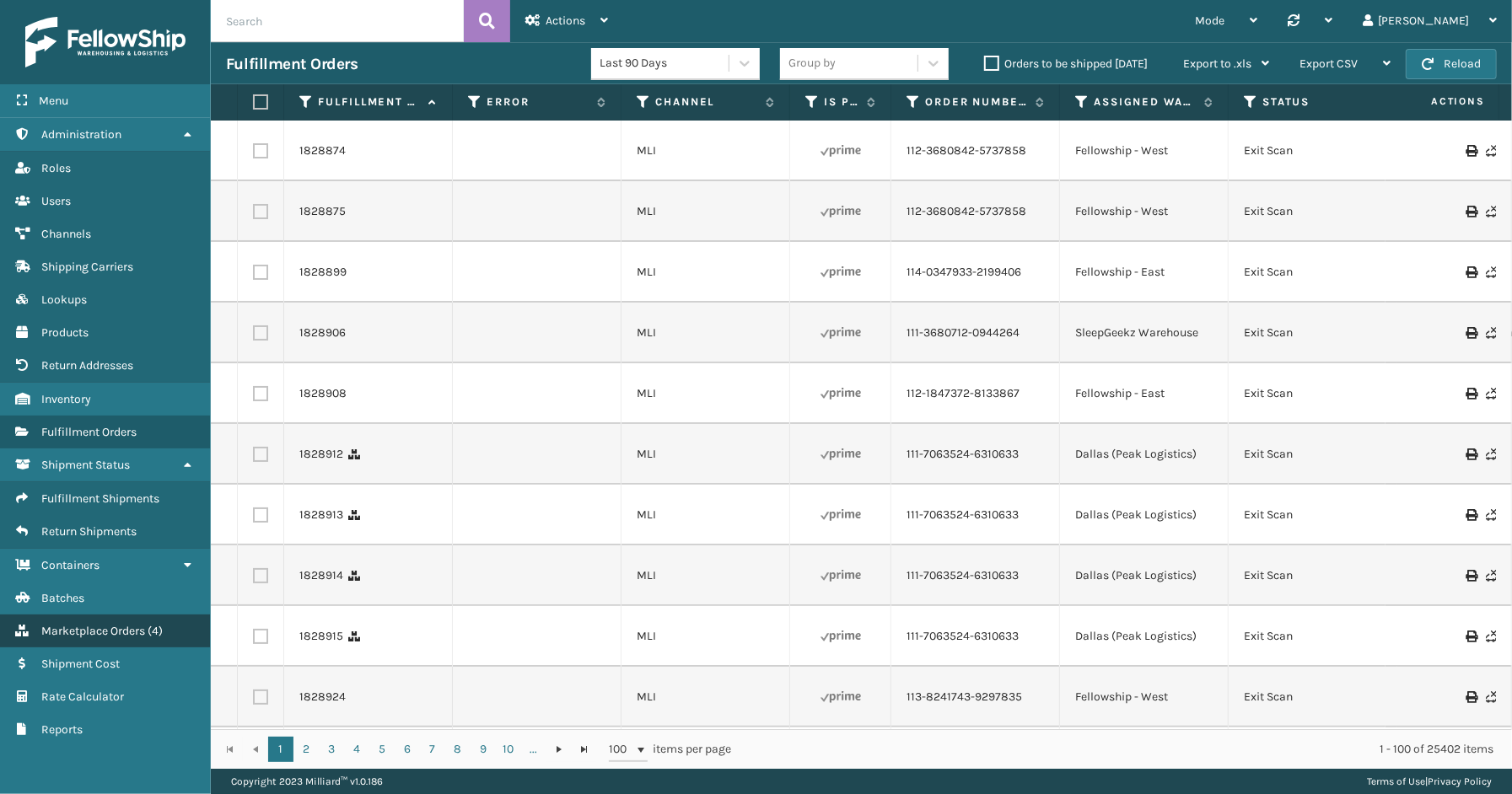
click at [84, 615] on link "Marketplace Orders ( 4 )" at bounding box center [104, 631] width 210 height 33
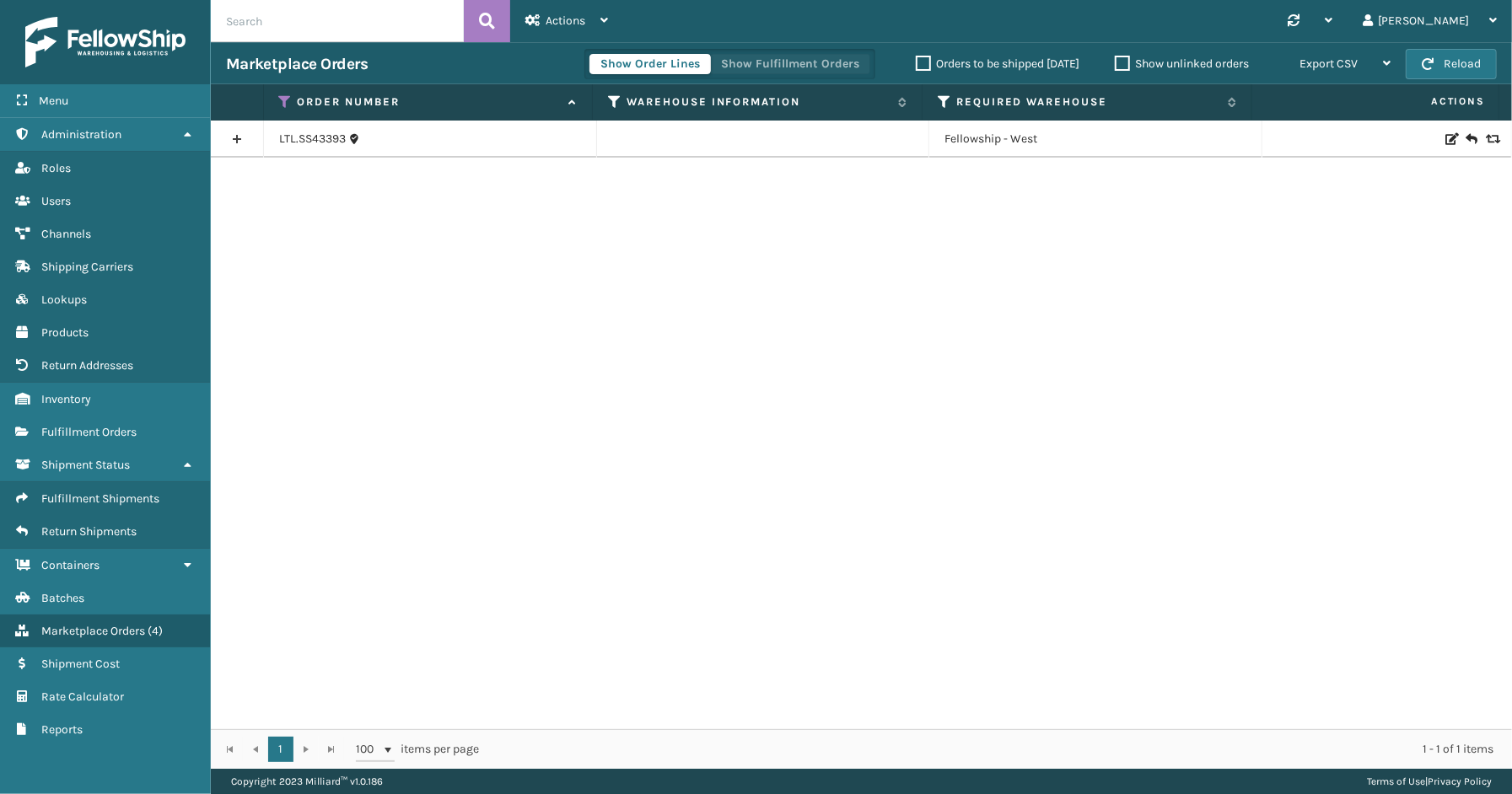
click at [780, 61] on button "Show Fulfillment Orders" at bounding box center [790, 64] width 160 height 20
